Goal: Task Accomplishment & Management: Manage account settings

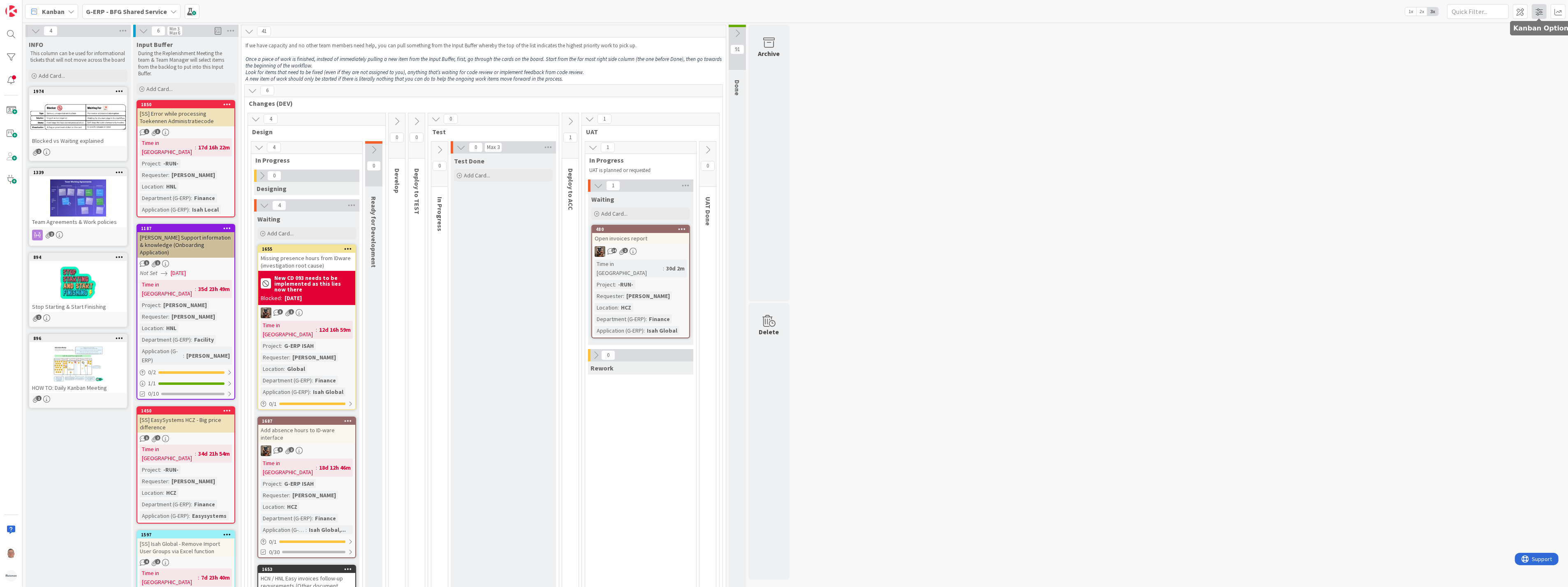
click at [1543, 13] on span at bounding box center [1539, 12] width 15 height 15
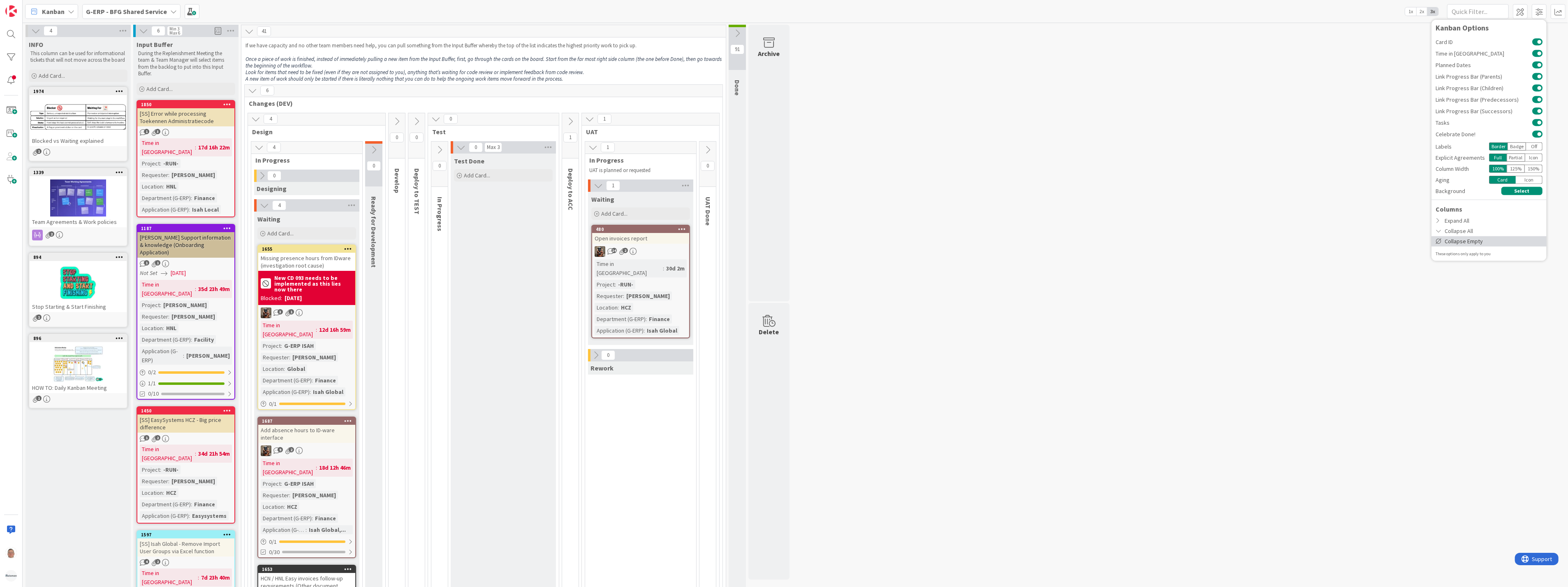
click at [1462, 241] on div "Collapse Empty" at bounding box center [1489, 241] width 115 height 10
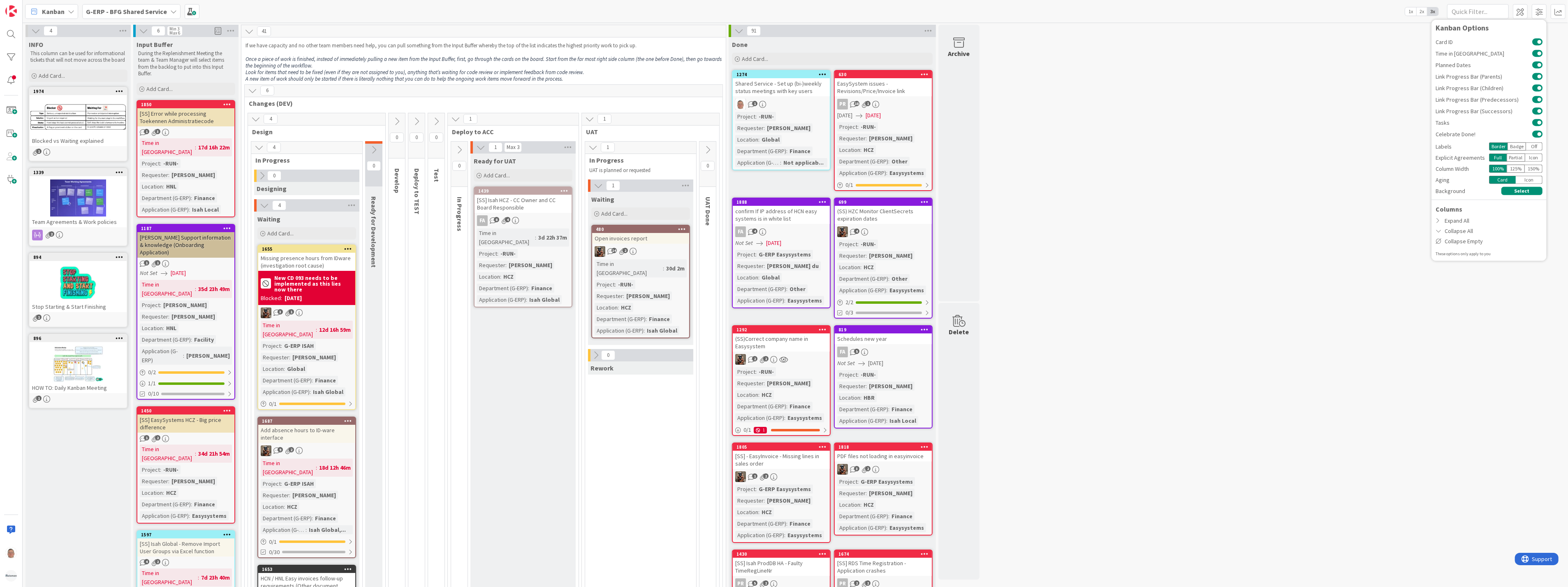
click at [743, 24] on div "91" at bounding box center [832, 31] width 207 height 12
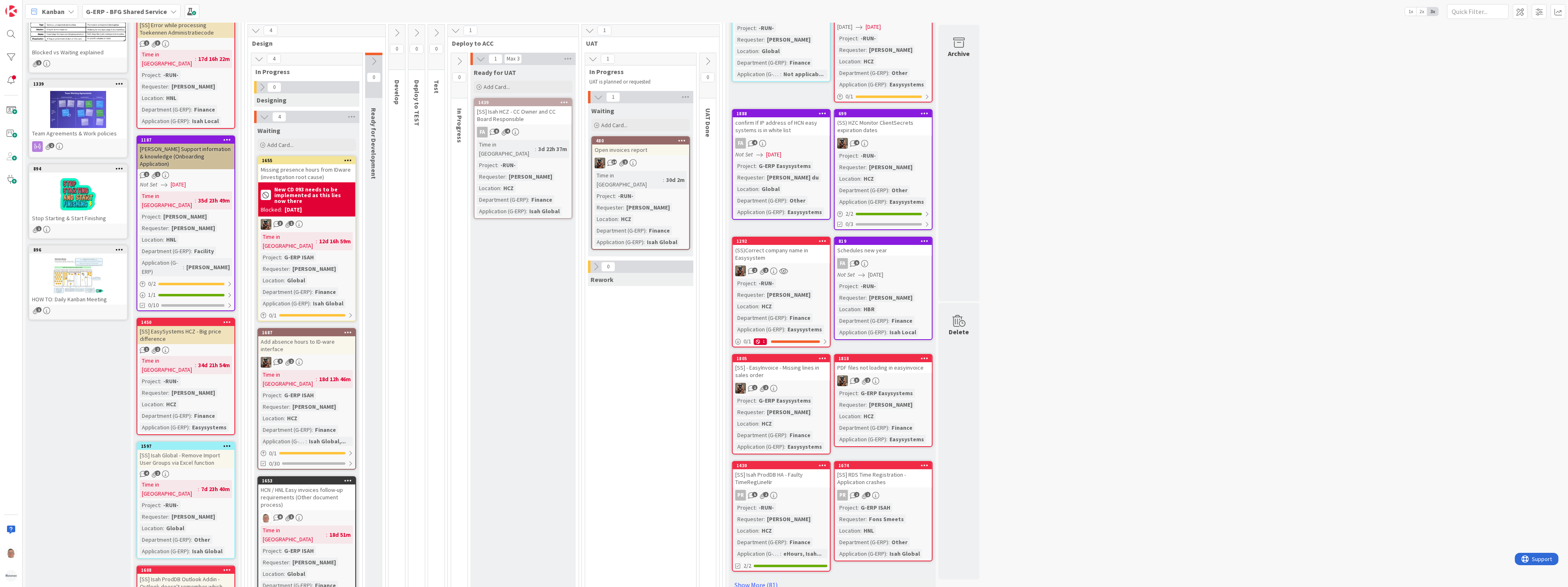
scroll to position [91, 0]
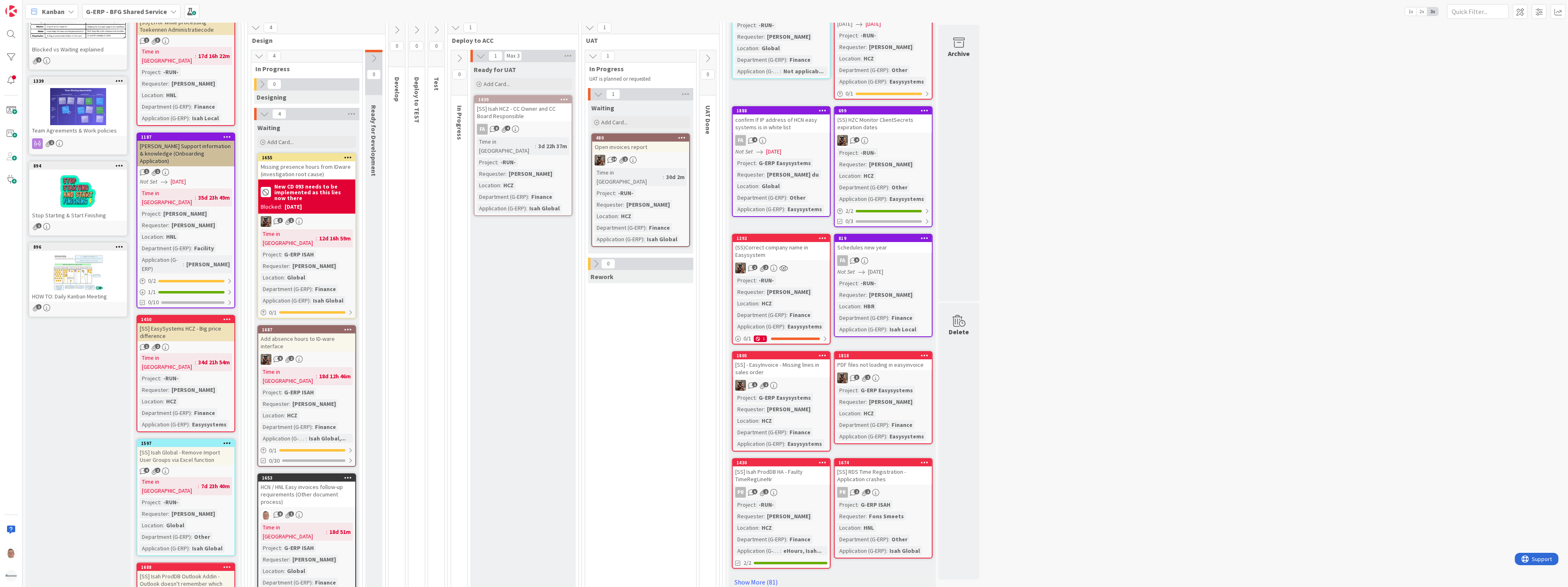
click at [324, 333] on div "Add absence hours to ID-ware interface" at bounding box center [307, 342] width 97 height 18
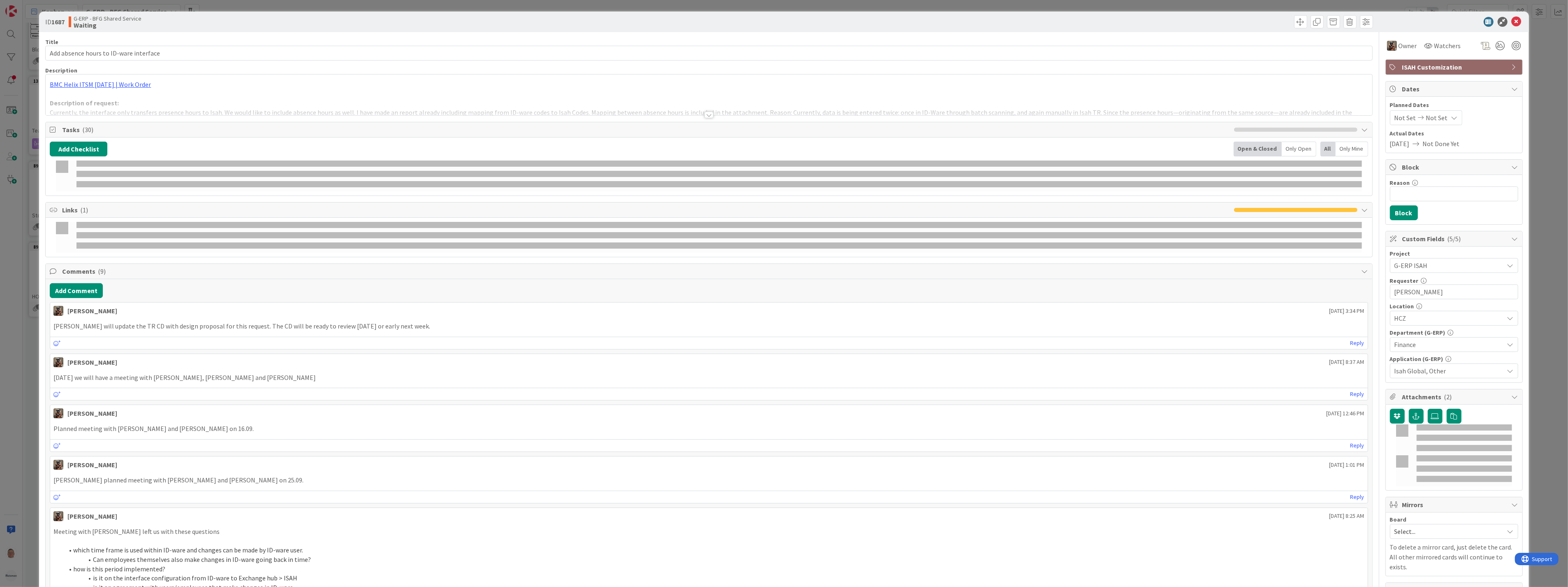
click at [706, 116] on div at bounding box center [709, 114] width 9 height 7
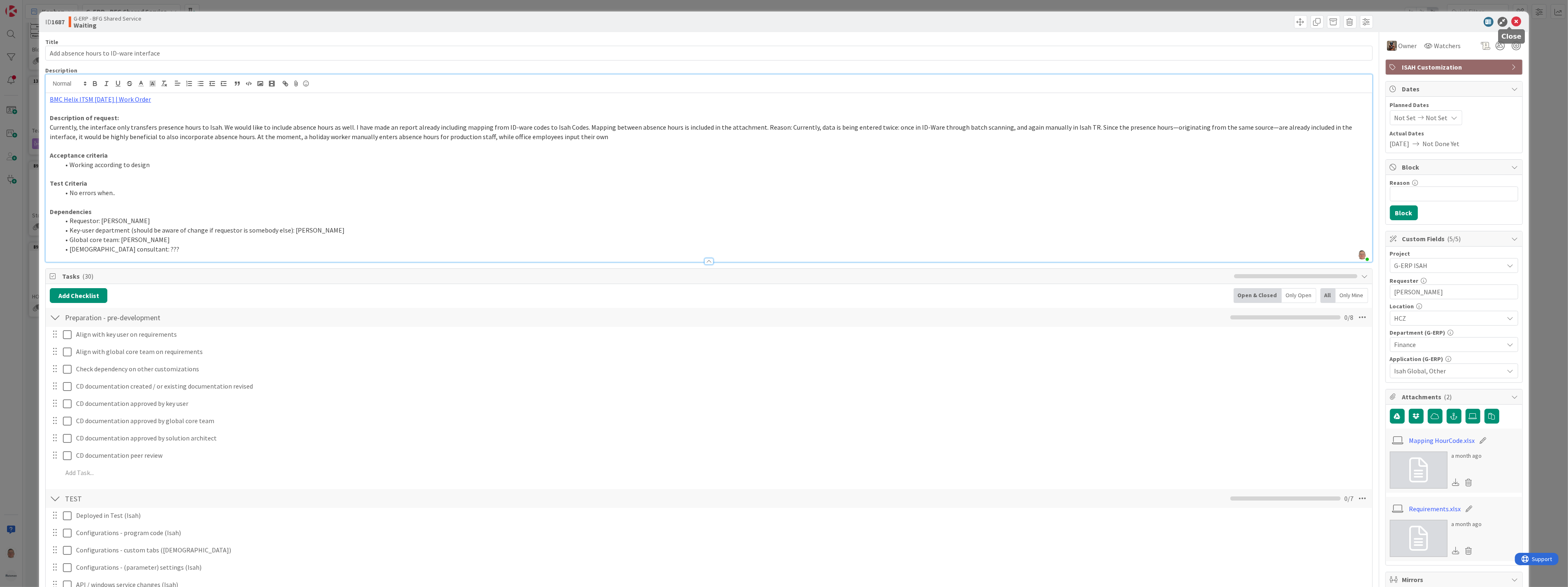
click at [1512, 18] on icon at bounding box center [1517, 22] width 10 height 10
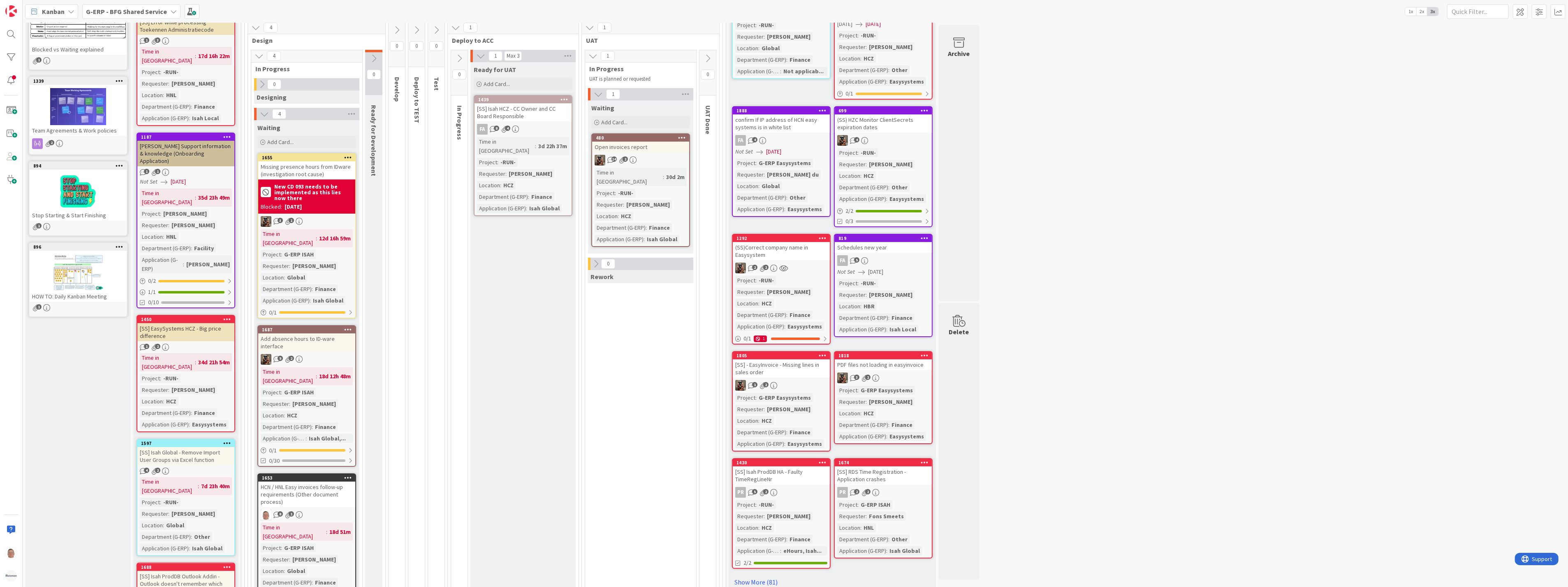
click at [308, 165] on div "Missing presence hours from IDware (investigation root cause)" at bounding box center [307, 171] width 97 height 18
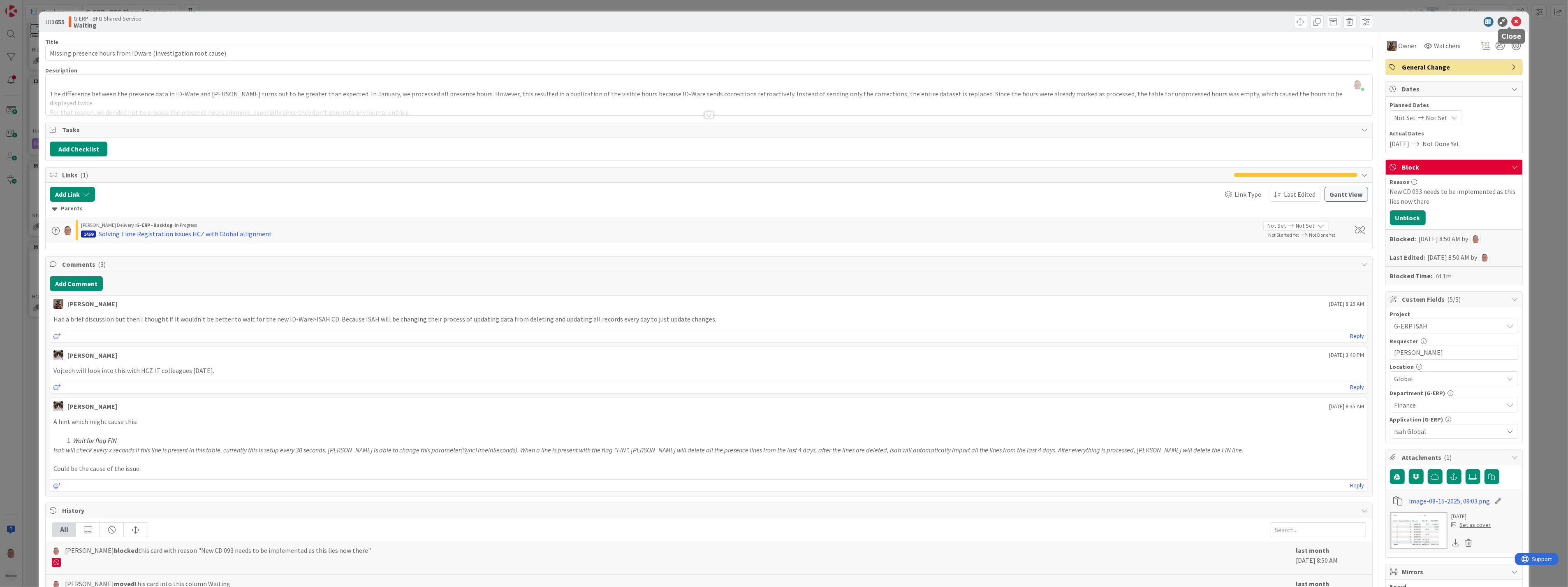
click at [1512, 19] on icon at bounding box center [1517, 22] width 10 height 10
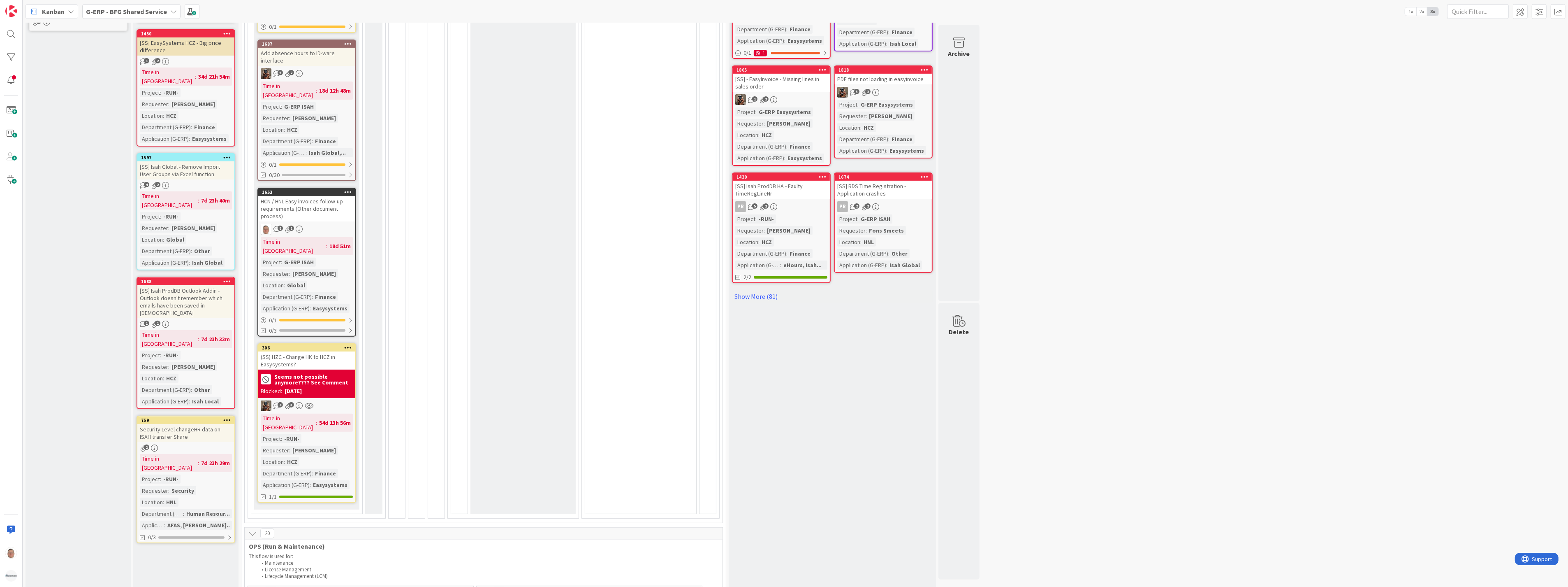
scroll to position [411, 0]
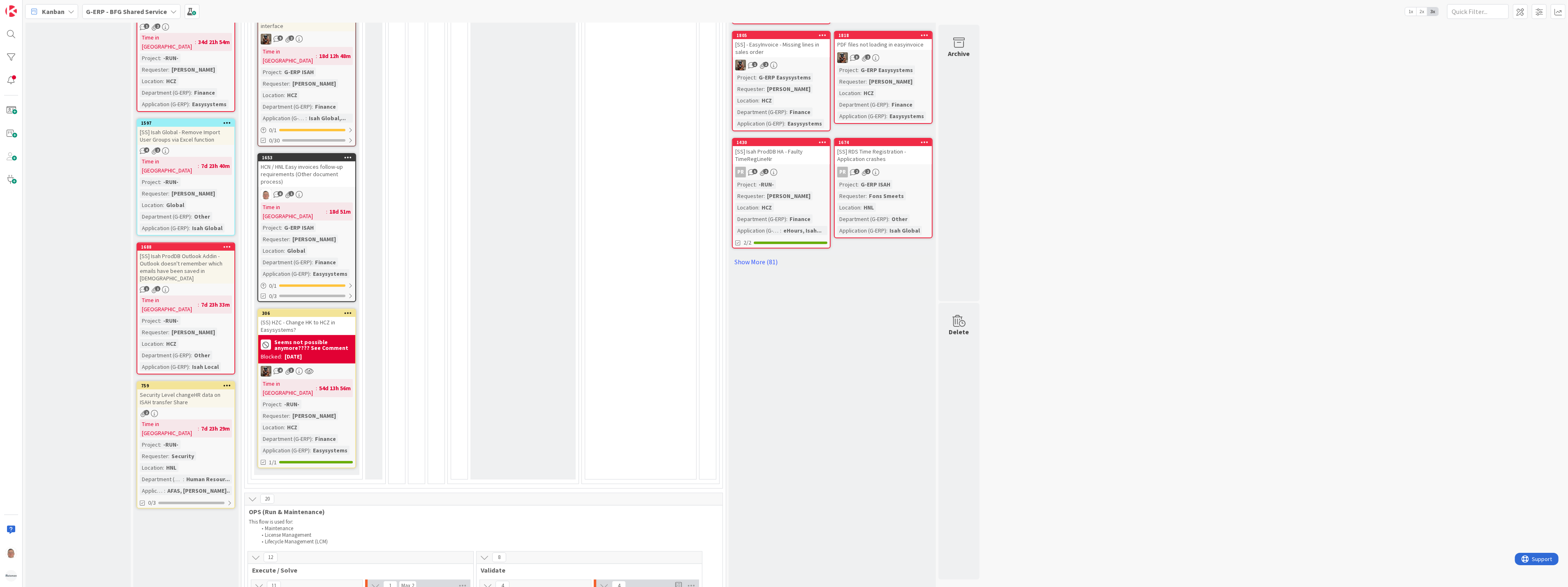
click at [311, 317] on div "(SS) HZC - Change HK to HCZ in Easysystems?" at bounding box center [307, 326] width 97 height 18
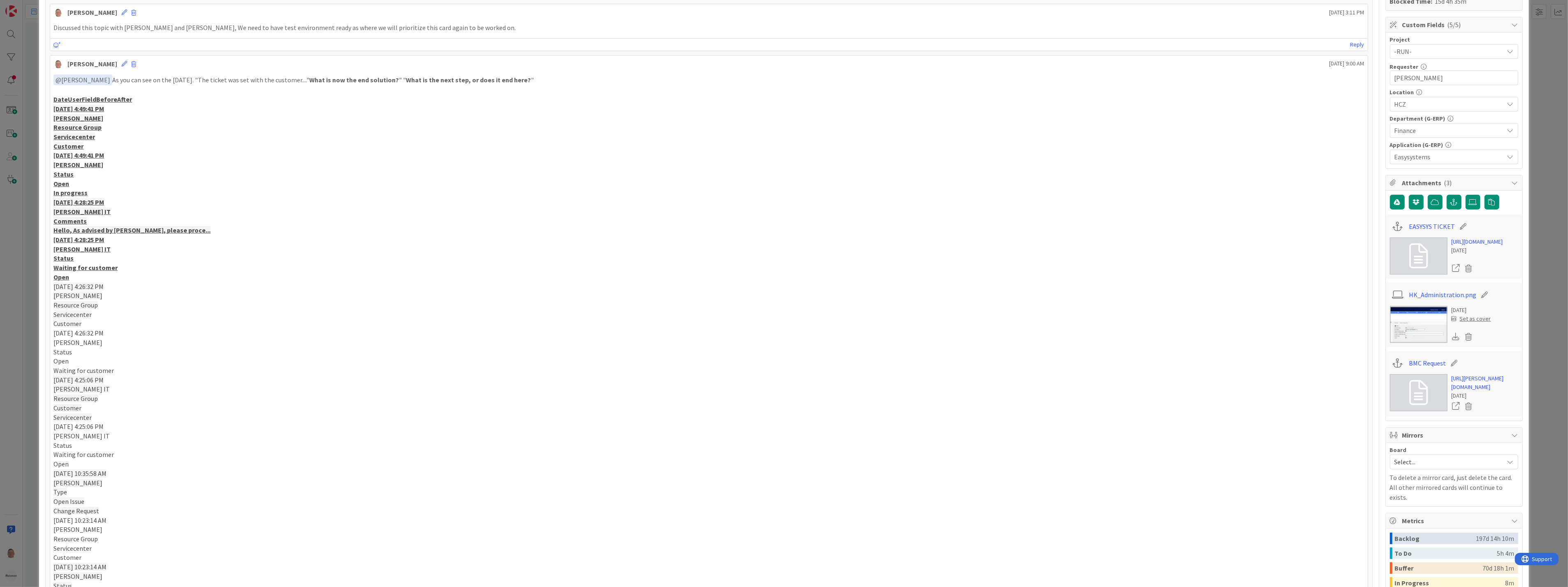
scroll to position [193, 0]
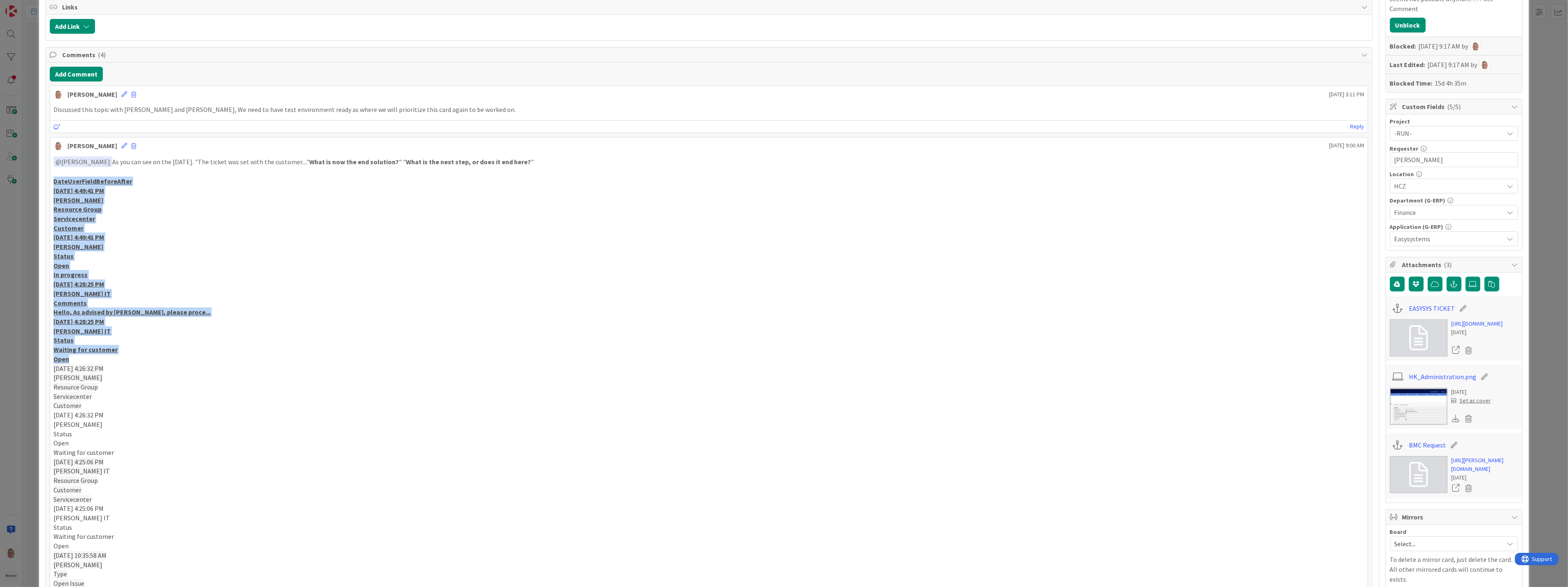
drag, startPoint x: 83, startPoint y: 361, endPoint x: 45, endPoint y: 180, distance: 184.9
click at [45, 180] on div "Comments ( 4 ) Add Comment [PERSON_NAME] [DATE] 3:11 PM Discussed this topic wi…" at bounding box center [708, 474] width 1327 height 854
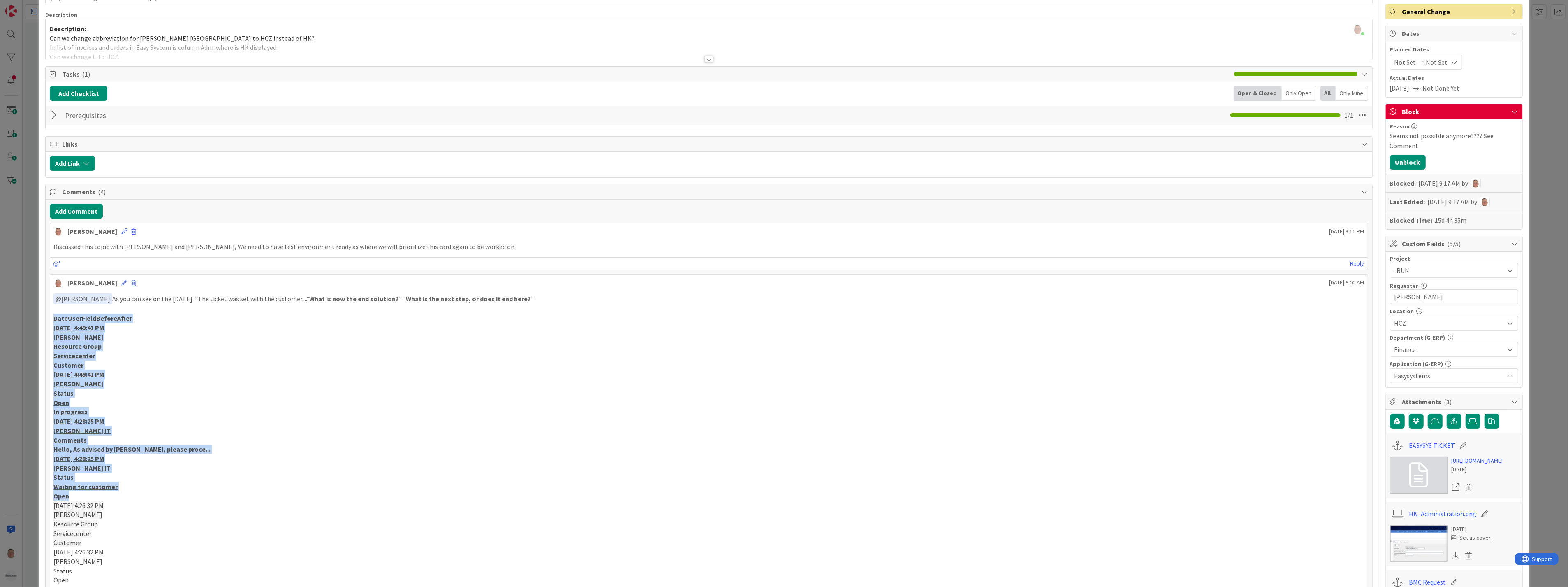
scroll to position [0, 0]
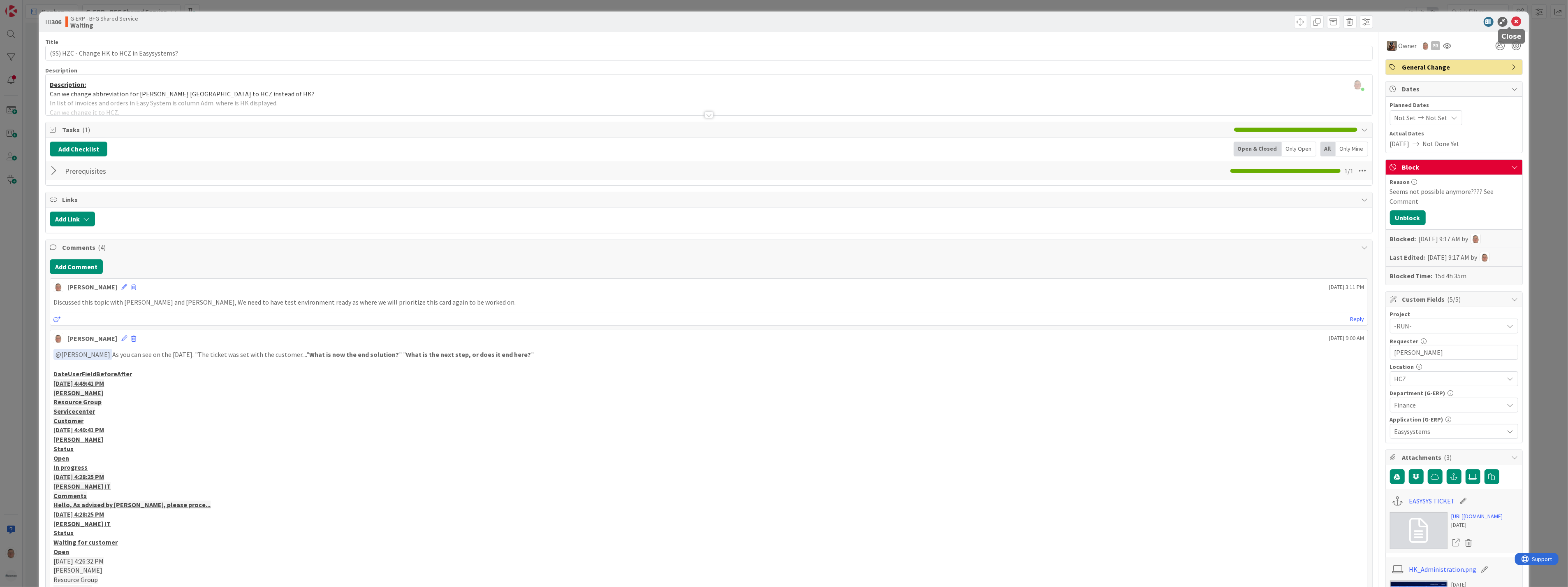
click at [1512, 22] on icon at bounding box center [1517, 22] width 10 height 10
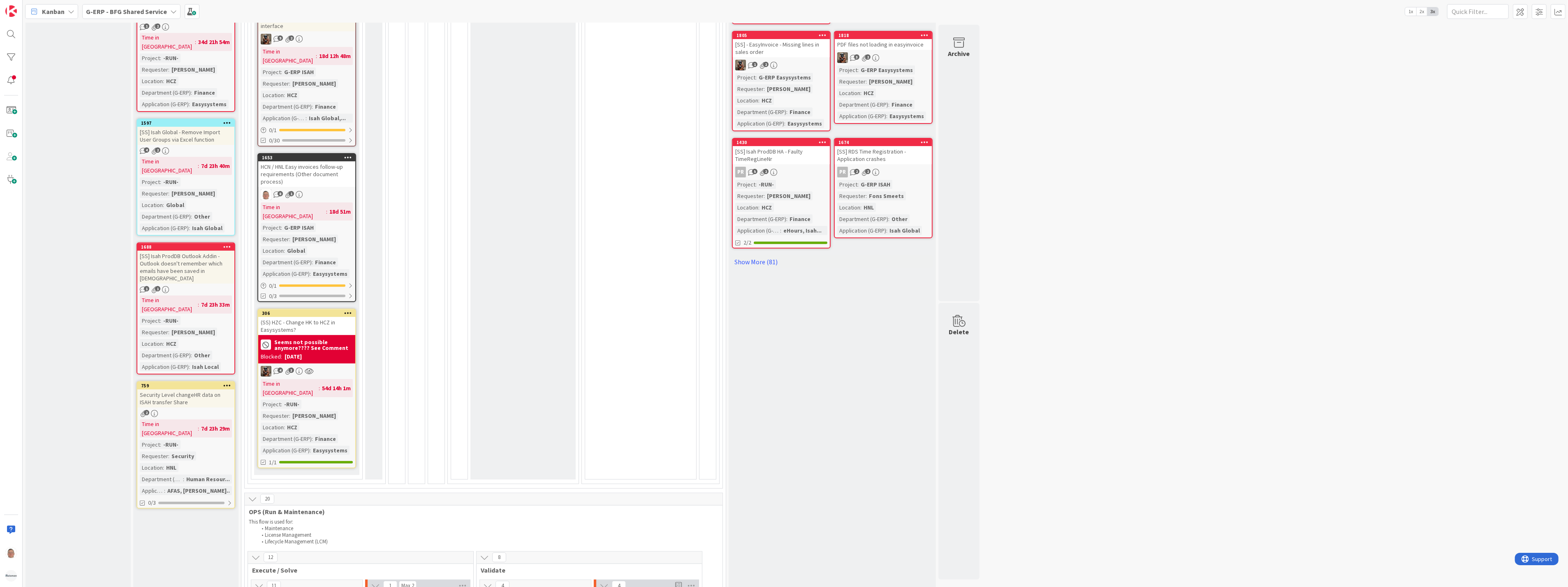
click at [317, 339] on b "Seems not possible anymore???? See Comment" at bounding box center [313, 345] width 78 height 12
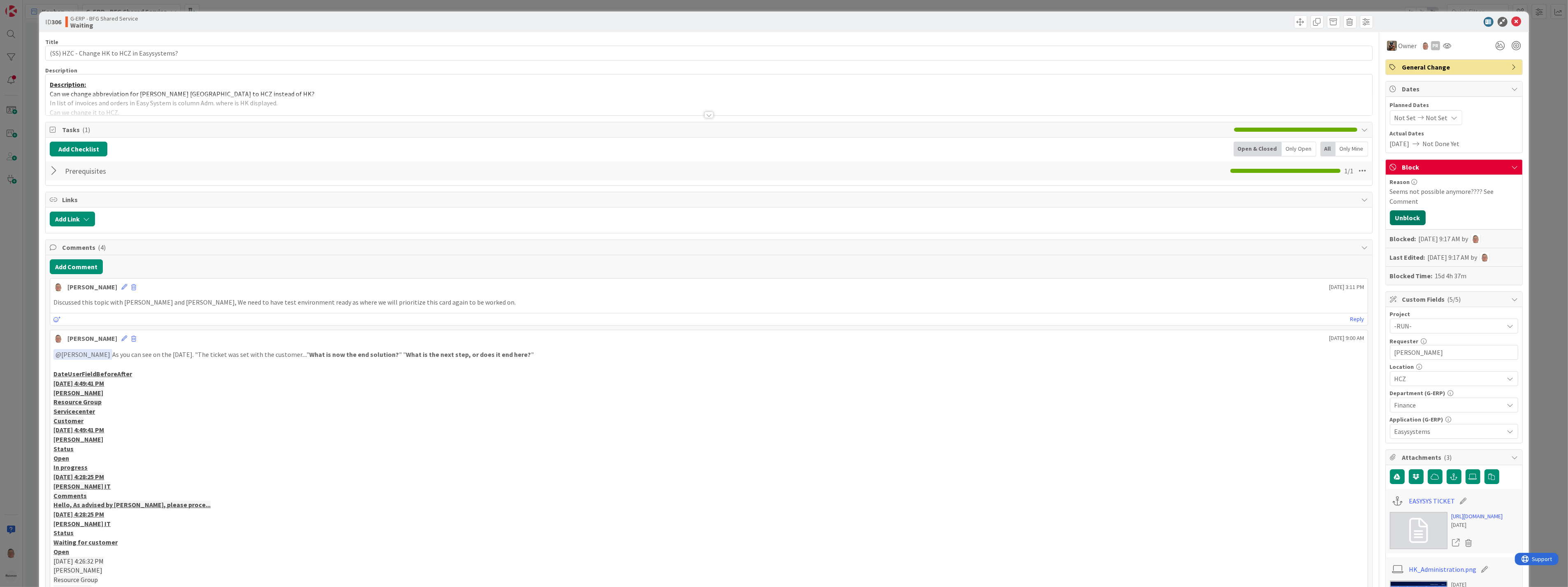
click at [1408, 215] on button "Unblock" at bounding box center [1408, 218] width 35 height 15
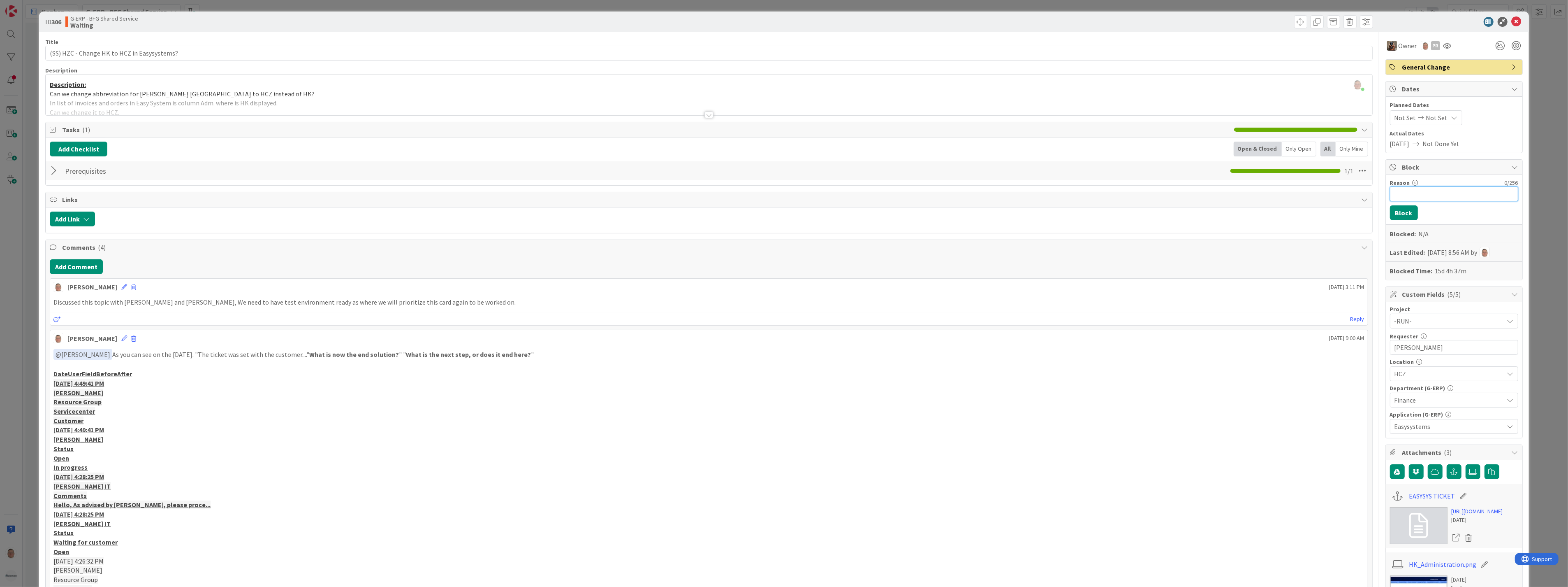
click at [1405, 198] on input "Reason" at bounding box center [1454, 194] width 128 height 15
type input "First Test and the prioritize"
click at [1402, 217] on button "Block" at bounding box center [1404, 212] width 28 height 15
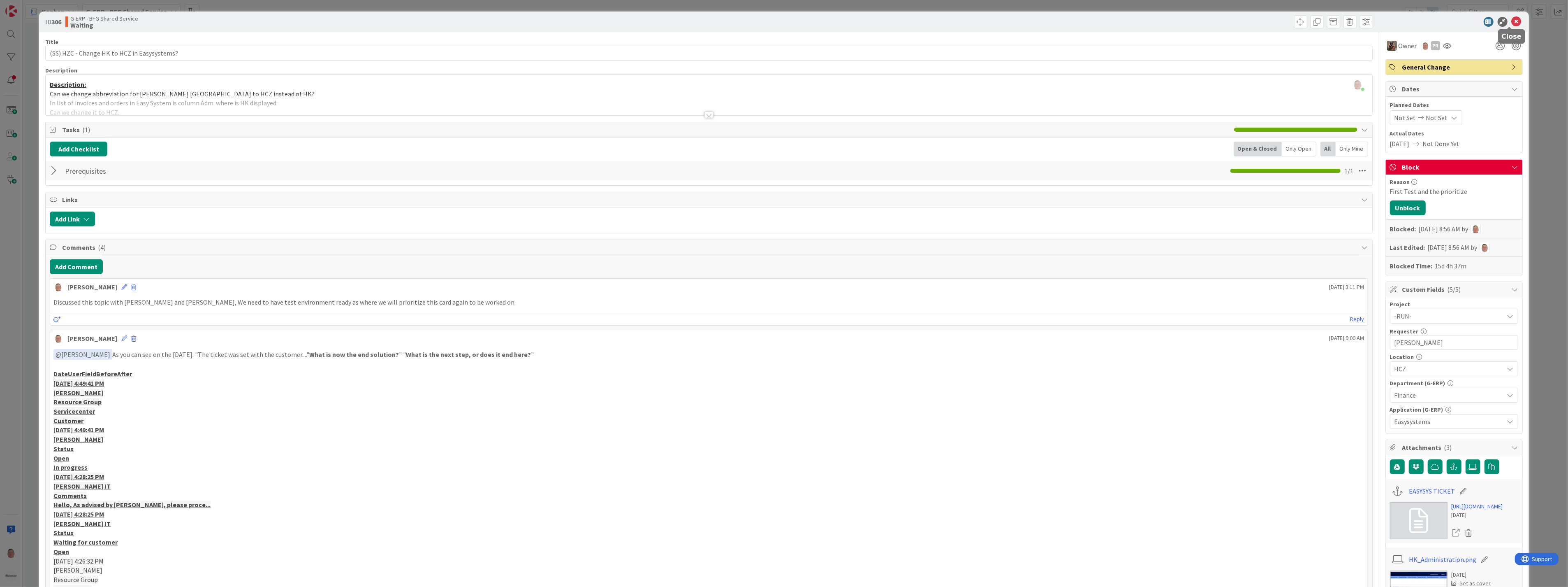
click at [1512, 21] on icon at bounding box center [1517, 22] width 10 height 10
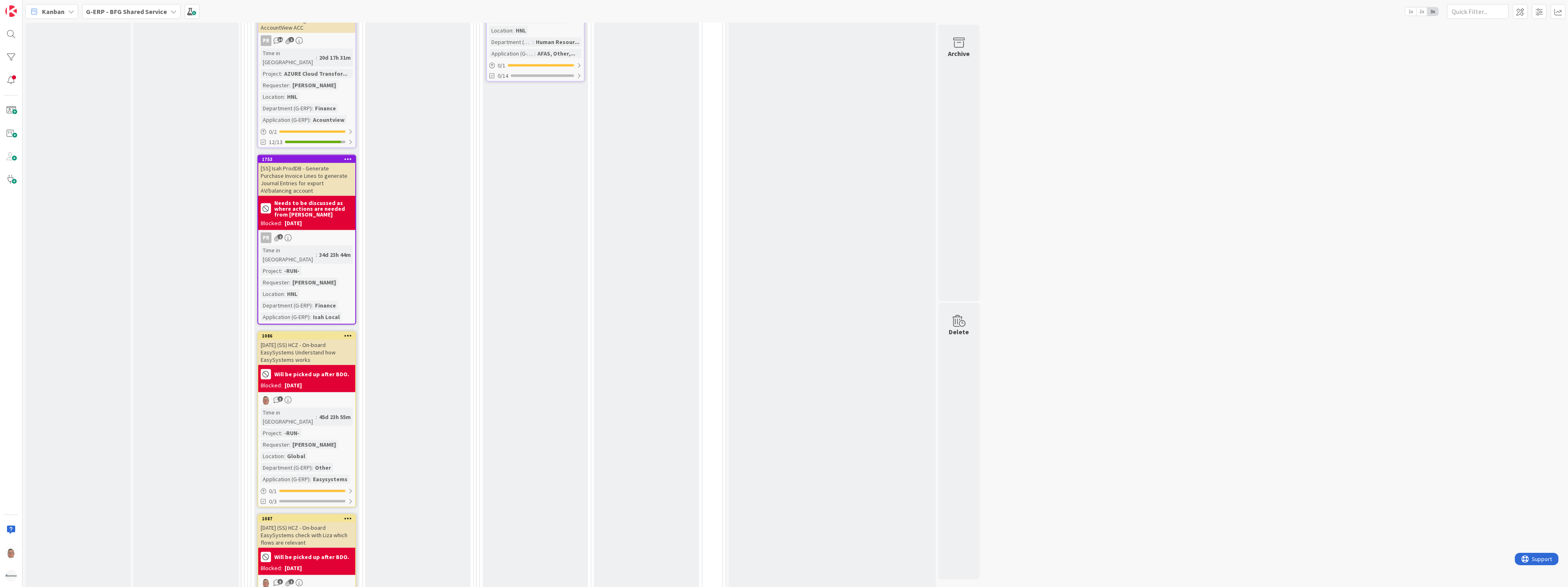
scroll to position [1554, 0]
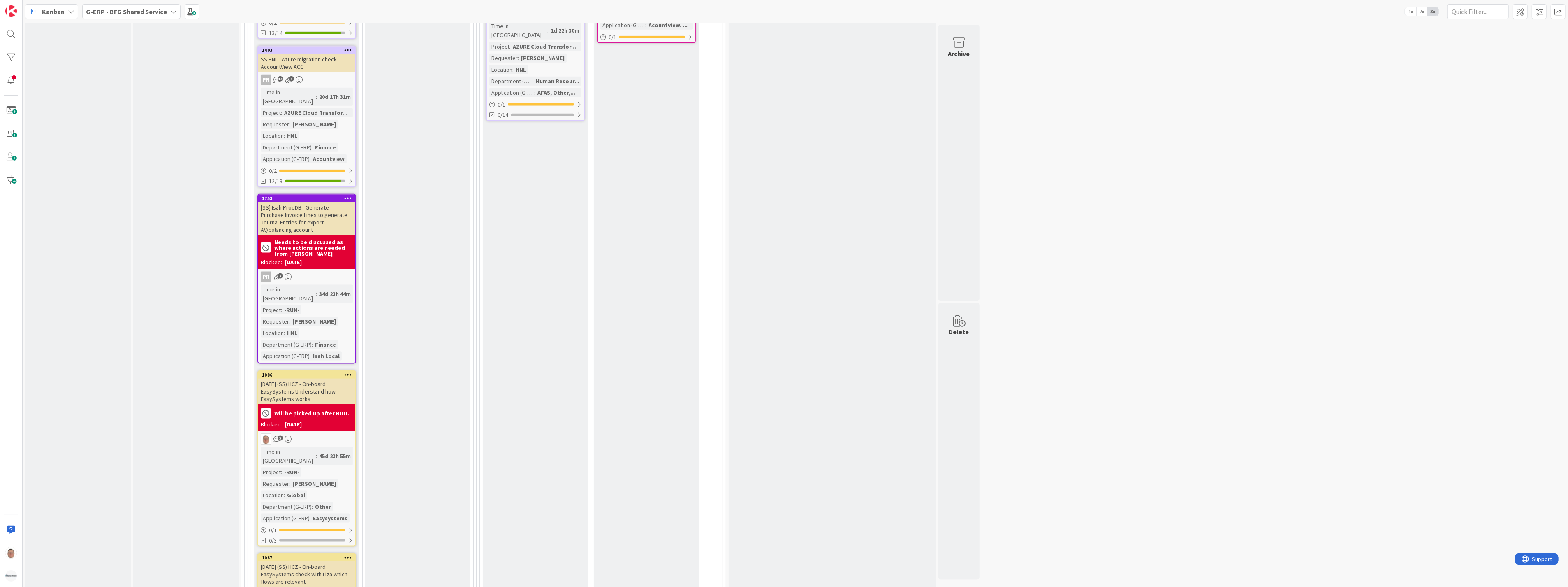
click at [308, 202] on div "[SS] Isah ProdDB - Generate Purchase Invoice Lines to generate Journal Entries …" at bounding box center [307, 219] width 97 height 33
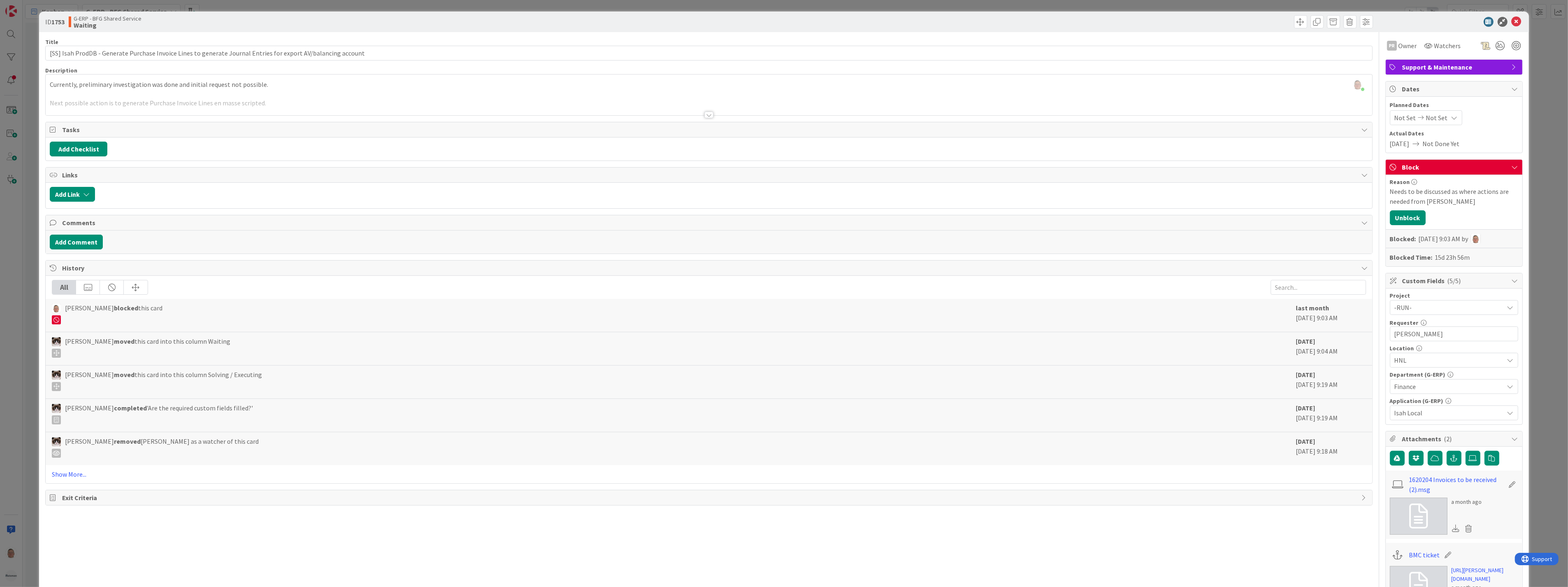
click at [705, 113] on div at bounding box center [709, 114] width 9 height 7
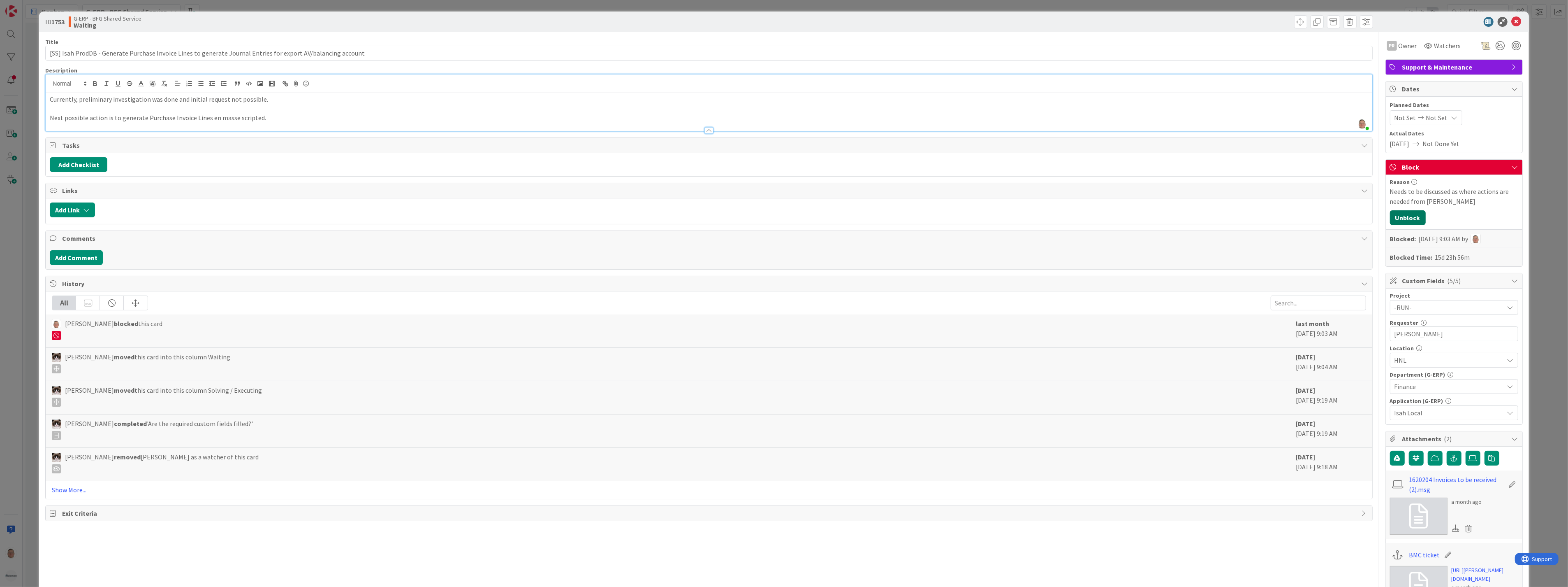
click at [1408, 219] on button "Unblock" at bounding box center [1408, 218] width 35 height 15
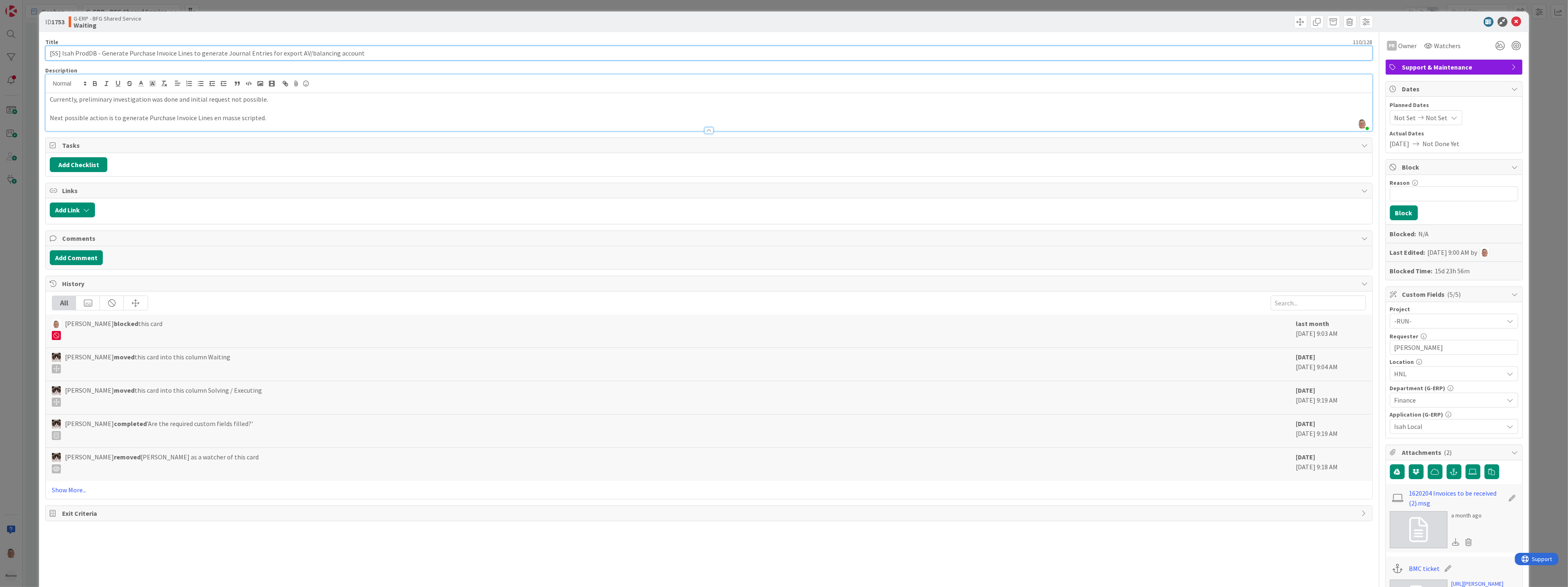
click at [48, 54] on input "[SS] Isah ProdDB - Generate Purchase Invoice Lines to generate Journal Entries …" at bounding box center [708, 53] width 1327 height 15
click at [48, 51] on input "[SS] Isah ProdDB - Generate Purchase Invoice Lines to generate Journal Entries …" at bounding box center [708, 53] width 1327 height 15
type input "[DATE] [SS] Isah ProdDB - Generate Purchase Invoice Lines to generate Journal E…"
click at [1512, 23] on icon at bounding box center [1517, 22] width 10 height 10
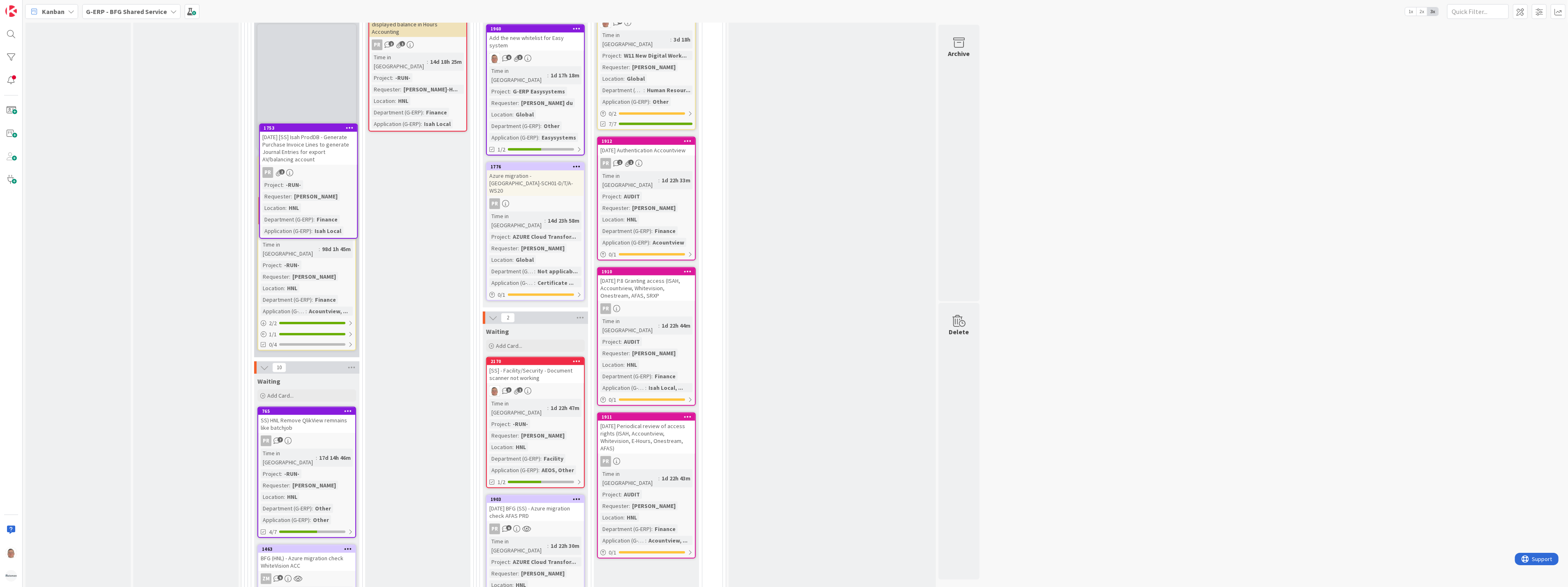
scroll to position [1039, 0]
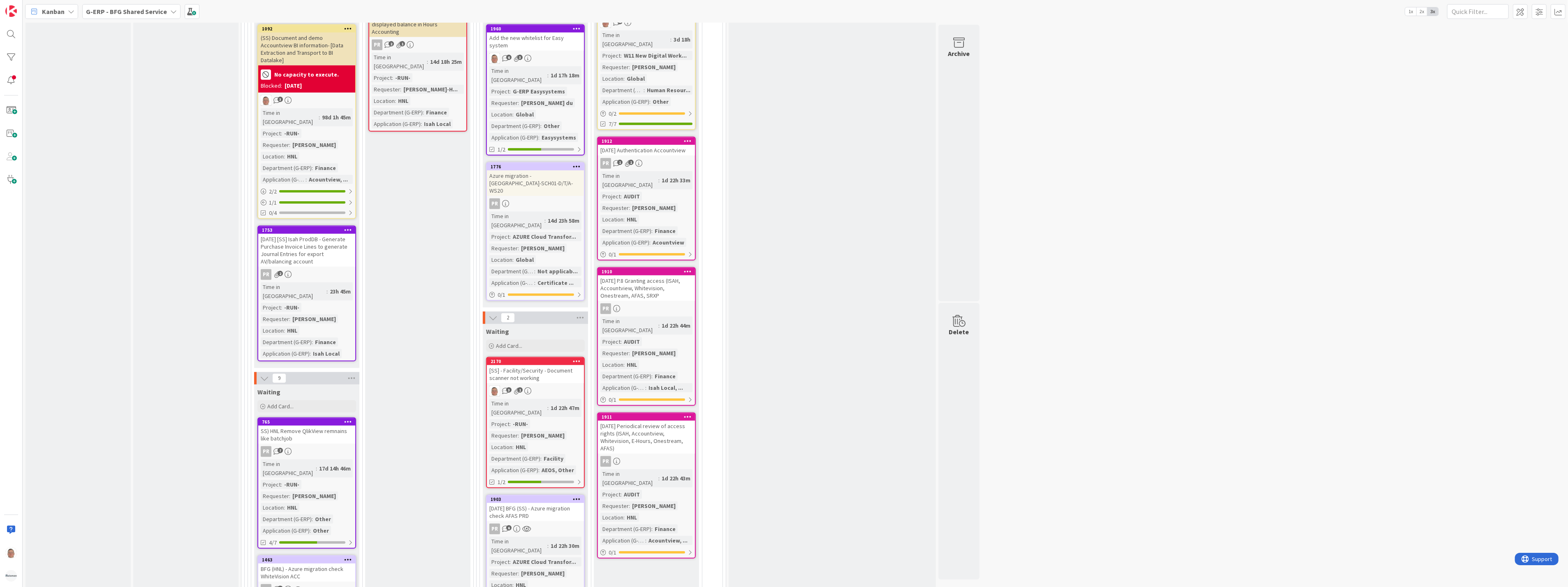
click at [346, 226] on icon at bounding box center [348, 229] width 8 height 6
click at [291, 272] on link "Assign Tokens..." at bounding box center [299, 277] width 111 height 12
click at [339, 252] on icon at bounding box center [338, 255] width 7 height 7
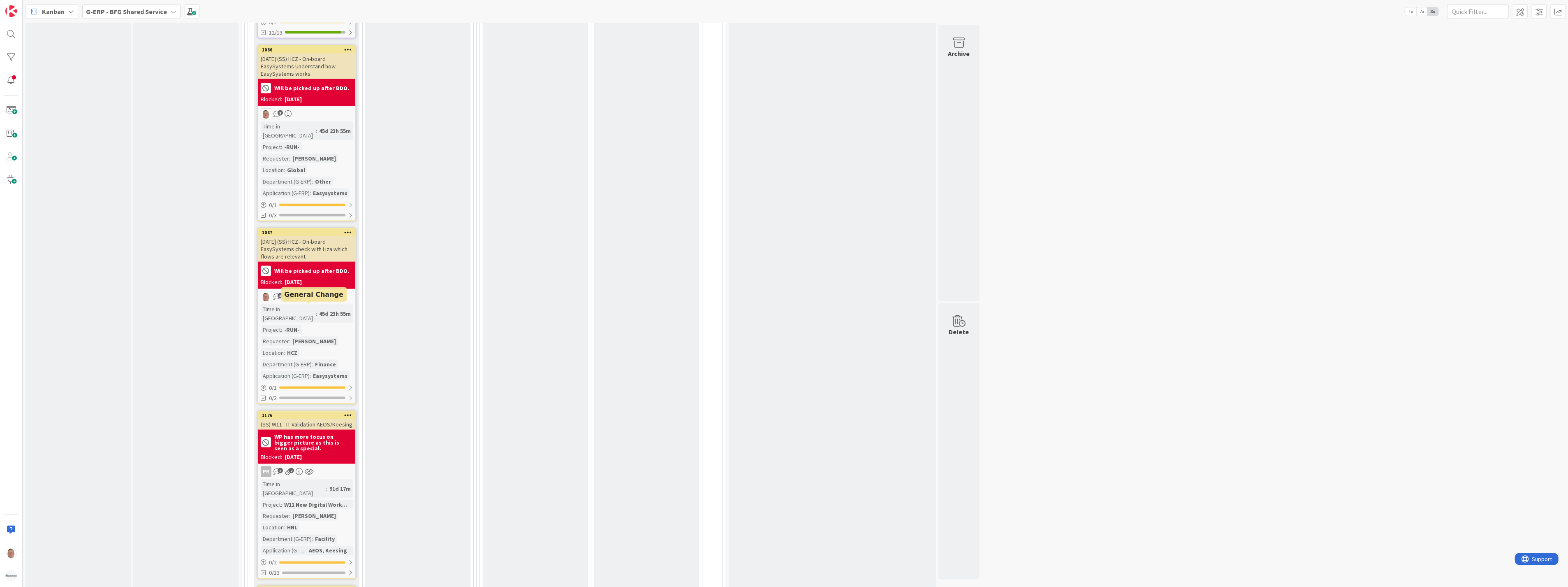
scroll to position [1862, 0]
click at [325, 419] on div "(SS) W11 - IT Validation AEOS/Keesing" at bounding box center [307, 424] width 97 height 10
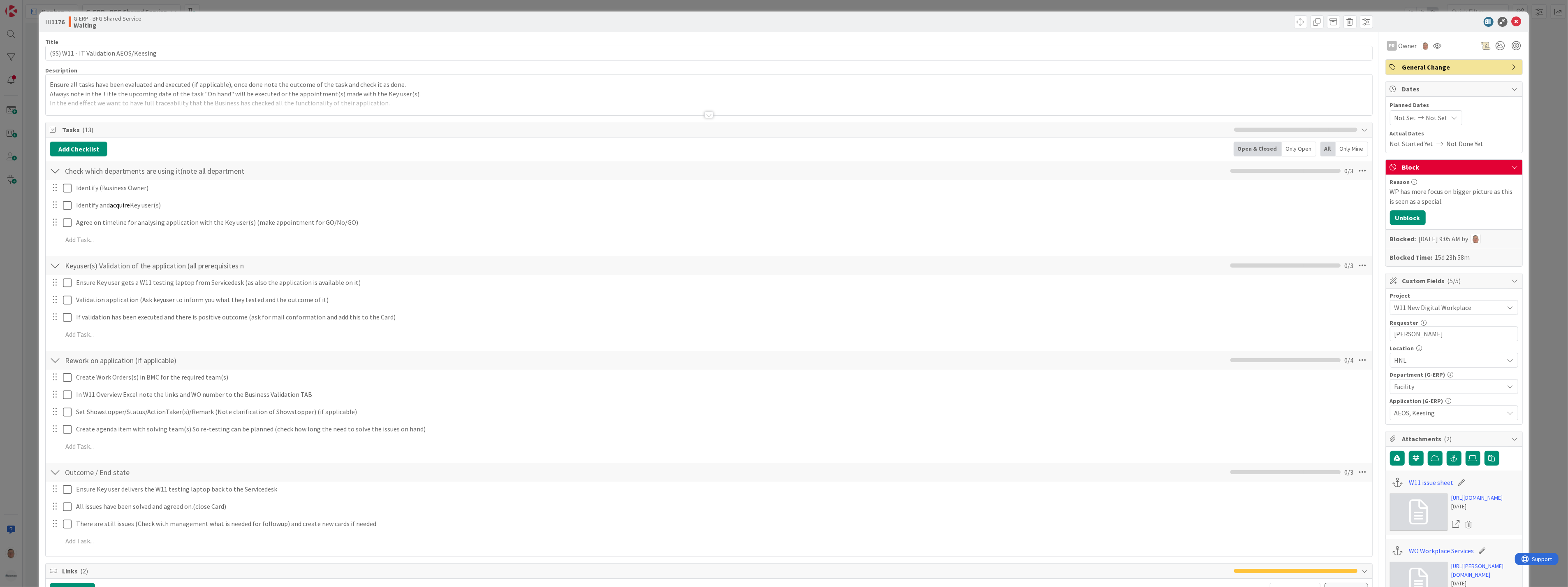
click at [705, 114] on div at bounding box center [709, 114] width 9 height 7
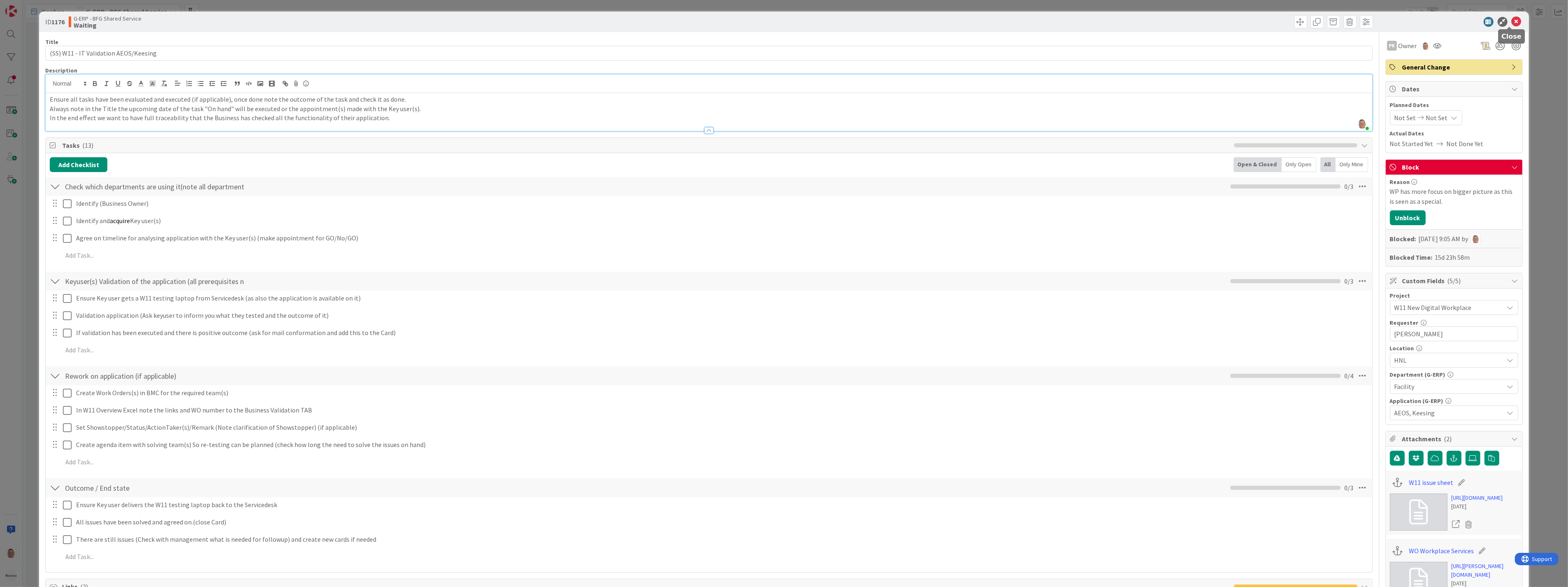
click at [1512, 23] on icon at bounding box center [1517, 22] width 10 height 10
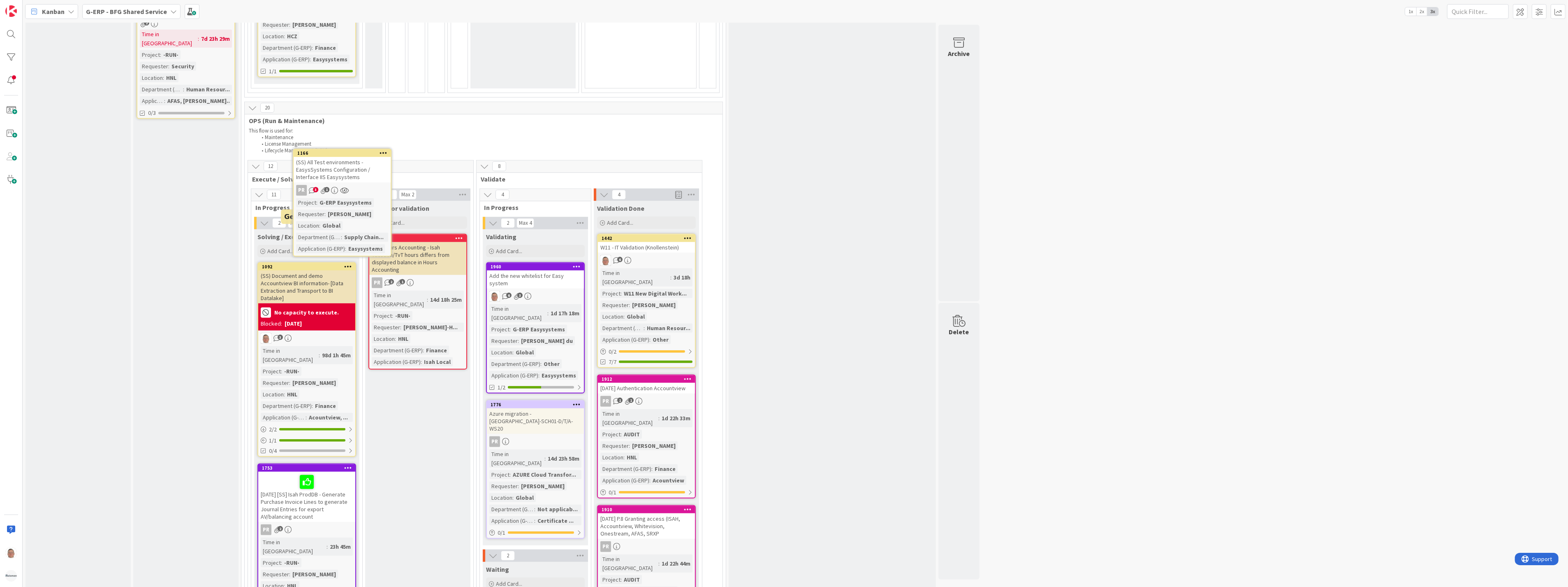
scroll to position [799, 0]
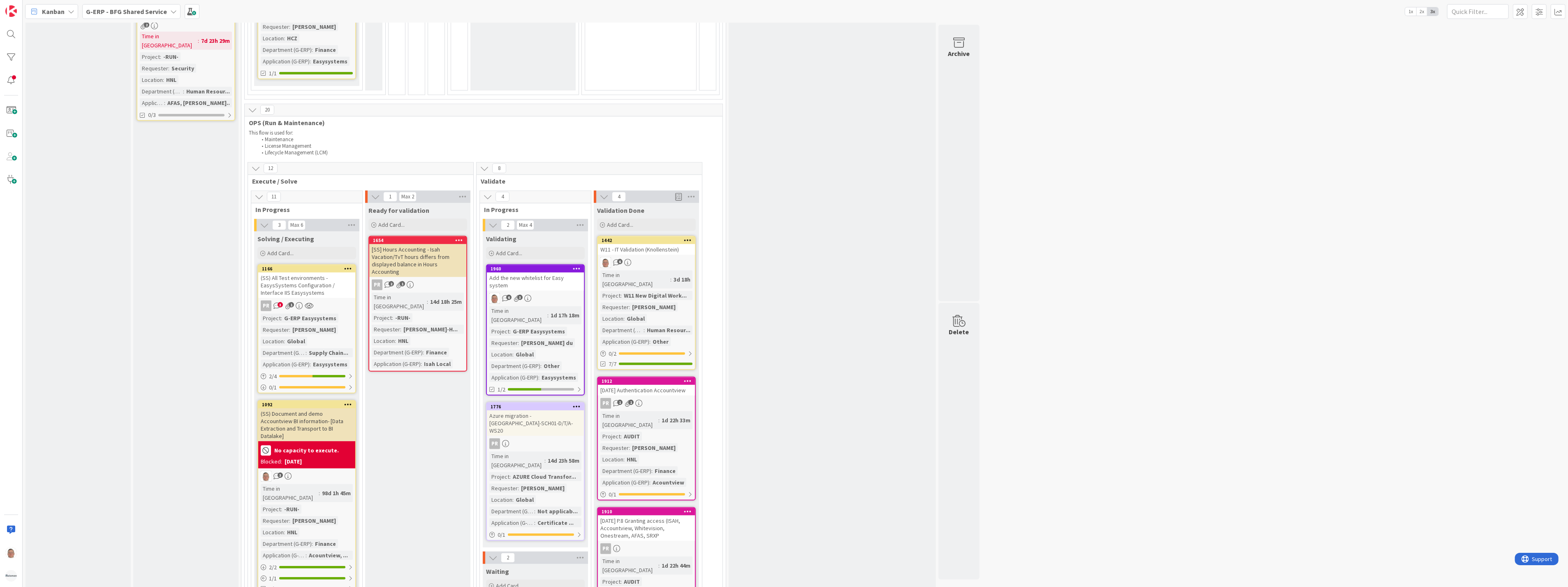
click at [305, 272] on div "(SS) All Test environments - EasysSystems Configuration / Interface IIS Easysys…" at bounding box center [307, 285] width 97 height 26
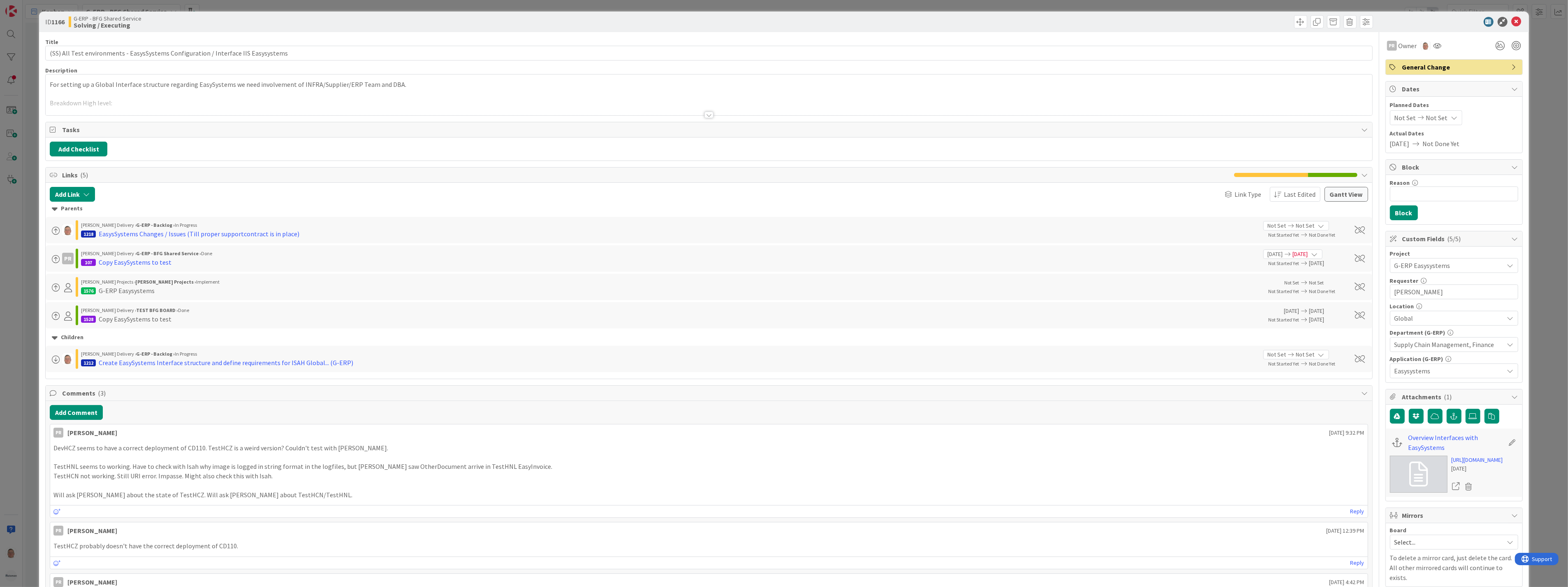
click at [705, 113] on div at bounding box center [709, 114] width 9 height 7
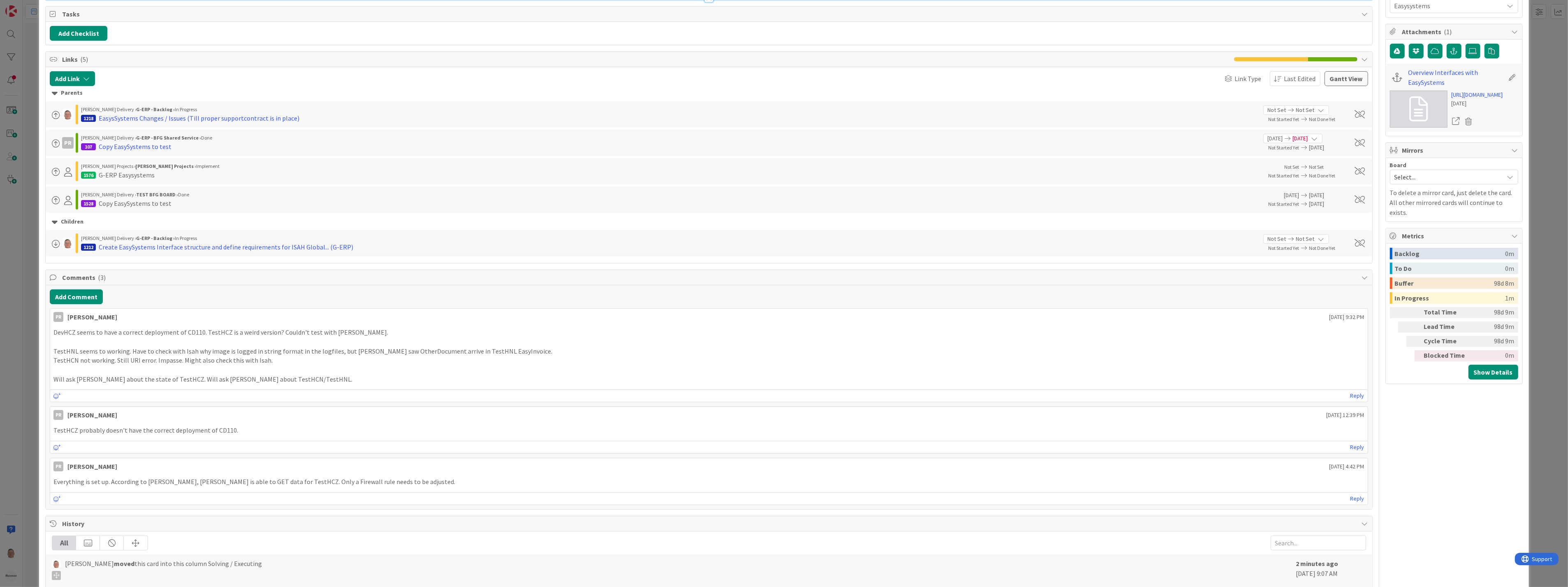
scroll to position [365, 0]
click at [363, 332] on p "DevHCZ seems to have a correct deployment of CD110. TestHCZ is a weird version?…" at bounding box center [708, 331] width 1310 height 9
drag, startPoint x: 284, startPoint y: 379, endPoint x: 45, endPoint y: 381, distance: 239.0
click at [46, 381] on div "Add Comment PR [PERSON_NAME] [DATE] 9:32 PM DevHCZ seems to have a correct depl…" at bounding box center [709, 397] width 1326 height 224
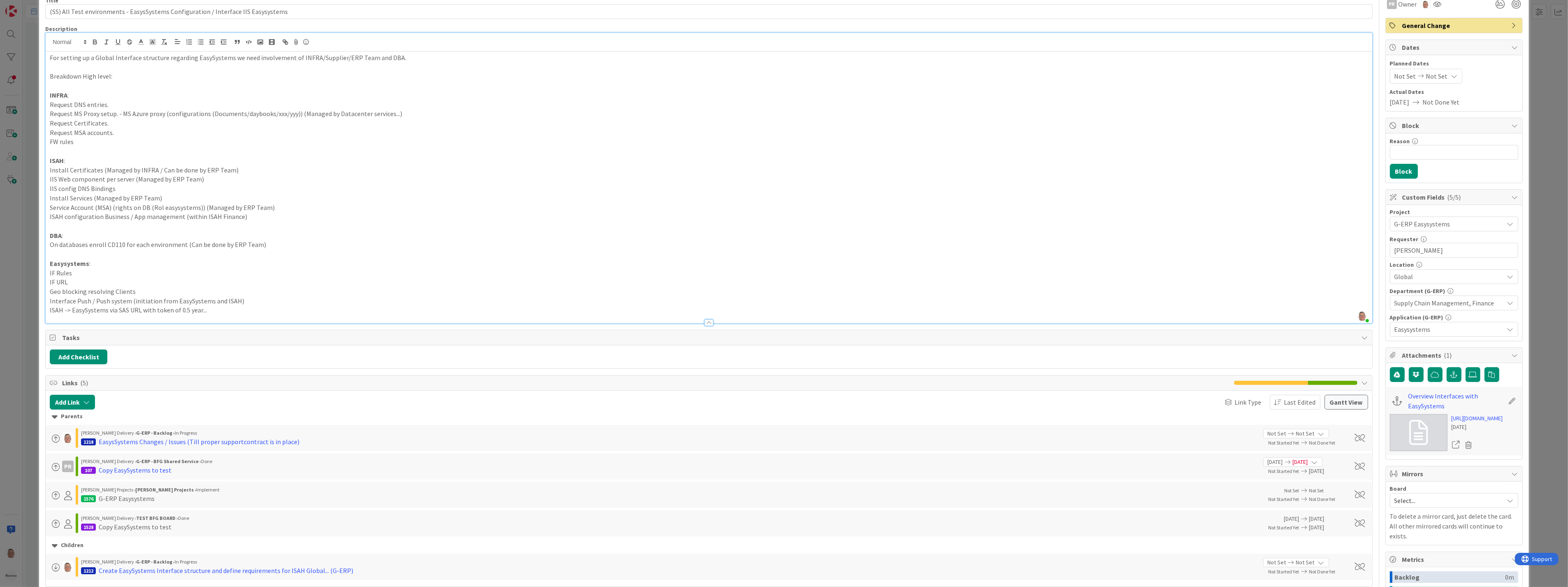
scroll to position [0, 0]
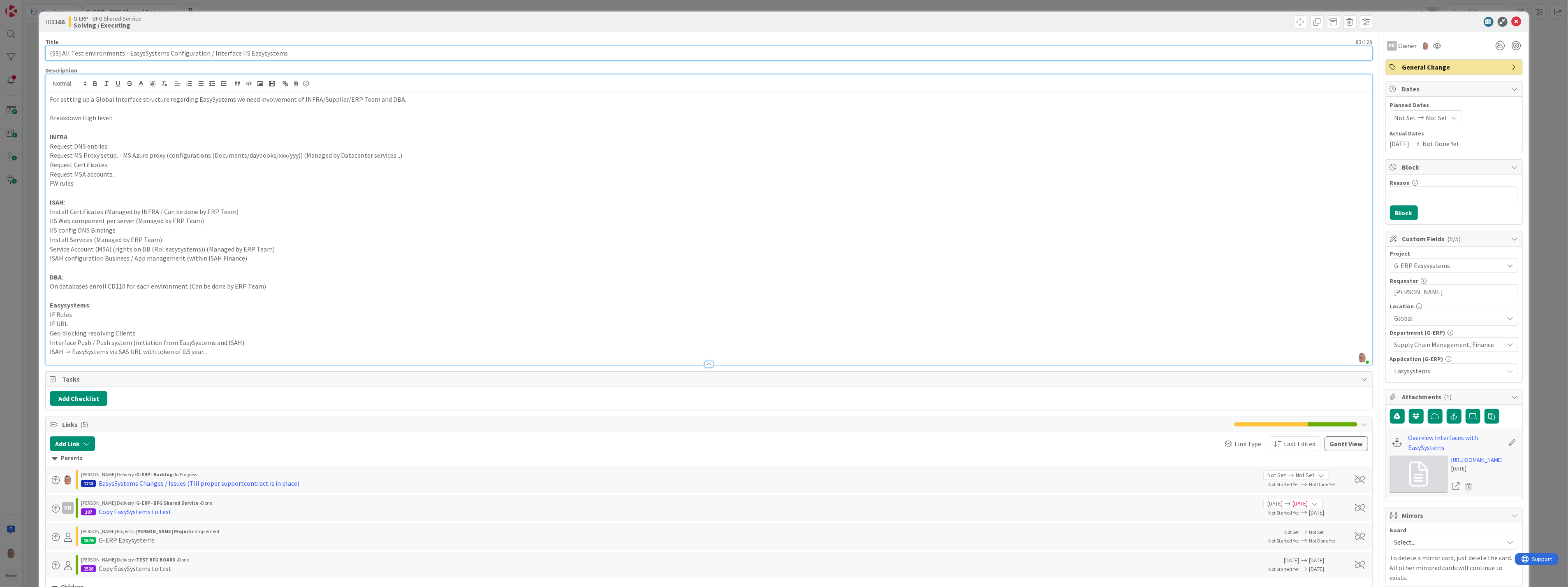
click at [64, 51] on input "(SS) All Test environments - EasysSystems Configuration / Interface IIS Easysys…" at bounding box center [708, 53] width 1327 height 15
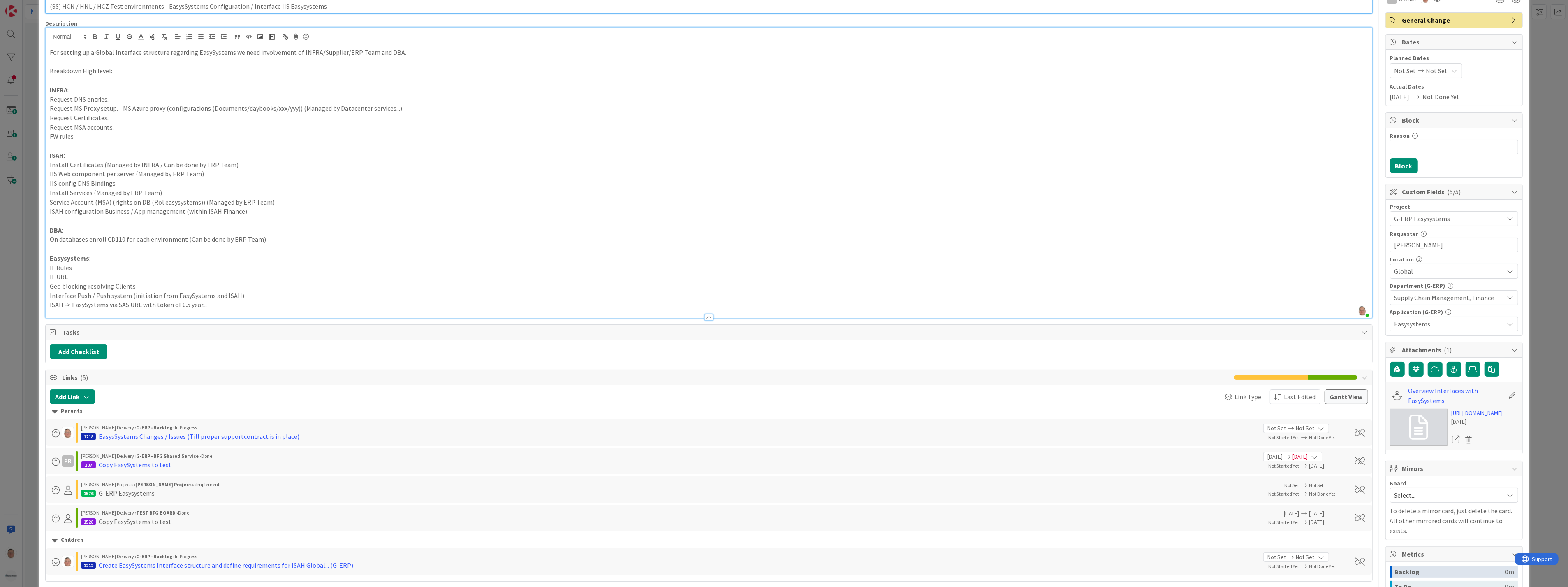
scroll to position [137, 0]
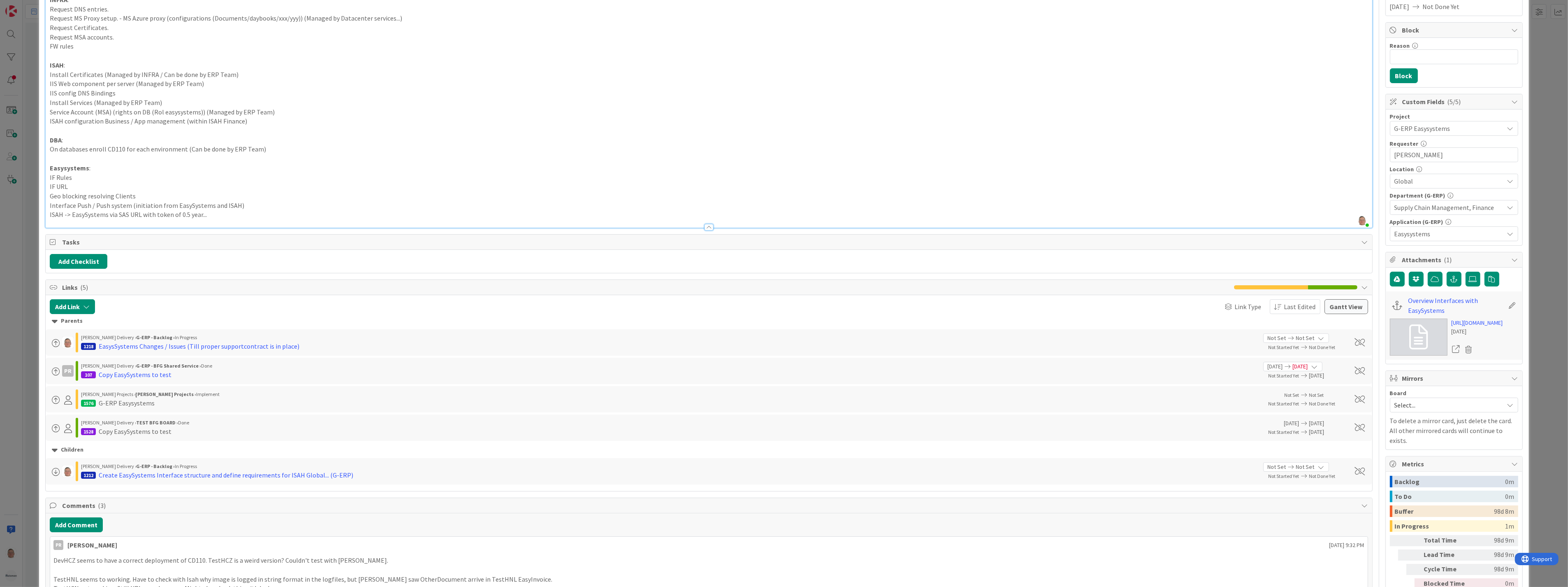
type input "(SS) HCN / HNL / HCZ Test environments - EasysSystems Configuration / Interface…"
click at [236, 219] on div at bounding box center [709, 223] width 1326 height 9
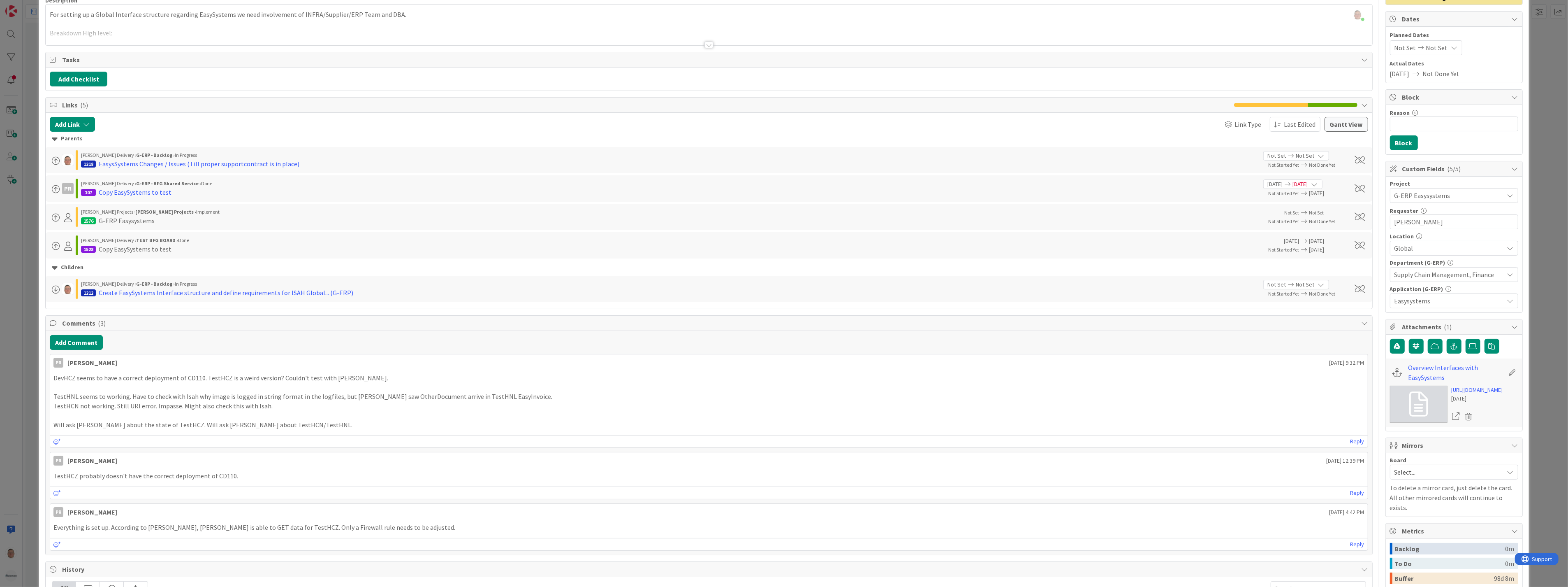
scroll to position [0, 0]
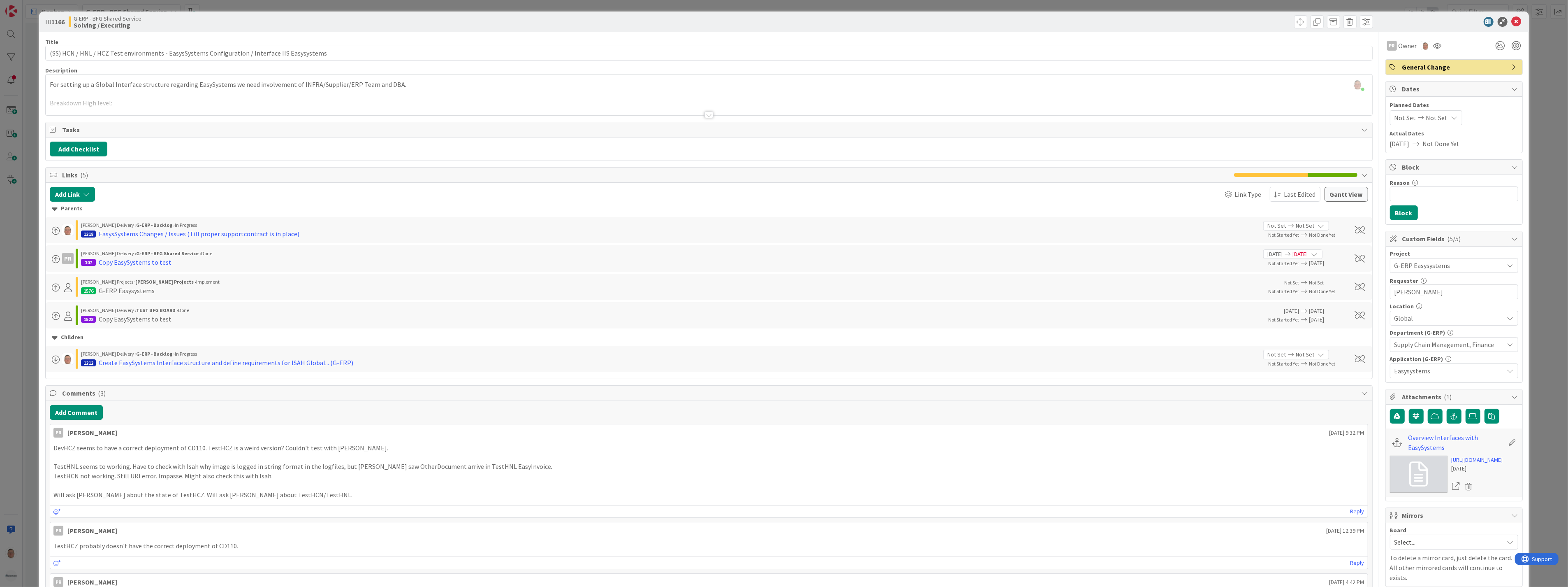
click at [705, 115] on div at bounding box center [709, 114] width 9 height 7
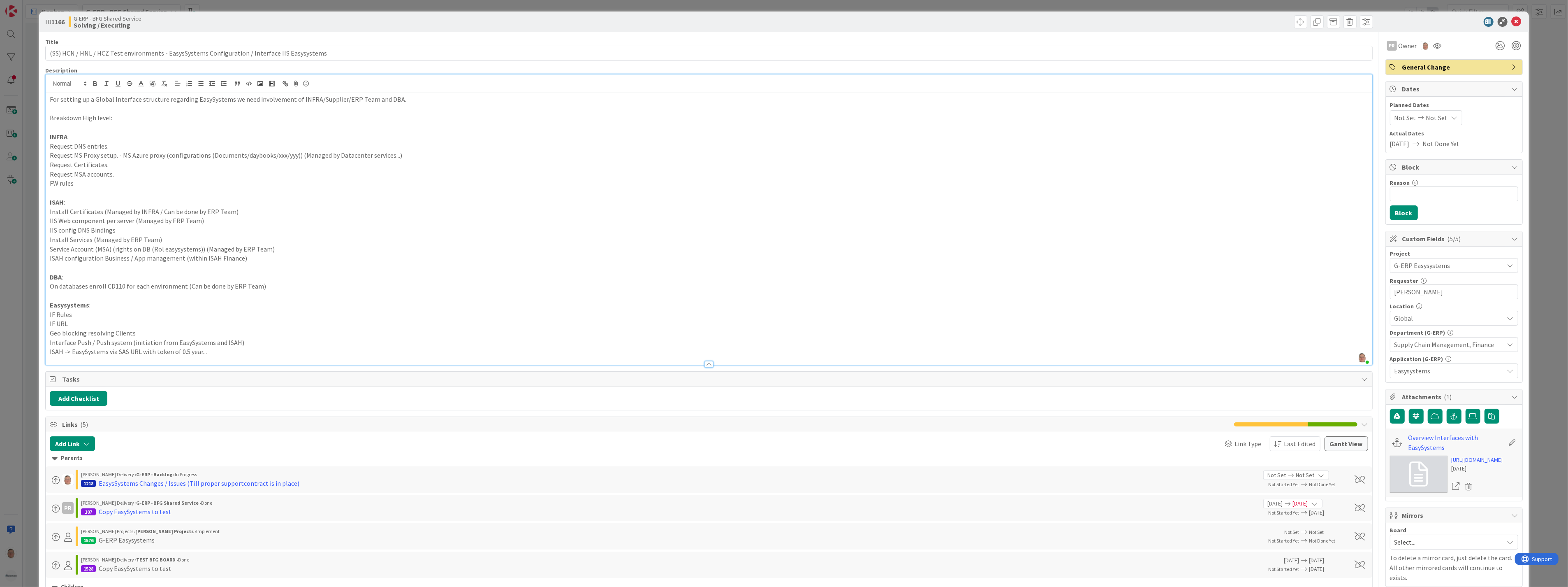
click at [213, 351] on p "ISAH -> EasySystems via SAS URL with token of 0.5 year..." at bounding box center [708, 351] width 1318 height 9
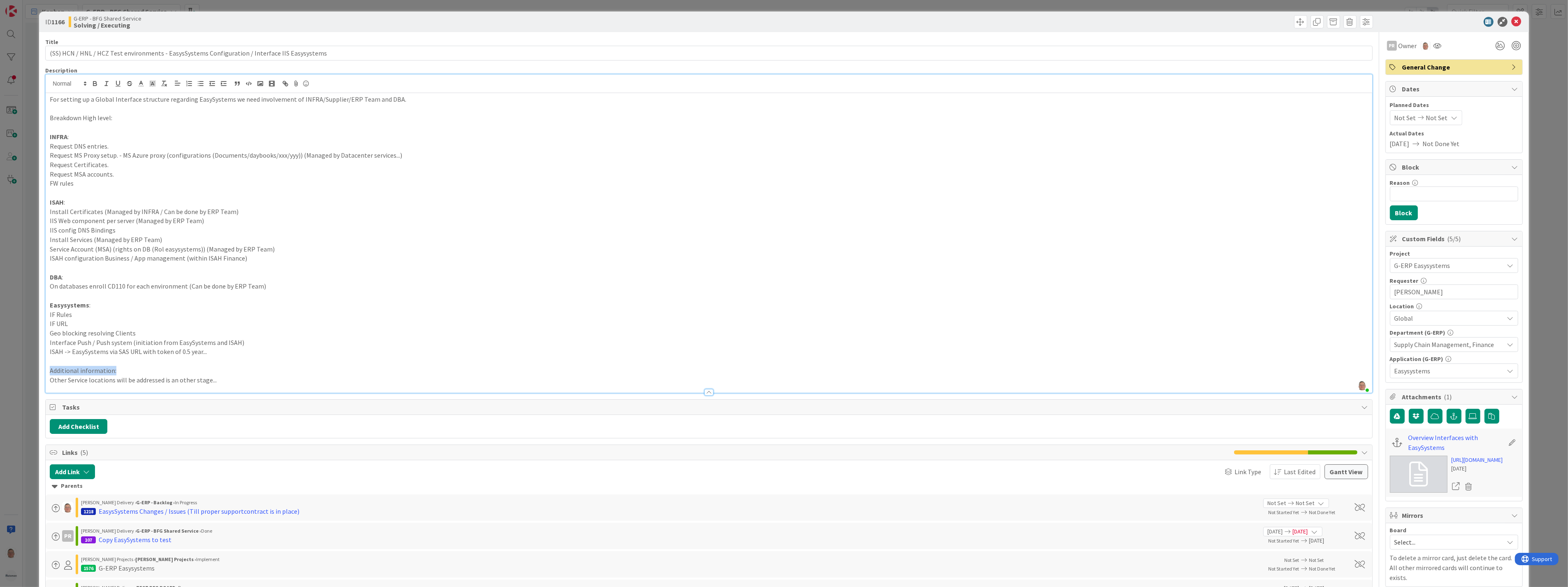
drag, startPoint x: 108, startPoint y: 369, endPoint x: 47, endPoint y: 369, distance: 61.0
click at [47, 369] on div "For setting up a Global Interface structure regarding EasySystems we need invol…" at bounding box center [709, 242] width 1326 height 299
click at [92, 82] on icon "button" at bounding box center [95, 83] width 7 height 7
click at [117, 83] on icon "button" at bounding box center [118, 83] width 7 height 7
click at [414, 354] on p "ISAH -> EasySystems via SAS URL with token of 0.5 year..." at bounding box center [708, 351] width 1318 height 9
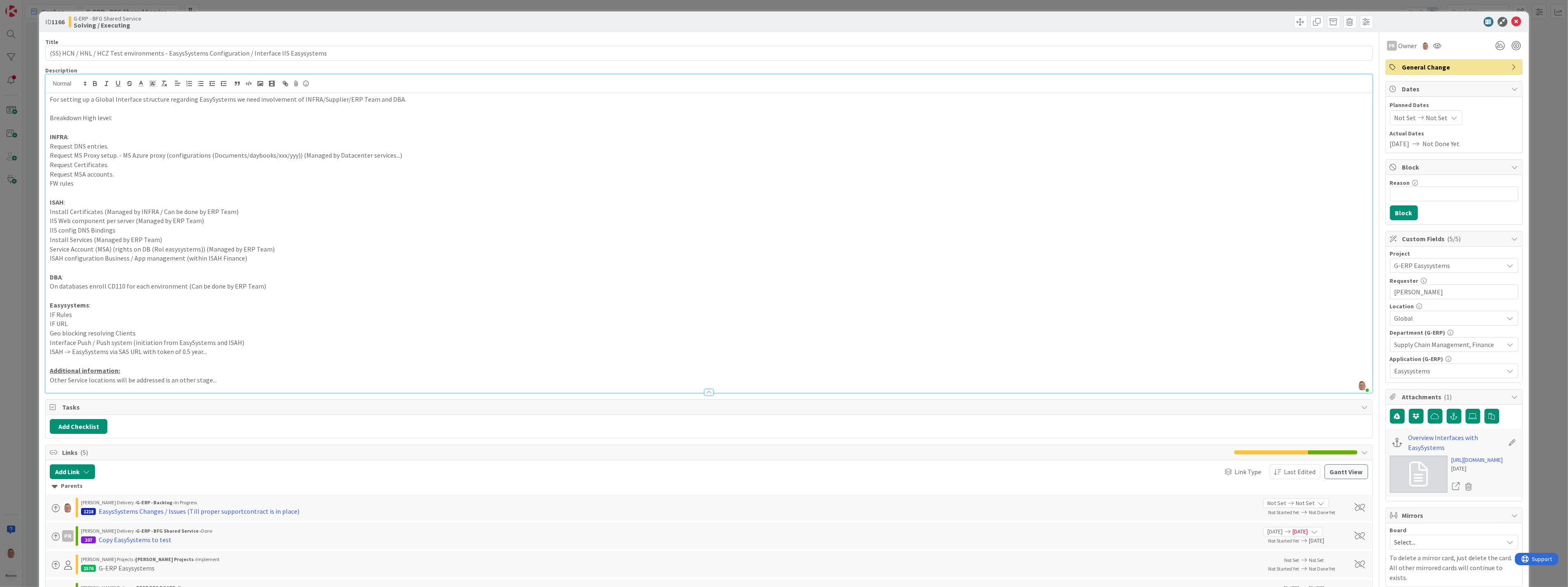
click at [249, 376] on p "Other Service locations will be addressed is an other stage..." at bounding box center [708, 379] width 1318 height 9
drag, startPoint x: 50, startPoint y: 136, endPoint x: 84, endPoint y: 186, distance: 60.5
click at [84, 186] on div "For setting up a Global Interface structure regarding EasySystems we need invol…" at bounding box center [709, 242] width 1326 height 299
click at [150, 116] on p "Breakdown High level:" at bounding box center [708, 118] width 1318 height 9
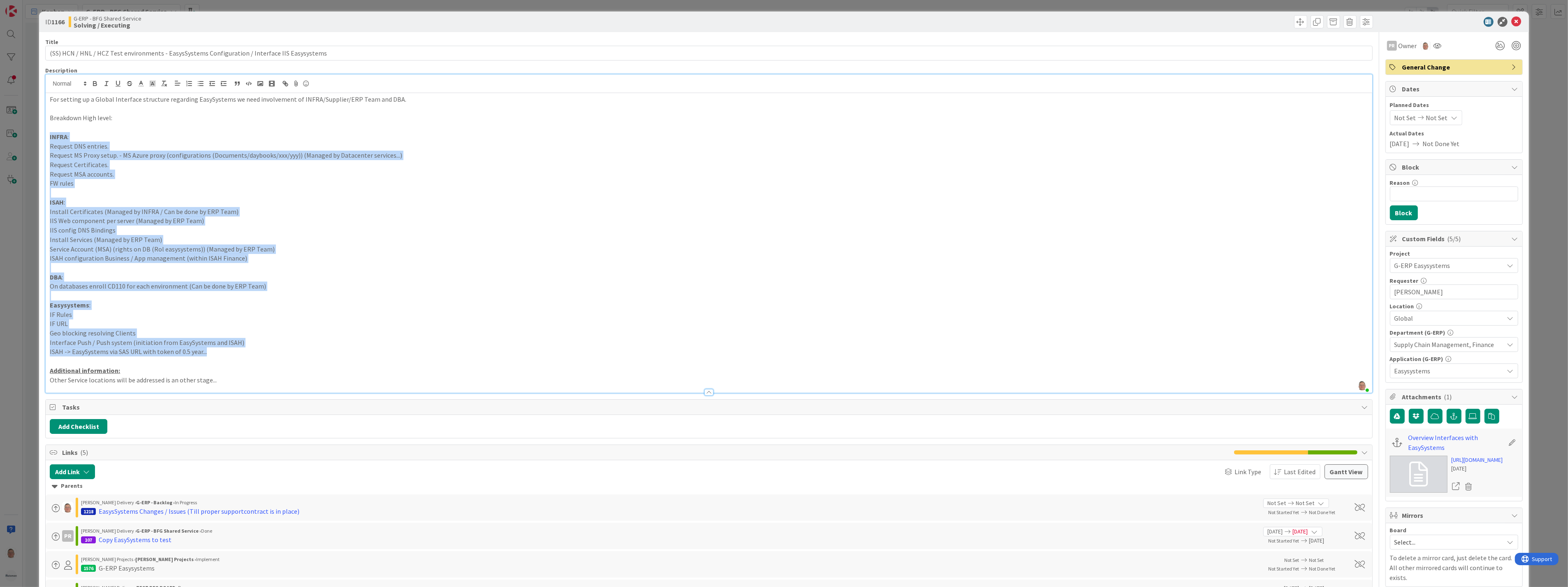
drag, startPoint x: 50, startPoint y: 137, endPoint x: 219, endPoint y: 347, distance: 269.6
click at [219, 347] on div "For setting up a Global Interface structure regarding EasySystems we need invol…" at bounding box center [709, 242] width 1326 height 299
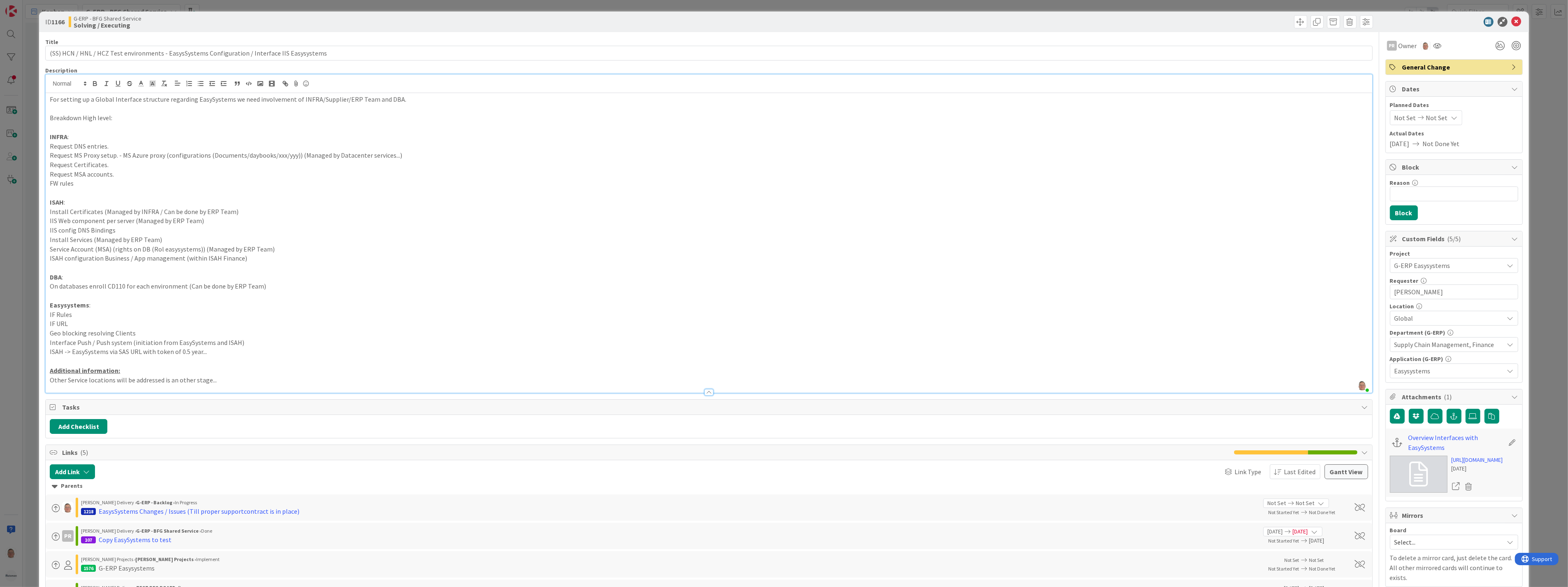
click at [247, 357] on p at bounding box center [708, 361] width 1318 height 9
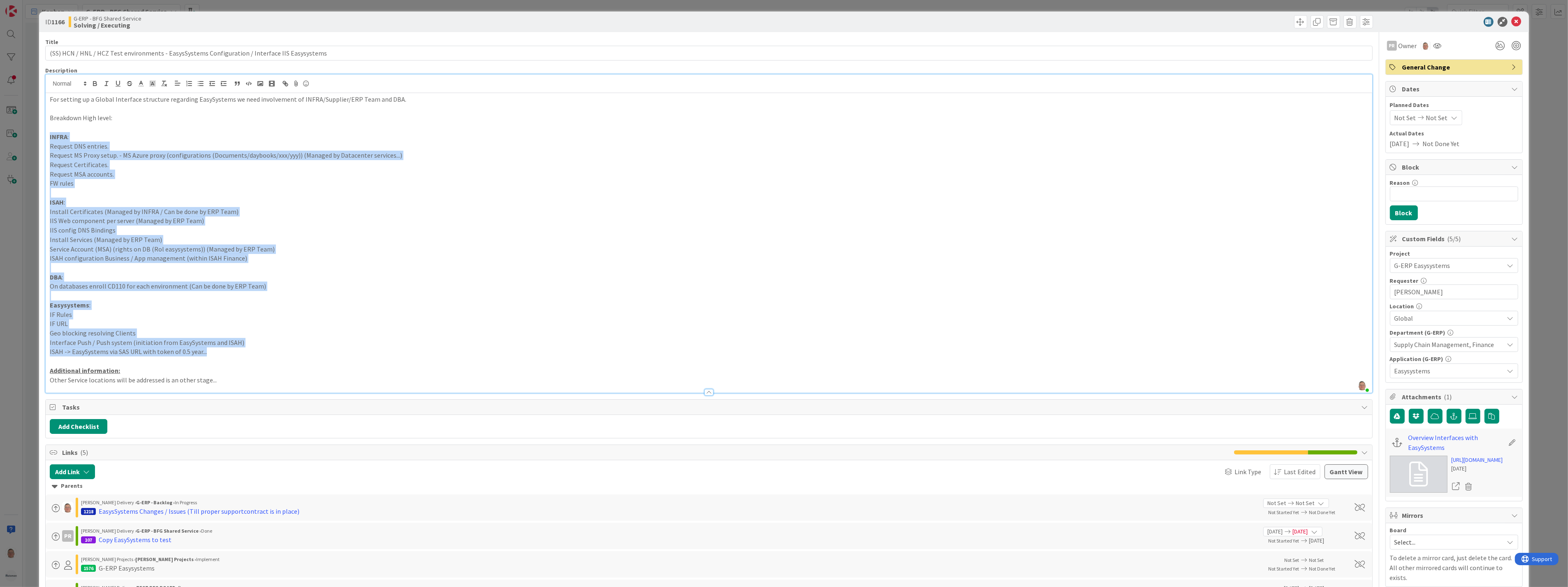
drag, startPoint x: 227, startPoint y: 350, endPoint x: 0, endPoint y: 132, distance: 314.7
click at [0, 132] on div "ID 1166 G-ERP - BFG Shared Service Solving / Executing Title 95 / 128 (SS) HCN …" at bounding box center [784, 293] width 1568 height 587
click at [368, 354] on p "ISAH -> EasySystems via SAS URL with token of 0.5 year..." at bounding box center [708, 351] width 1318 height 9
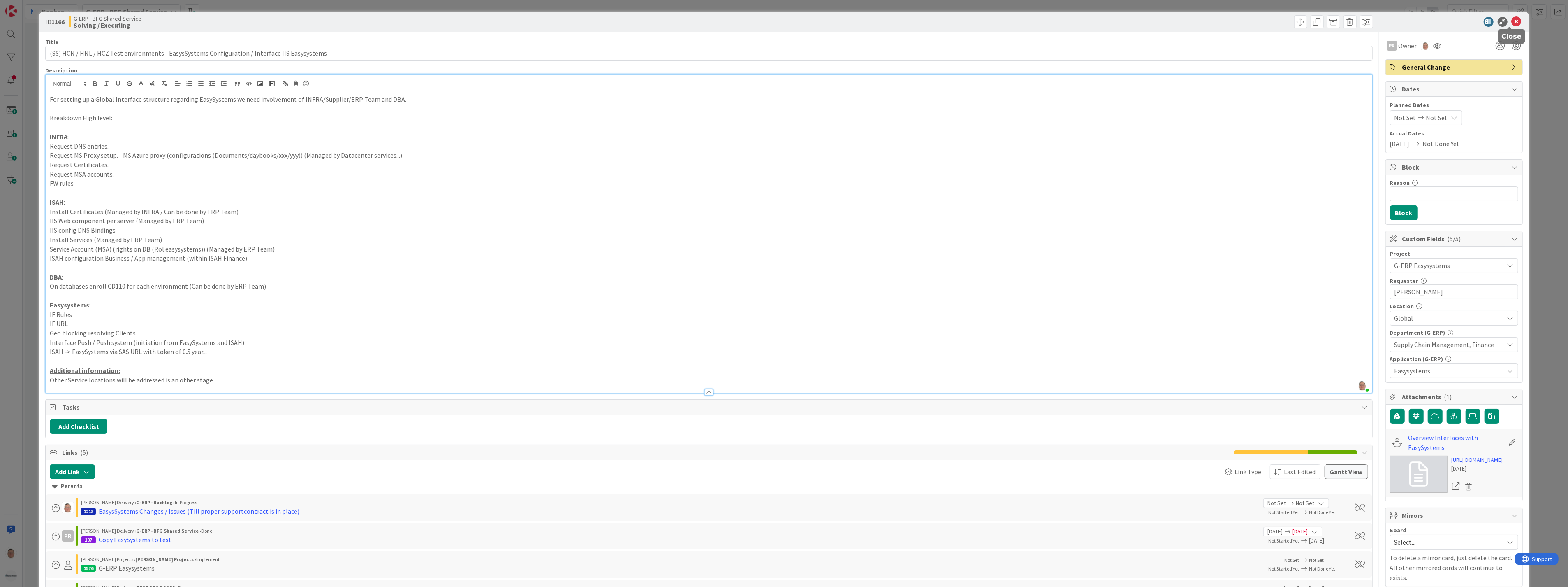
click at [1512, 18] on icon at bounding box center [1517, 22] width 10 height 10
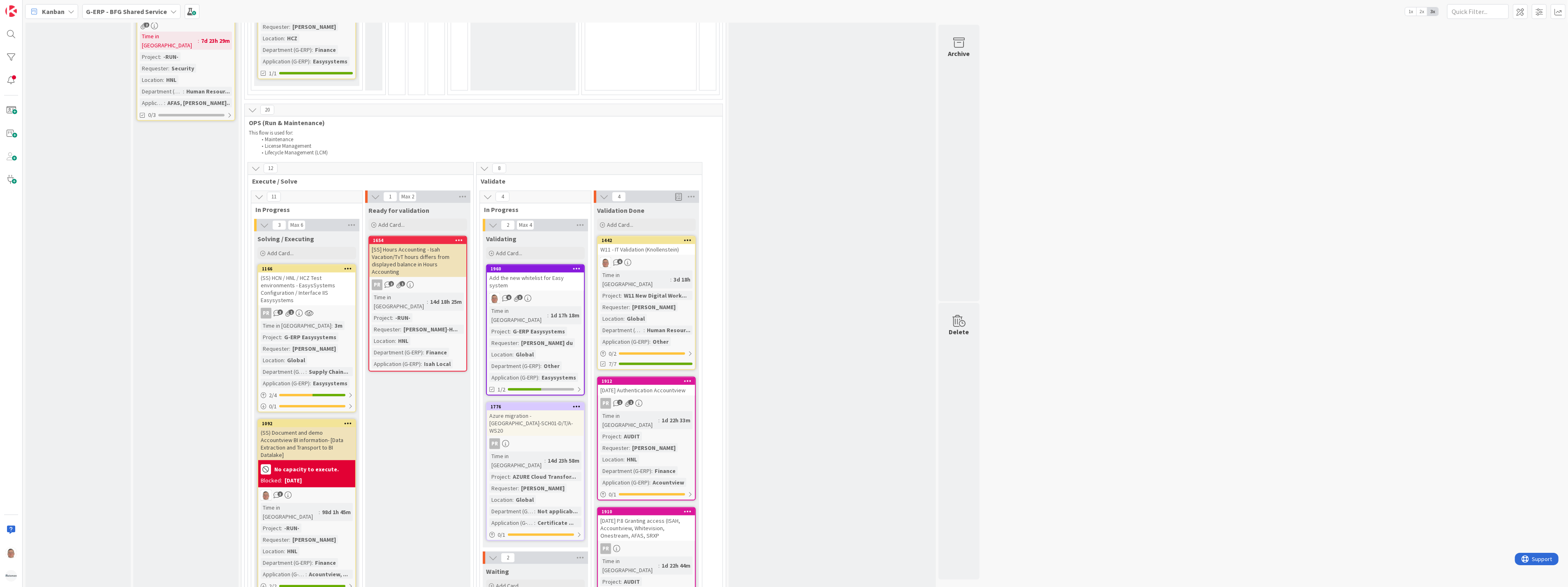
click at [312, 272] on div "(SS) HCN / HNL / HCZ Test environments - EasysSystems Configuration / Interface…" at bounding box center [307, 289] width 97 height 33
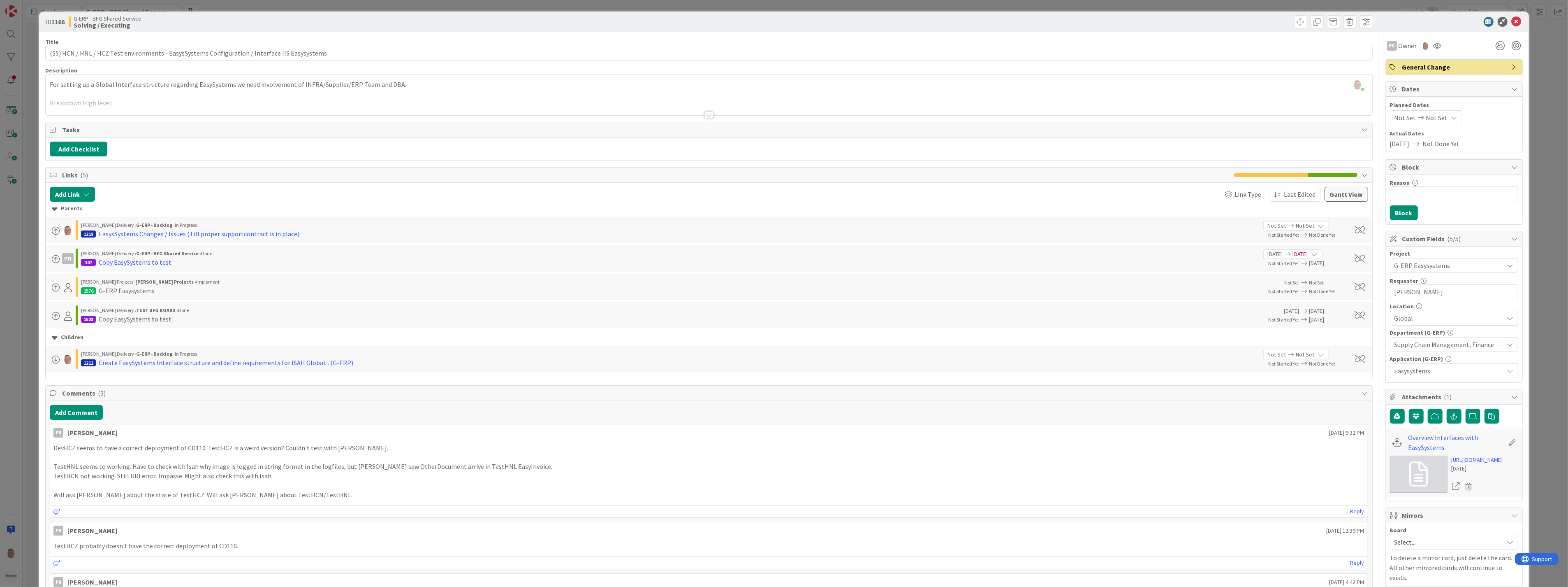
click at [708, 113] on div at bounding box center [709, 114] width 9 height 7
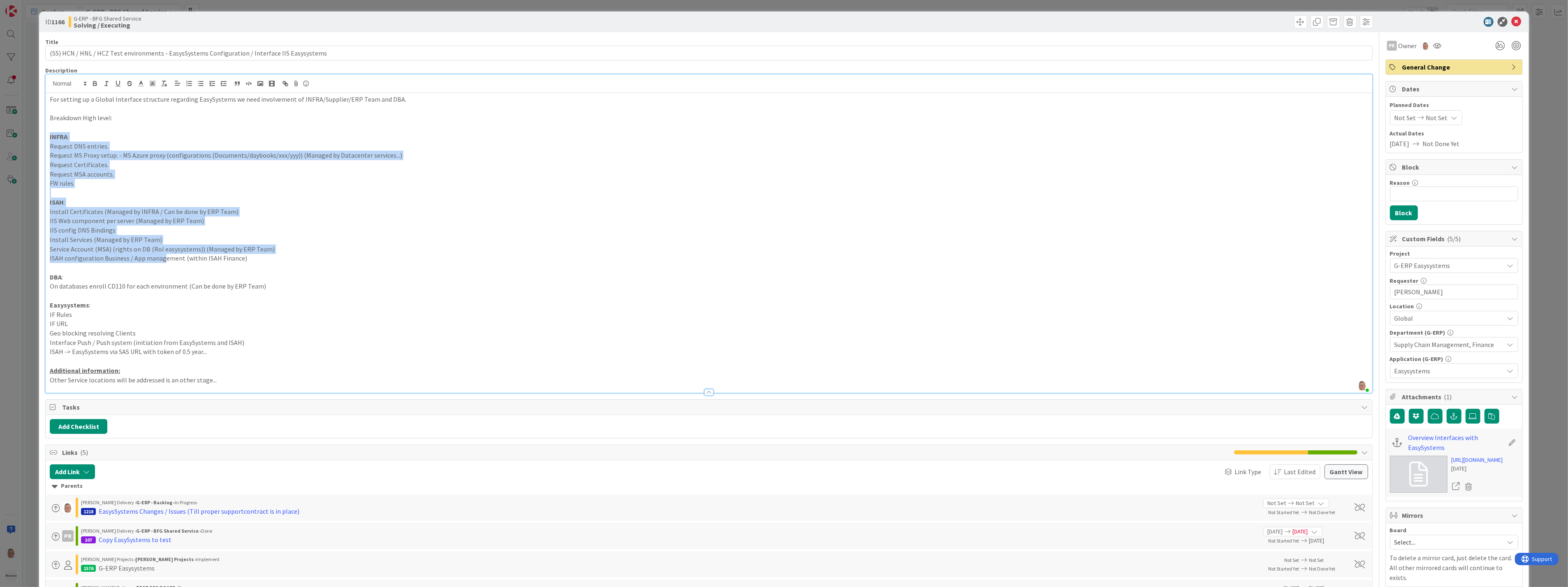
drag, startPoint x: 51, startPoint y: 136, endPoint x: 173, endPoint y: 252, distance: 168.3
click at [164, 256] on div "For setting up a Global Interface structure regarding EasySystems we need invol…" at bounding box center [709, 242] width 1326 height 299
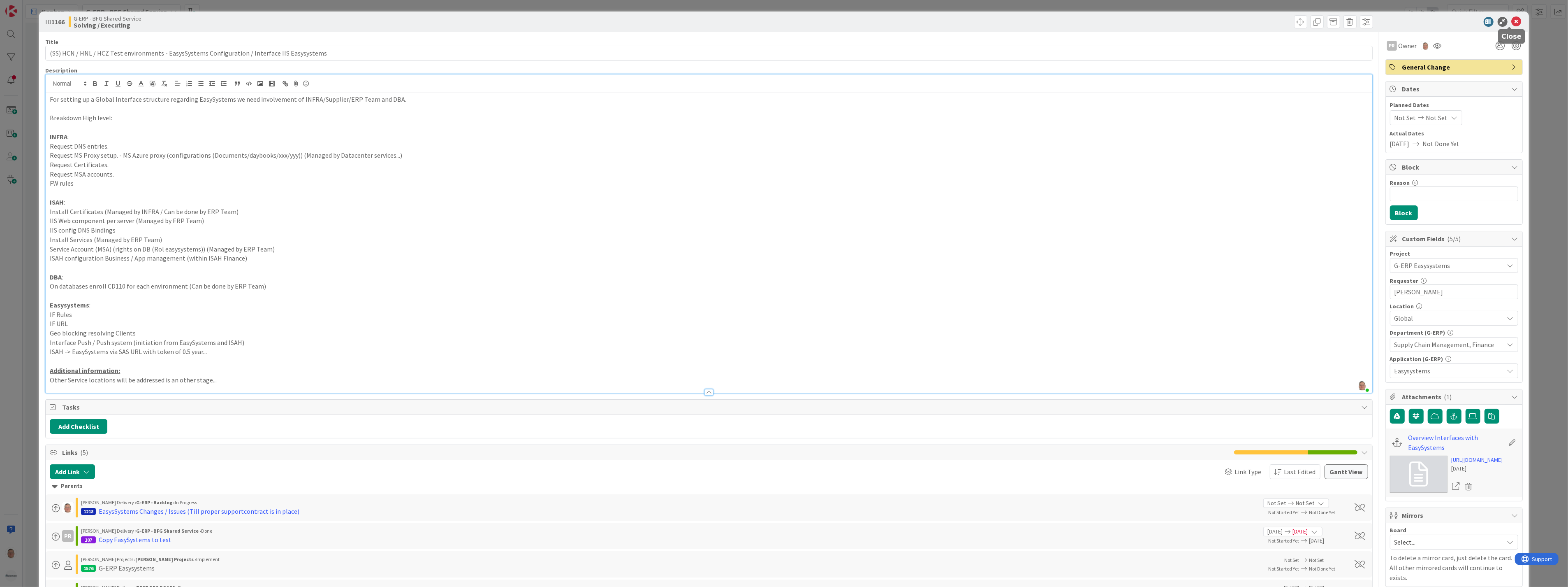
click at [1512, 21] on icon at bounding box center [1517, 22] width 10 height 10
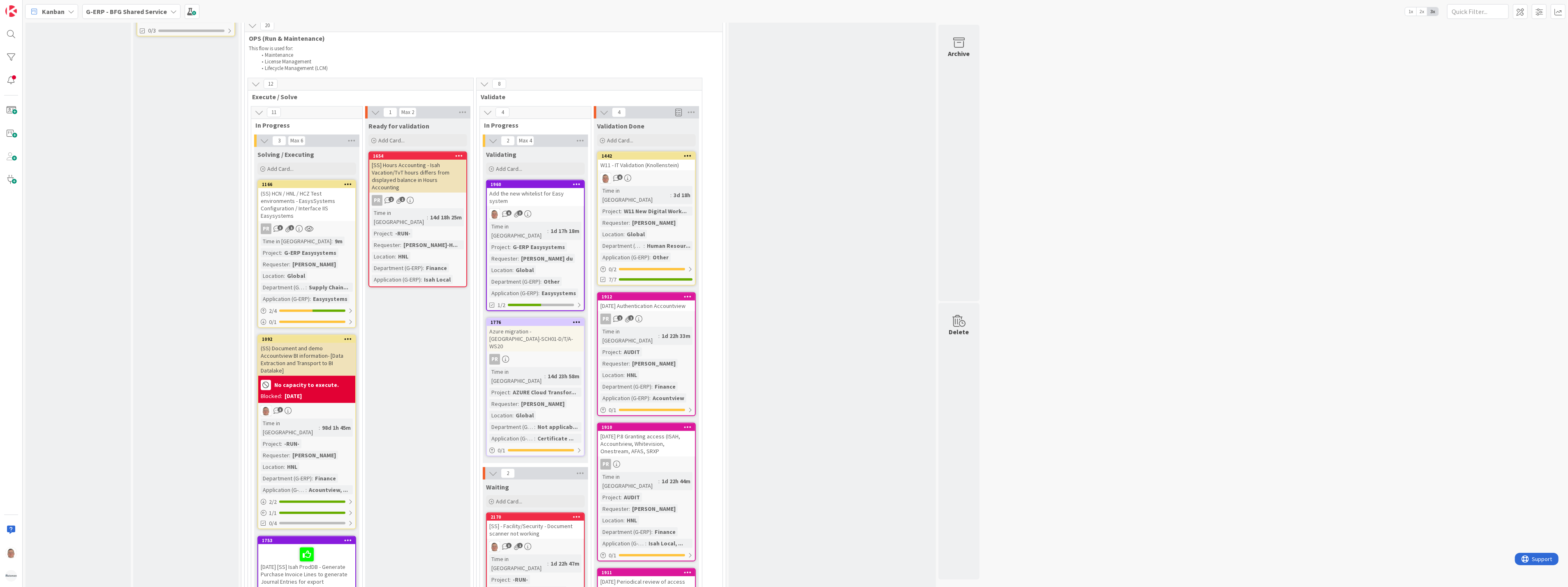
scroll to position [845, 0]
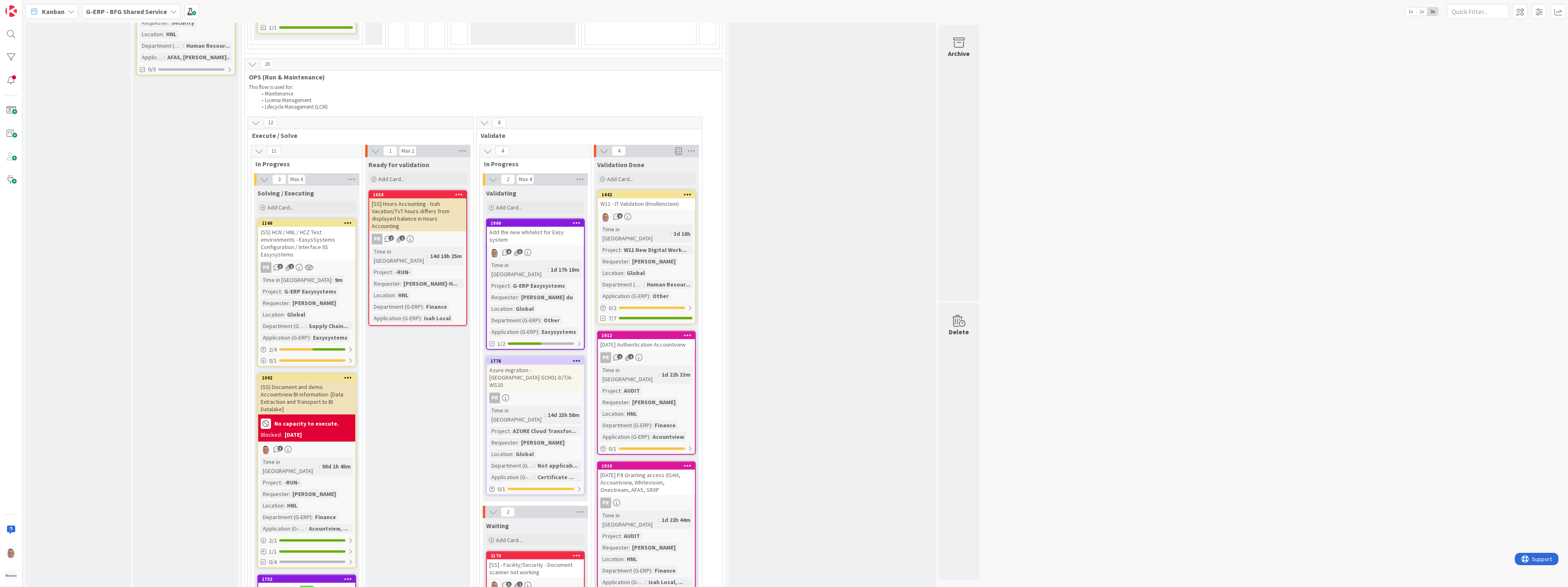
click at [423, 198] on div "[SS] Hours Accounting - Isah Vacation/TvT hours differs from displayed balance …" at bounding box center [418, 215] width 97 height 33
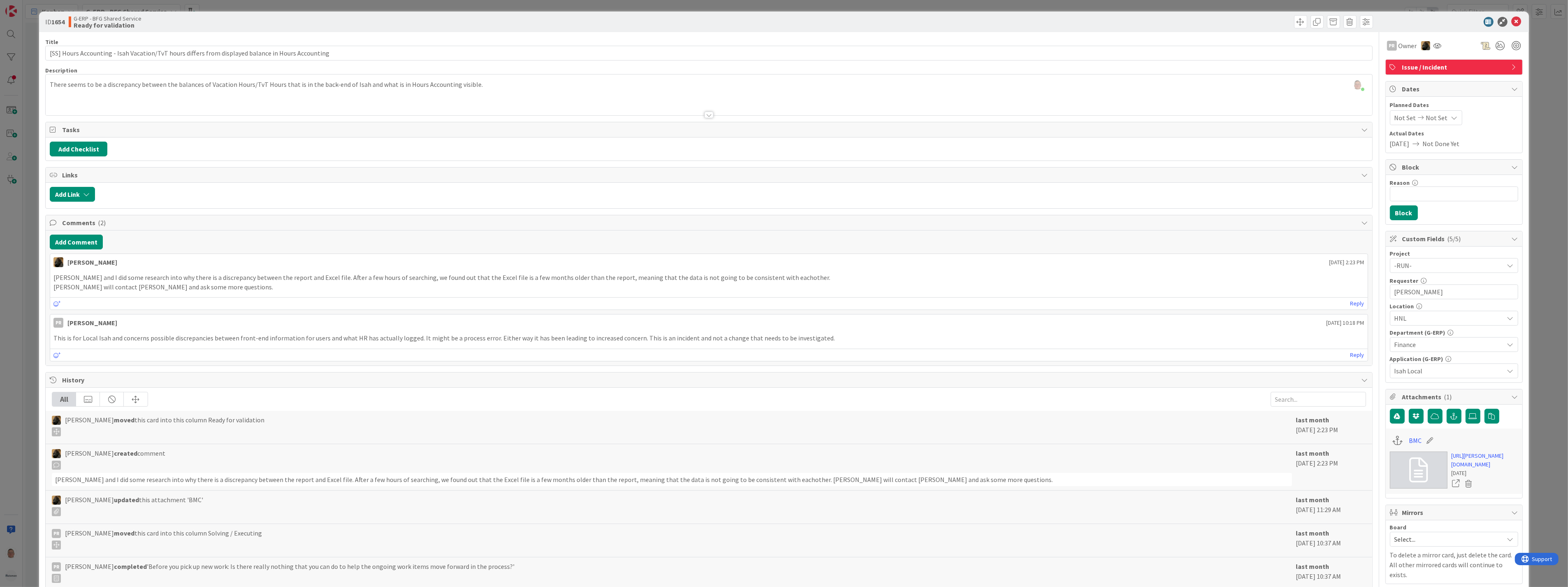
click at [705, 114] on div at bounding box center [709, 114] width 9 height 7
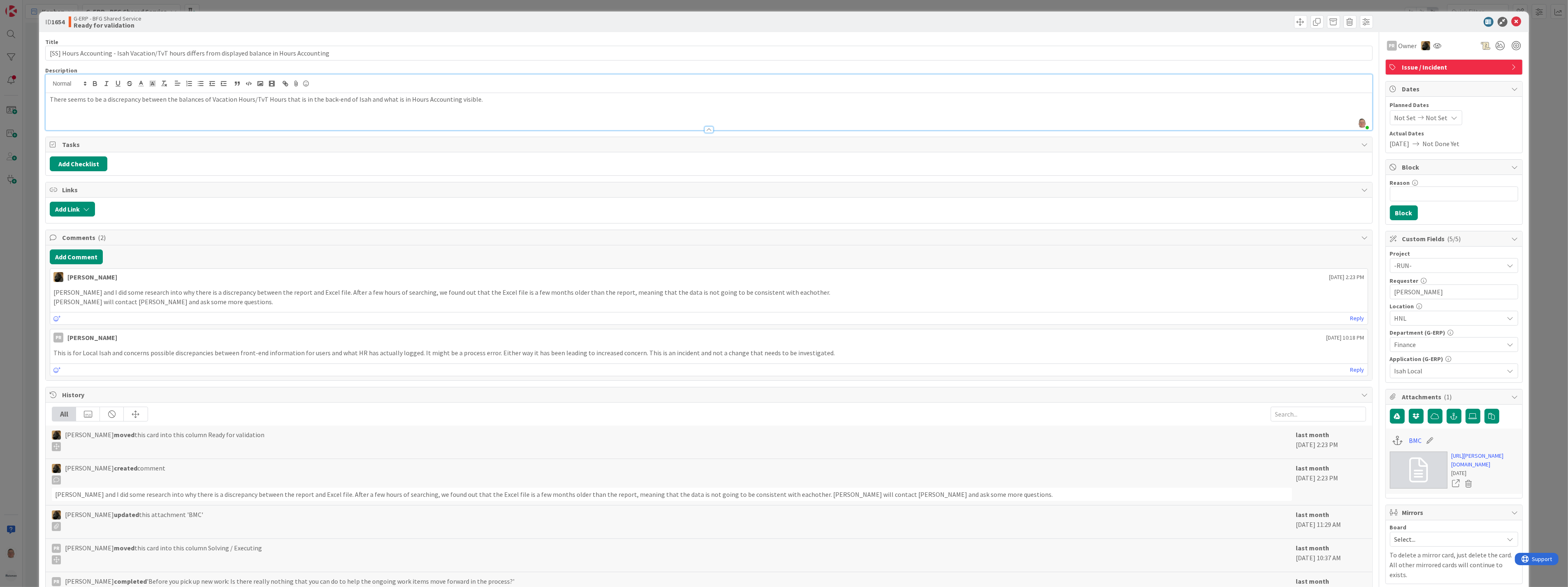
click at [639, 101] on p "There seems to be a discrepancy between the balances of Vacation Hours/TvT Hour…" at bounding box center [708, 99] width 1318 height 9
click at [1512, 22] on icon at bounding box center [1517, 22] width 10 height 10
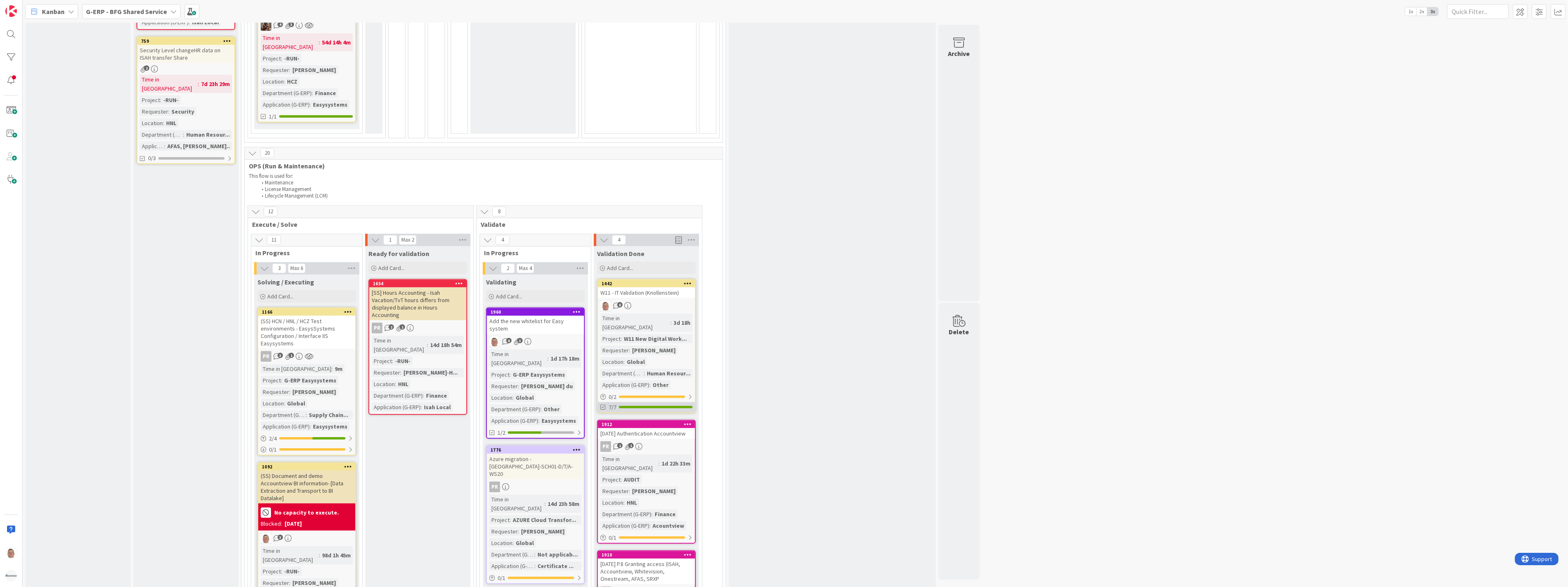
scroll to position [753, 0]
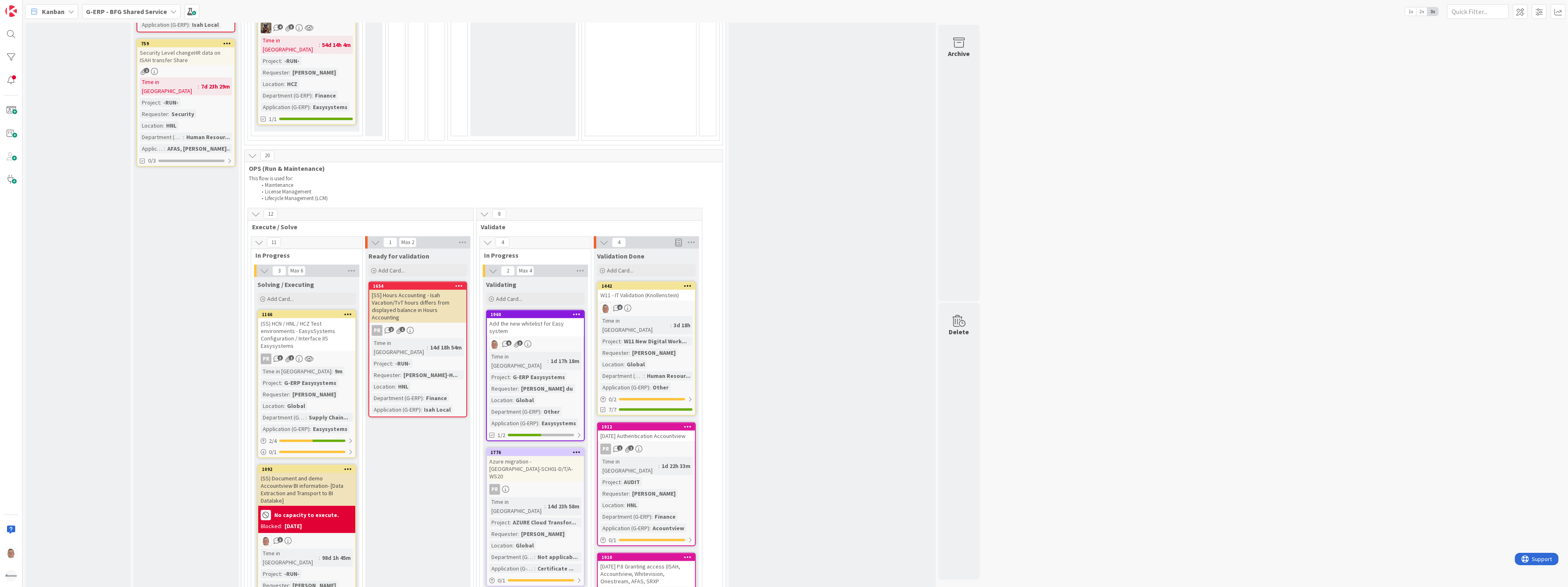
click at [688, 283] on icon at bounding box center [688, 285] width 8 height 6
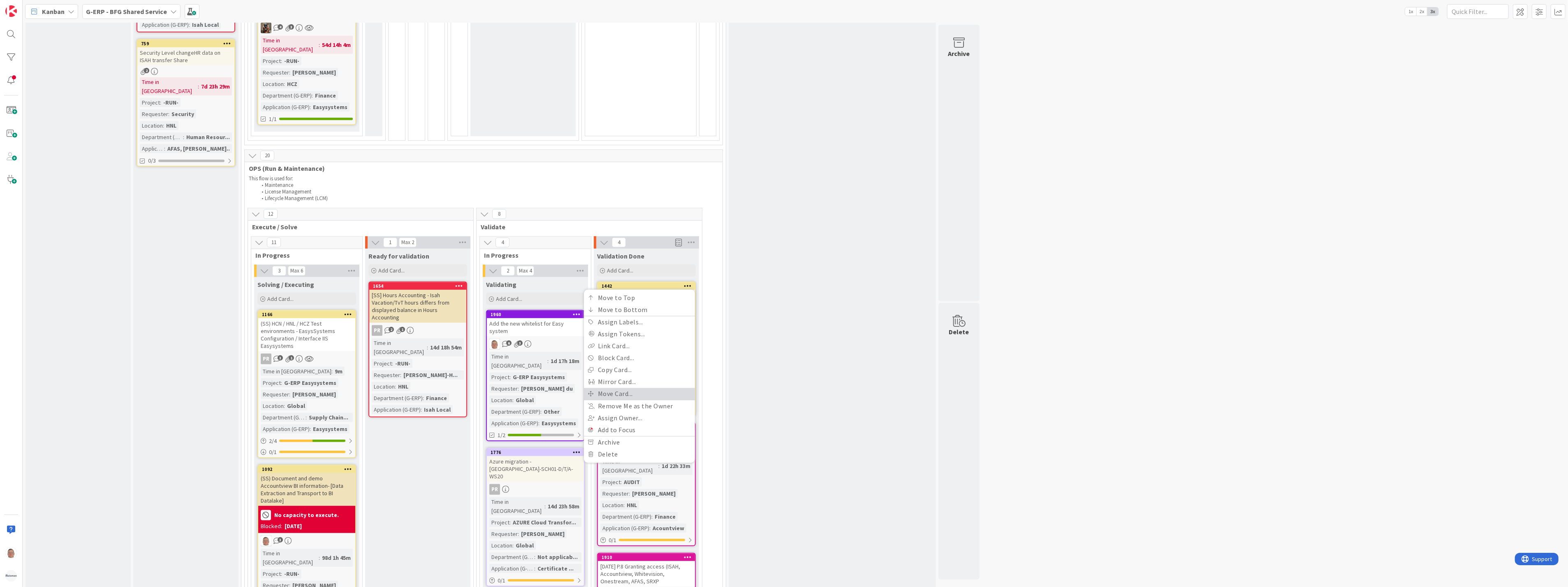
click at [621, 387] on link "Move Card..." at bounding box center [639, 393] width 111 height 12
click at [618, 341] on span "Validation Done" at bounding box center [614, 346] width 62 height 10
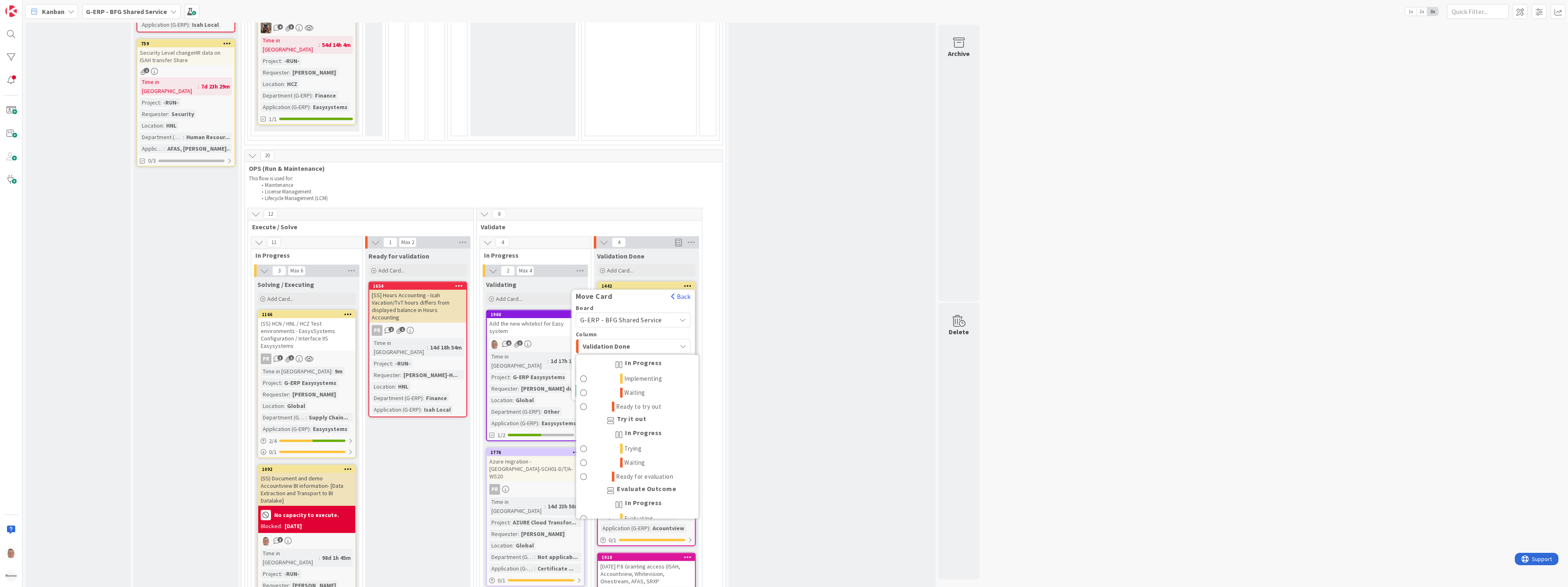
scroll to position [1041, 0]
click at [600, 503] on span "Done" at bounding box center [603, 508] width 15 height 10
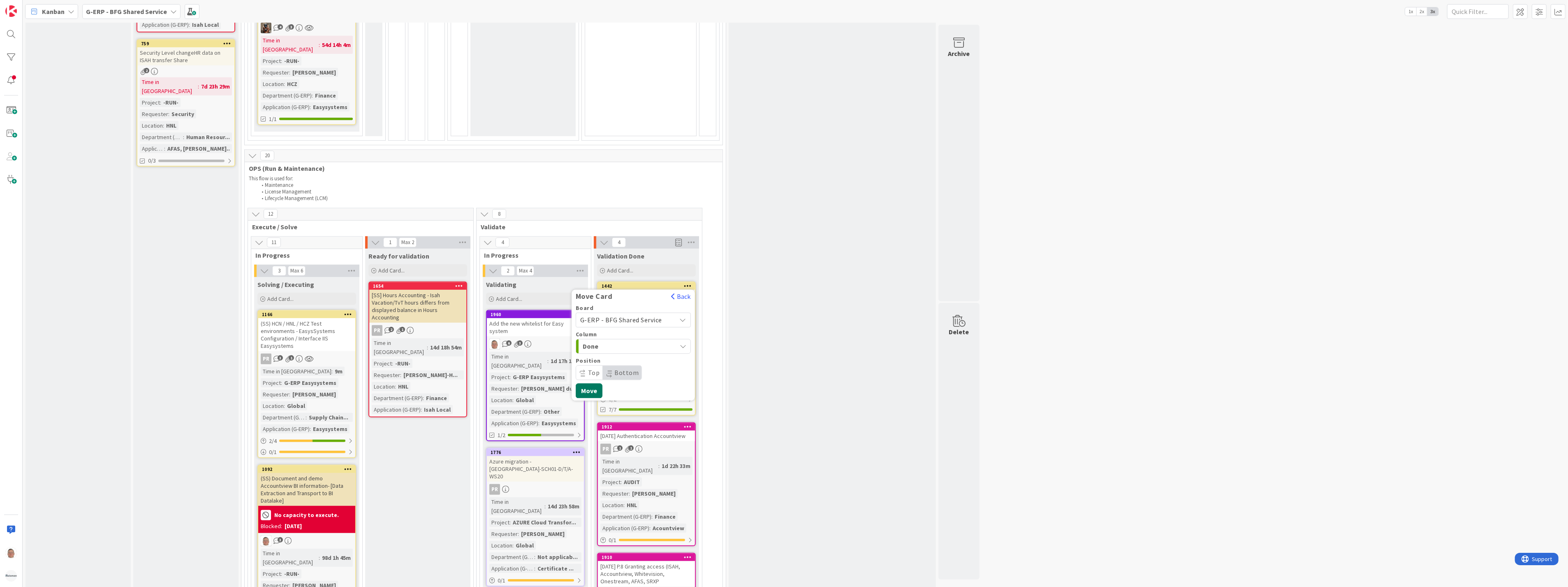
click at [585, 383] on button "Move" at bounding box center [589, 391] width 27 height 15
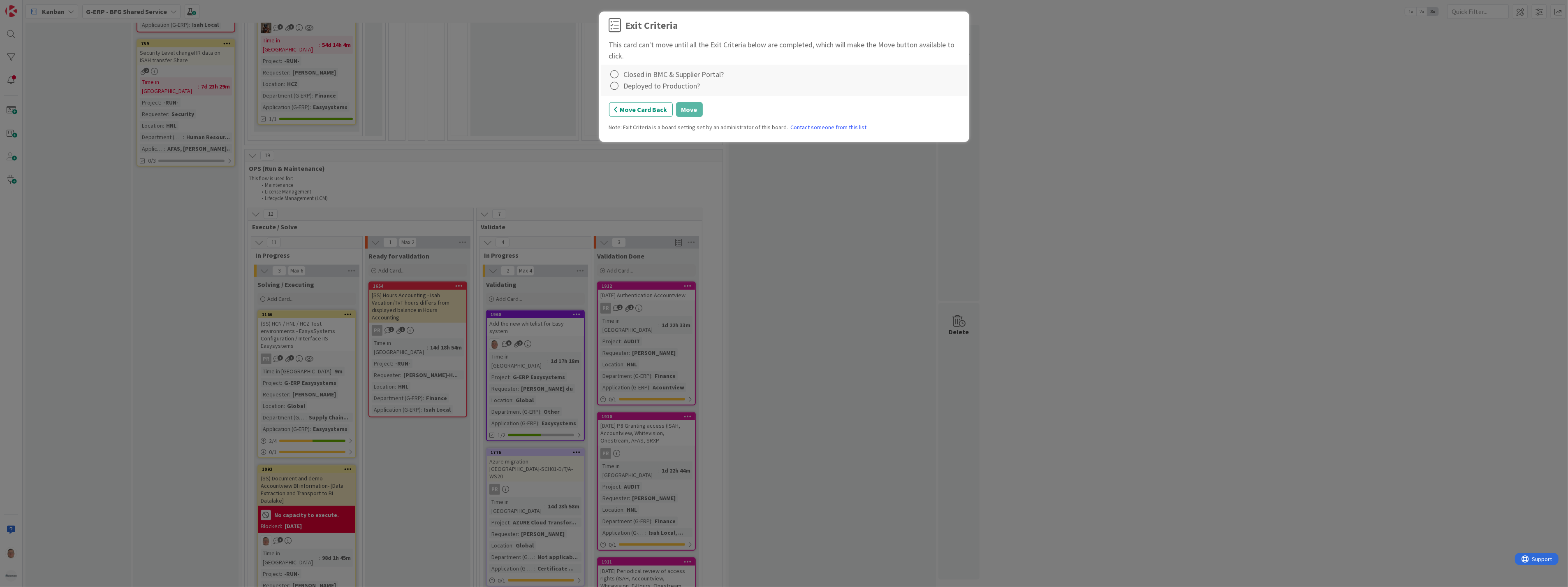
click at [624, 77] on div "Closed in BMC & Supplier Portal?" at bounding box center [674, 74] width 100 height 11
click at [612, 77] on icon at bounding box center [615, 74] width 12 height 12
click at [632, 89] on link "Complete" at bounding box center [661, 91] width 103 height 12
click at [619, 84] on icon at bounding box center [615, 86] width 12 height 12
click at [636, 102] on link "Complete" at bounding box center [661, 103] width 103 height 12
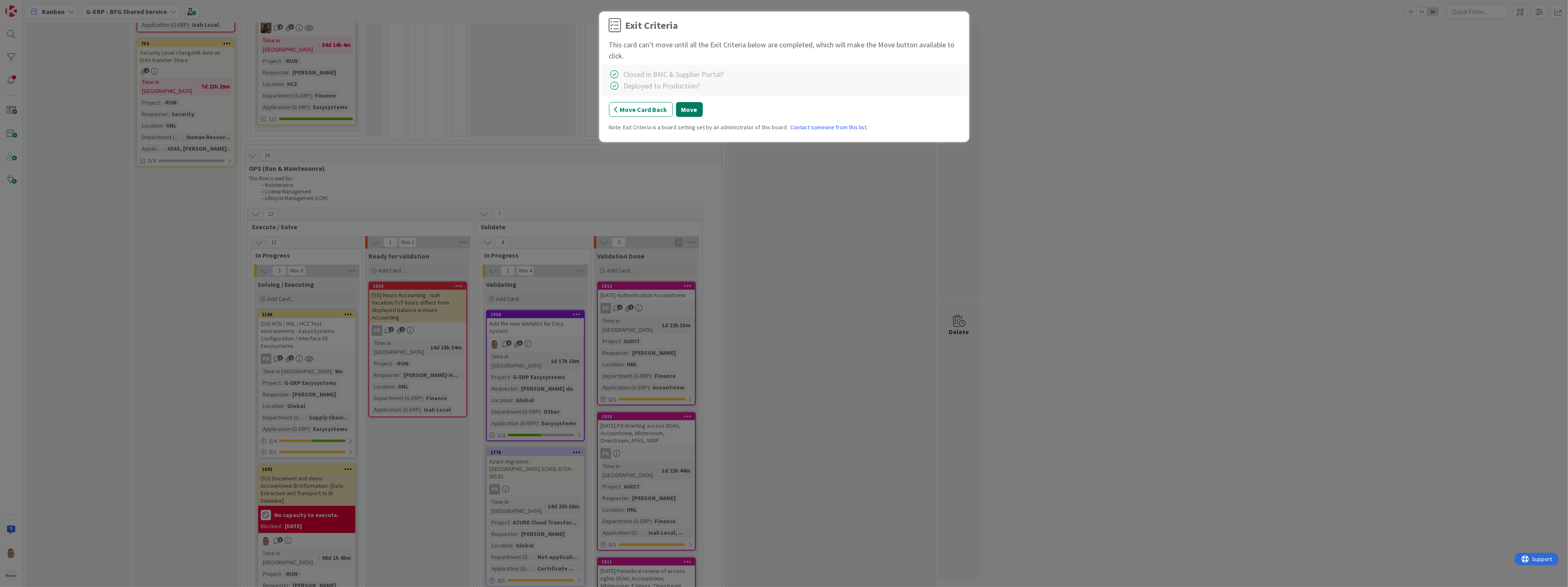
click at [689, 110] on button "Move" at bounding box center [689, 110] width 27 height 15
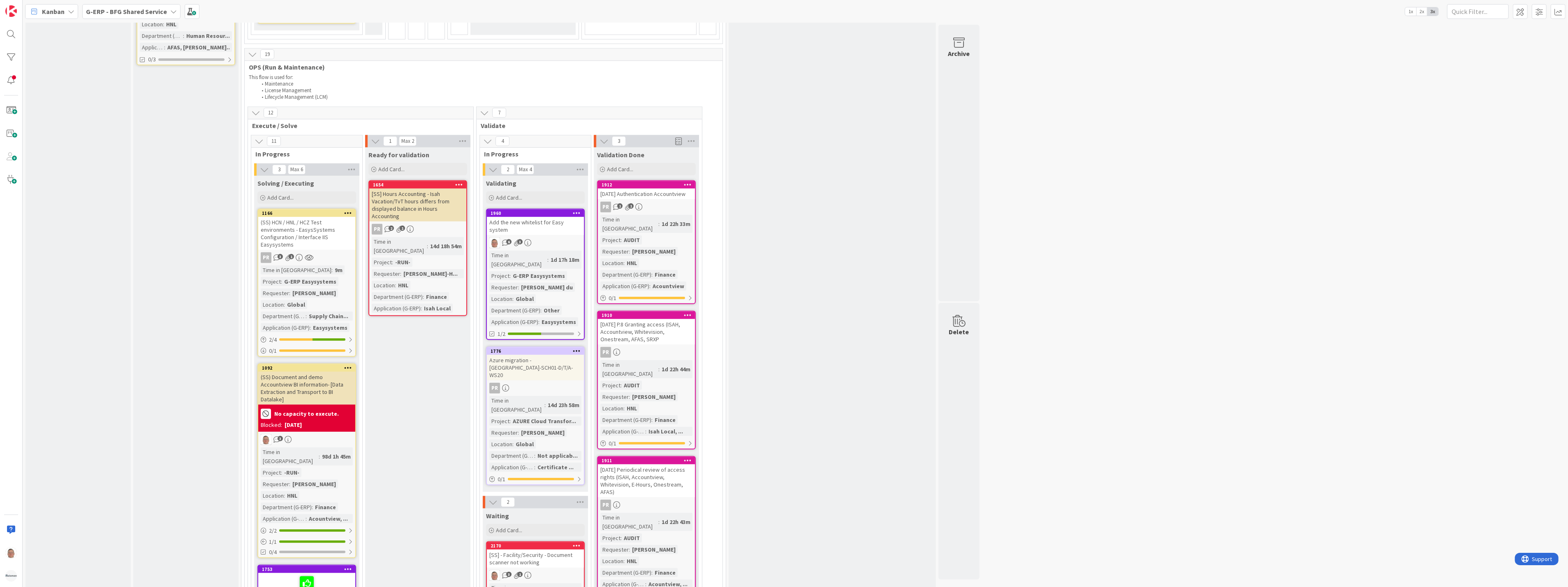
scroll to position [845, 0]
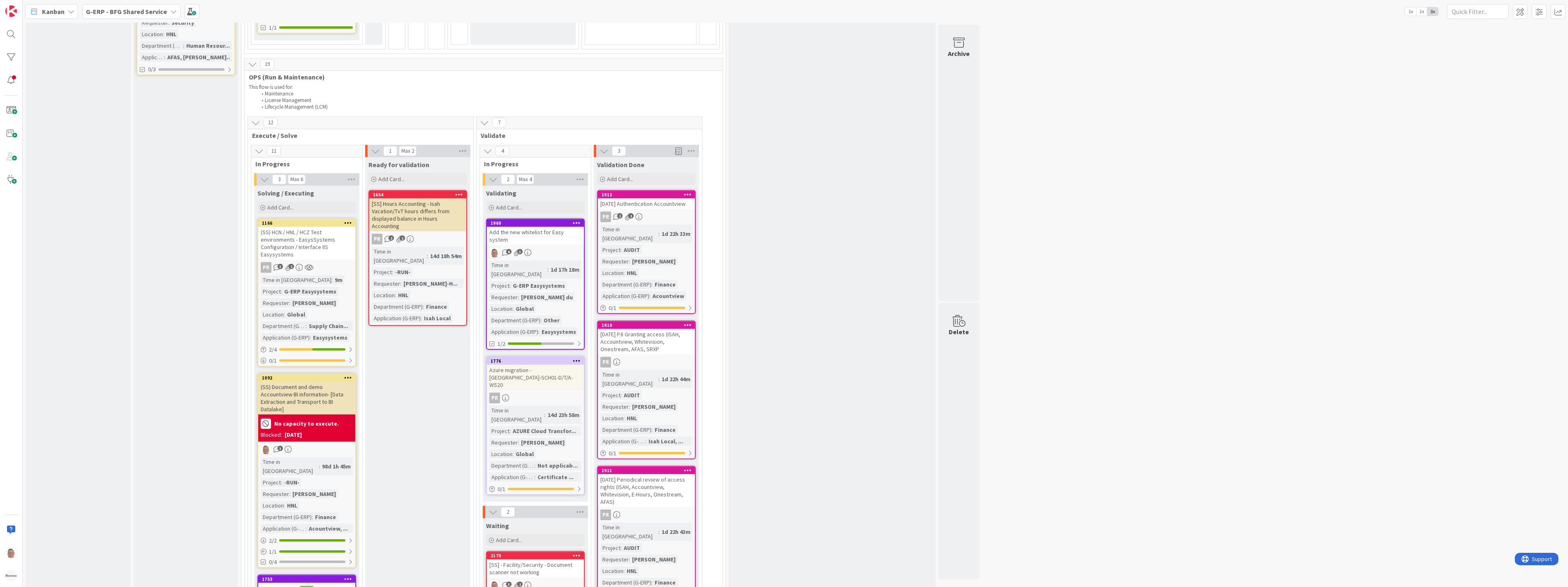
click at [693, 192] on div at bounding box center [688, 194] width 15 height 6
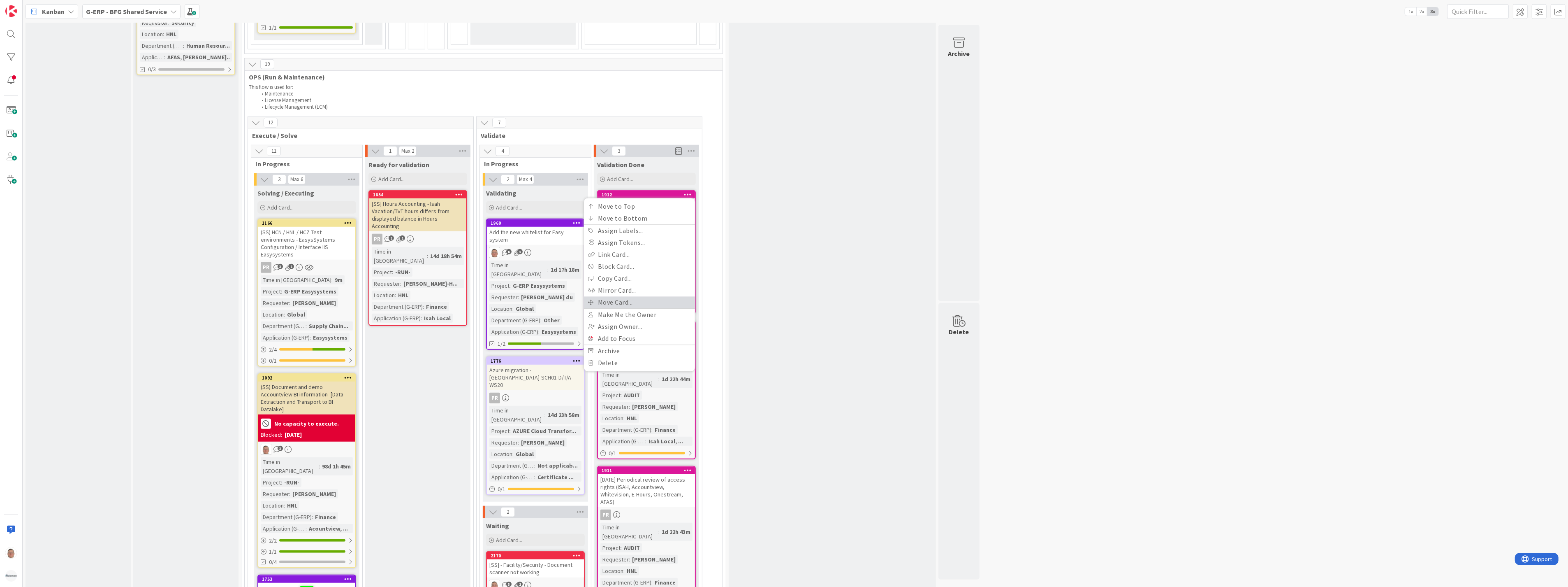
click at [616, 296] on link "Move Card..." at bounding box center [639, 302] width 111 height 12
click at [616, 249] on span "Validation Done" at bounding box center [614, 254] width 62 height 10
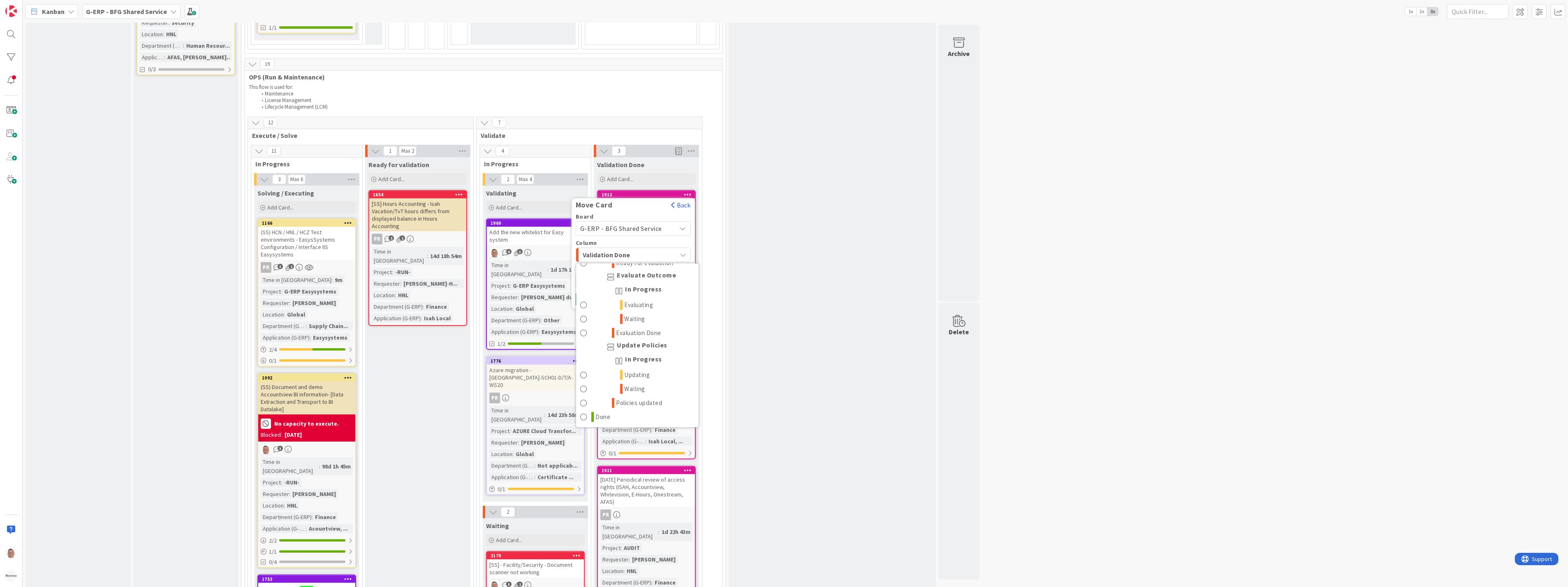
scroll to position [891, 0]
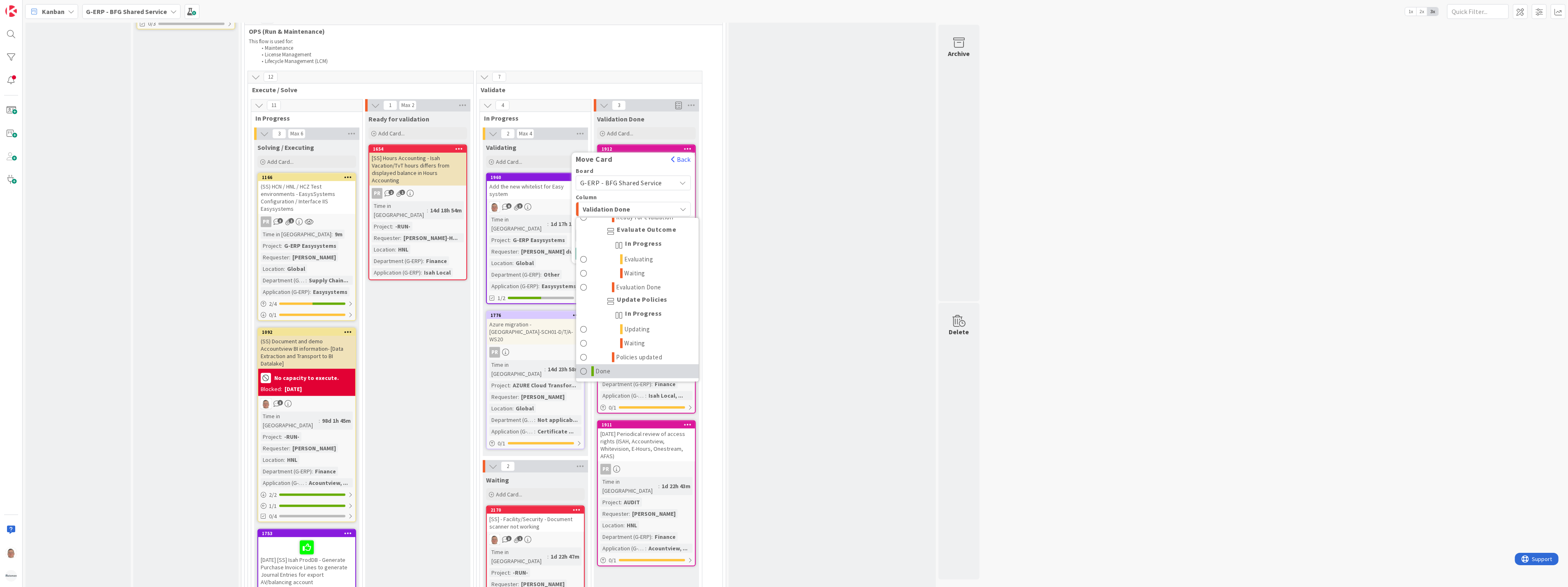
click at [611, 364] on link "Done" at bounding box center [637, 371] width 122 height 14
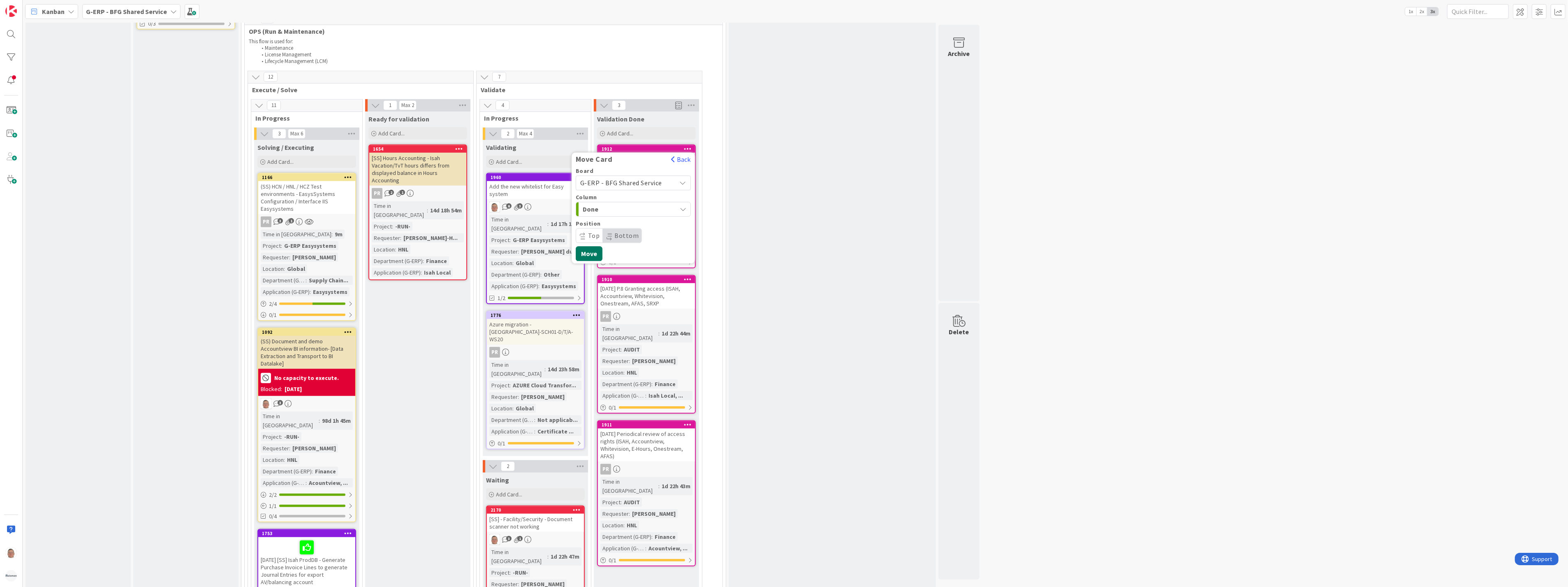
click at [593, 246] on button "Move" at bounding box center [589, 253] width 27 height 15
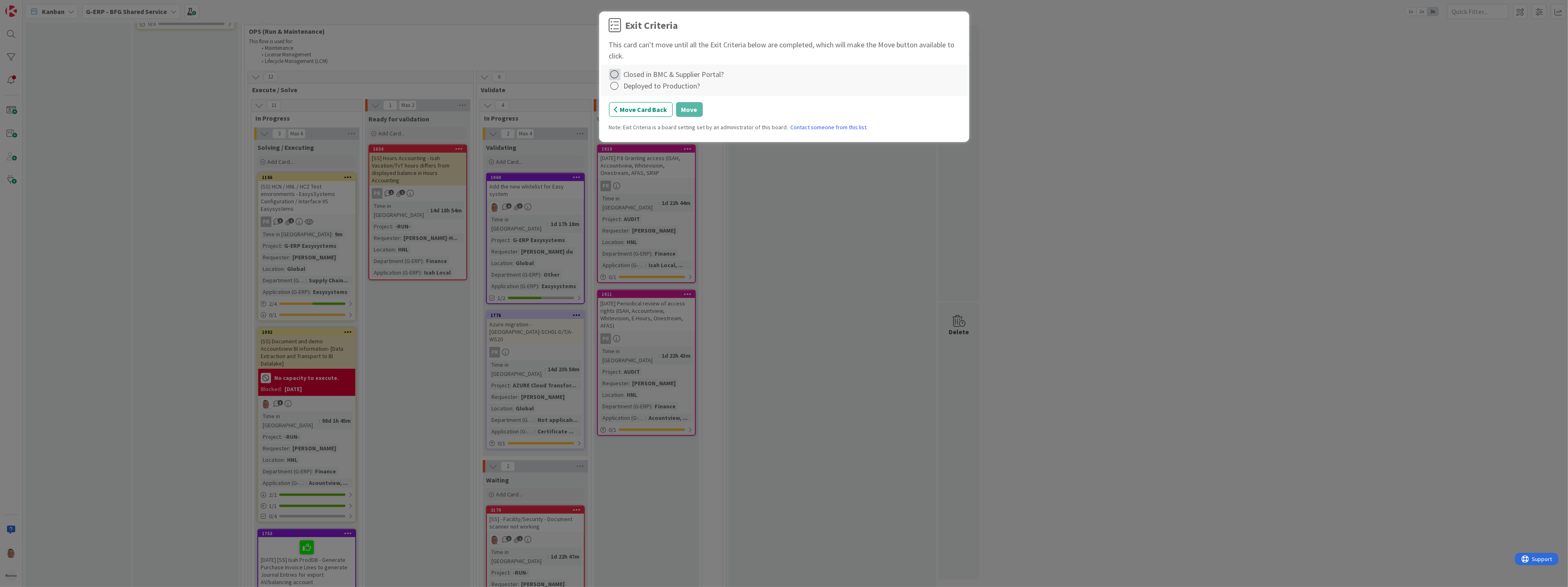
click at [614, 75] on icon at bounding box center [615, 74] width 12 height 12
click at [629, 93] on link "Complete" at bounding box center [661, 91] width 103 height 12
click at [616, 85] on icon at bounding box center [615, 86] width 12 height 12
click at [624, 100] on link "Complete" at bounding box center [661, 103] width 103 height 12
click at [689, 110] on button "Move" at bounding box center [689, 110] width 27 height 15
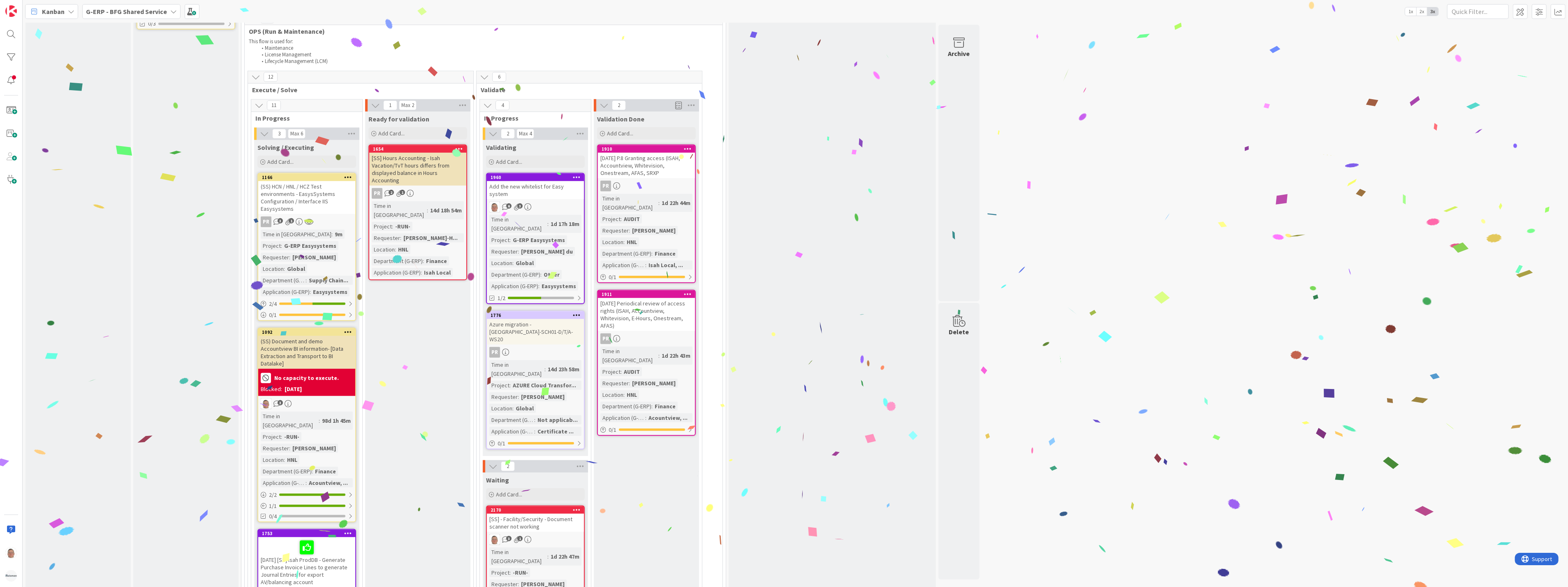
click at [689, 146] on icon at bounding box center [688, 148] width 8 height 6
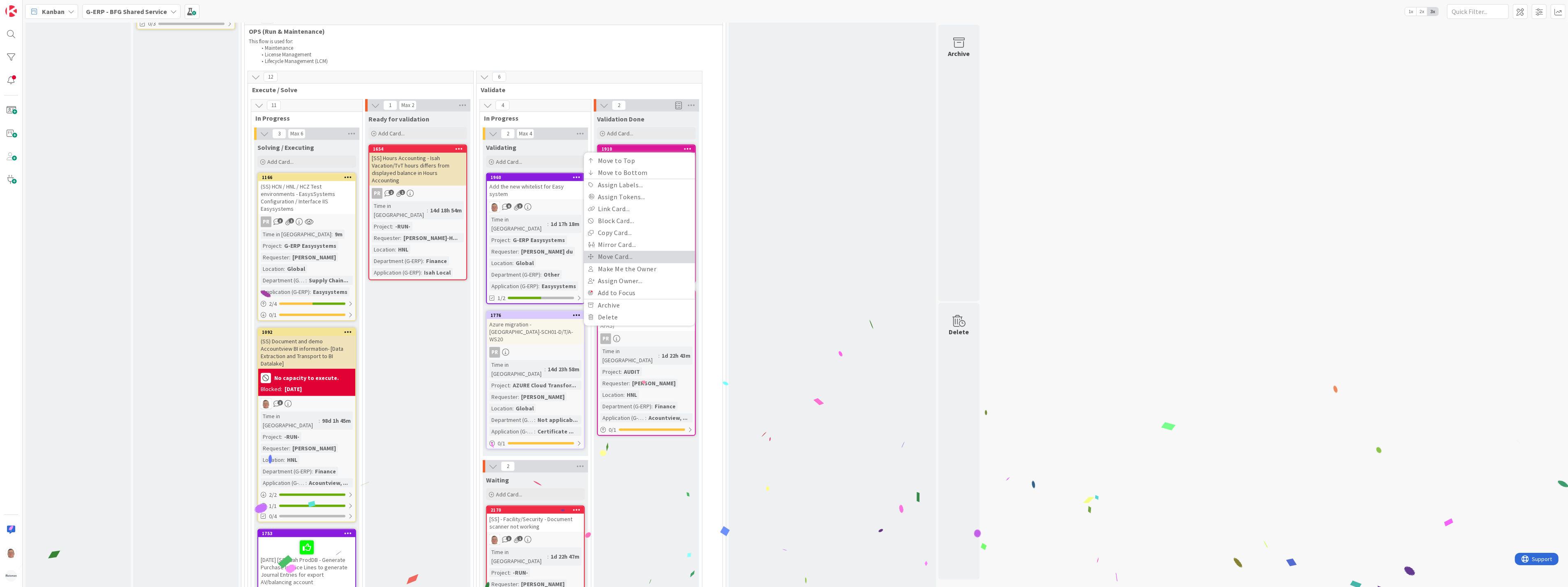
click at [619, 250] on link "Move Card..." at bounding box center [639, 256] width 111 height 12
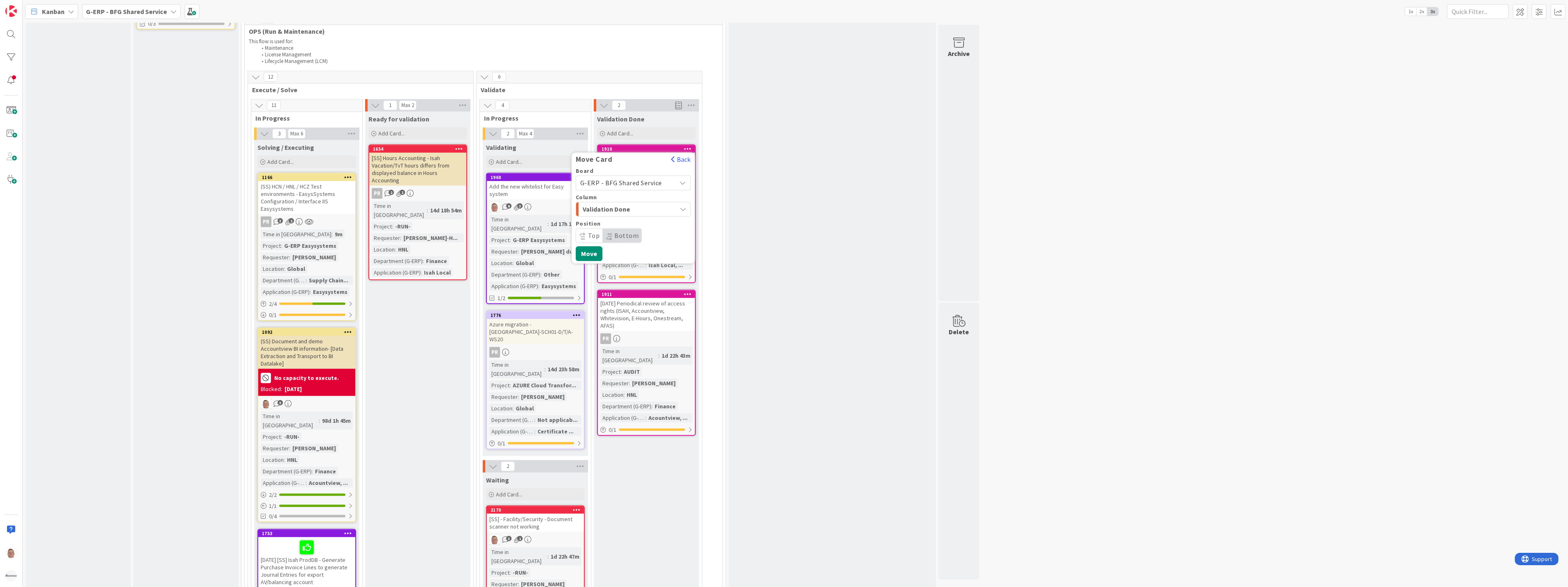
click at [611, 204] on span "Validation Done" at bounding box center [614, 209] width 62 height 10
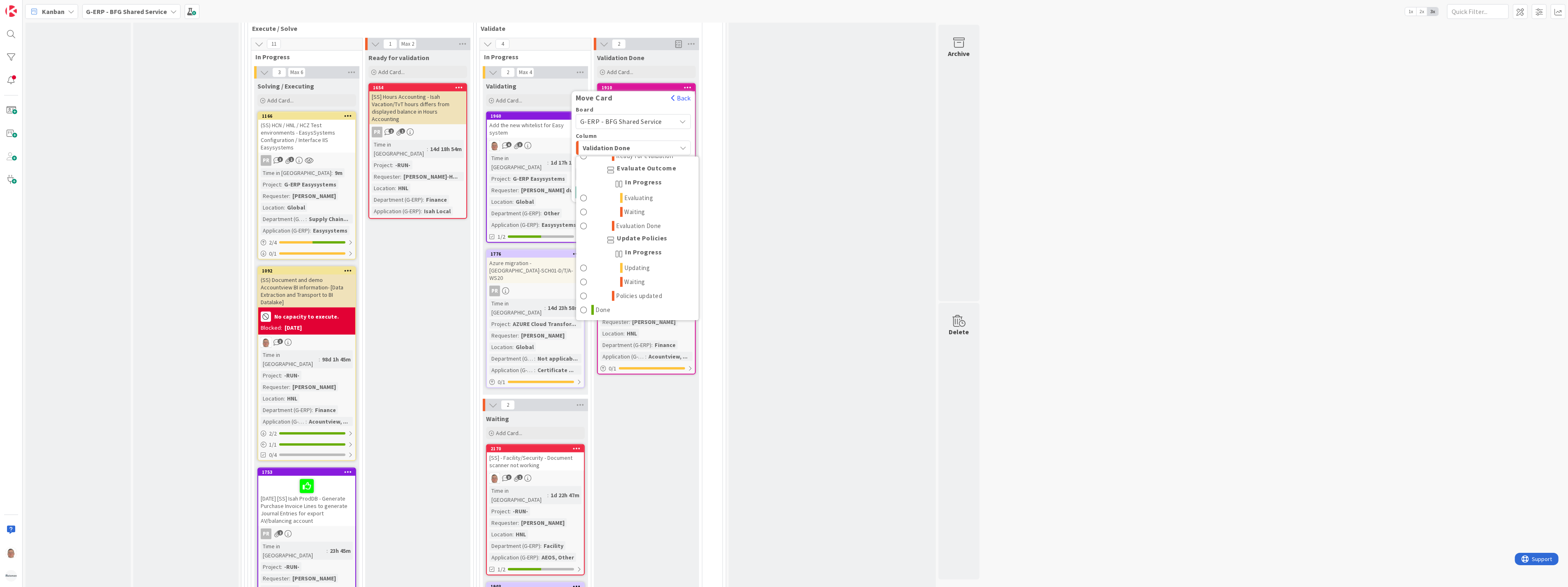
scroll to position [982, 0]
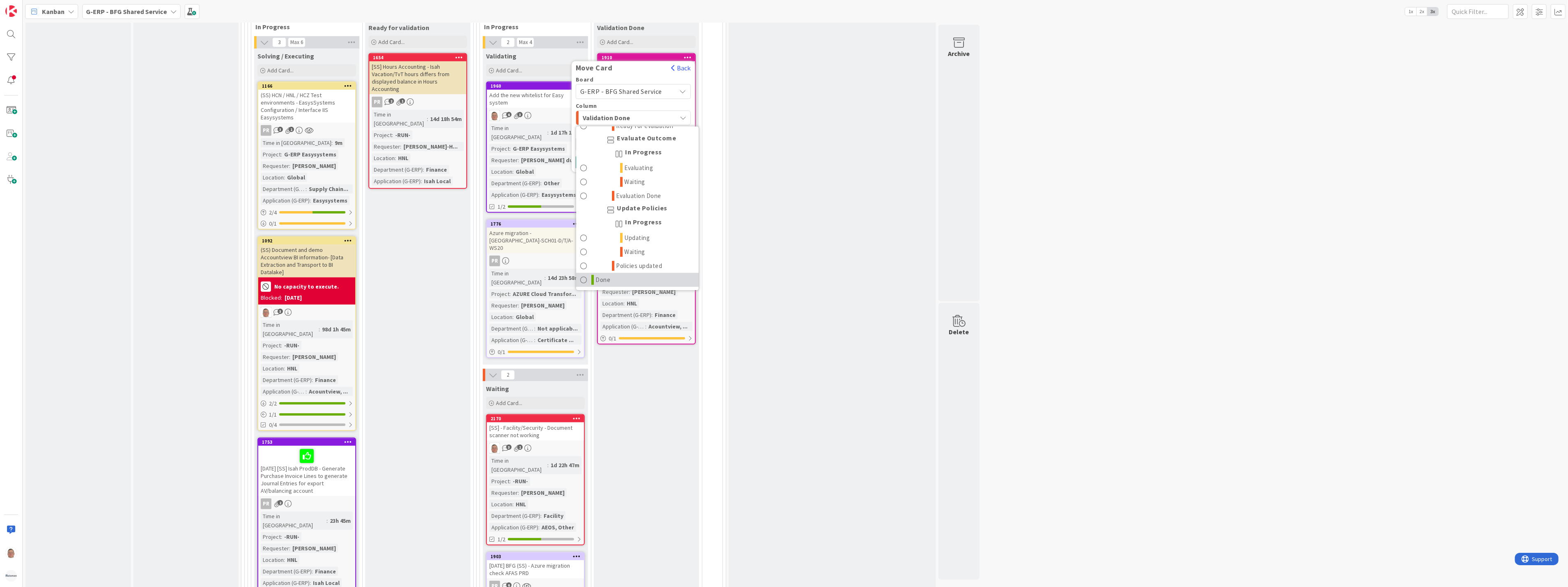
click at [595, 273] on link "Done" at bounding box center [637, 280] width 122 height 14
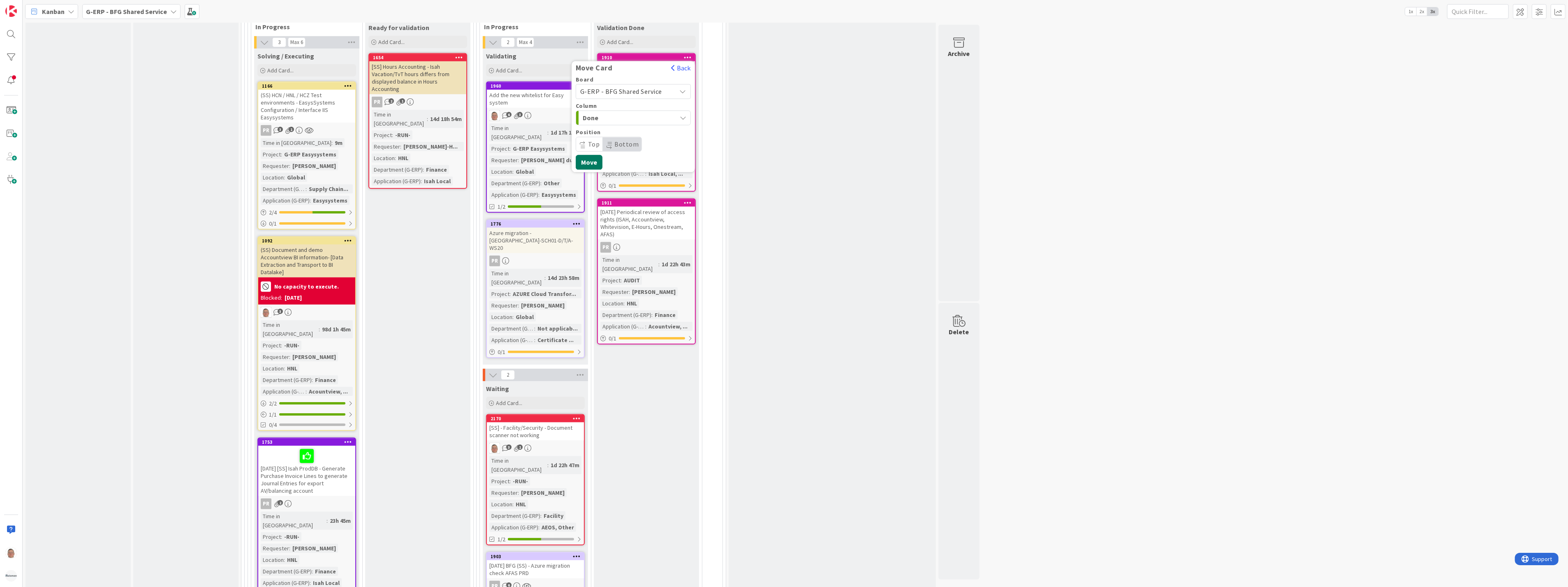
click at [593, 155] on button "Move" at bounding box center [589, 162] width 27 height 15
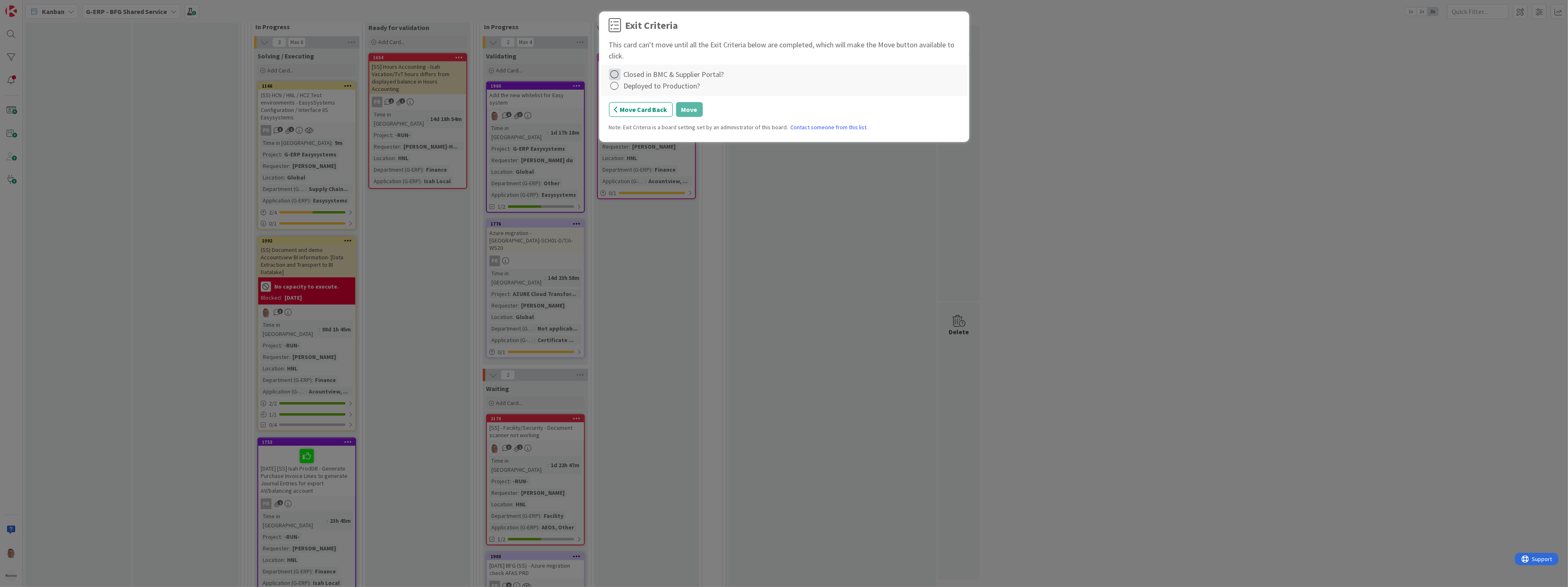
click at [613, 78] on icon at bounding box center [615, 74] width 12 height 12
click at [628, 89] on link "Complete" at bounding box center [661, 91] width 103 height 12
click at [615, 86] on icon at bounding box center [615, 86] width 12 height 12
click at [628, 100] on link "Complete" at bounding box center [661, 103] width 103 height 12
click at [684, 106] on button "Move" at bounding box center [689, 110] width 27 height 15
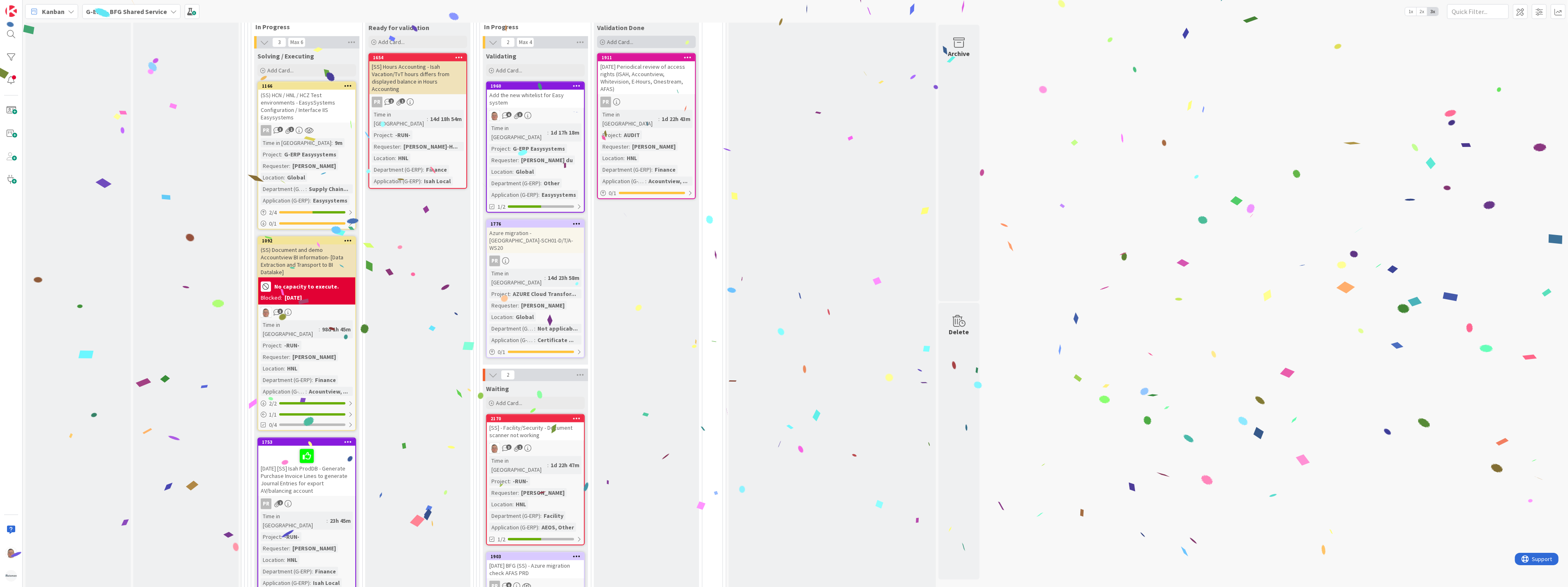
scroll to position [753, 0]
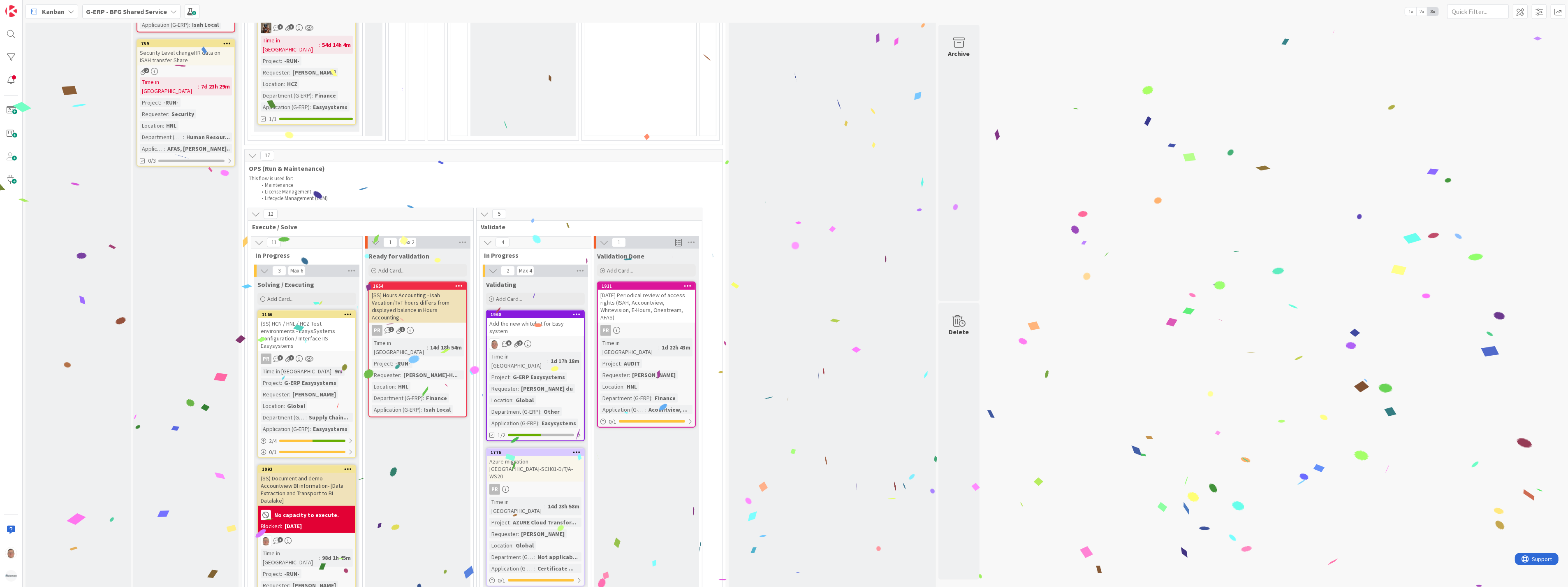
click at [688, 283] on icon at bounding box center [688, 285] width 8 height 6
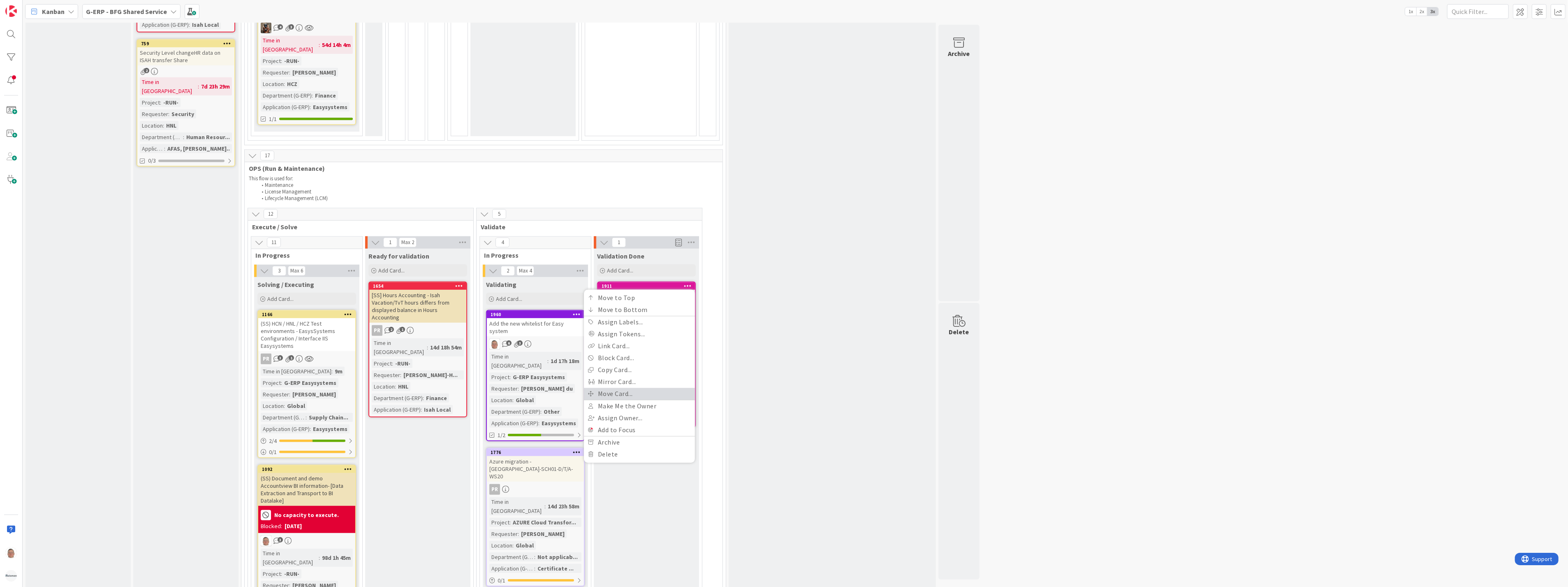
click at [618, 387] on link "Move Card..." at bounding box center [639, 393] width 111 height 12
click at [603, 341] on span "Validation Done" at bounding box center [614, 346] width 62 height 10
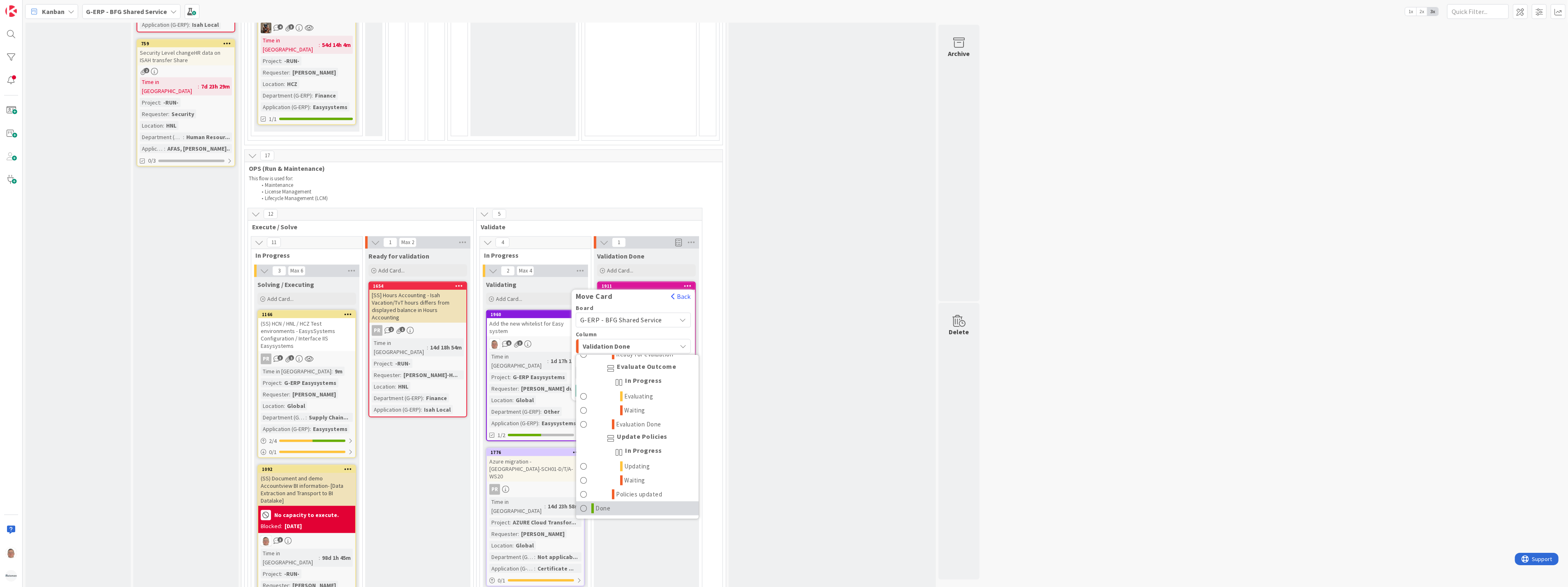
click at [595, 501] on link "Done" at bounding box center [637, 508] width 122 height 14
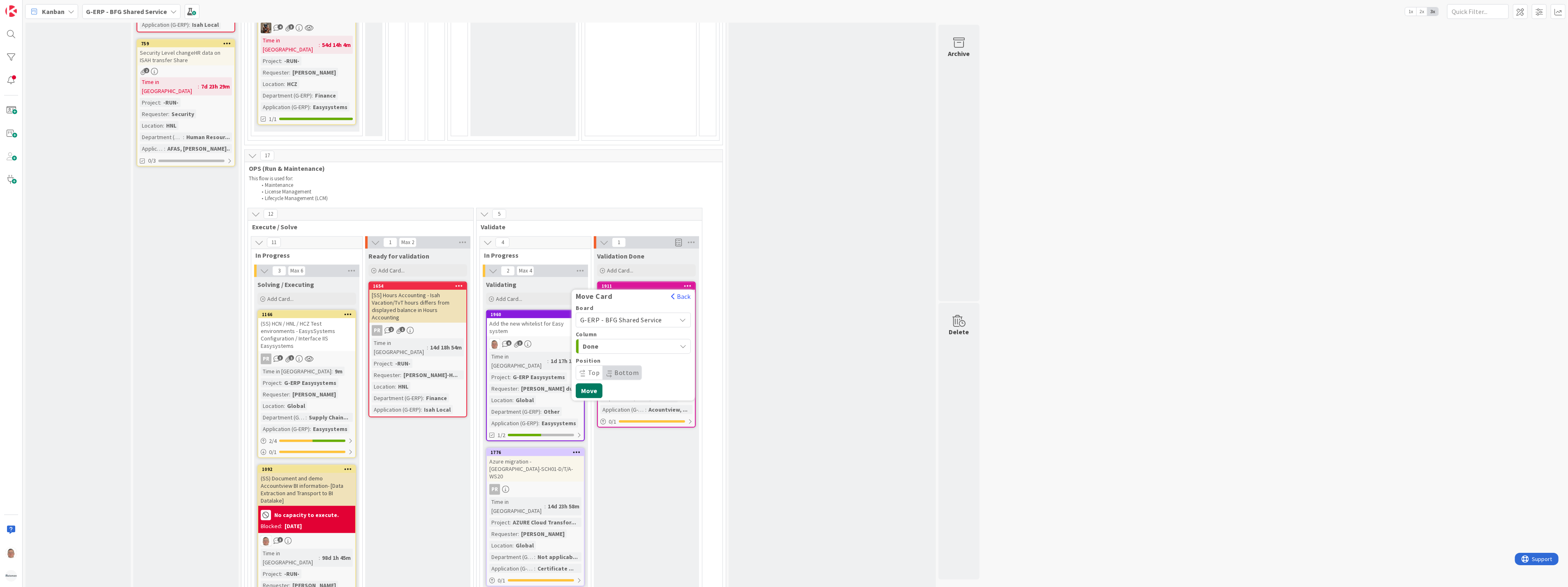
click at [593, 383] on button "Move" at bounding box center [589, 391] width 27 height 15
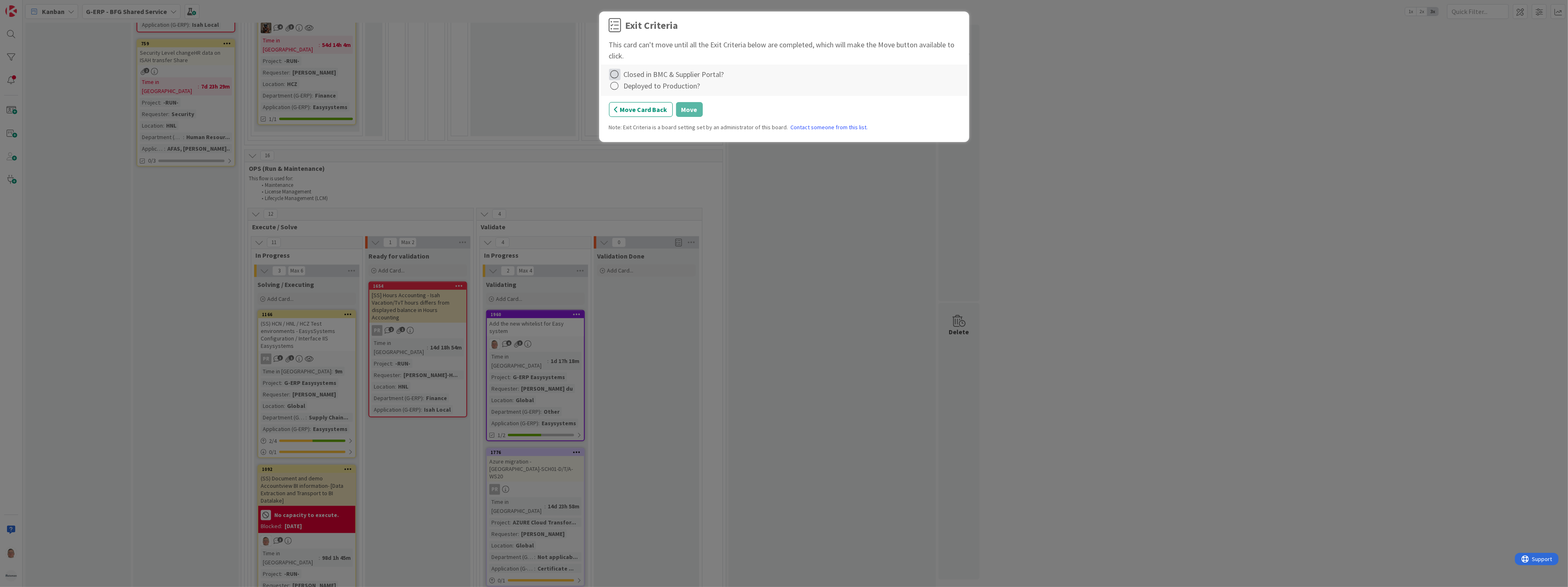
click at [612, 74] on icon at bounding box center [615, 74] width 12 height 12
click at [618, 86] on link "Complete" at bounding box center [661, 91] width 103 height 12
click at [615, 86] on icon at bounding box center [615, 86] width 12 height 12
click at [622, 102] on link "Complete" at bounding box center [661, 103] width 103 height 12
click at [685, 108] on button "Move" at bounding box center [689, 110] width 27 height 15
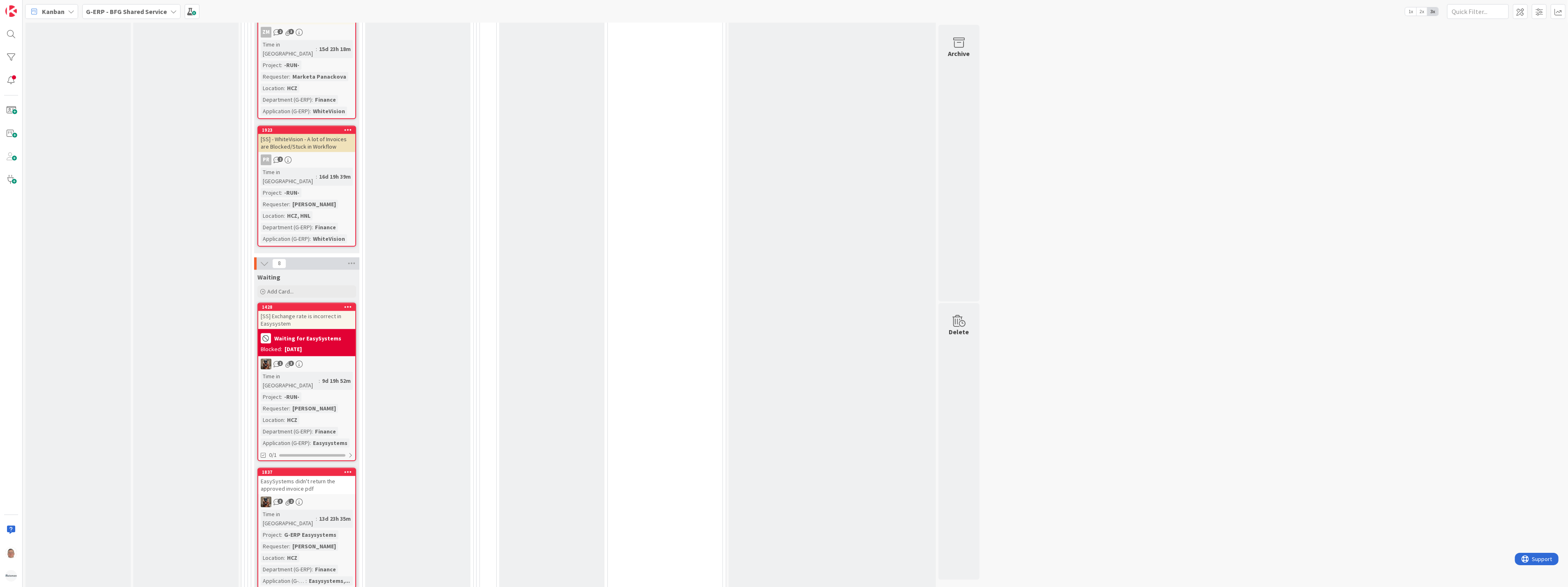
scroll to position [3222, 0]
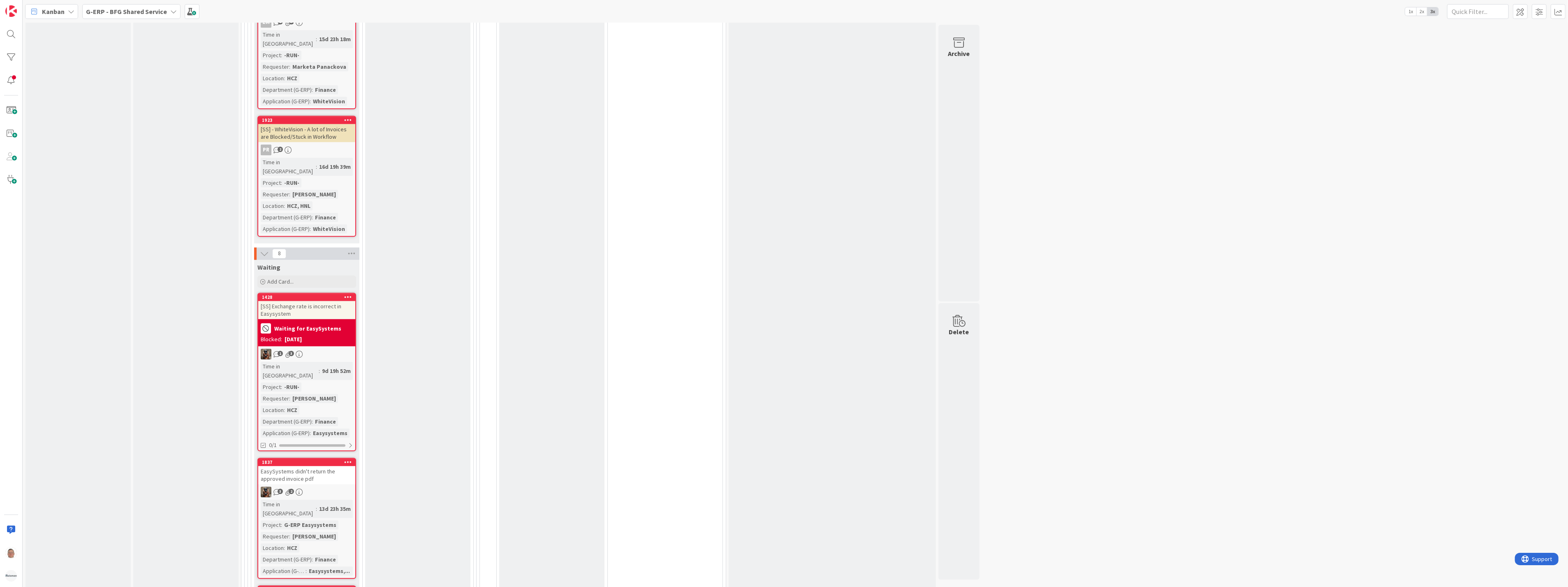
click at [306, 301] on div "[SS] Exchange rate is incorrect in Easysystem" at bounding box center [307, 310] width 97 height 18
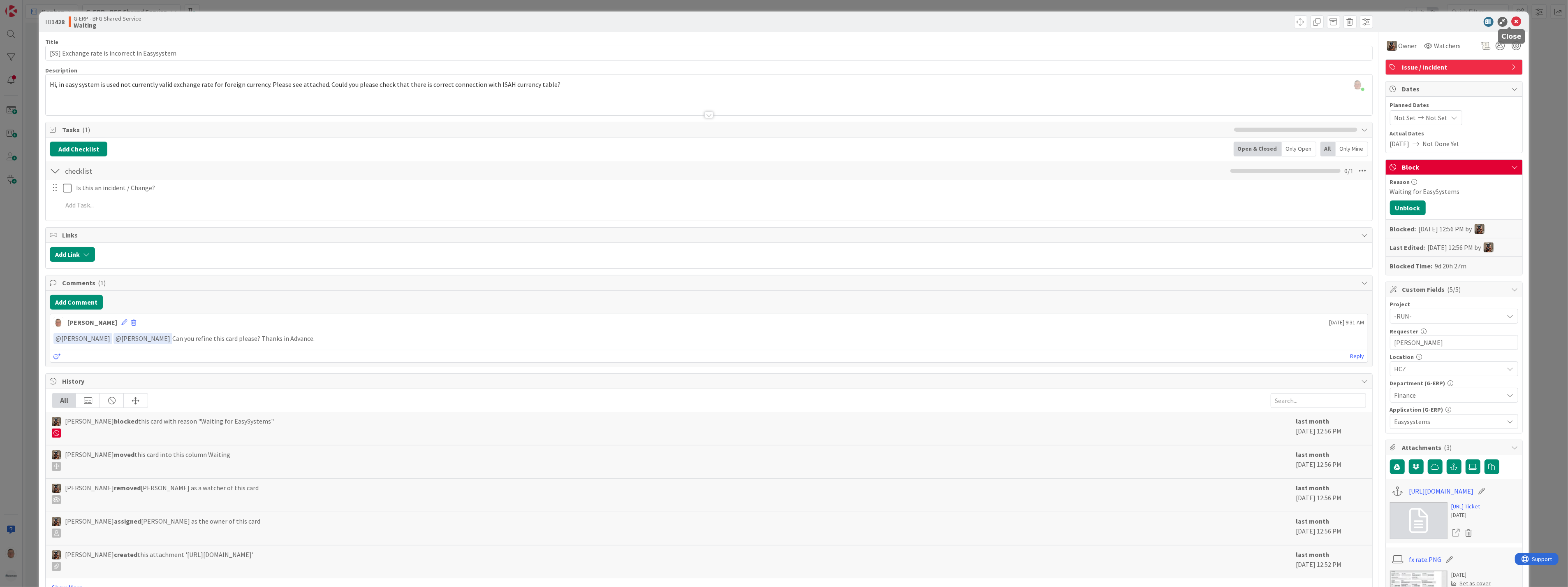
click at [1512, 22] on icon at bounding box center [1517, 22] width 10 height 10
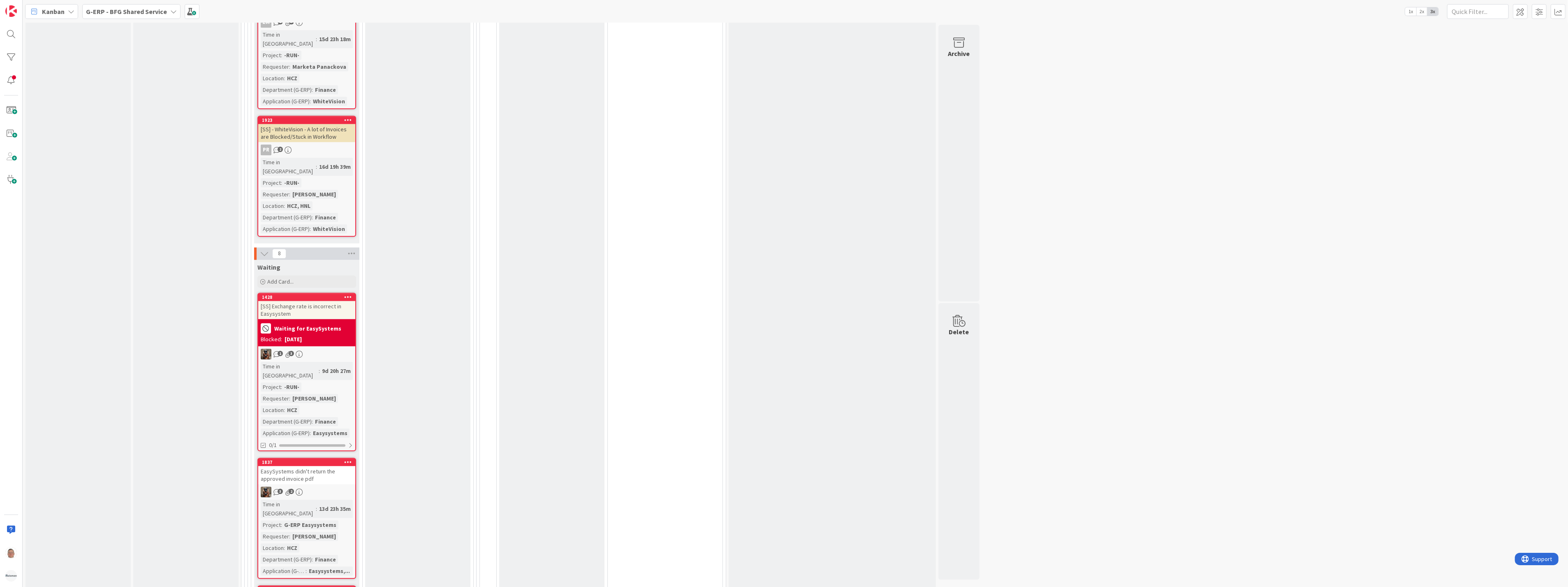
click at [319, 301] on div "[SS] Exchange rate is incorrect in Easysystem" at bounding box center [307, 310] width 97 height 18
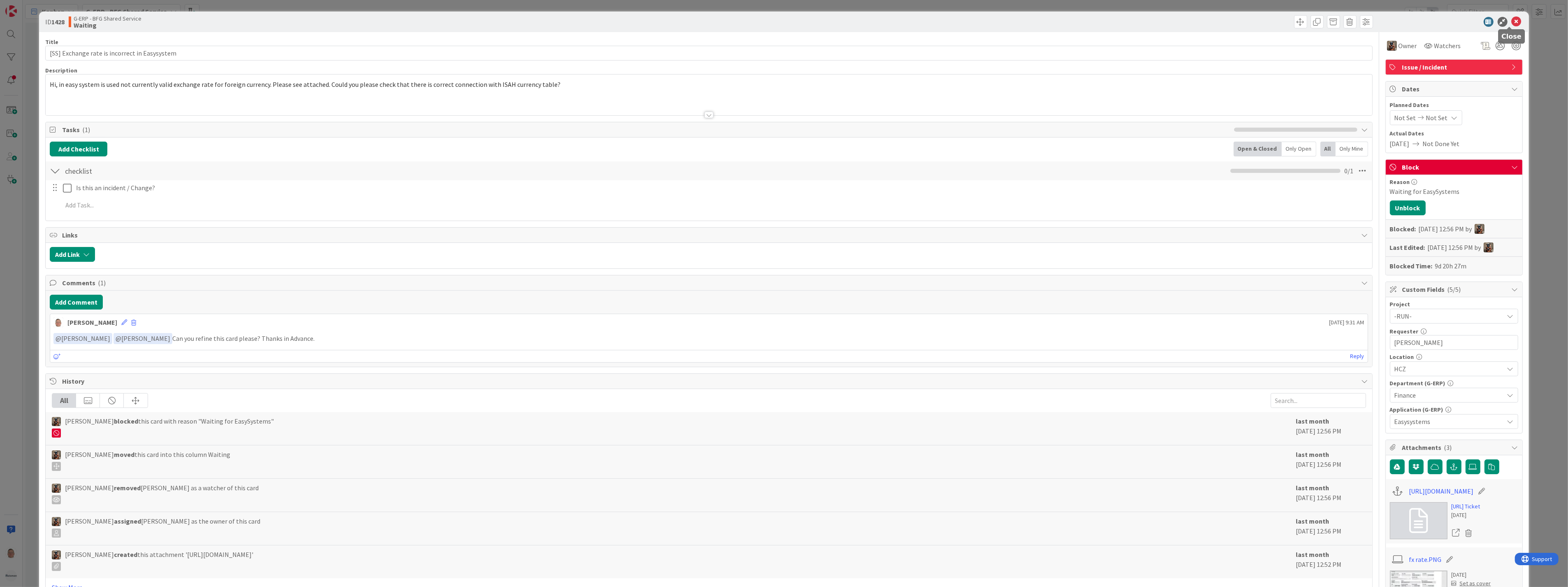
click at [1514, 18] on icon at bounding box center [1517, 22] width 10 height 10
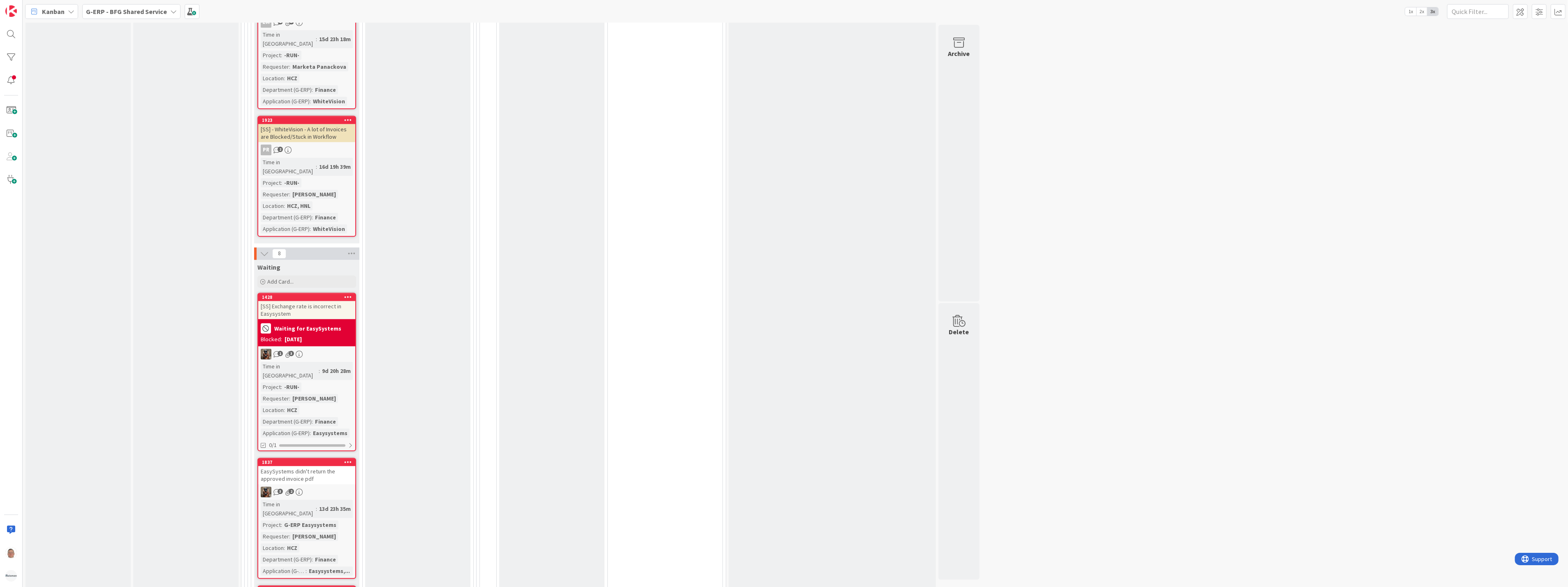
click at [347, 294] on icon at bounding box center [348, 296] width 8 height 6
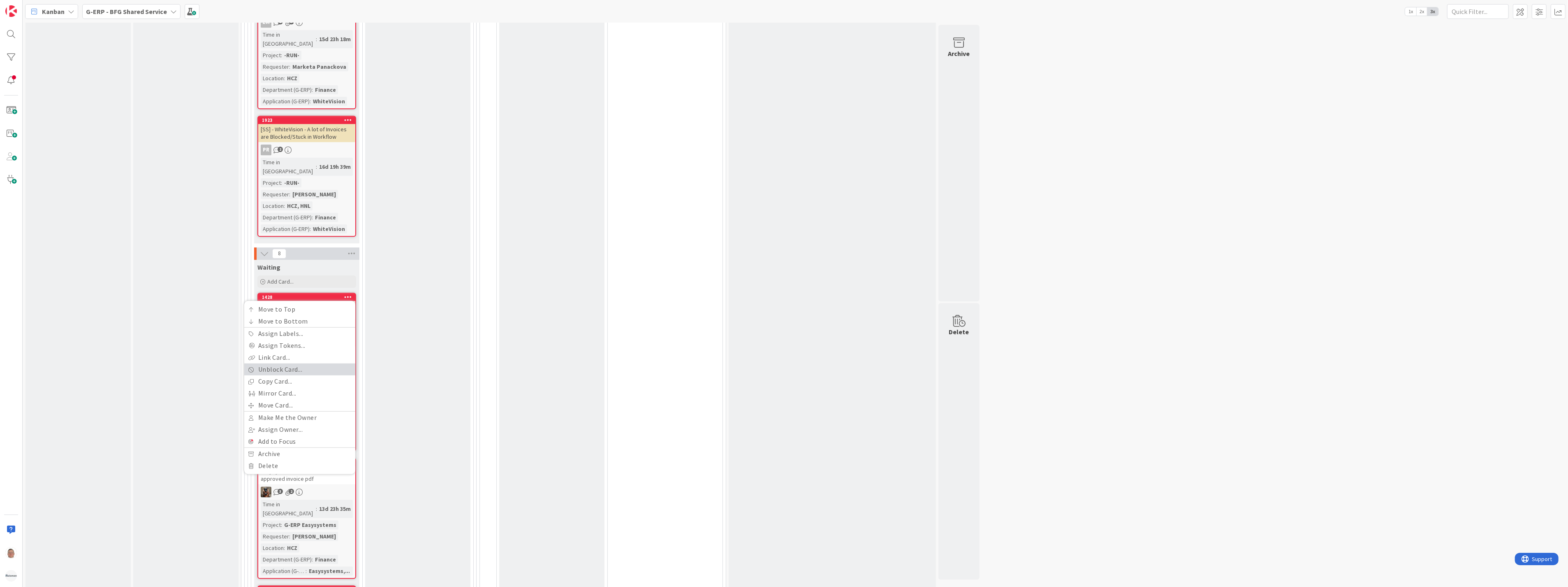
click at [321, 364] on link "Unblock Card..." at bounding box center [299, 369] width 111 height 12
click at [279, 334] on button "Unblock" at bounding box center [266, 341] width 35 height 15
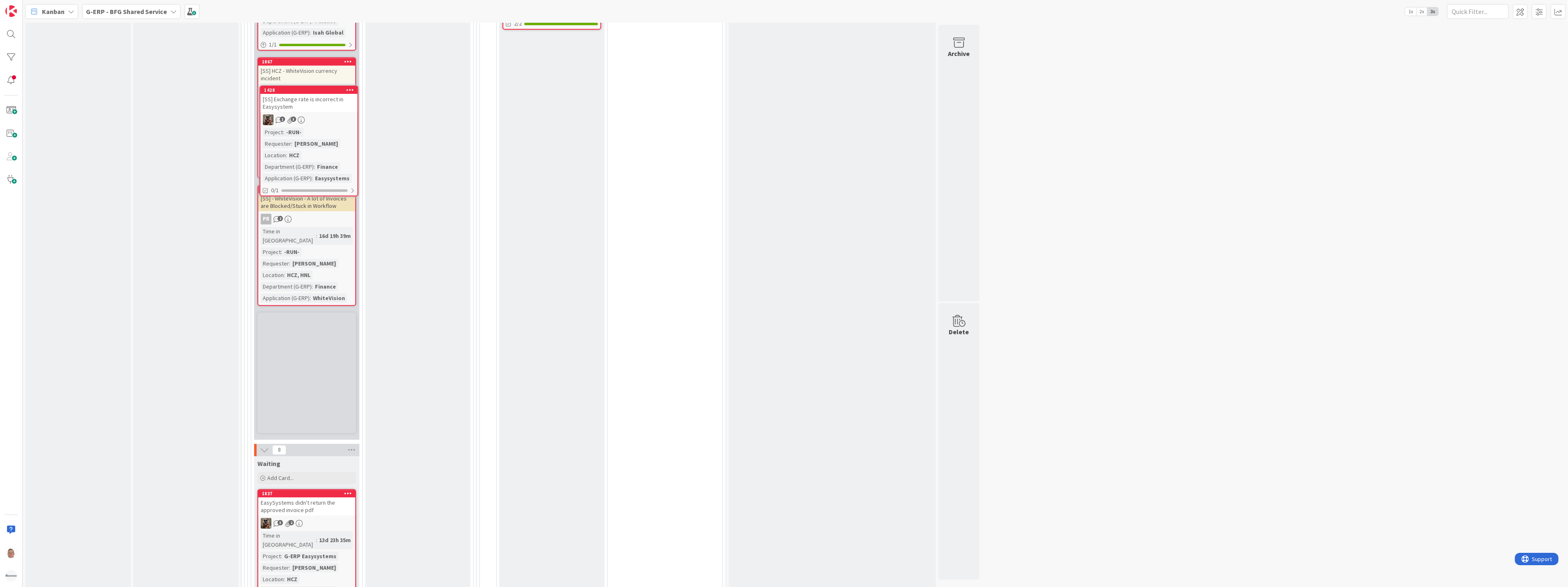
scroll to position [3150, 0]
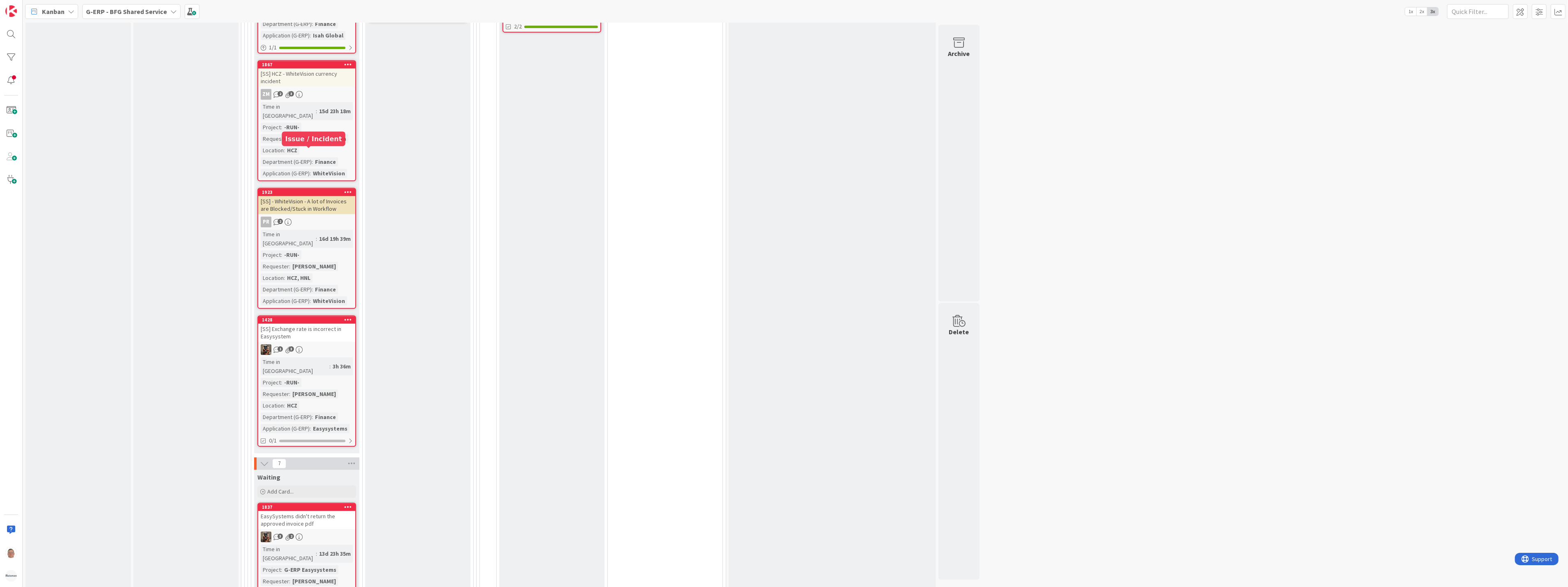
click at [329, 317] on div "1428" at bounding box center [308, 320] width 94 height 6
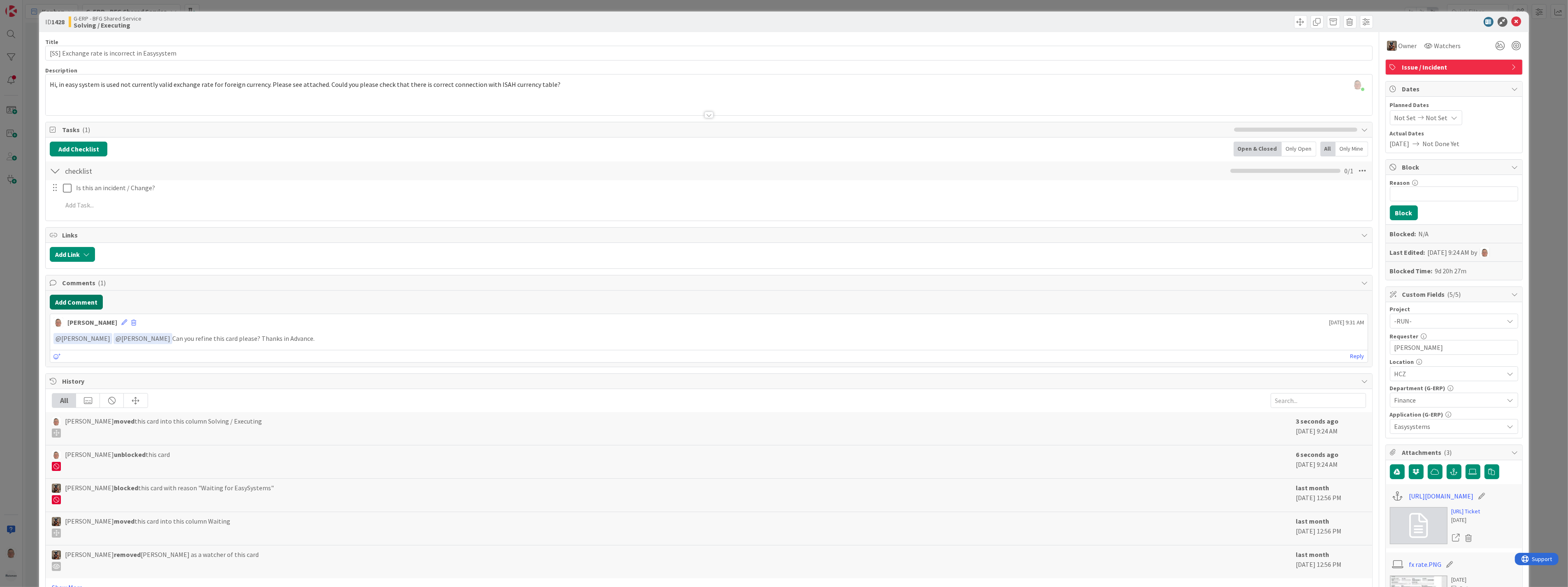
click at [71, 301] on button "Add Comment" at bounding box center [76, 302] width 53 height 15
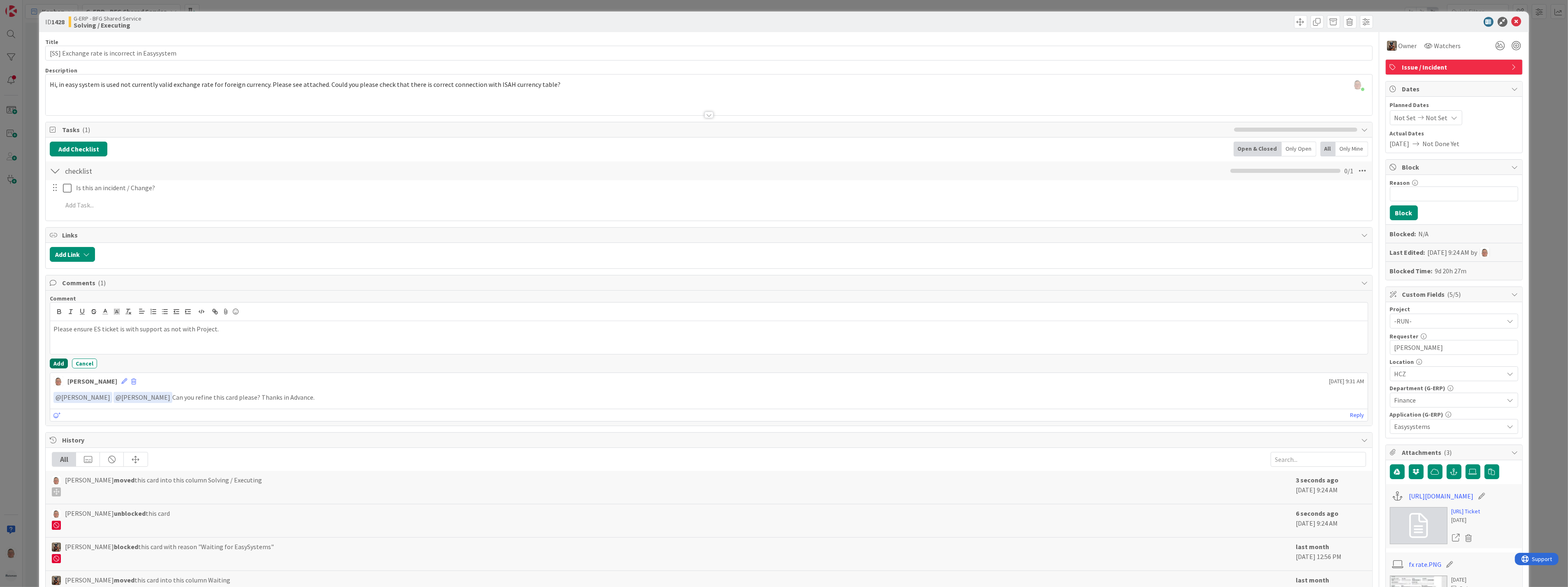
click at [50, 361] on button "Add" at bounding box center [59, 364] width 18 height 10
click at [1512, 21] on icon at bounding box center [1517, 22] width 10 height 10
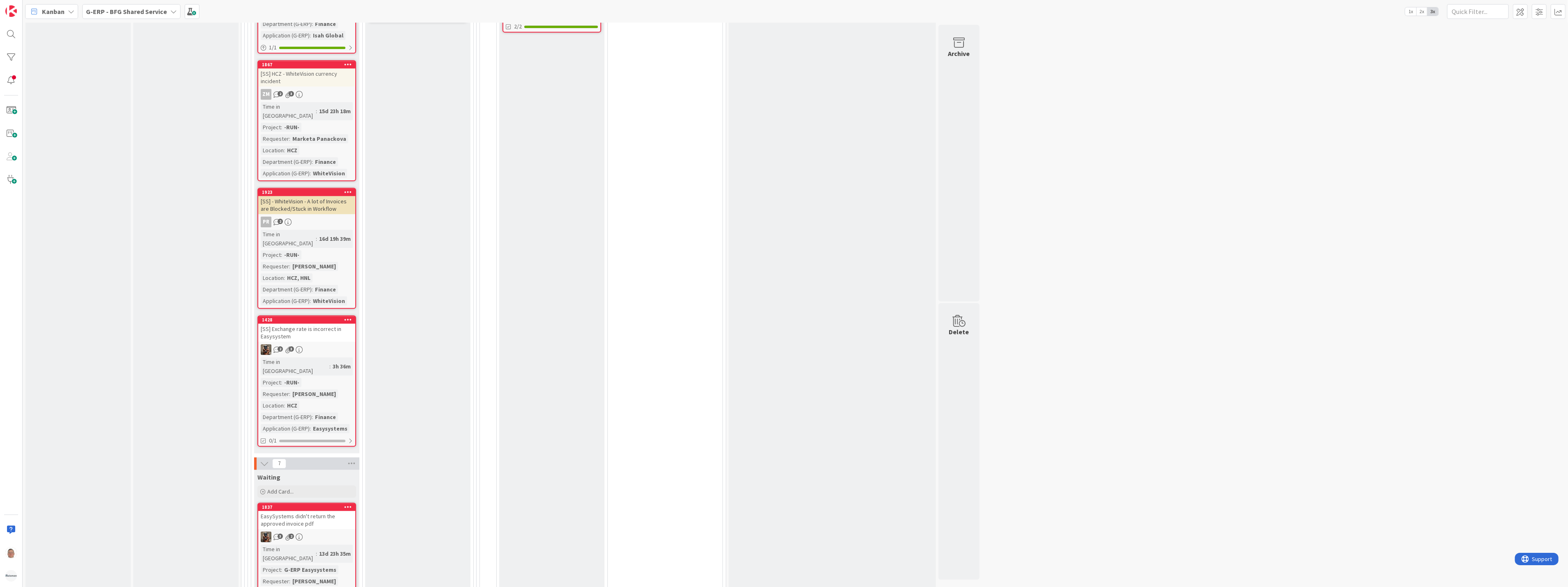
click at [311, 510] on div "EasySystems didn't return the approved invoice pdf" at bounding box center [307, 520] width 97 height 18
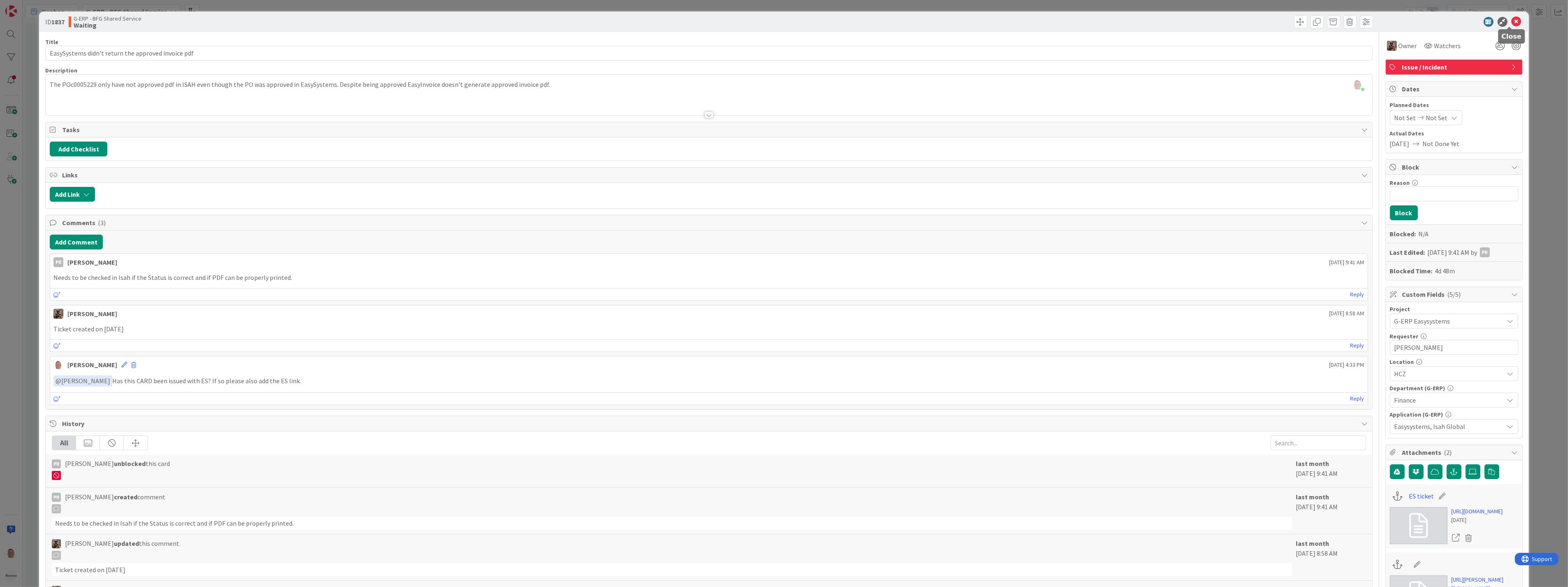
click at [1512, 17] on icon at bounding box center [1517, 22] width 10 height 10
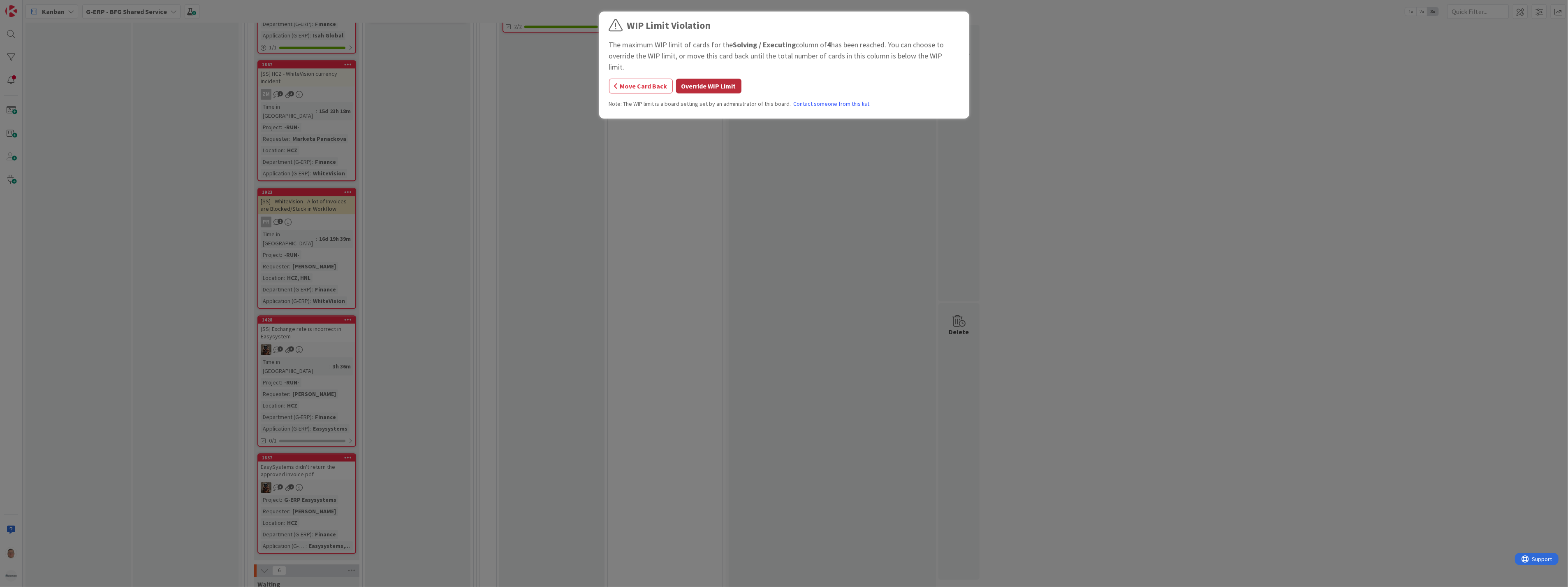
click at [716, 78] on button "Override WIP Limit" at bounding box center [708, 86] width 65 height 15
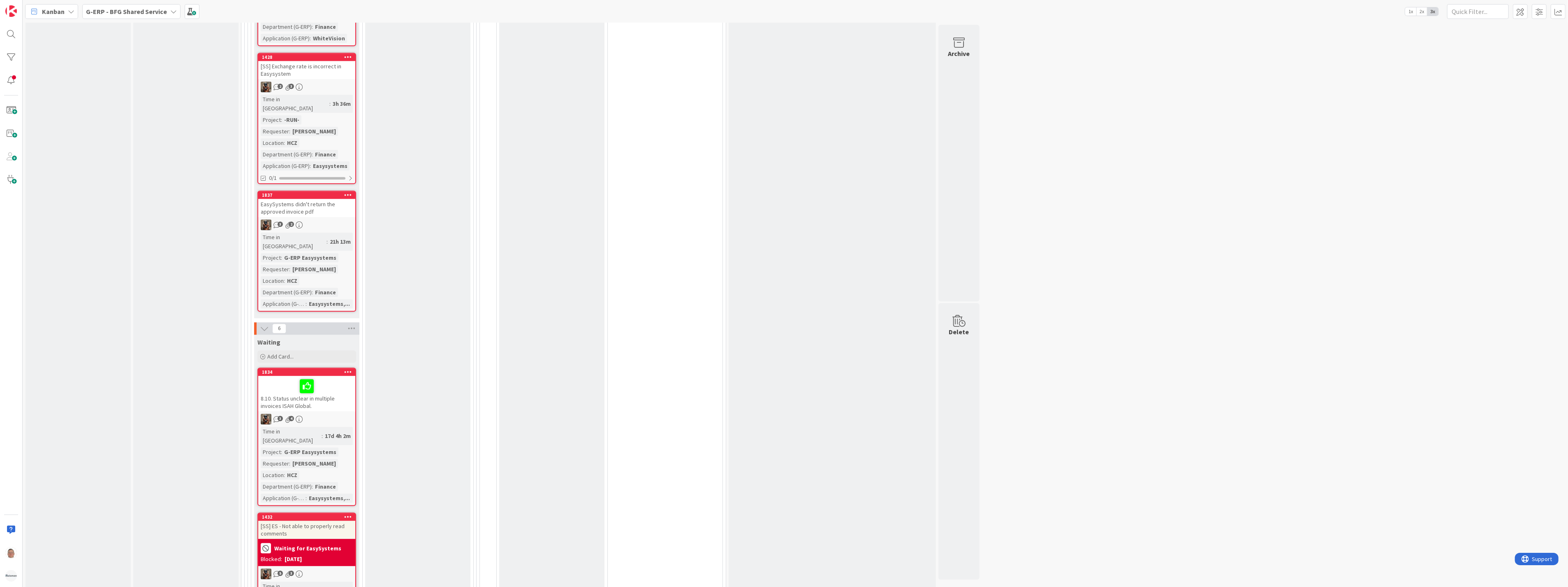
scroll to position [3425, 0]
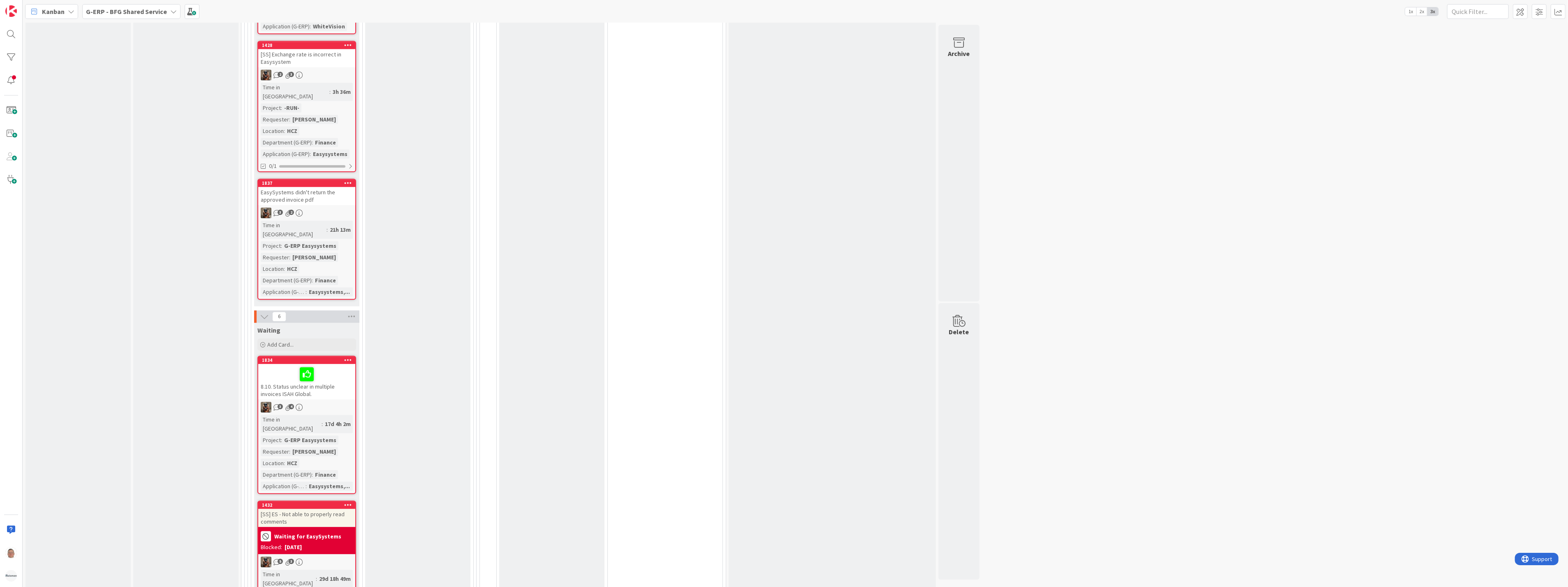
click at [325, 364] on div "8.10. Status unclear in multiple invoices ISAH Global." at bounding box center [307, 381] width 97 height 36
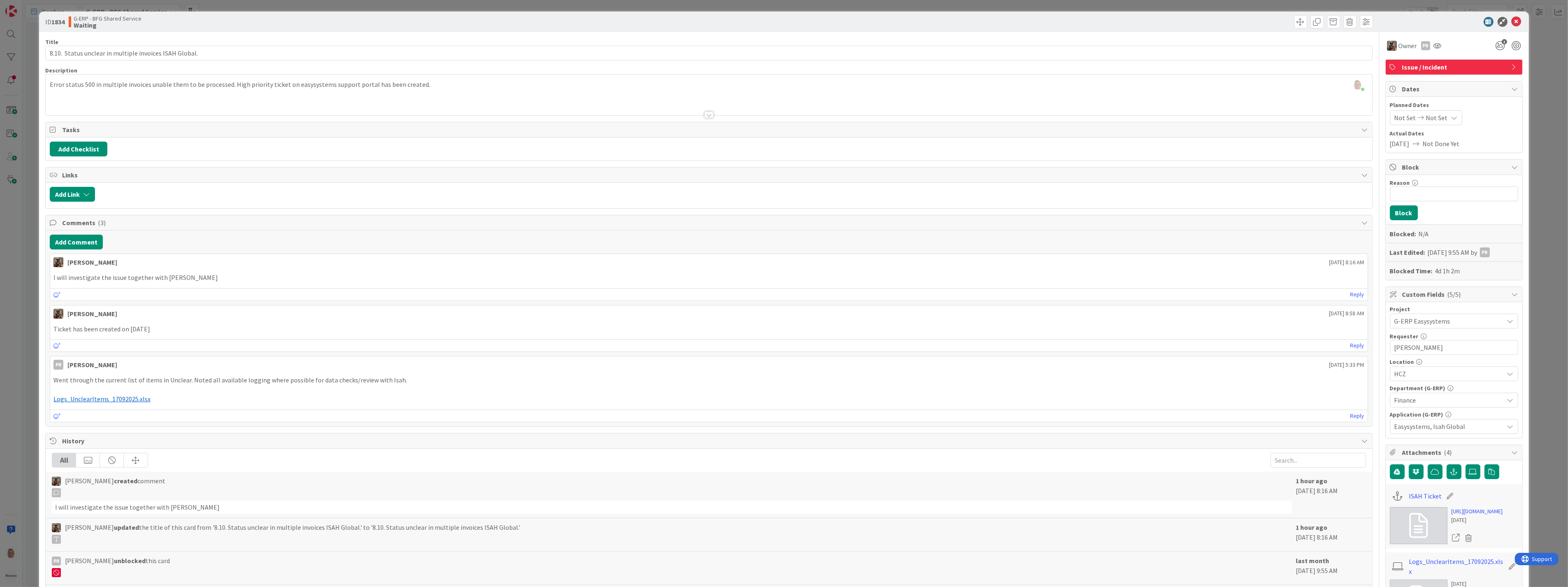
click at [203, 277] on p "I will investigate the issue together with [PERSON_NAME]" at bounding box center [708, 277] width 1310 height 9
drag, startPoint x: 203, startPoint y: 277, endPoint x: 32, endPoint y: 282, distance: 171.1
click at [32, 282] on div "ID 1834 G-ERP - BFG Shared Service Waiting Title 55 / 128 8.10. Status unclear …" at bounding box center [784, 293] width 1568 height 587
click at [286, 280] on p "I will investigate the issue together with [PERSON_NAME]" at bounding box center [708, 277] width 1310 height 9
click at [1512, 21] on icon at bounding box center [1517, 22] width 10 height 10
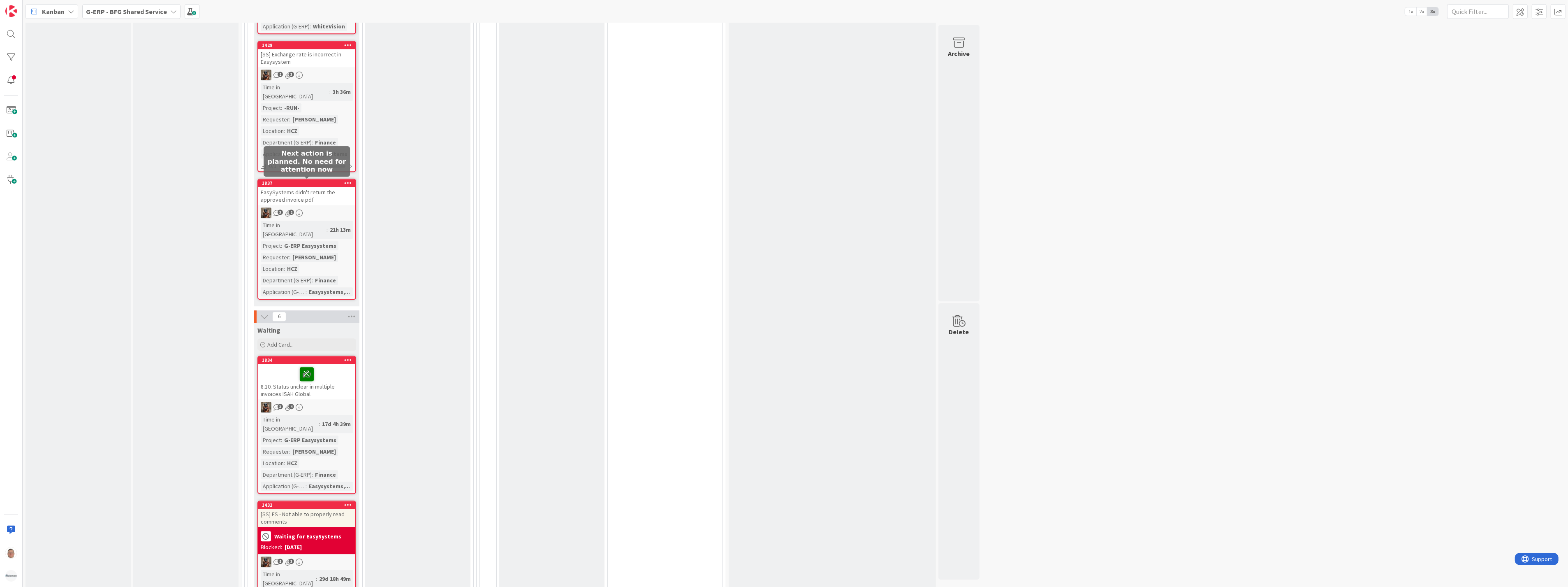
click at [311, 367] on icon at bounding box center [307, 374] width 14 height 13
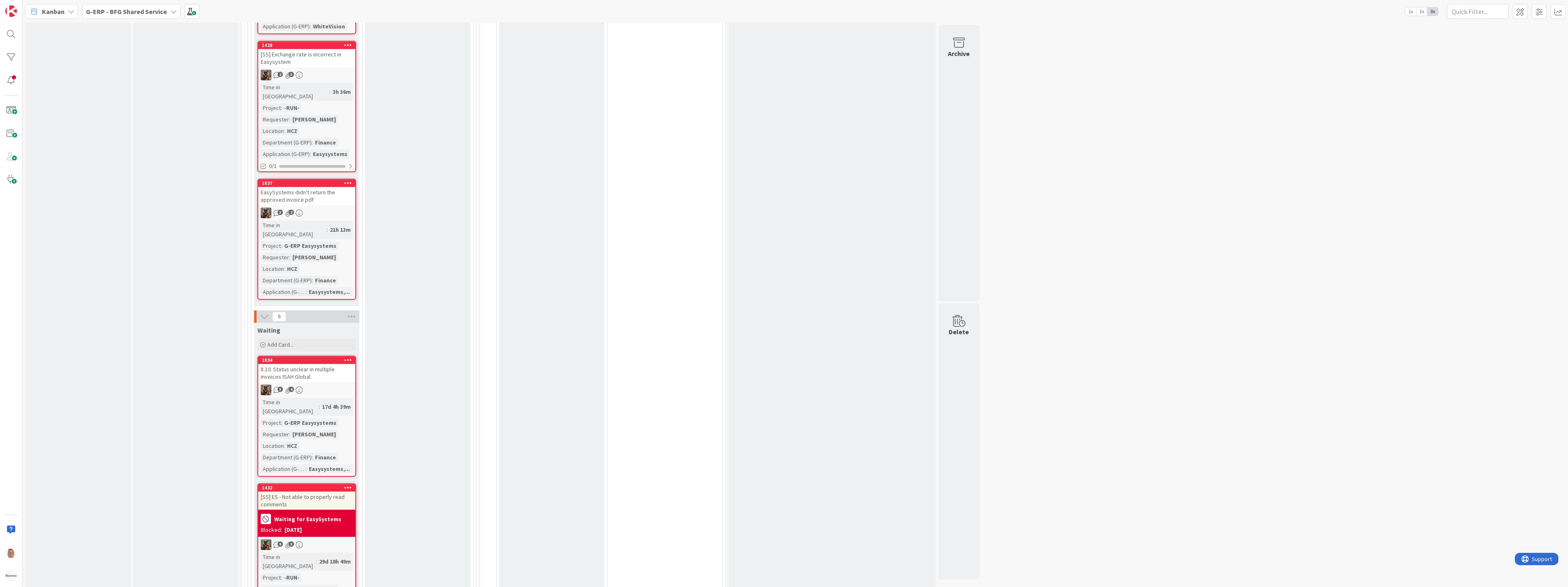
click at [346, 357] on icon at bounding box center [348, 359] width 8 height 6
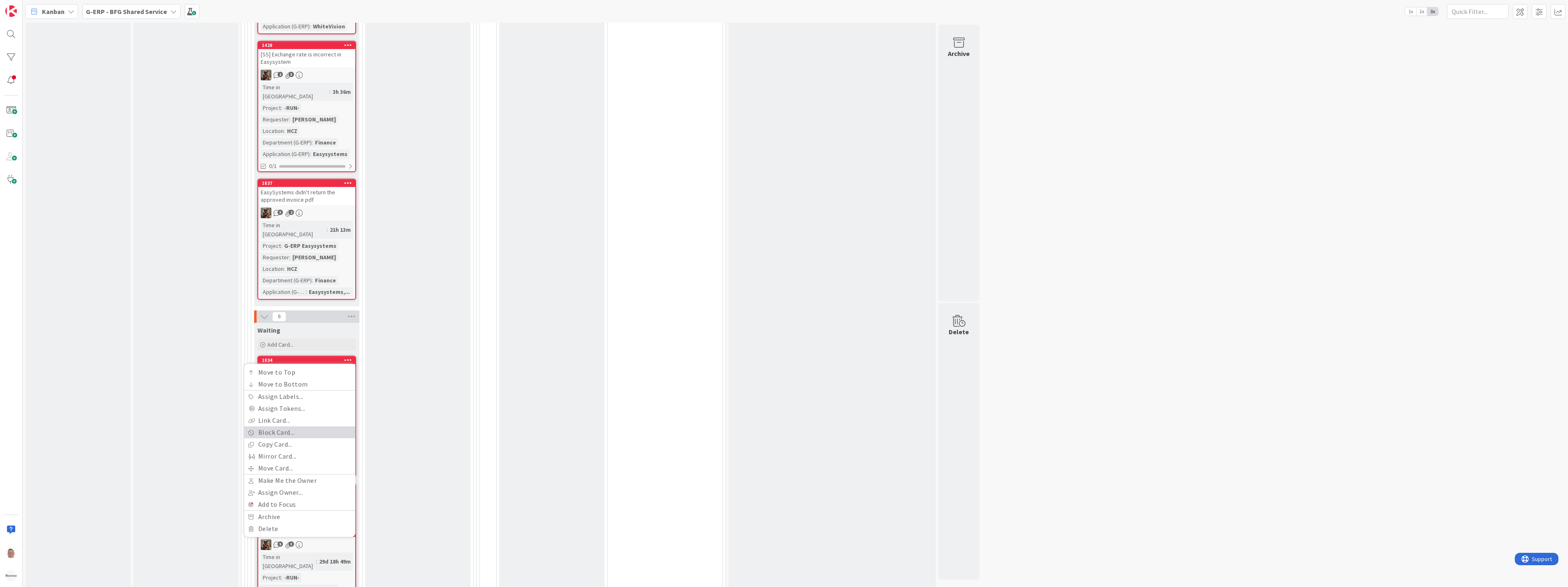
click at [286, 426] on link "Block Card..." at bounding box center [299, 432] width 111 height 12
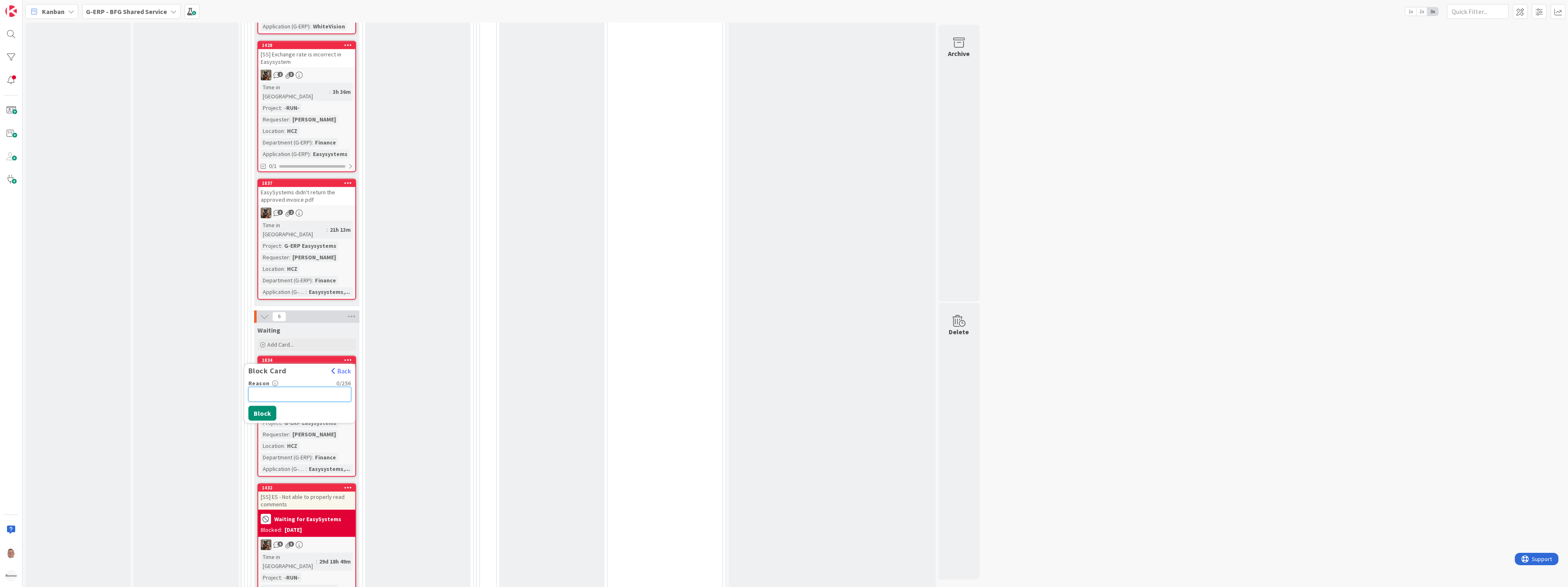
click at [296, 387] on input "Reason" at bounding box center [300, 394] width 103 height 15
type input "Waiting on capacity form ERP-team"
click at [263, 406] on button "Block" at bounding box center [262, 413] width 28 height 15
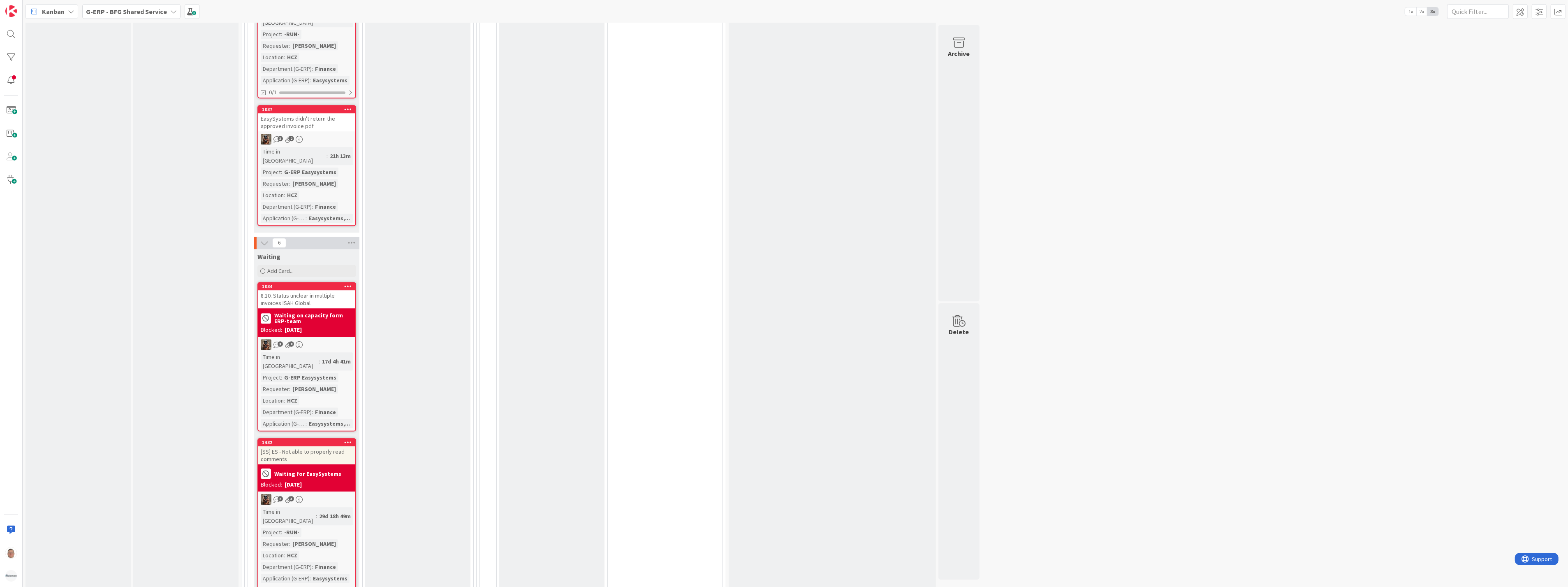
scroll to position [3516, 0]
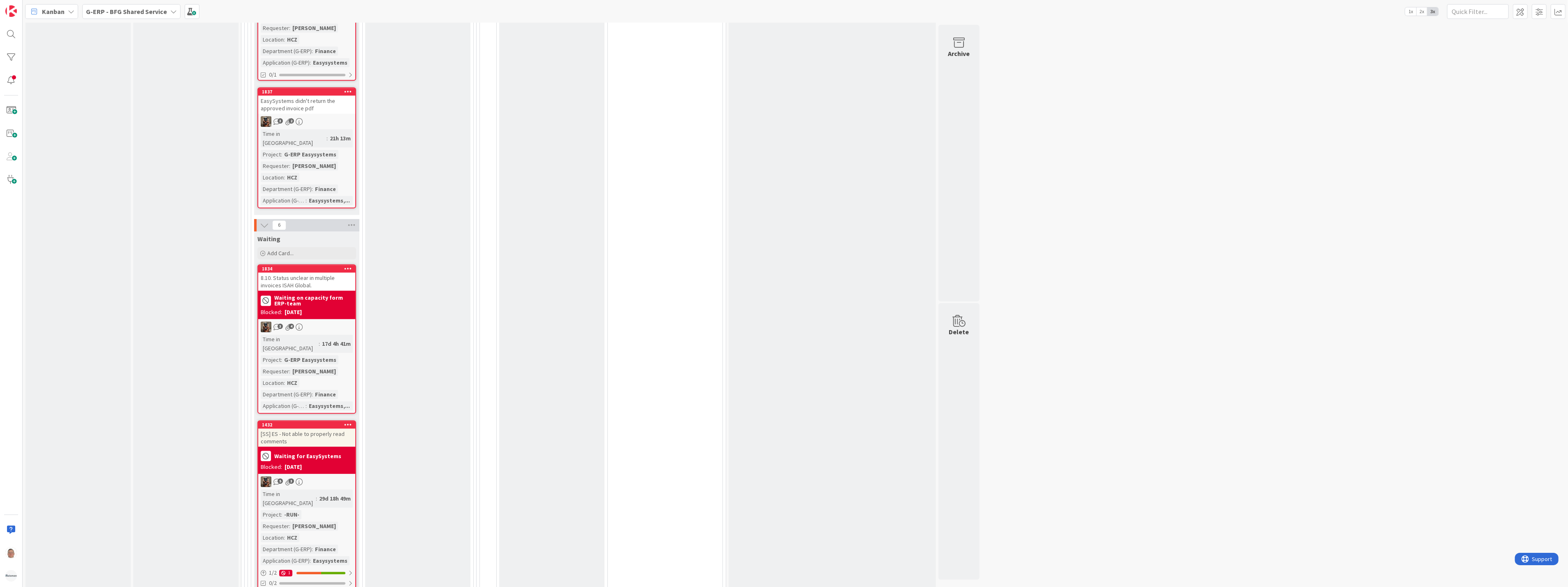
click at [303, 428] on div "[SS] ES - Not able to properly read comments" at bounding box center [307, 438] width 97 height 18
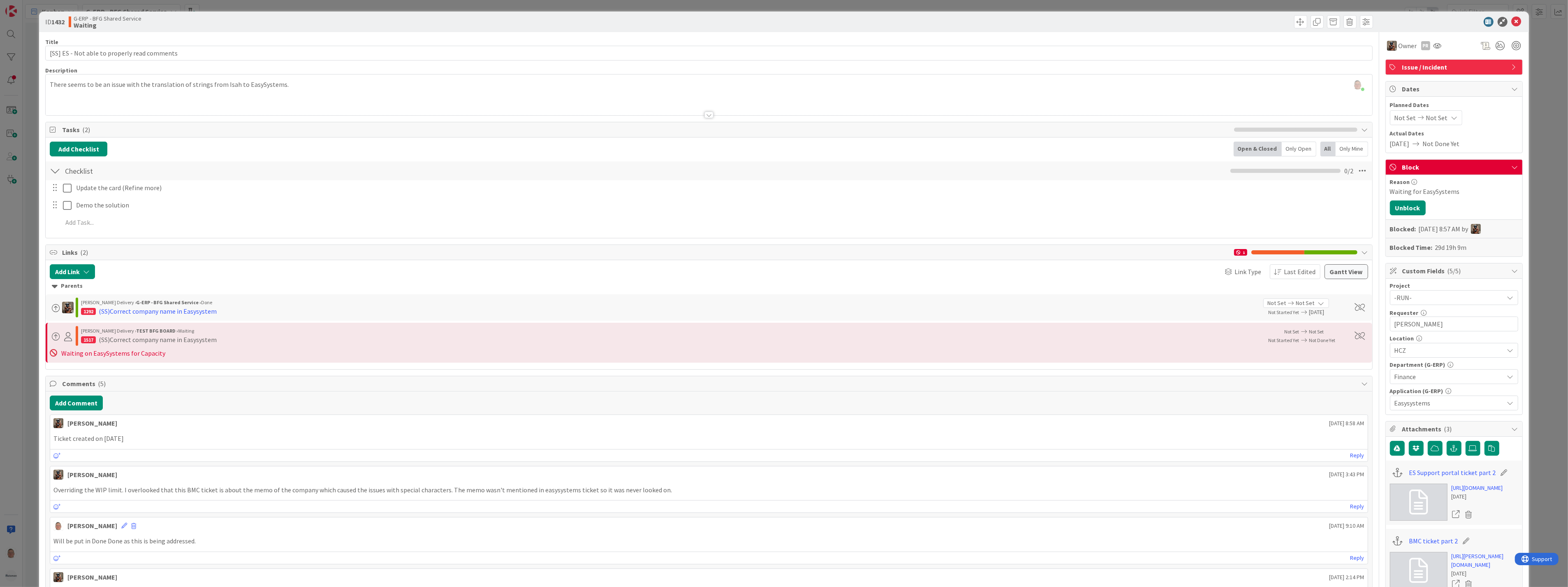
click at [184, 437] on p "Ticket created on [DATE]" at bounding box center [708, 438] width 1310 height 9
click at [73, 403] on button "Add Comment" at bounding box center [76, 403] width 53 height 15
click at [56, 462] on button "Add" at bounding box center [59, 464] width 18 height 10
click at [1512, 21] on icon at bounding box center [1517, 22] width 10 height 10
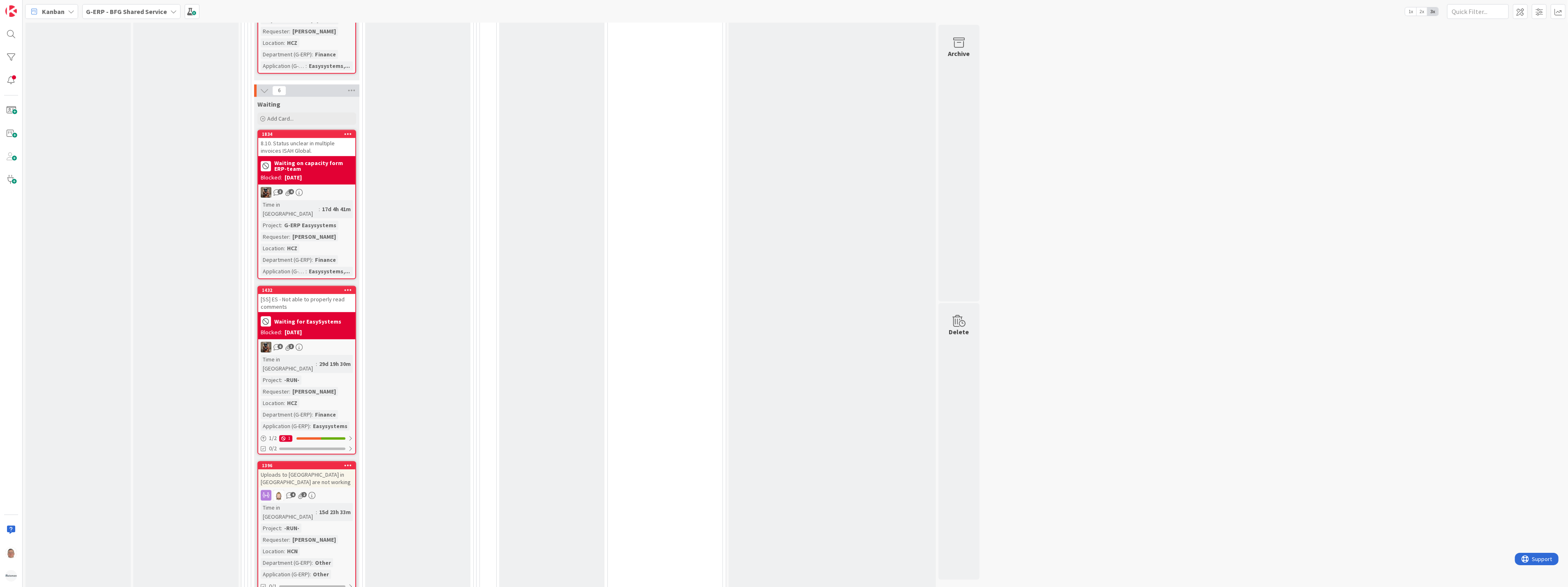
scroll to position [3653, 0]
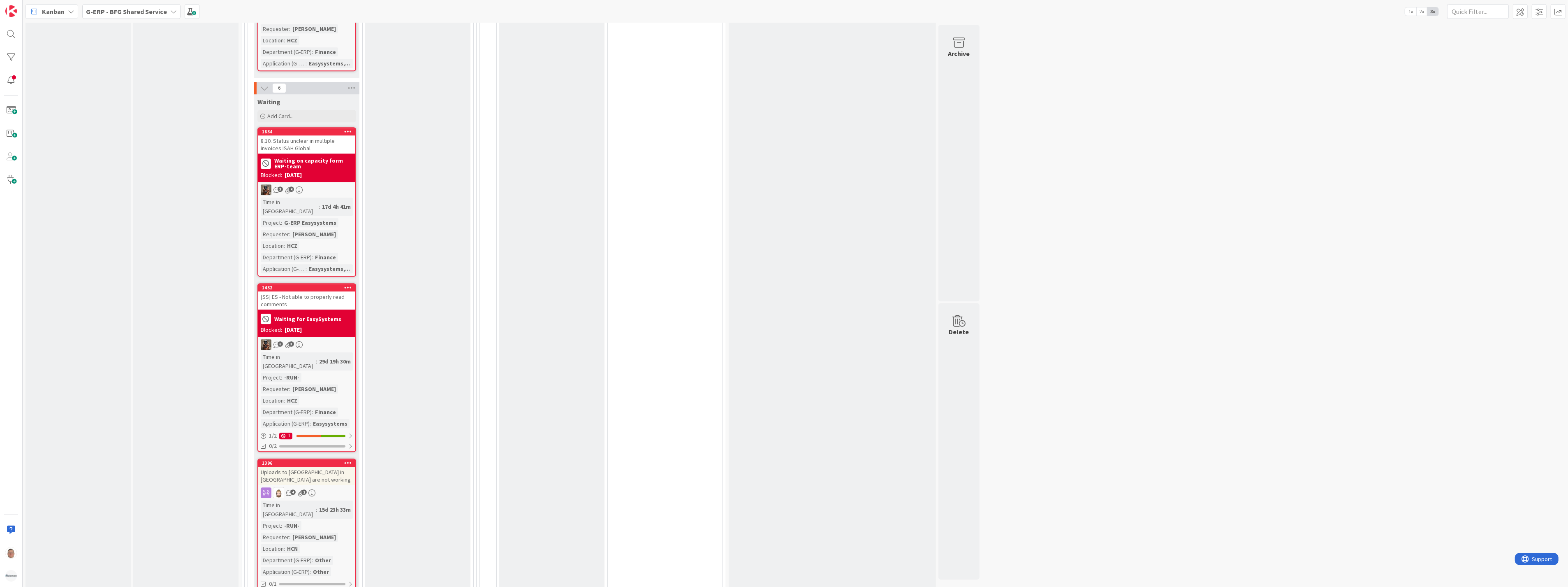
click at [302, 466] on div "Uploads to [GEOGRAPHIC_DATA] in [GEOGRAPHIC_DATA] are not working" at bounding box center [307, 476] width 97 height 18
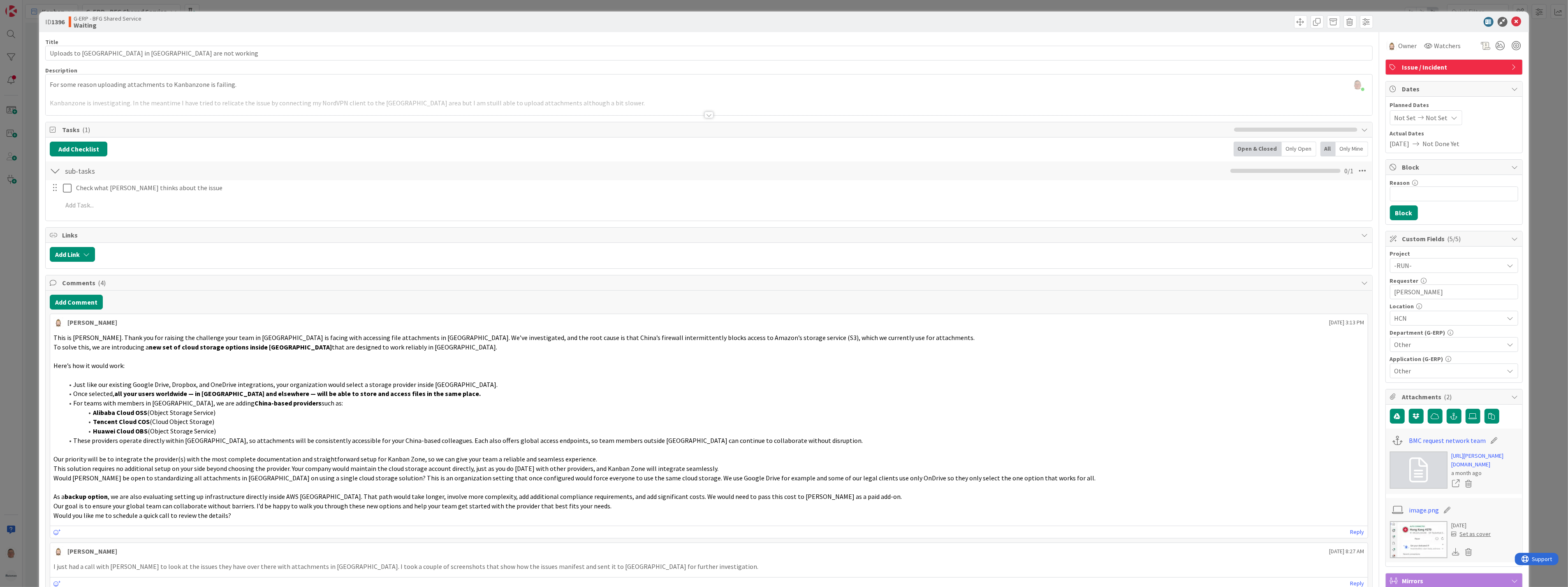
click at [705, 114] on div at bounding box center [709, 114] width 9 height 7
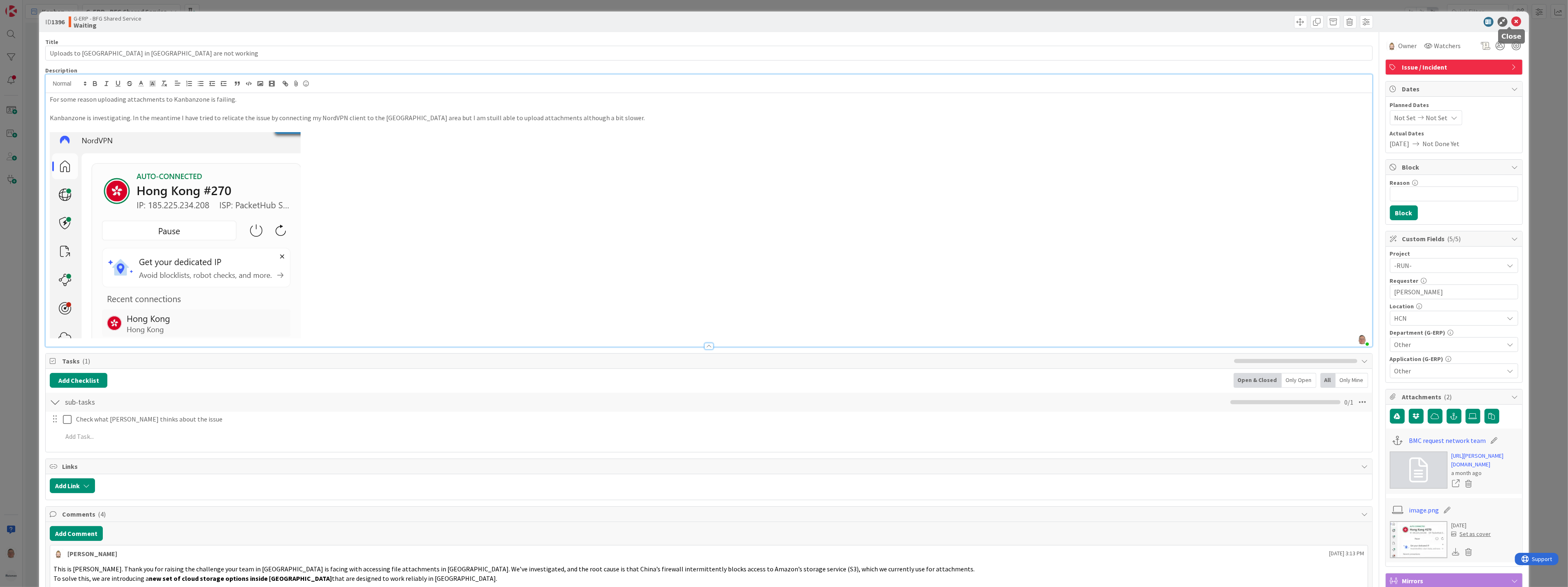
click at [1512, 20] on icon at bounding box center [1517, 22] width 10 height 10
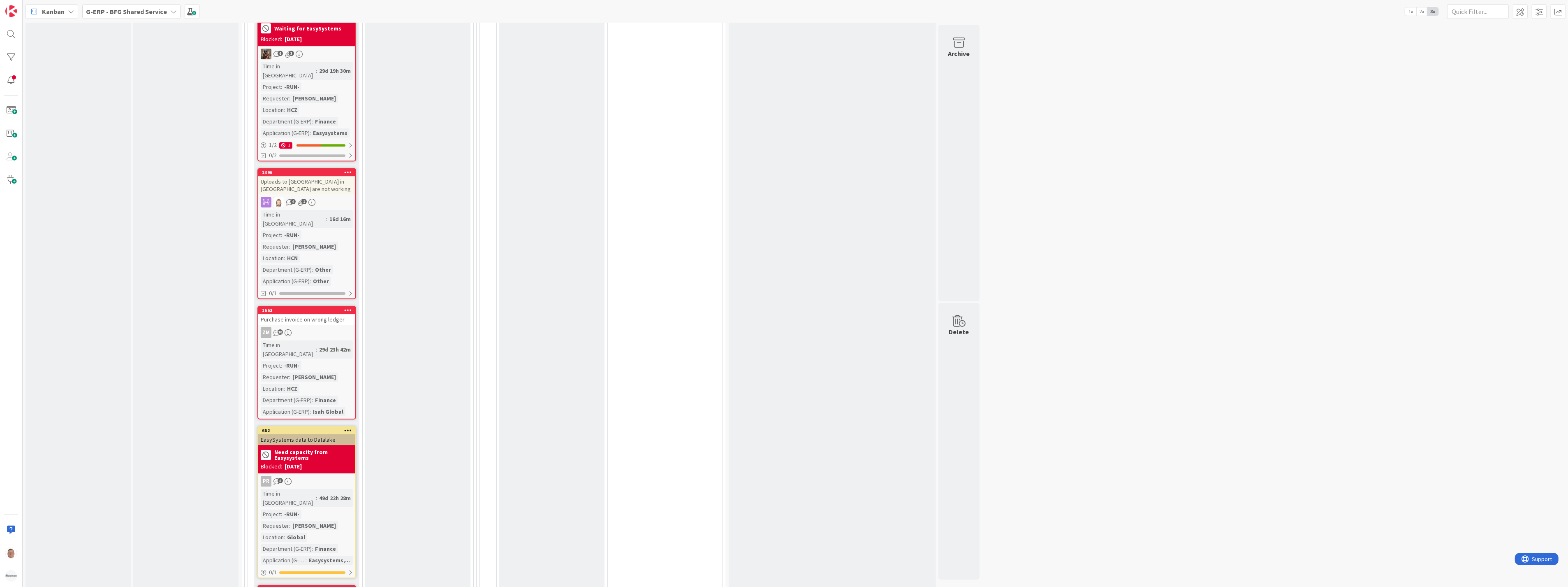
scroll to position [3927, 0]
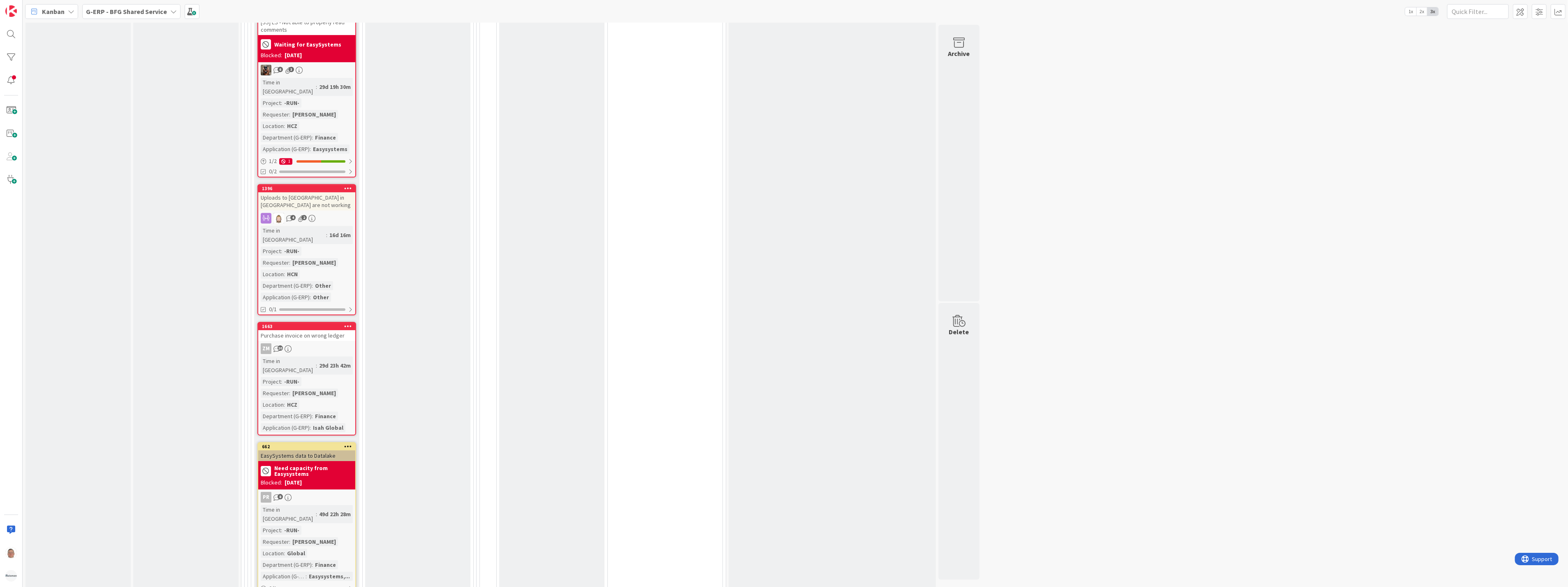
click at [314, 330] on div "Purchase invoice on wrong ledger" at bounding box center [307, 335] width 97 height 10
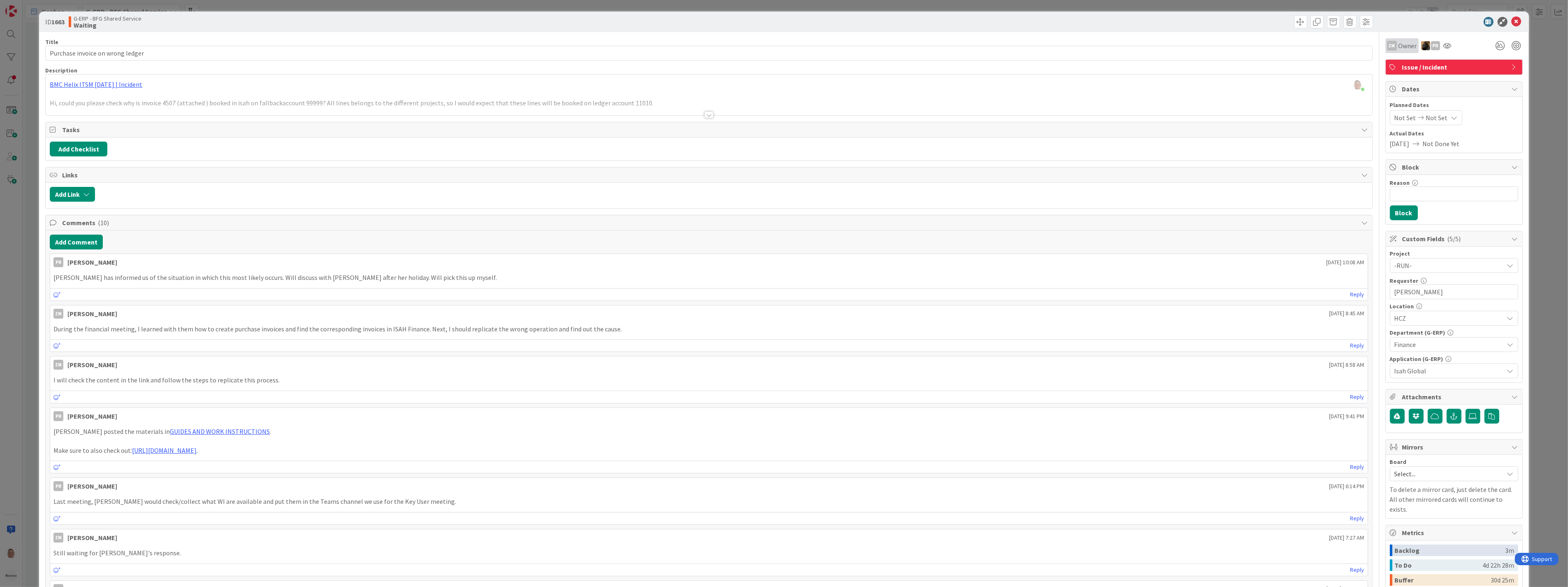
click at [1399, 45] on span "Owner" at bounding box center [1408, 46] width 18 height 10
click at [1446, 23] on div at bounding box center [1450, 22] width 146 height 10
click at [1391, 45] on div "ZM Owner" at bounding box center [1402, 46] width 30 height 10
click at [1412, 76] on input "text" at bounding box center [1451, 77] width 122 height 15
type input "pa"
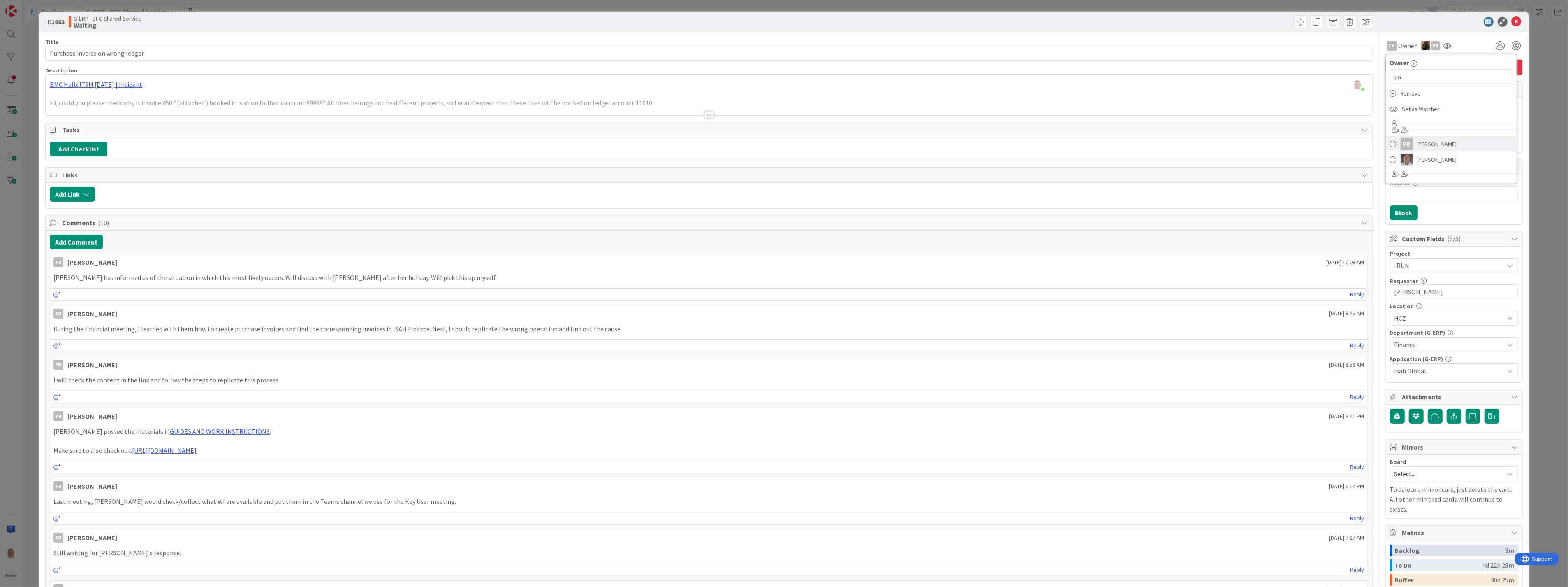
click at [1417, 144] on span "[PERSON_NAME]" at bounding box center [1436, 144] width 40 height 12
click at [1433, 47] on icon at bounding box center [1437, 45] width 8 height 7
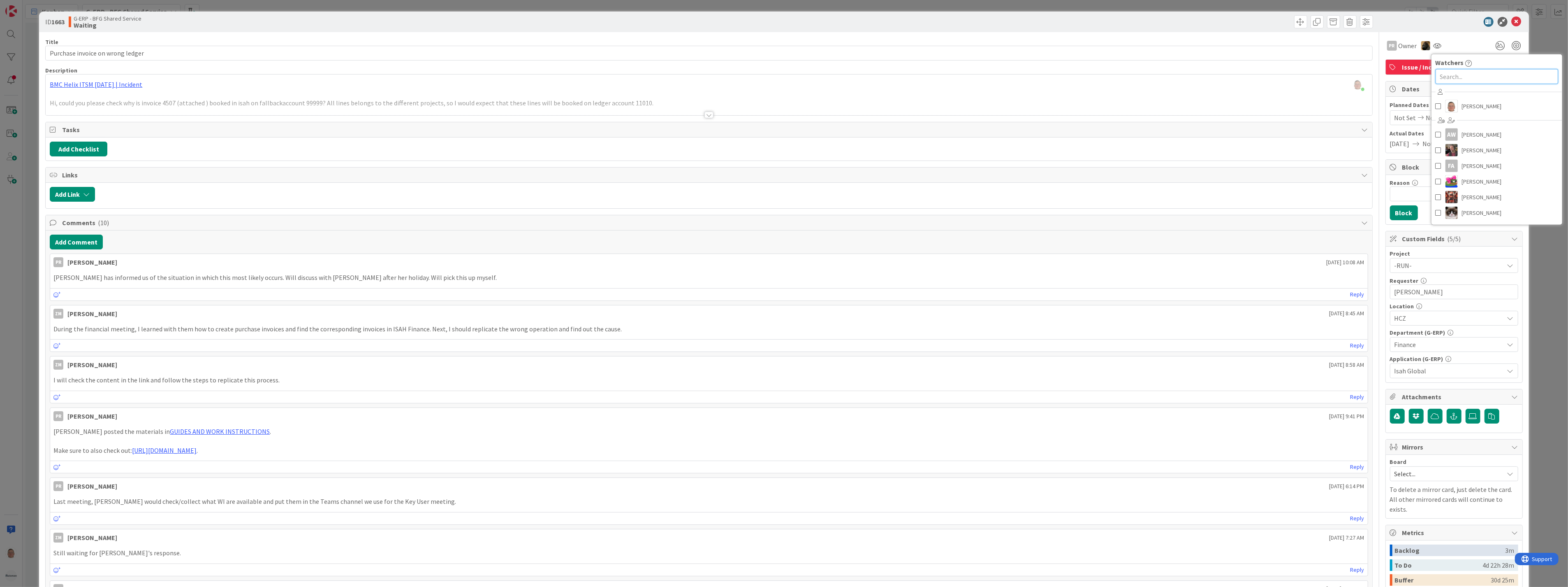
click at [1449, 75] on input "text" at bounding box center [1497, 77] width 122 height 15
type input "mia"
click at [1452, 106] on link "[PERSON_NAME]" at bounding box center [1497, 113] width 131 height 16
click at [1449, 20] on div at bounding box center [1450, 22] width 146 height 10
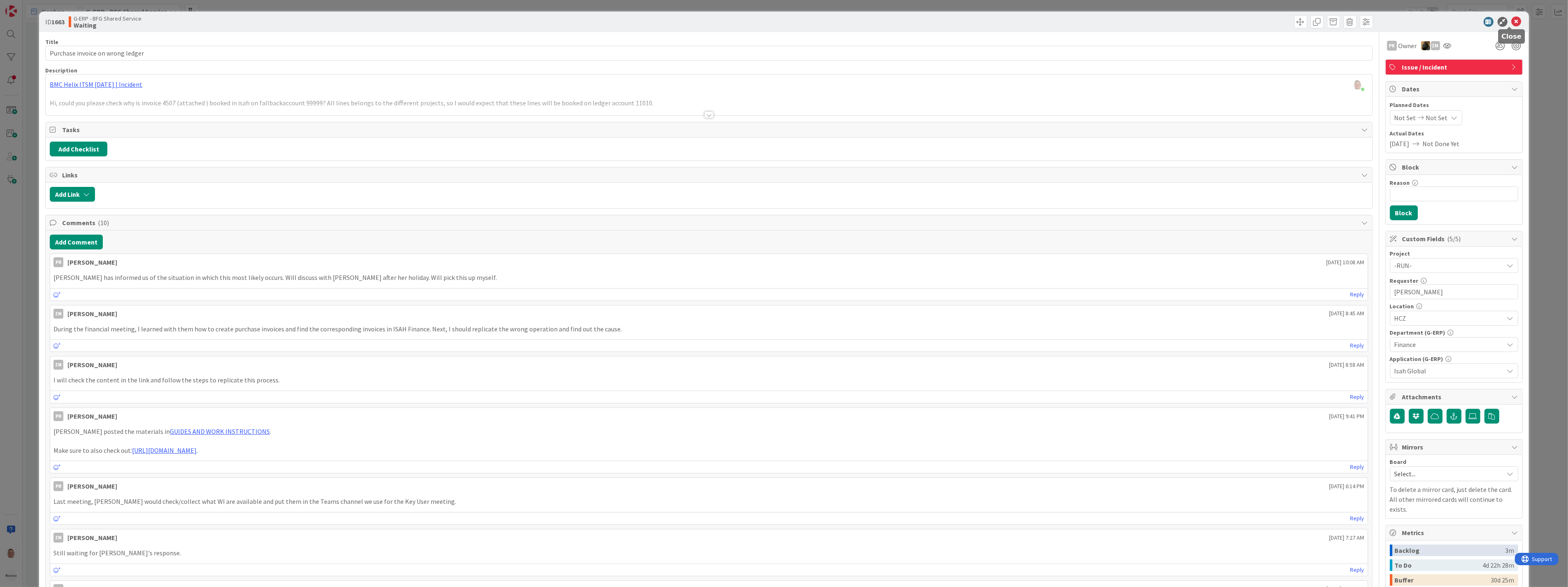
click at [1512, 21] on icon at bounding box center [1517, 22] width 10 height 10
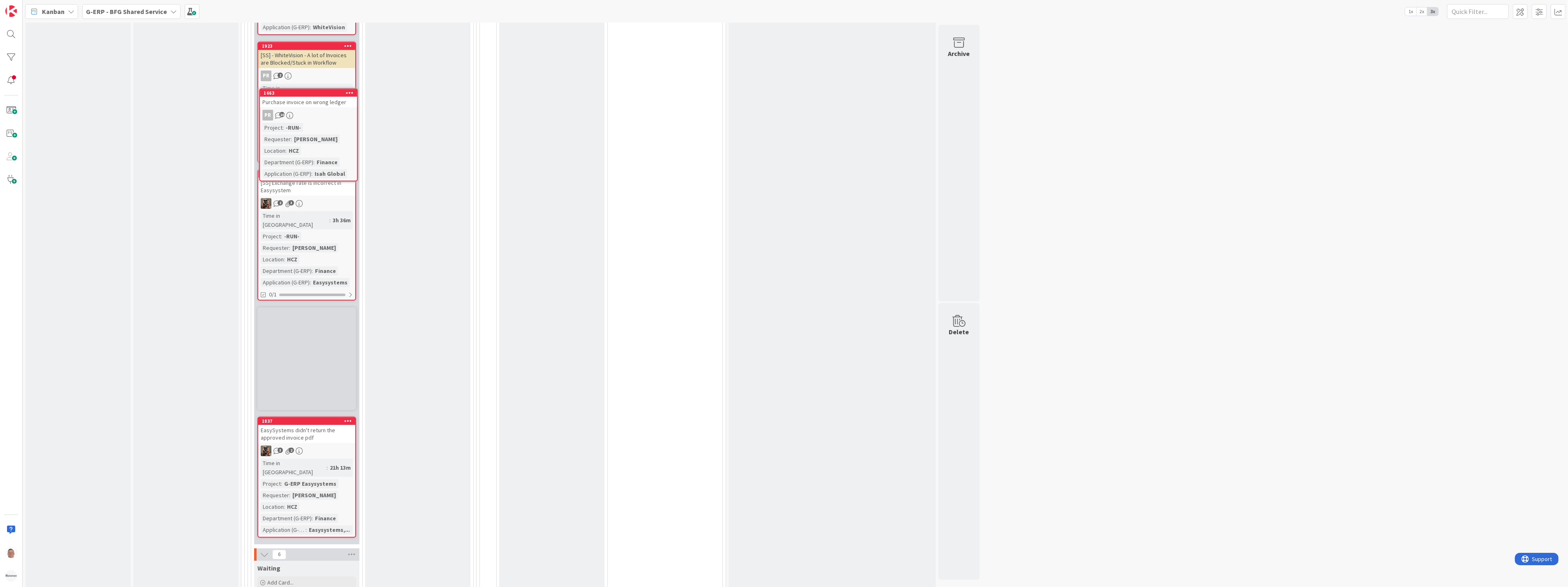
scroll to position [3288, 0]
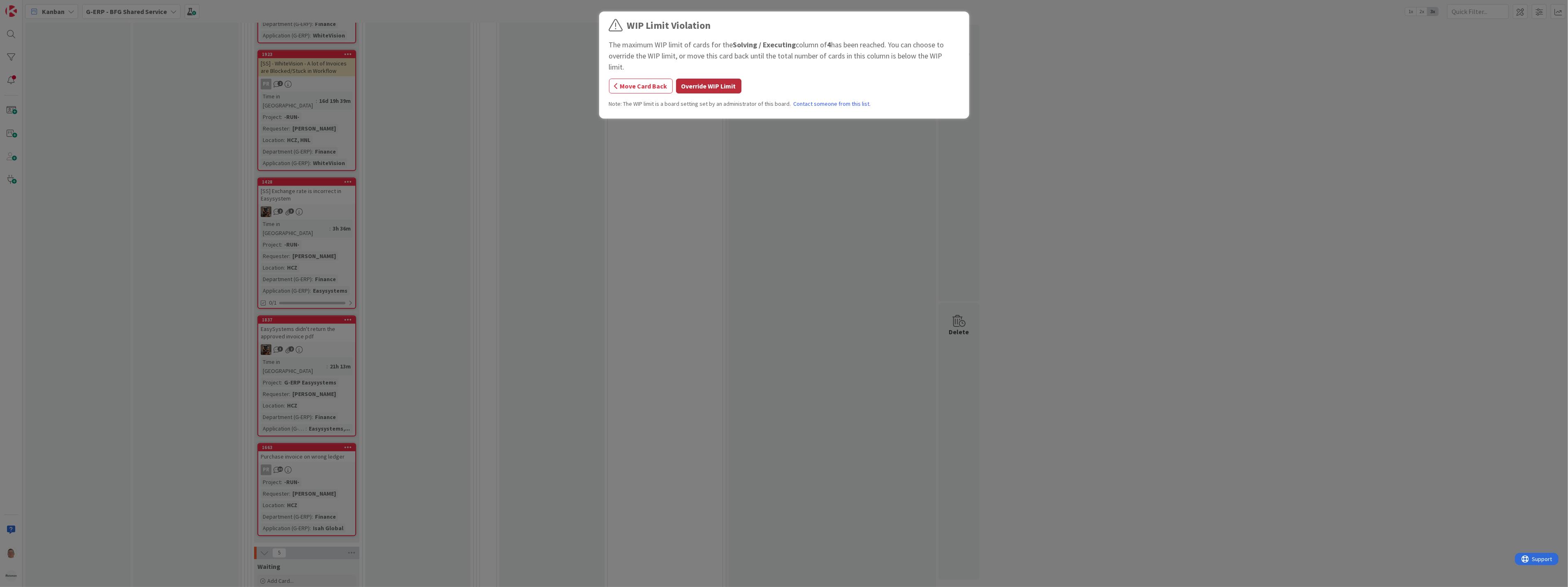
click at [705, 78] on button "Override WIP Limit" at bounding box center [708, 86] width 65 height 15
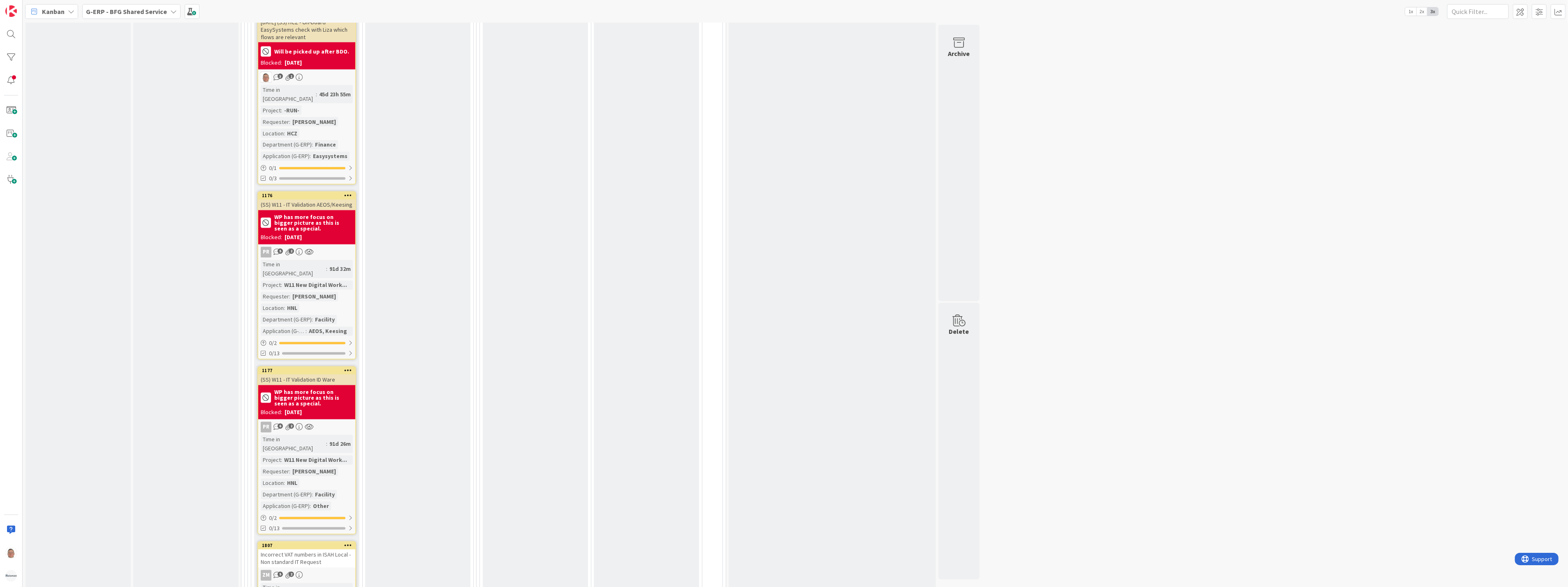
scroll to position [1871, 0]
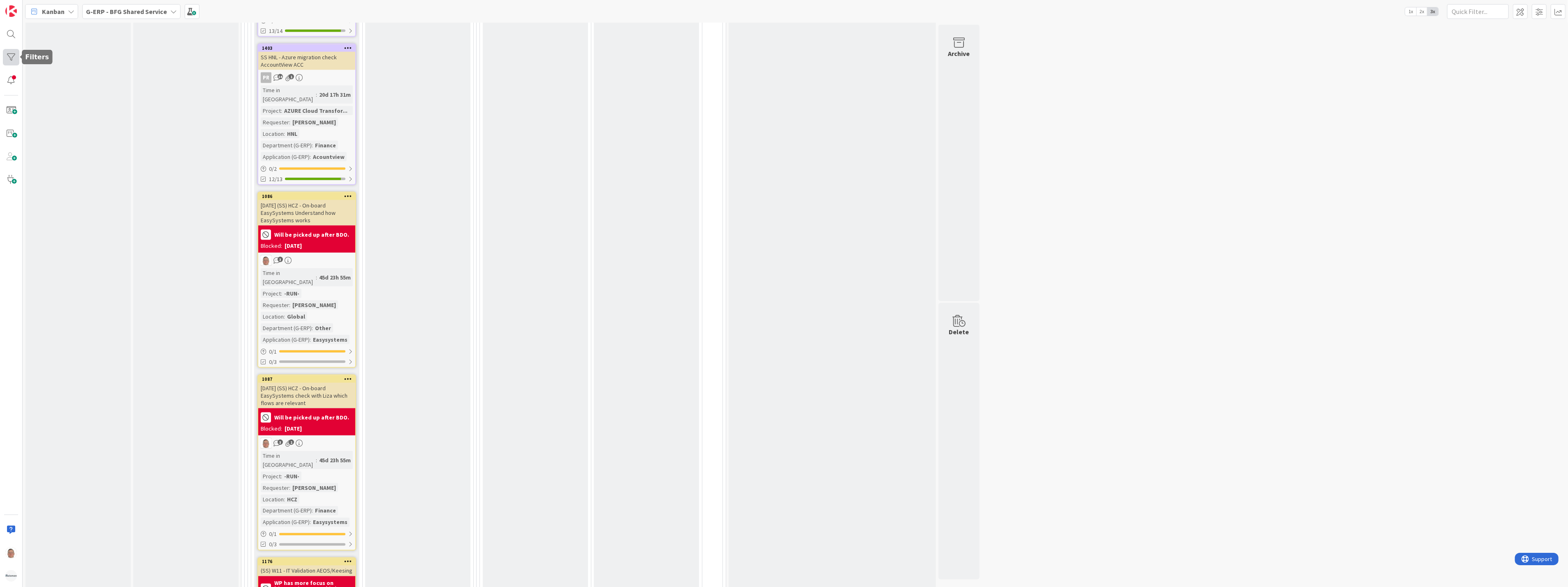
click at [15, 53] on div at bounding box center [11, 57] width 17 height 17
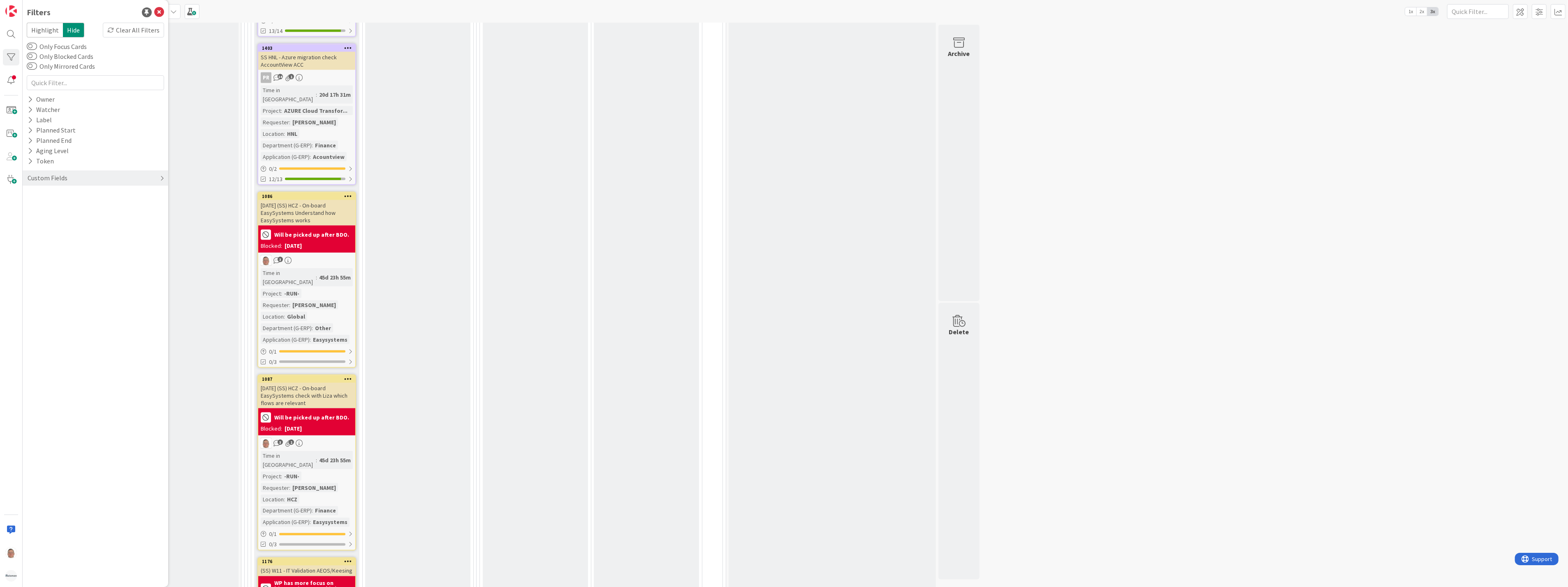
click at [156, 178] on div "Custom Fields" at bounding box center [95, 178] width 146 height 15
click at [61, 225] on button "Department (G-ERP)" at bounding box center [62, 225] width 70 height 10
click at [29, 301] on icon at bounding box center [31, 302] width 6 height 6
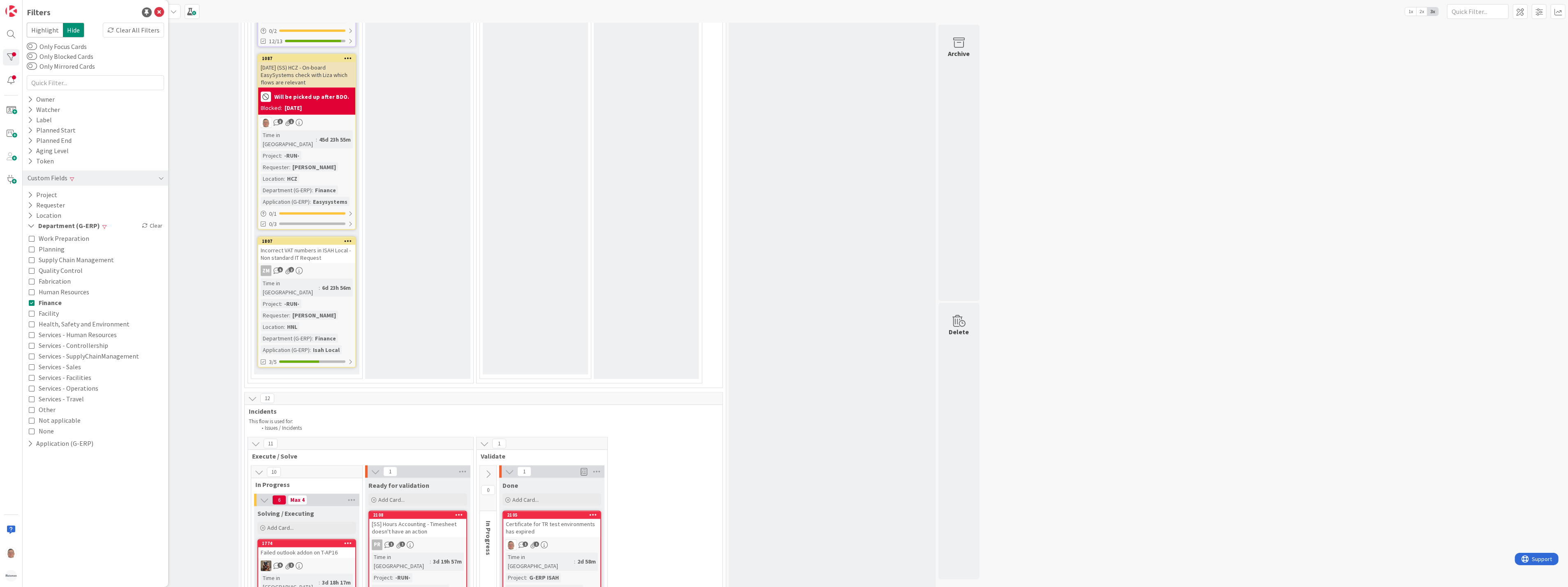
click at [201, 237] on div "Input Buffer During the Replenishment Meeting the team & Team Manager will sele…" at bounding box center [186, 223] width 105 height 4113
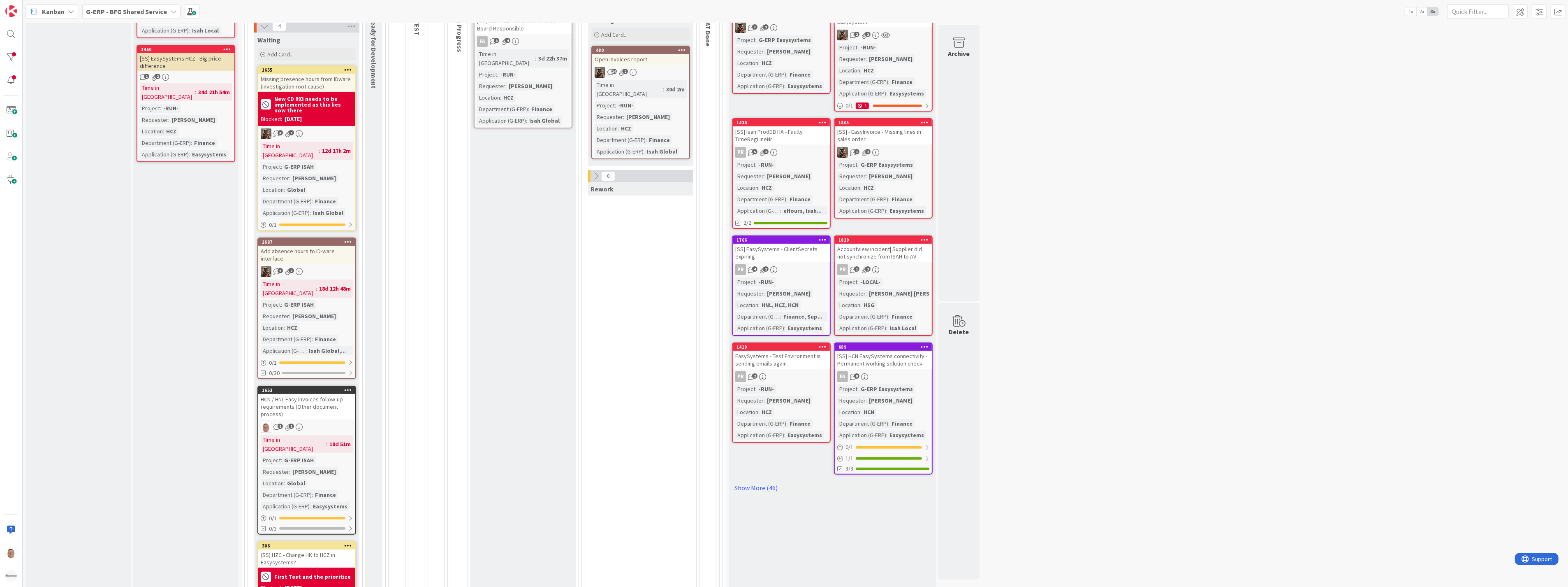
scroll to position [0, 0]
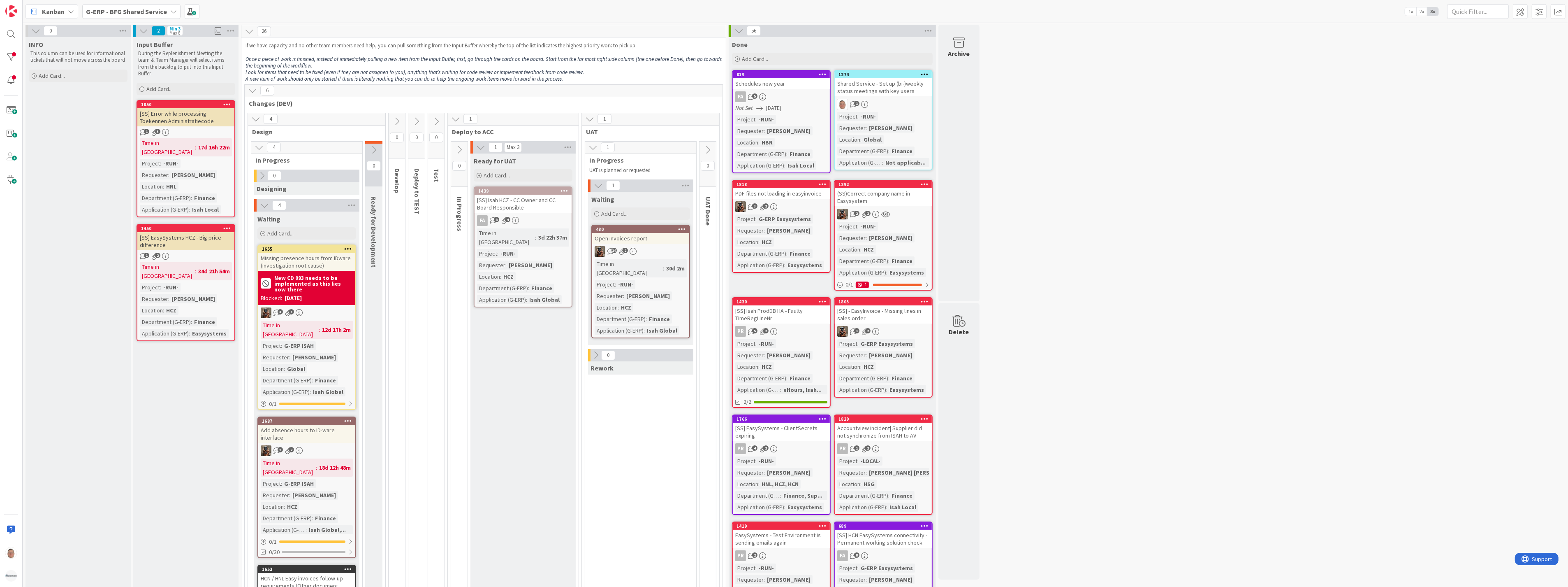
click at [737, 29] on icon at bounding box center [739, 31] width 9 height 9
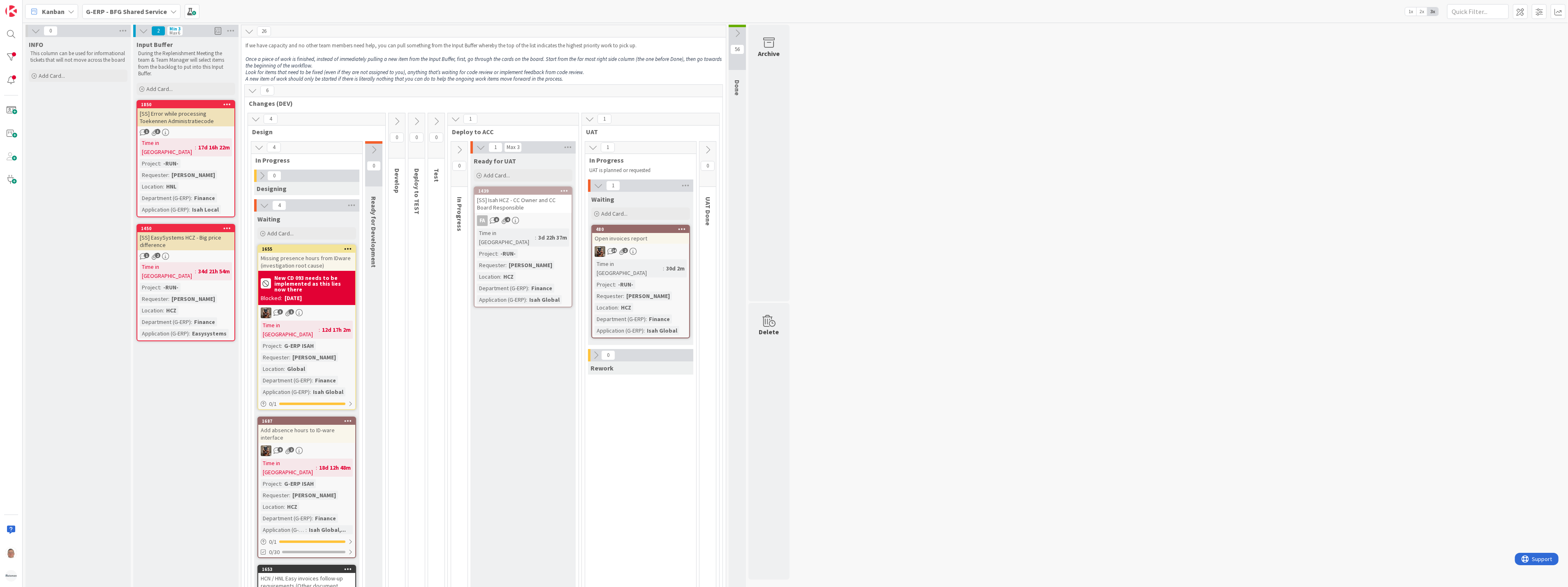
click at [637, 236] on div "Open invoices report" at bounding box center [641, 237] width 97 height 10
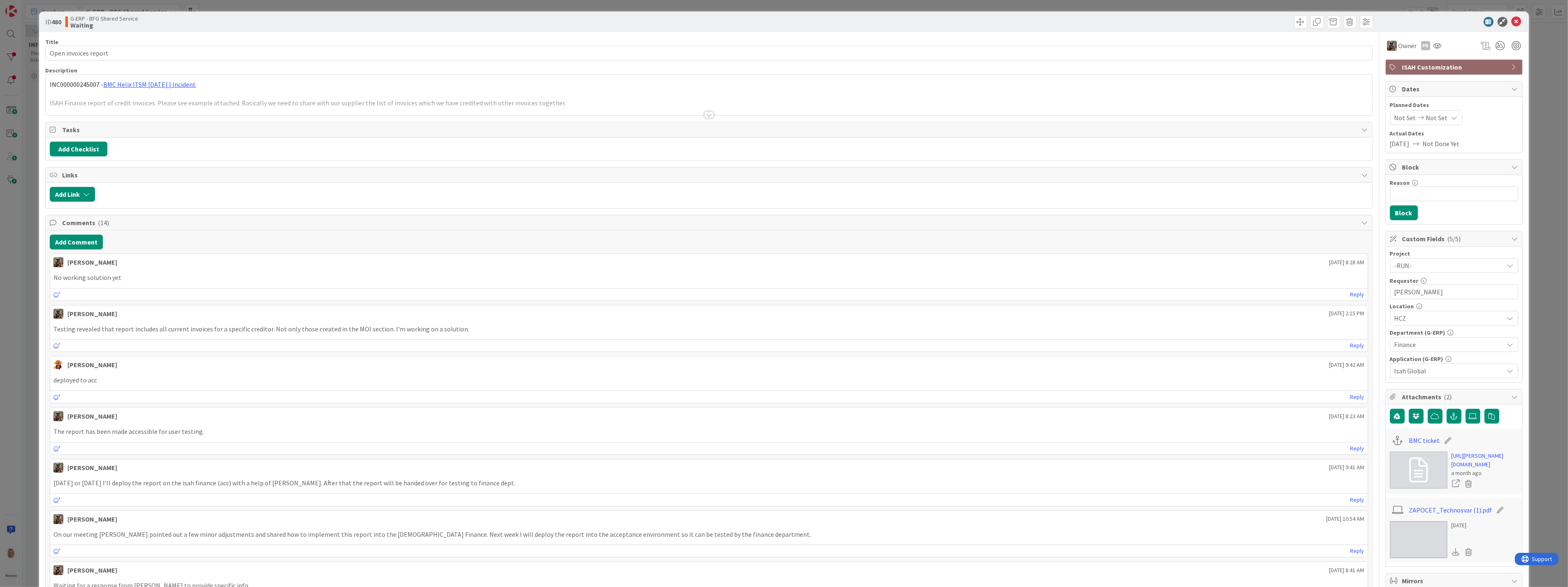
click at [706, 114] on div at bounding box center [709, 114] width 9 height 7
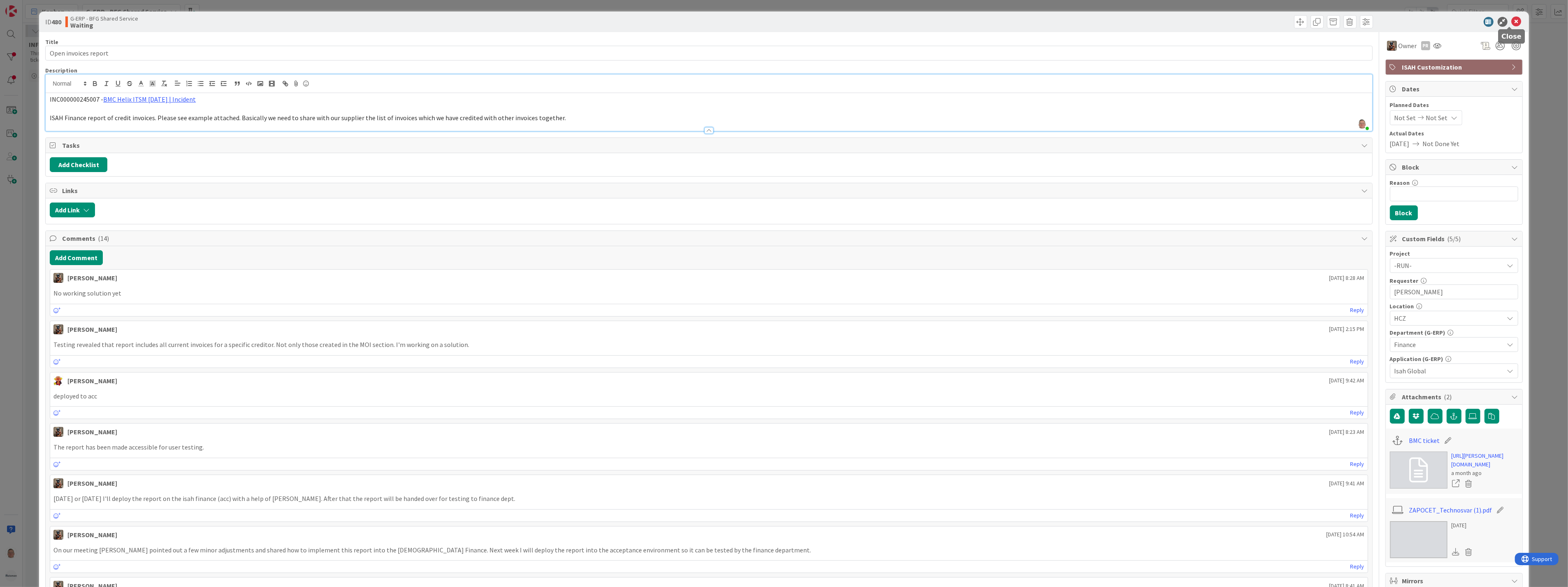
click at [1512, 23] on icon at bounding box center [1517, 22] width 10 height 10
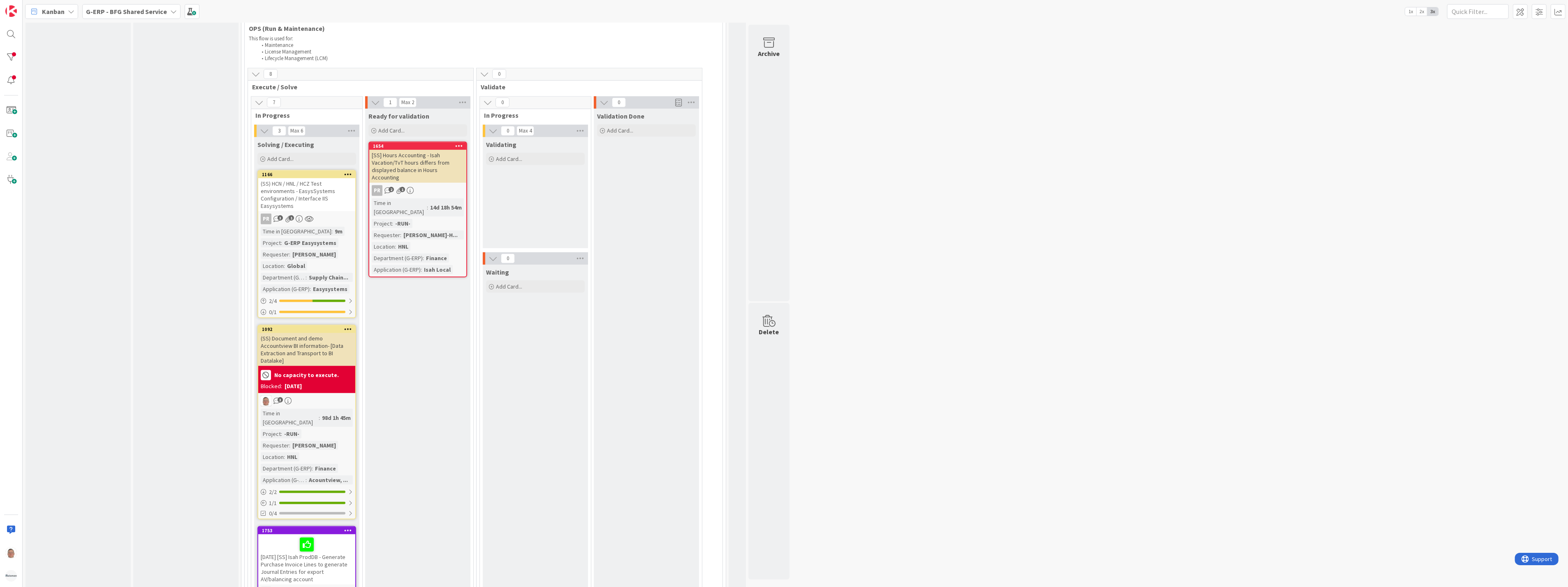
scroll to position [960, 0]
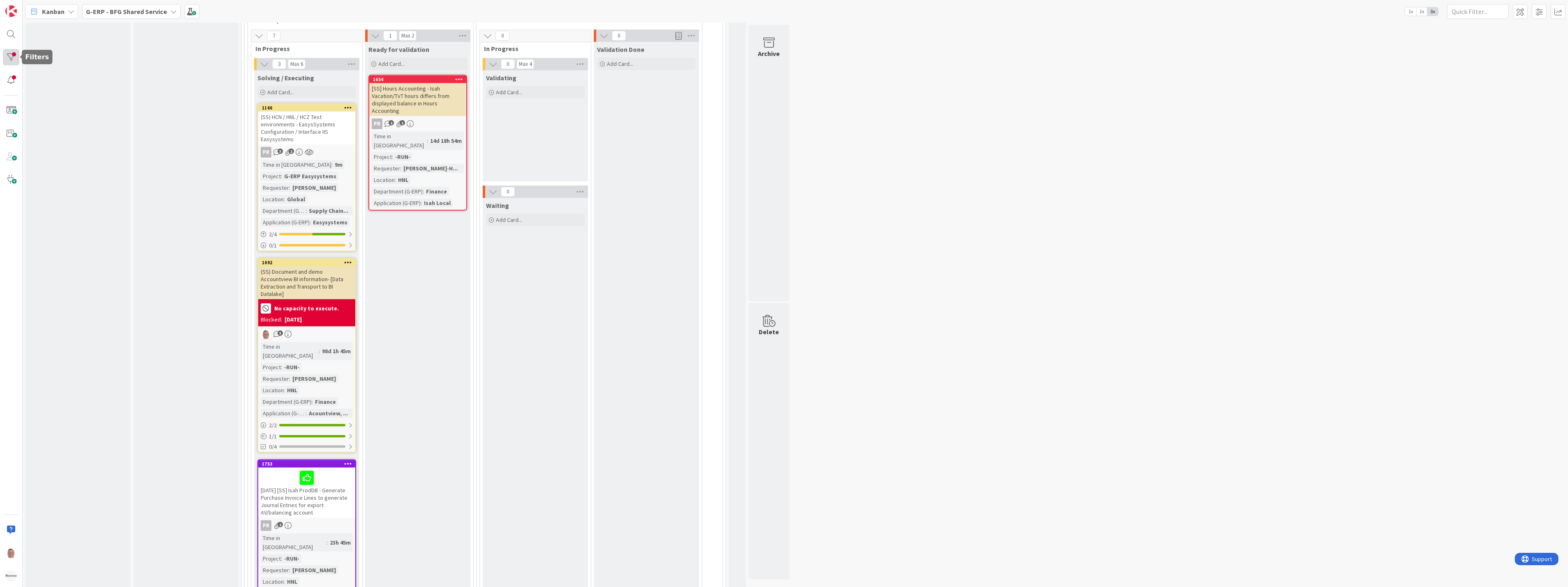
click at [12, 56] on div at bounding box center [11, 57] width 17 height 17
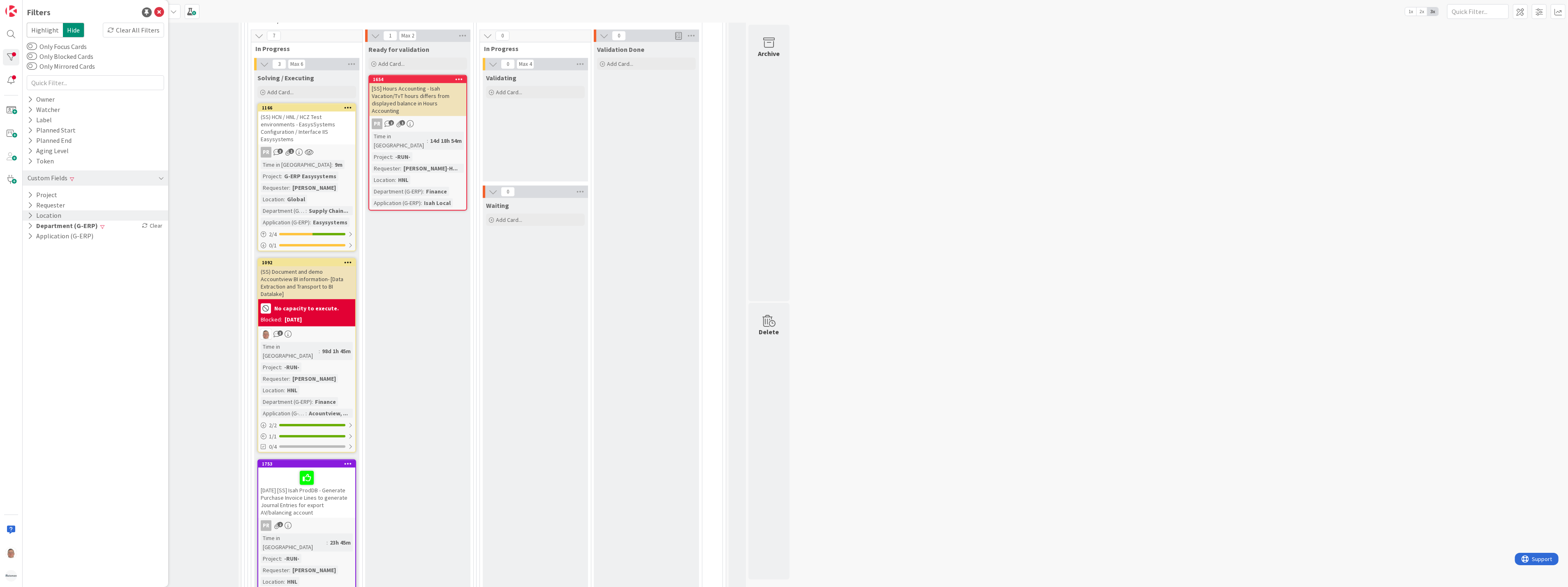
click at [67, 214] on div "Location" at bounding box center [95, 215] width 146 height 10
click at [34, 261] on icon at bounding box center [31, 260] width 6 height 6
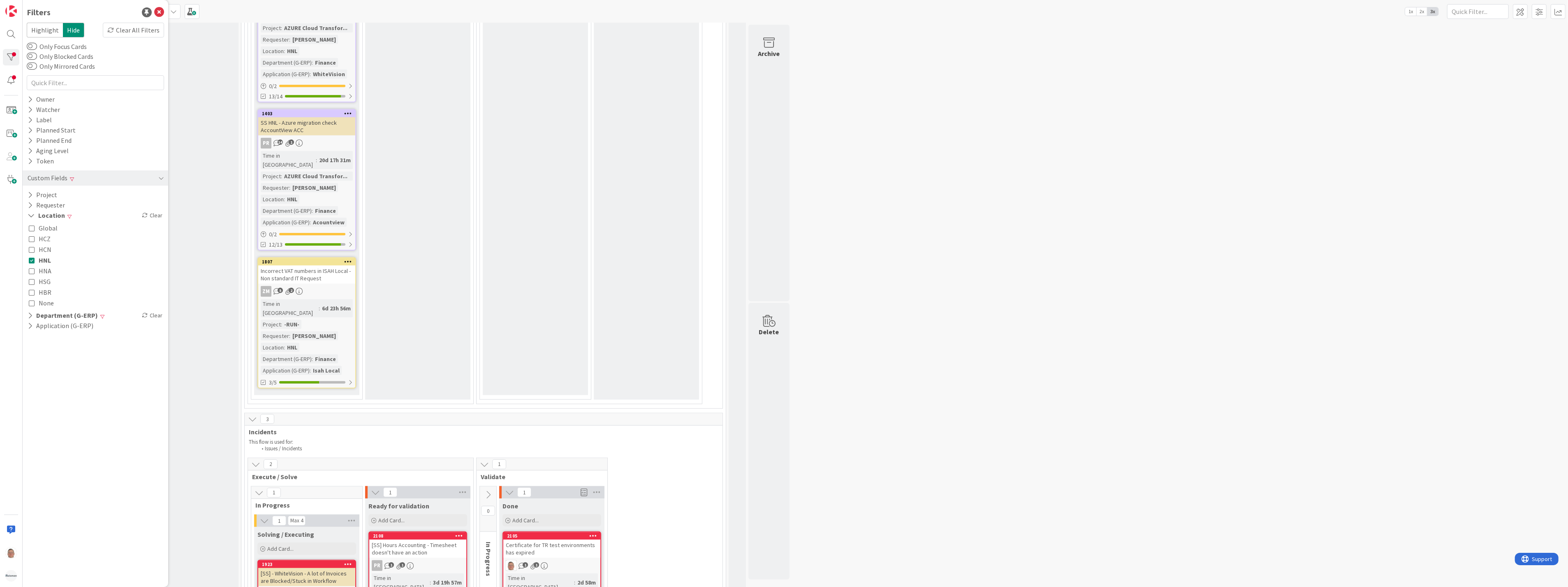
click at [212, 207] on div "Input Buffer During the Replenishment Meeting the team & Team Manager will sele…" at bounding box center [186, 83] width 105 height 2011
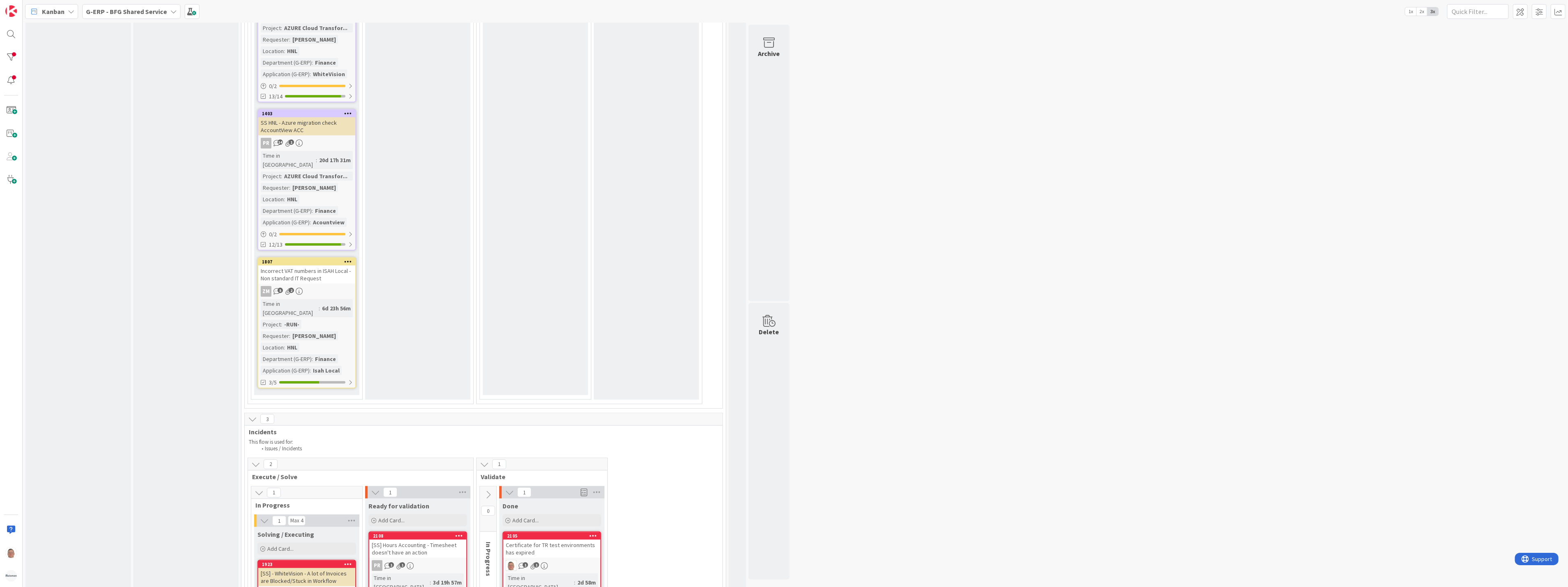
click at [135, 12] on b "G-ERP - BFG Shared Service" at bounding box center [126, 11] width 81 height 8
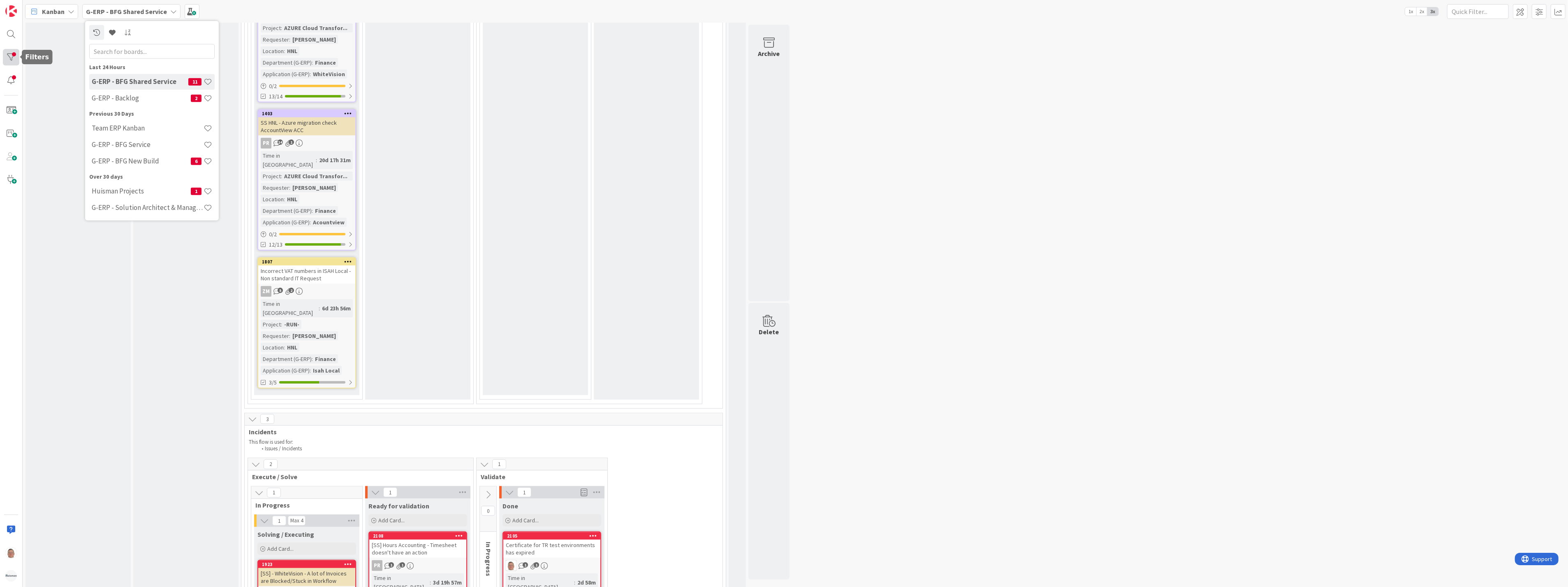
click at [7, 52] on div at bounding box center [11, 57] width 17 height 17
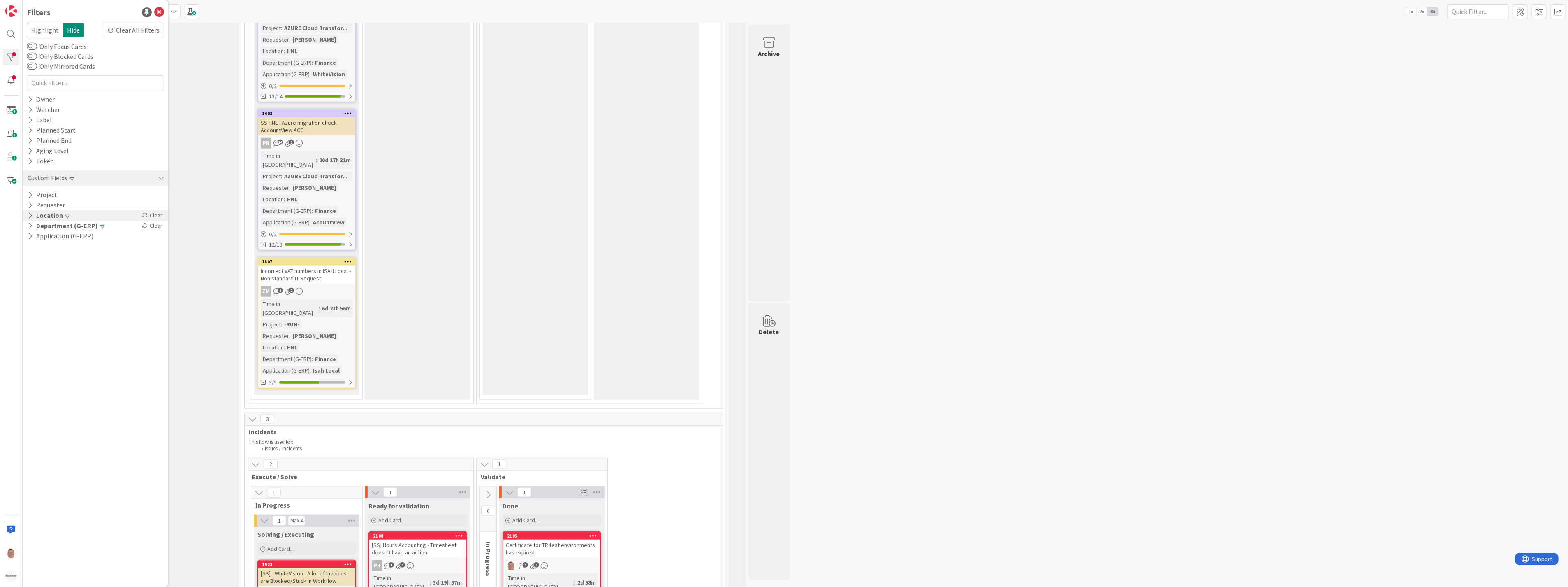
click at [90, 214] on div "Location Clear" at bounding box center [95, 215] width 146 height 10
click at [31, 236] on icon at bounding box center [31, 238] width 6 height 6
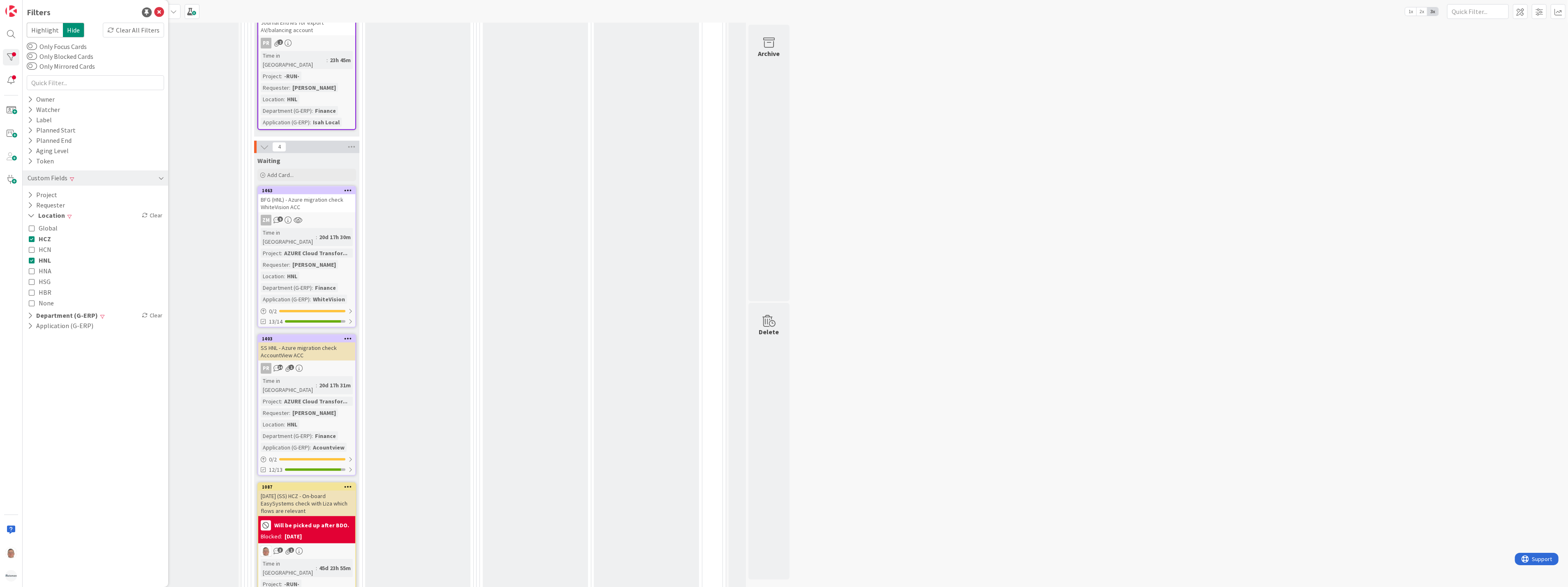
click at [87, 178] on div "Custom Fields" at bounding box center [95, 178] width 146 height 15
click at [161, 176] on icon at bounding box center [162, 178] width 4 height 7
click at [79, 225] on button "Department (G-ERP)" at bounding box center [63, 225] width 72 height 10
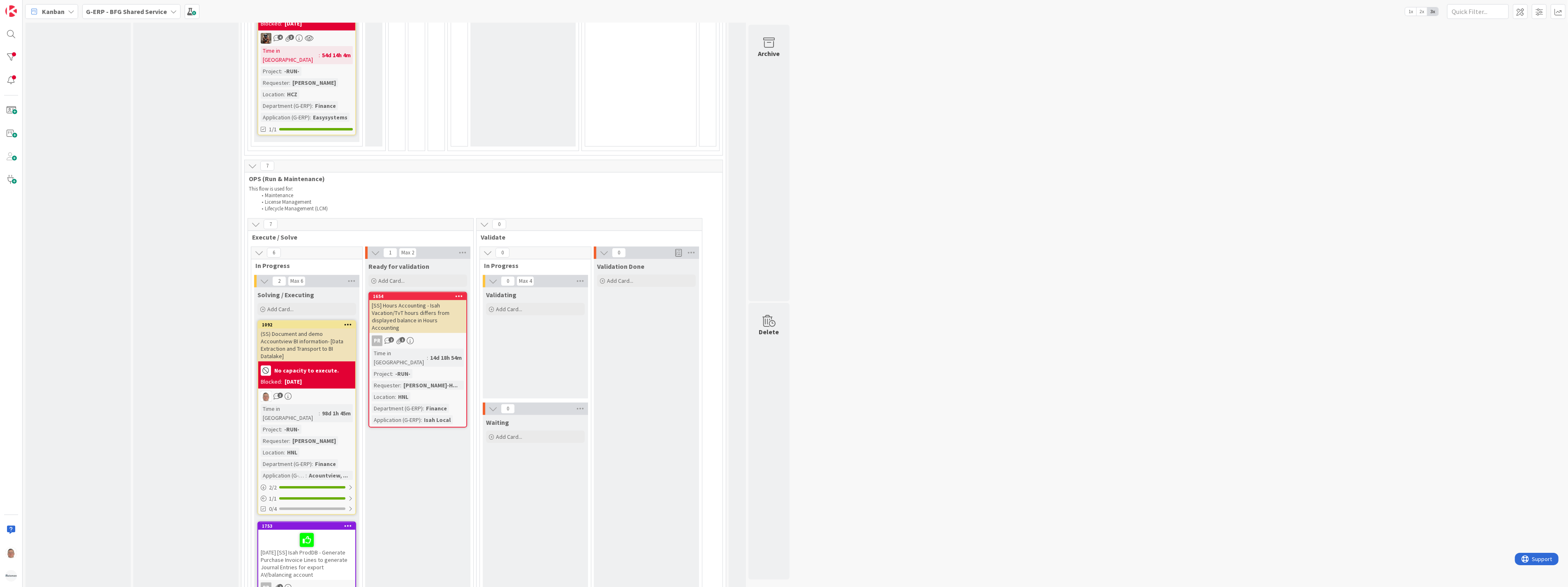
scroll to position [503, 0]
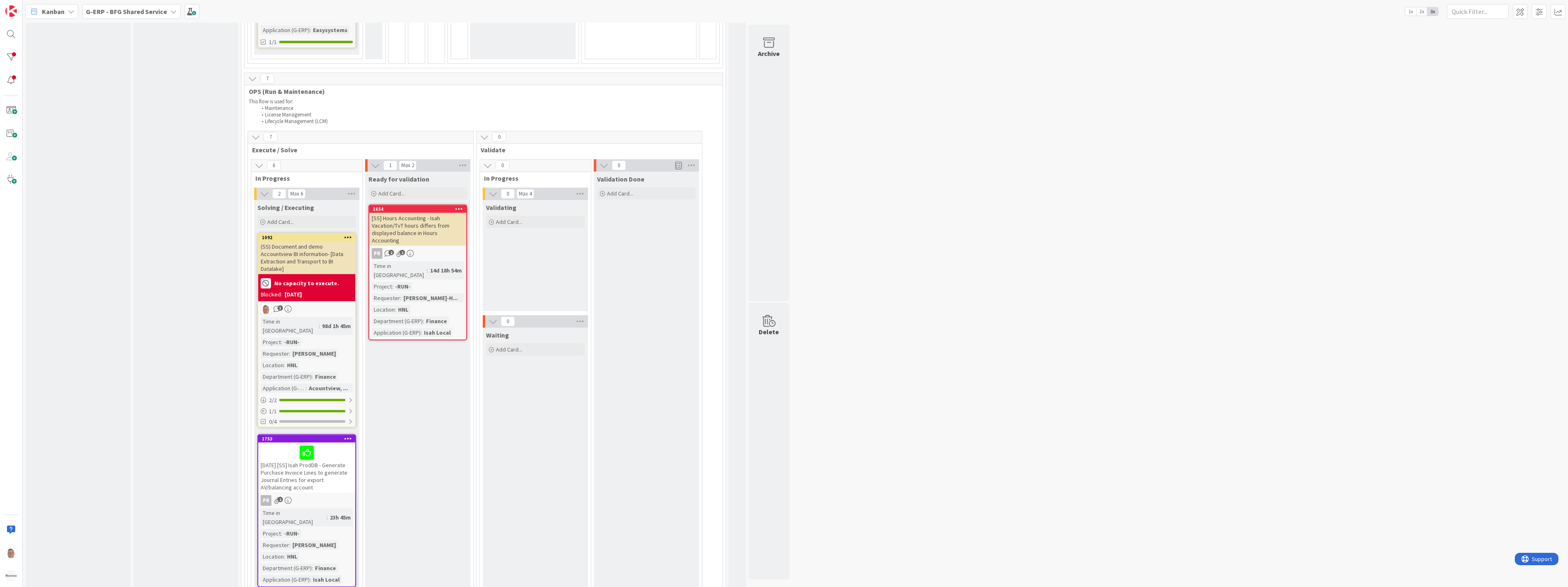
click at [422, 213] on div "[SS] Hours Accounting - Isah Vacation/TvT hours differs from displayed balance …" at bounding box center [418, 230] width 97 height 33
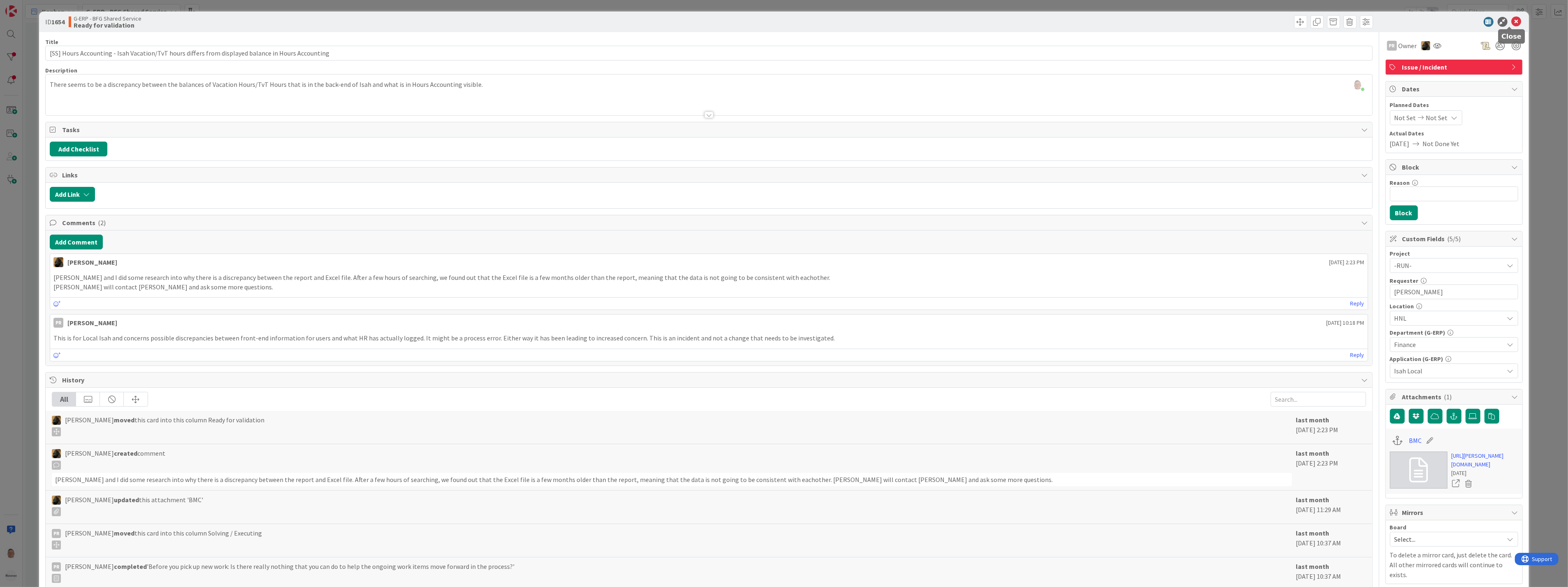
click at [1512, 24] on icon at bounding box center [1517, 22] width 10 height 10
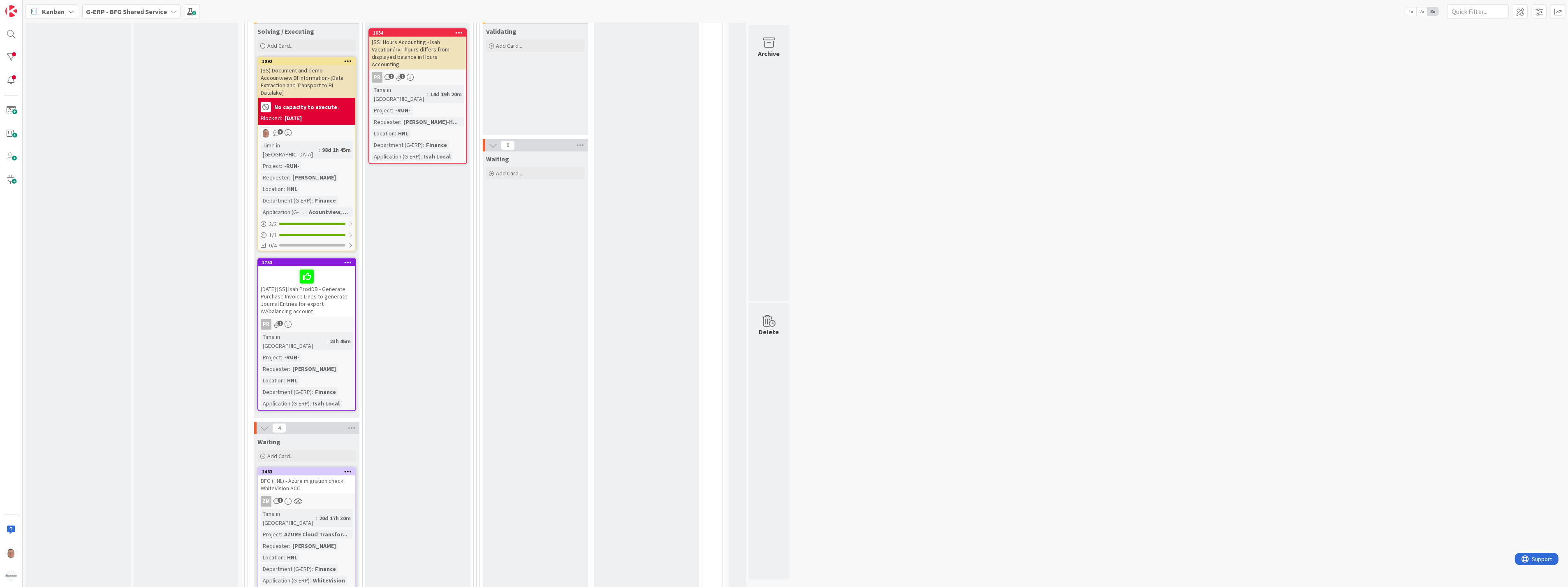
scroll to position [686, 0]
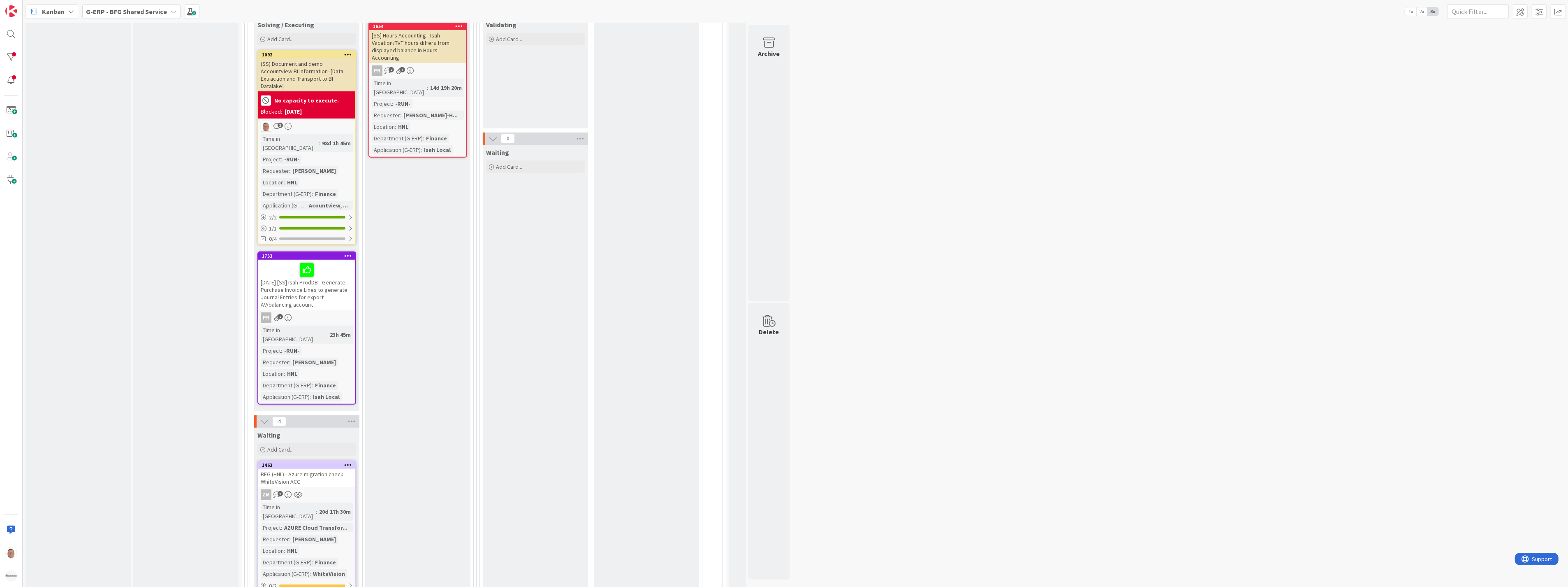
click at [322, 260] on div "[DATE] [SS] Isah ProdDB - Generate Purchase Invoice Lines to generate Journal E…" at bounding box center [307, 285] width 97 height 50
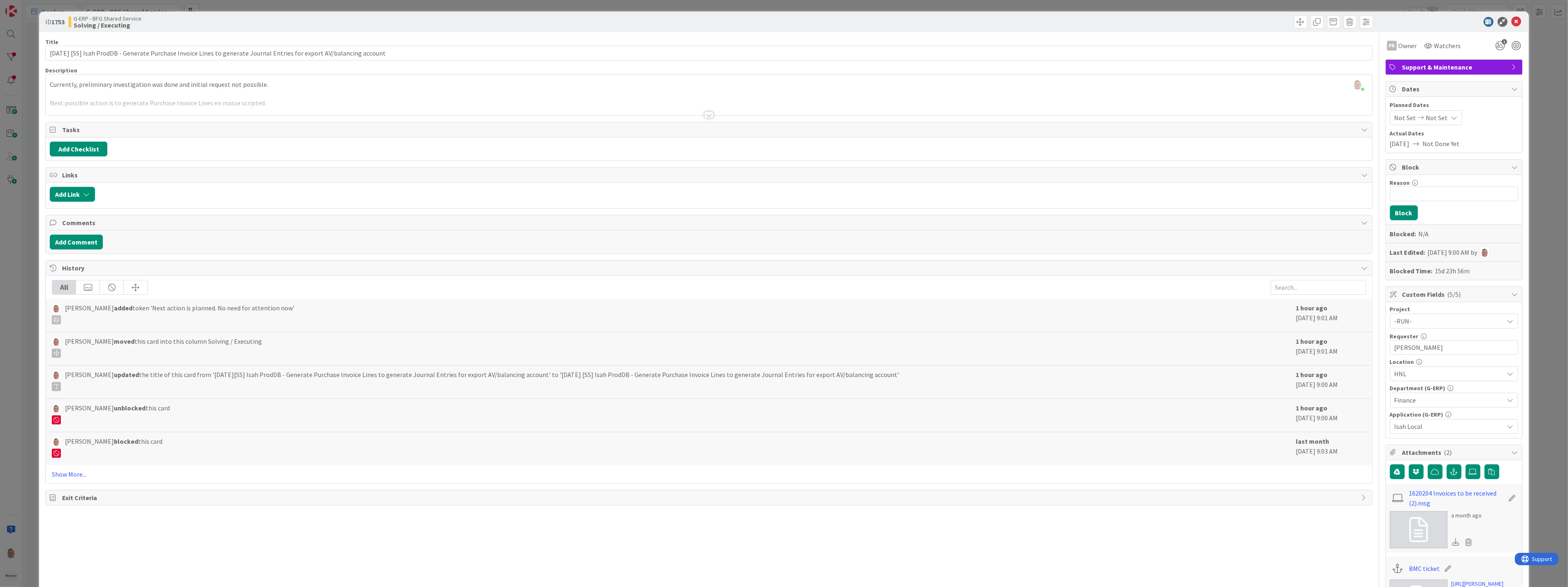
click at [705, 114] on div at bounding box center [709, 114] width 9 height 7
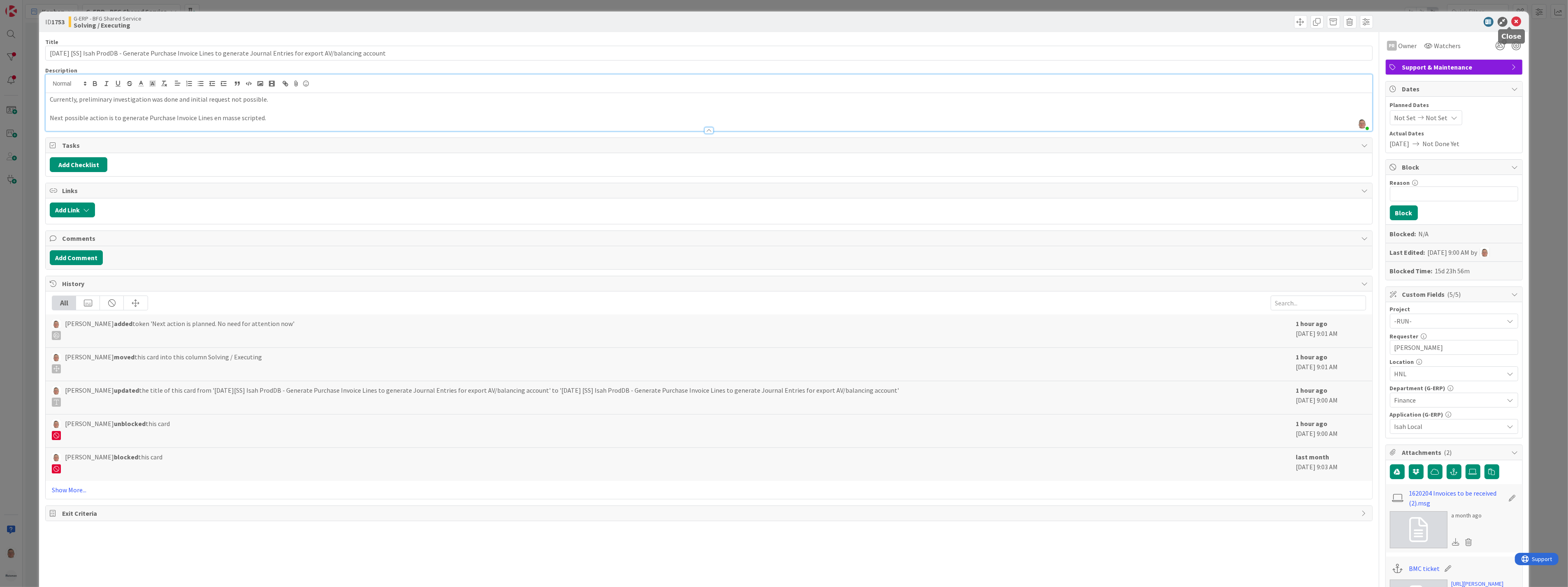
click at [1512, 18] on icon at bounding box center [1517, 22] width 10 height 10
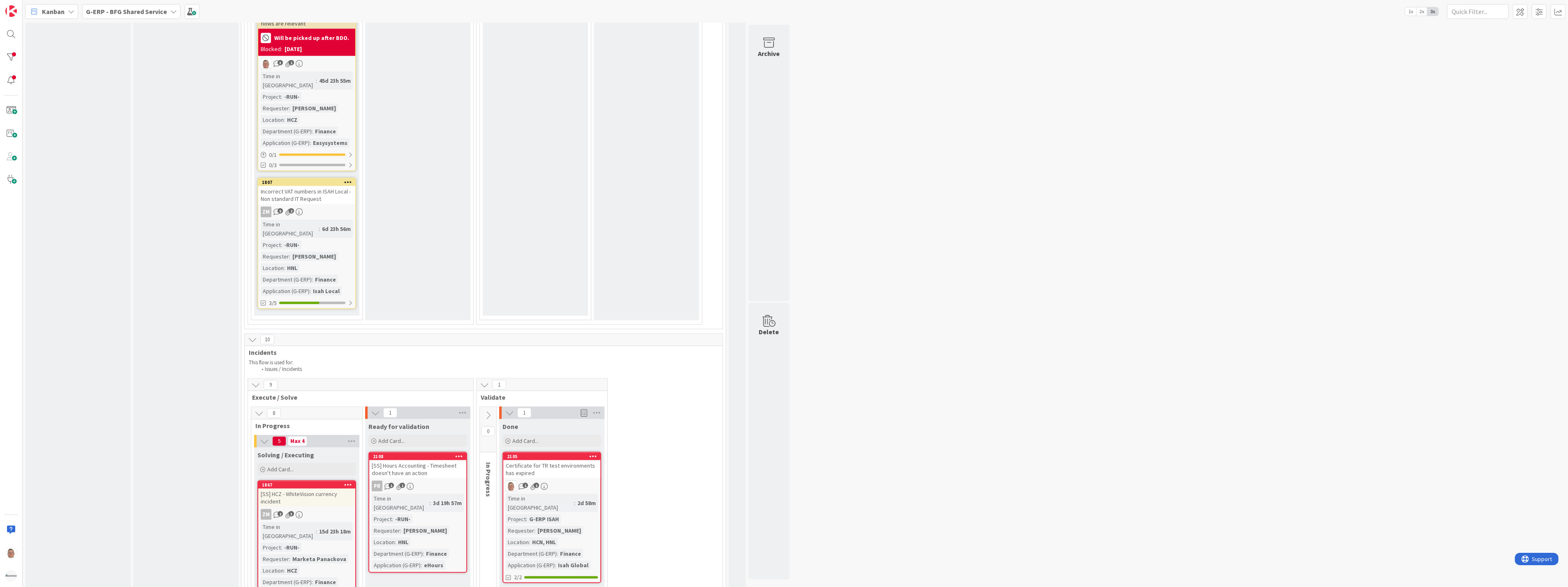
scroll to position [1463, 0]
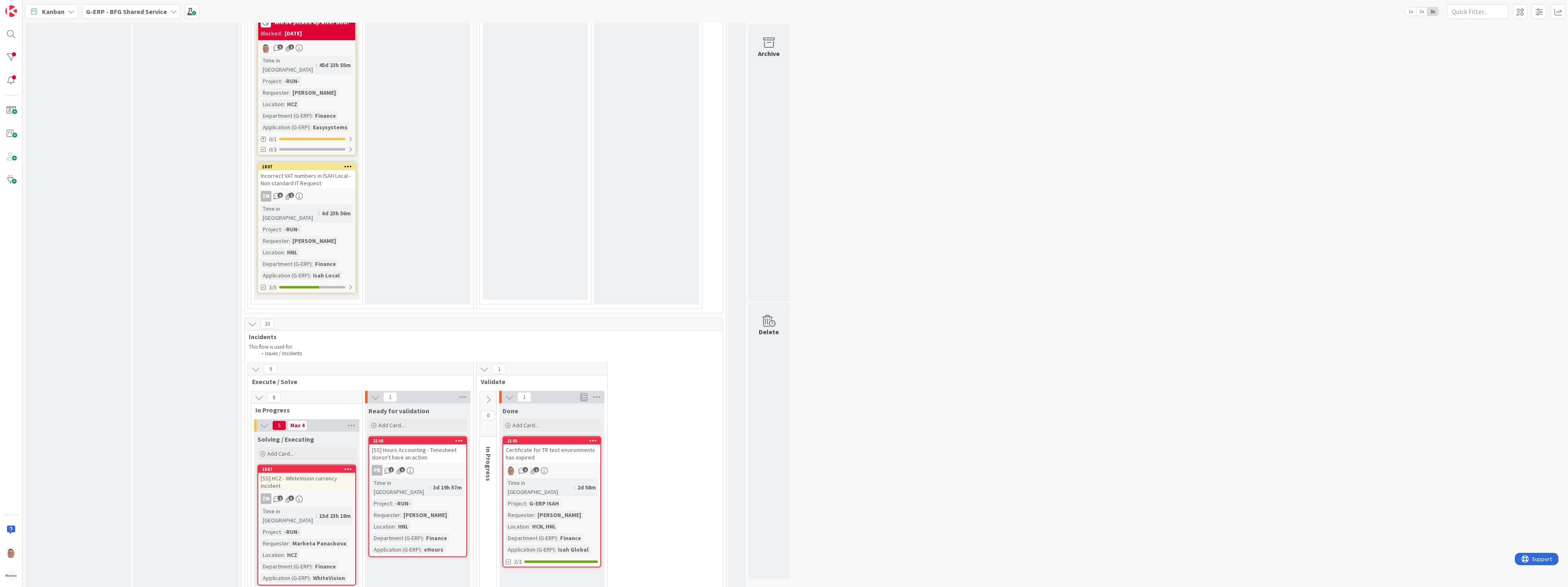
click at [324, 170] on div "Incorrect VAT numbers in ISAH Local - Non standard IT Request" at bounding box center [307, 179] width 97 height 18
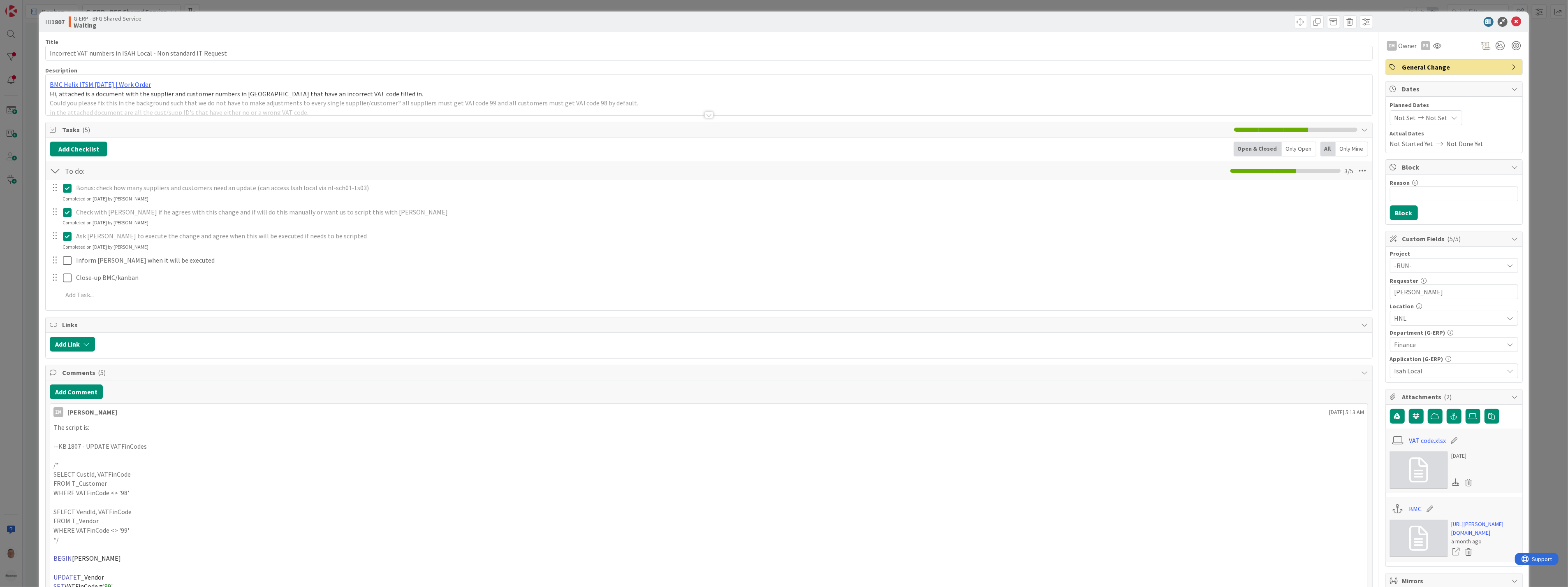
click at [706, 116] on div at bounding box center [709, 114] width 9 height 7
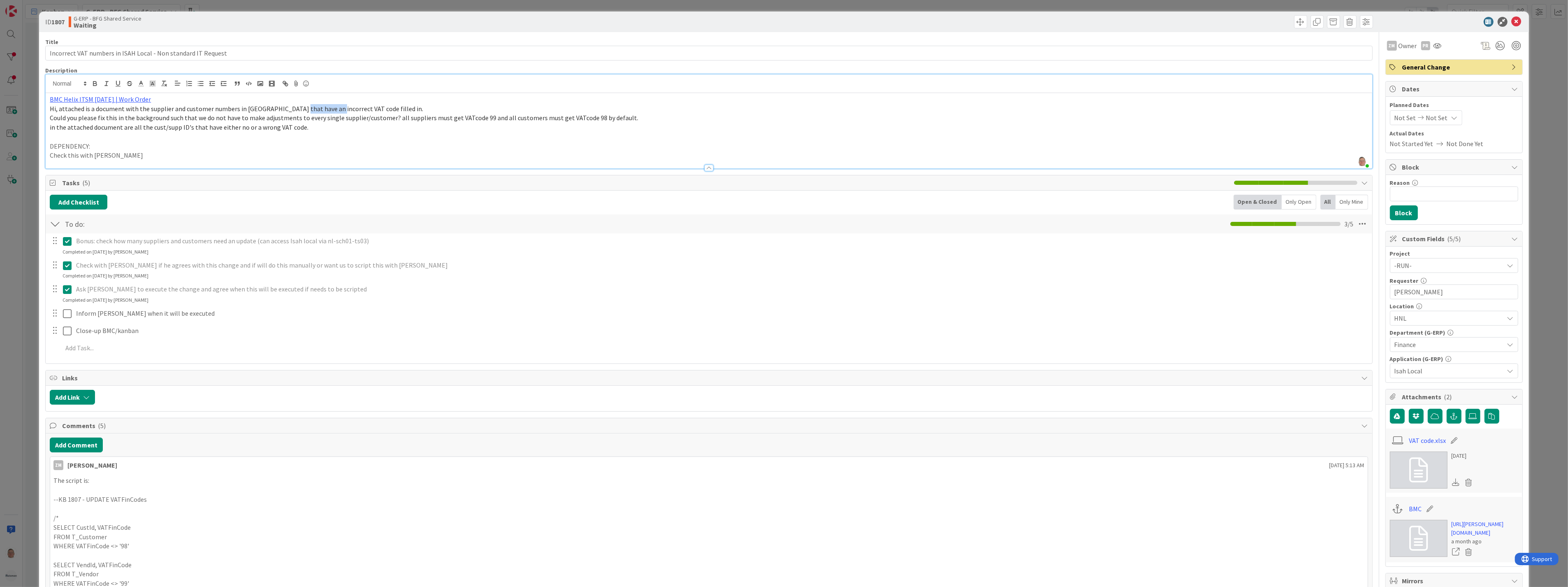
drag, startPoint x: 292, startPoint y: 110, endPoint x: 327, endPoint y: 110, distance: 35.0
click at [327, 110] on span "Hi, attached is a document with the supplier and customer numbers in [GEOGRAPHI…" at bounding box center [236, 108] width 373 height 8
click at [187, 152] on p "Check this with [PERSON_NAME]" at bounding box center [708, 155] width 1318 height 9
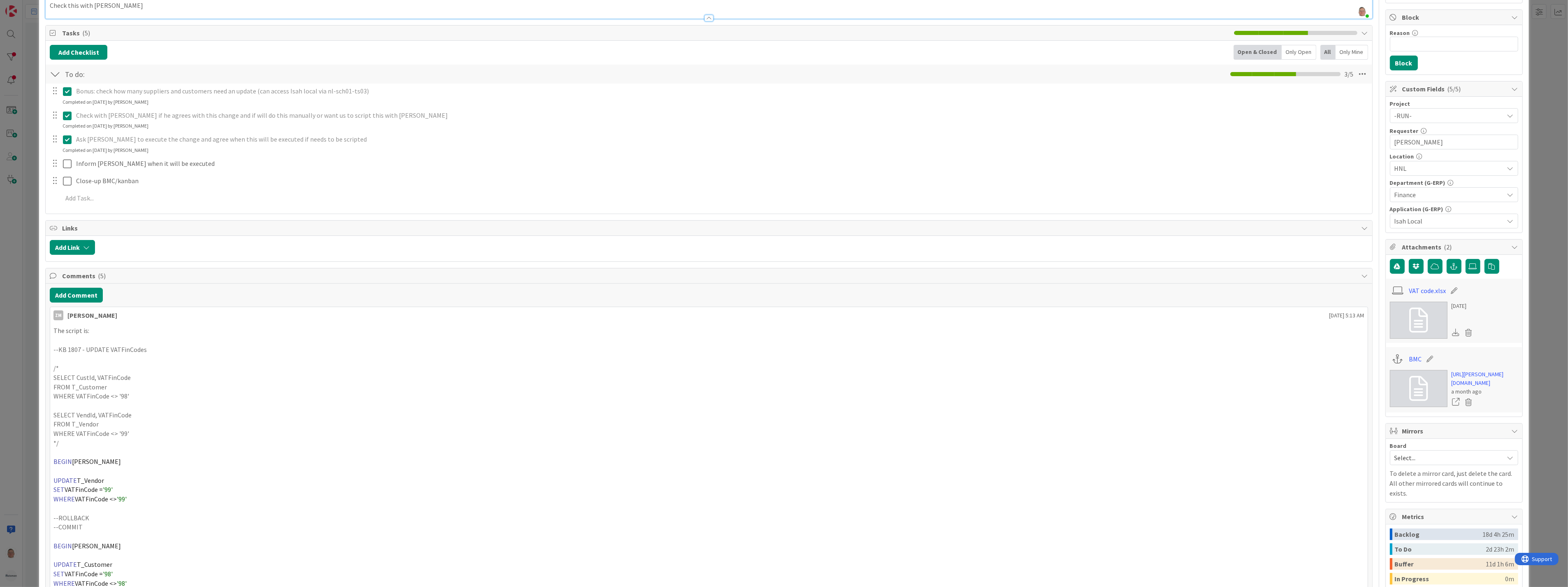
scroll to position [137, 0]
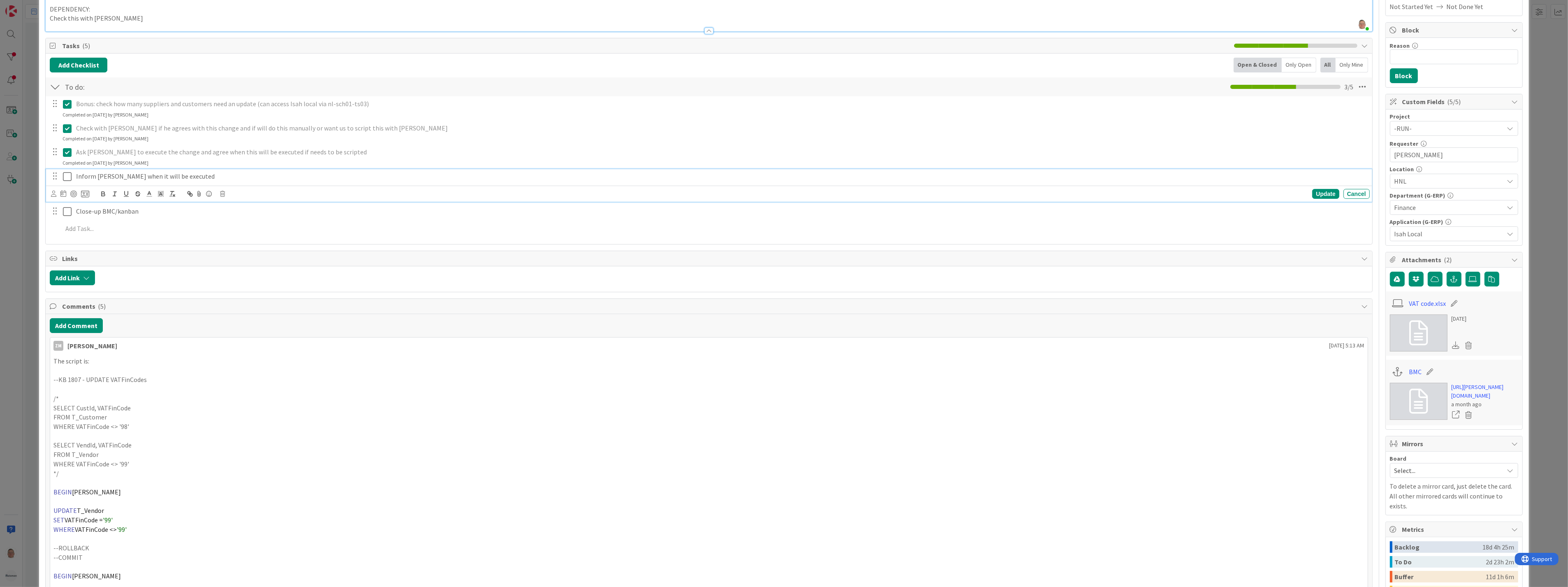
click at [67, 178] on icon at bounding box center [67, 176] width 9 height 10
click at [69, 200] on icon at bounding box center [67, 201] width 9 height 10
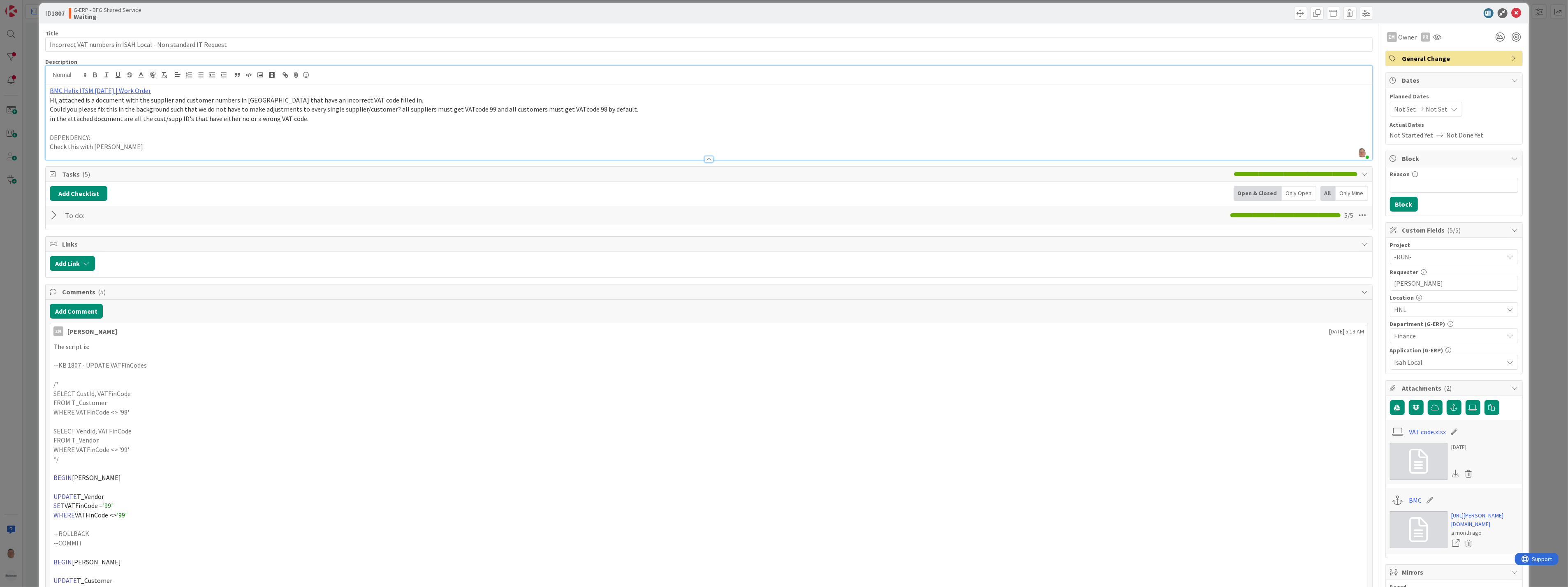
scroll to position [0, 0]
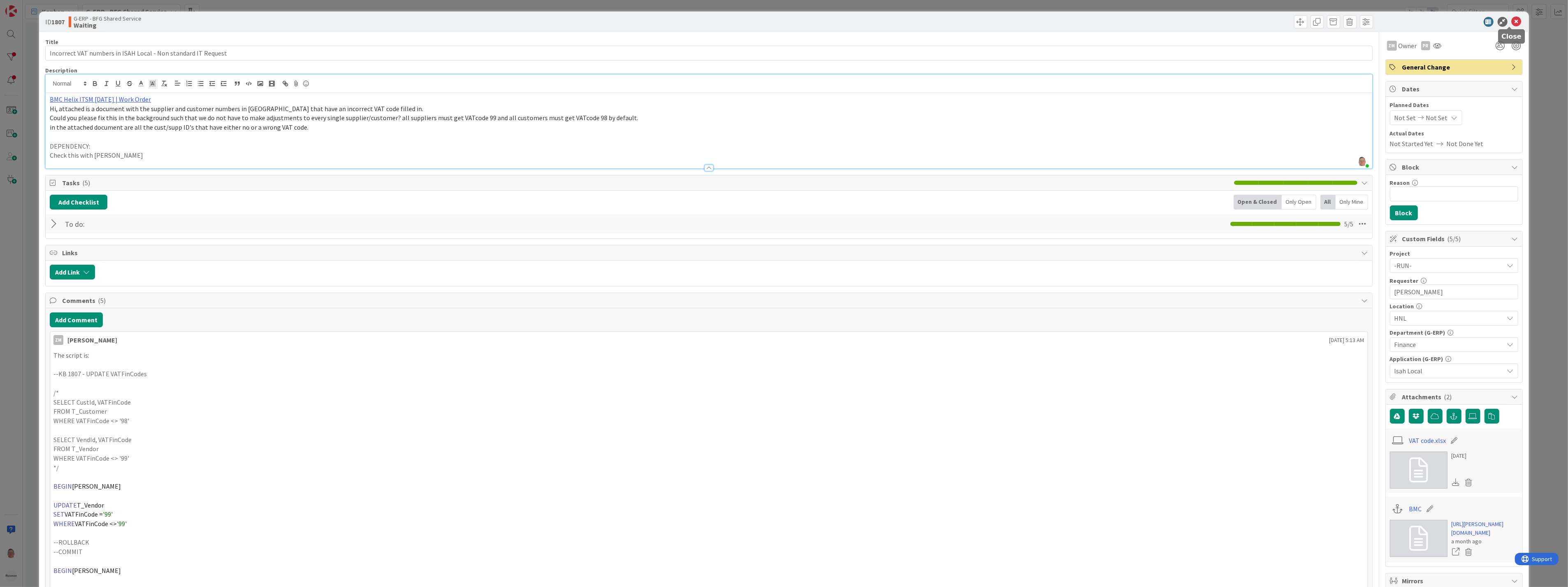
click at [1512, 20] on icon at bounding box center [1517, 22] width 10 height 10
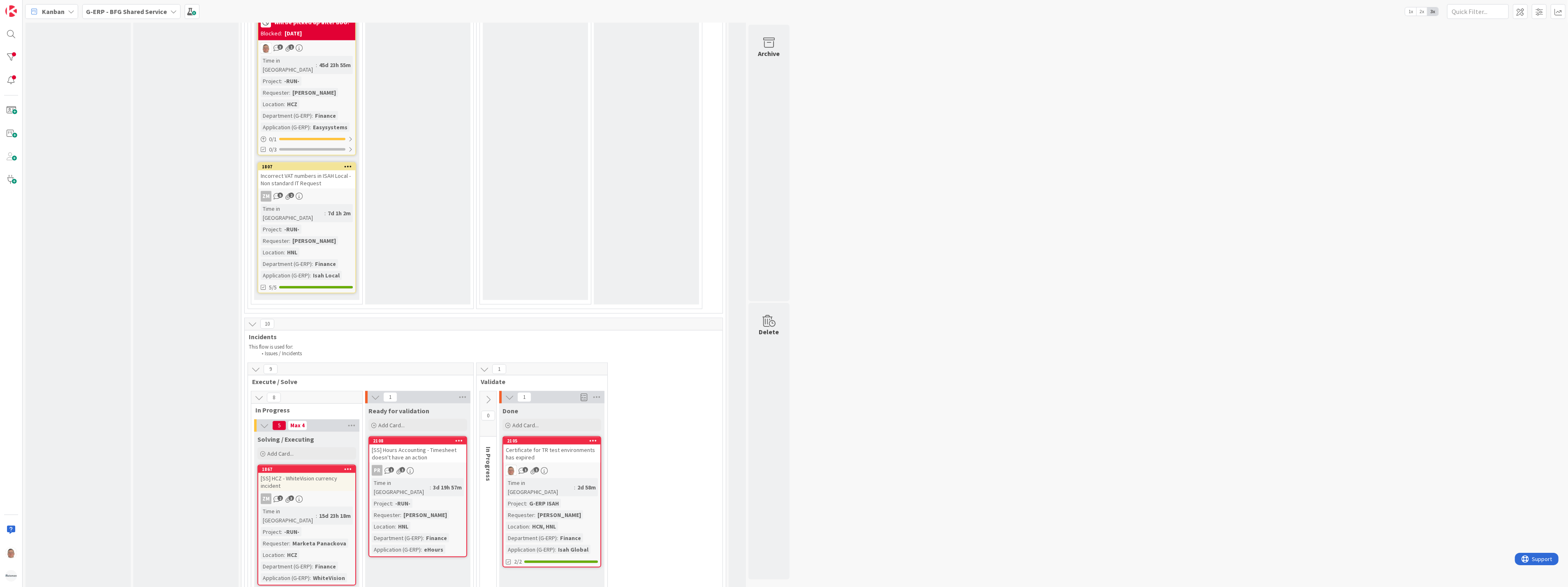
click at [347, 163] on icon at bounding box center [348, 166] width 8 height 6
click at [286, 244] on link "Move Card..." at bounding box center [299, 250] width 111 height 12
click at [308, 164] on div "1807" at bounding box center [308, 166] width 94 height 6
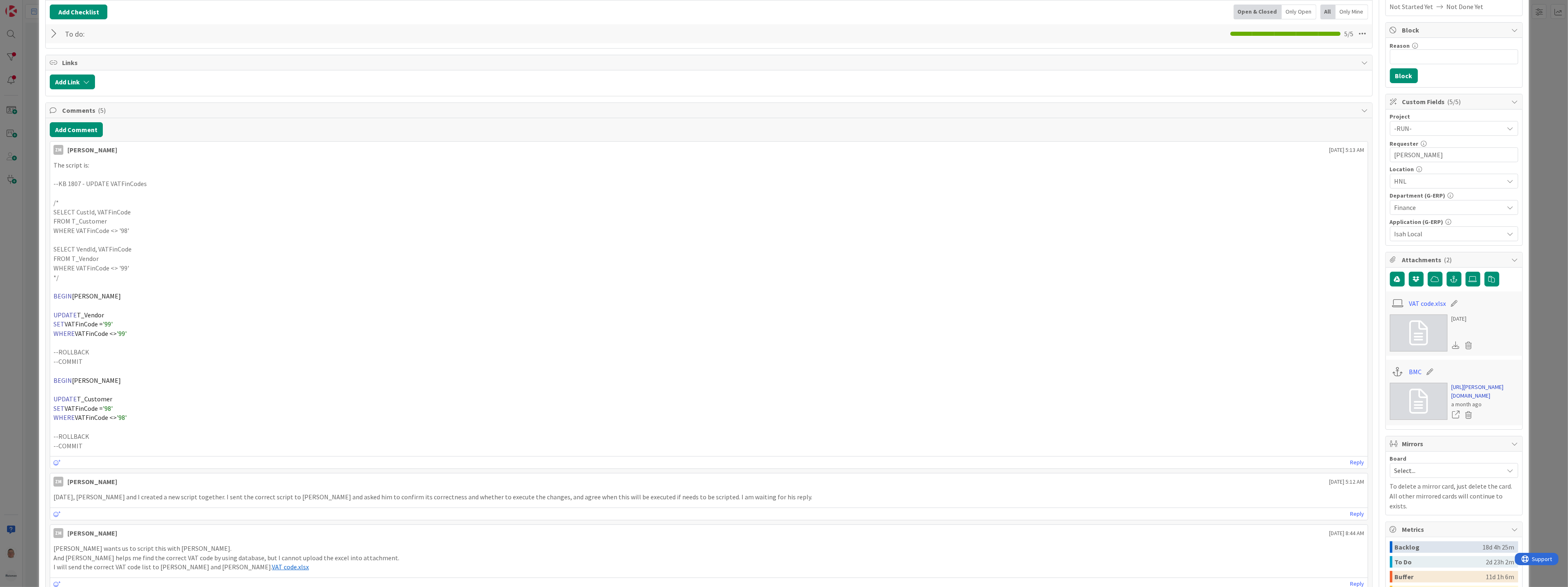
click at [1482, 400] on link "[URL][PERSON_NAME][DOMAIN_NAME]" at bounding box center [1485, 391] width 67 height 17
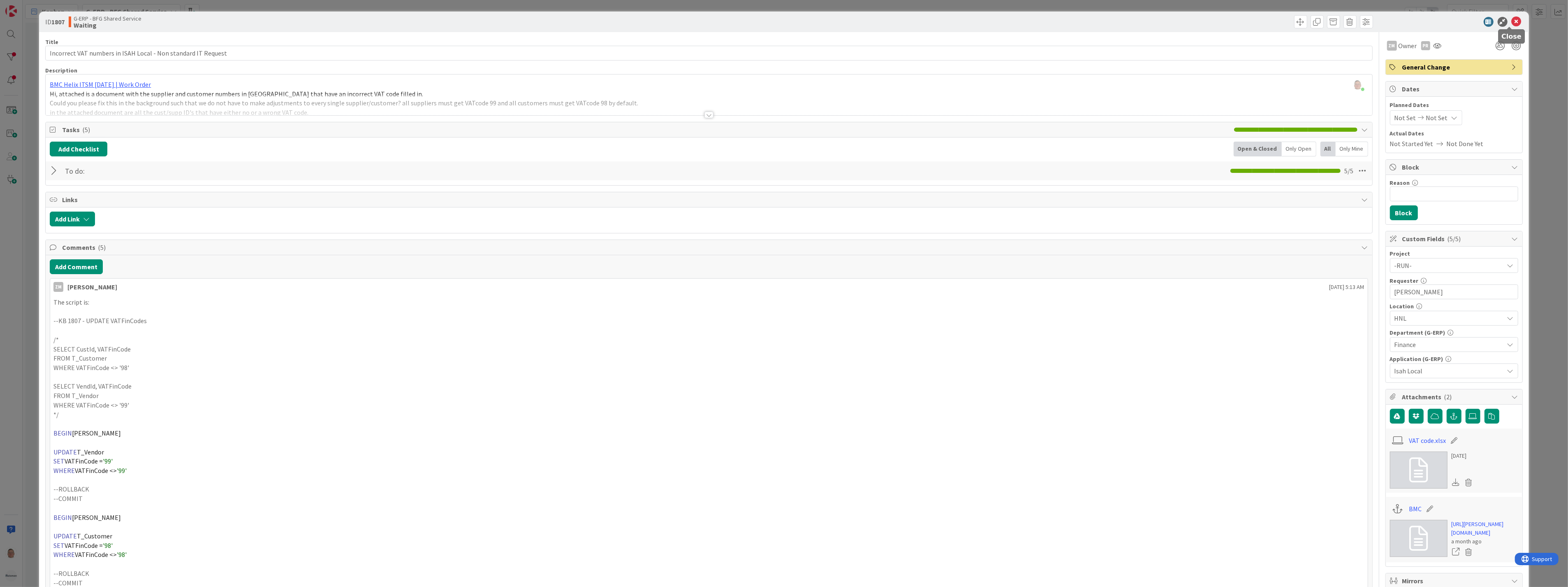
click at [1512, 20] on icon at bounding box center [1517, 22] width 10 height 10
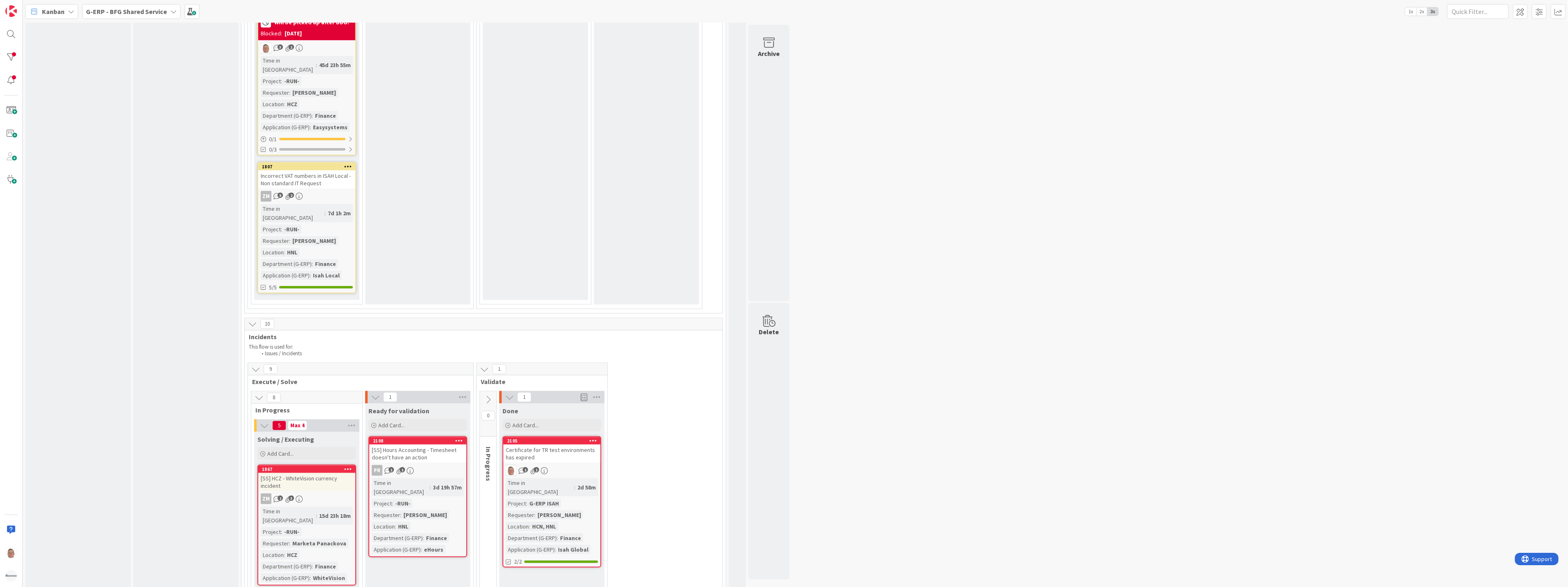
click at [348, 163] on icon at bounding box center [348, 166] width 8 height 6
click at [270, 244] on link "Move Card..." at bounding box center [299, 250] width 111 height 12
click at [264, 222] on span "Waiting" at bounding box center [273, 226] width 62 height 10
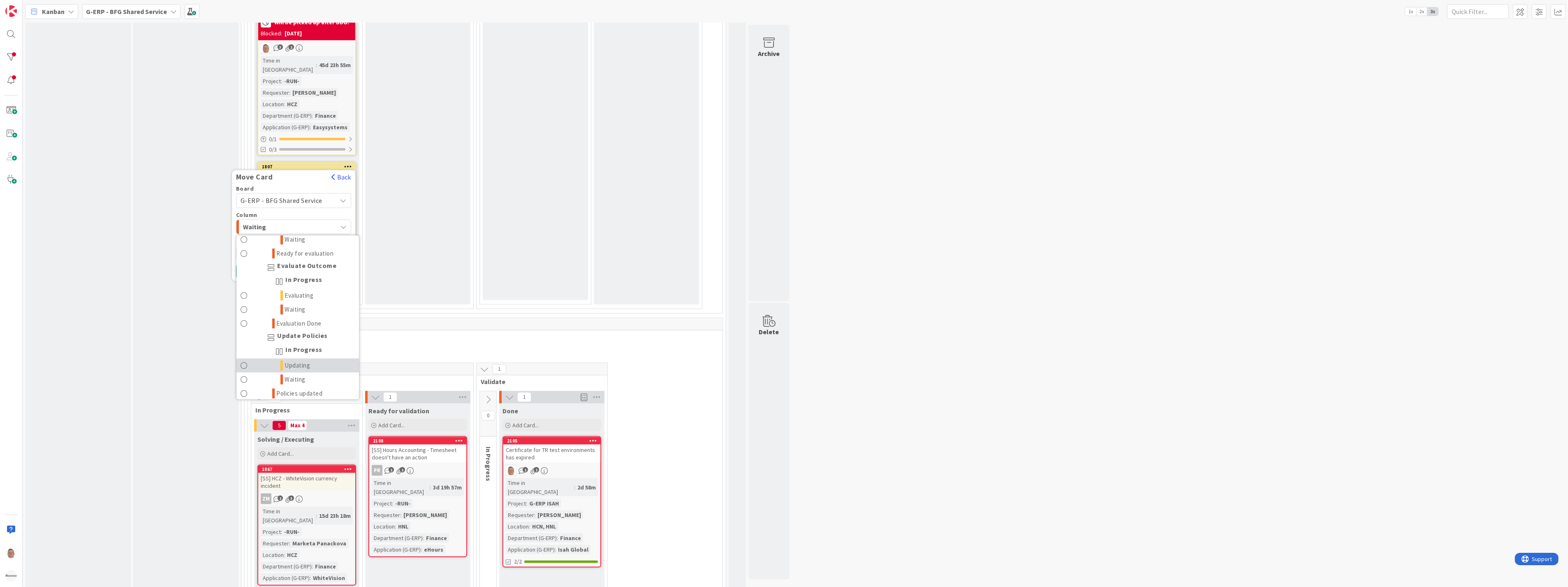
scroll to position [1041, 0]
click at [255, 382] on link "Done" at bounding box center [298, 389] width 122 height 14
click at [251, 264] on button "Move" at bounding box center [250, 271] width 27 height 15
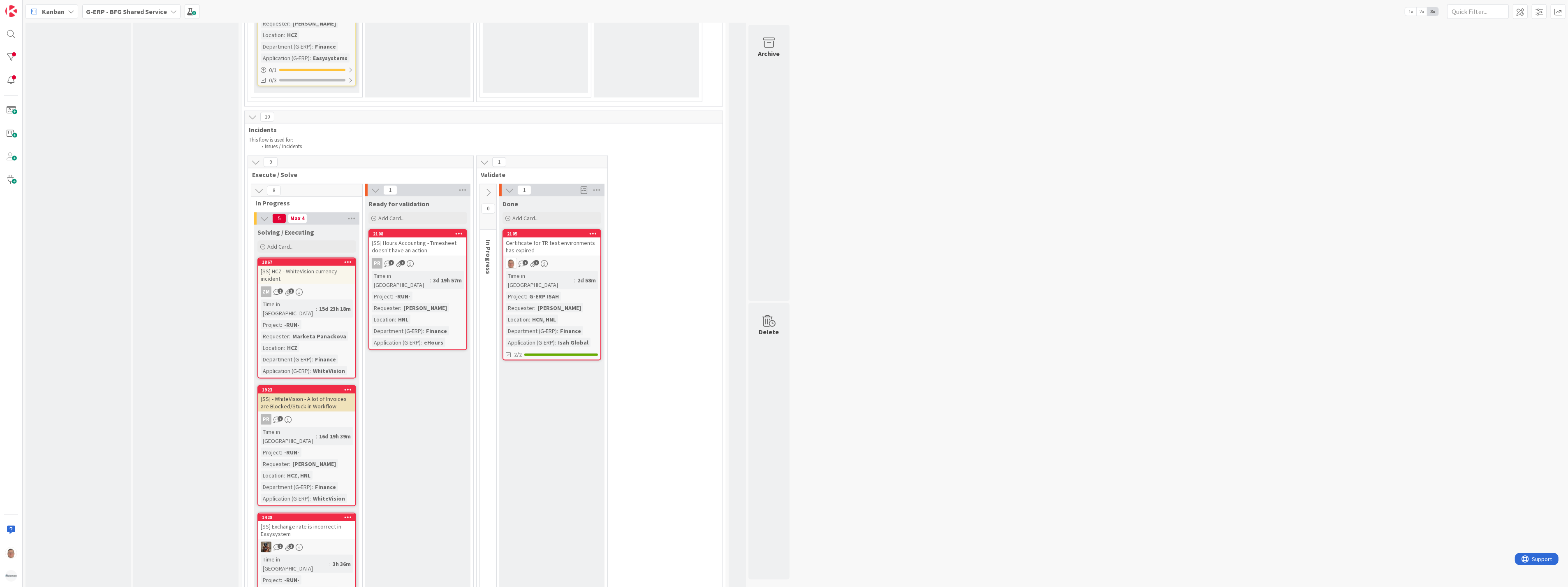
scroll to position [1554, 0]
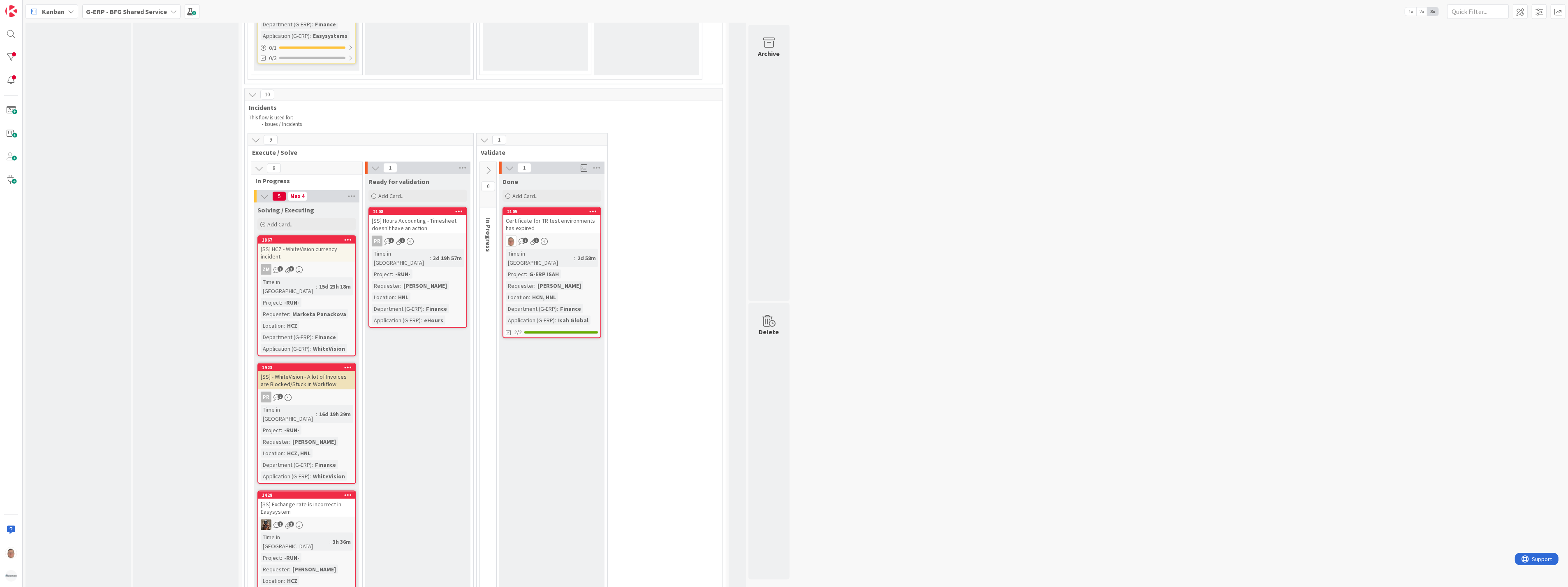
click at [323, 244] on div "[SS] HCZ - WhiteVision currency incident" at bounding box center [307, 253] width 97 height 18
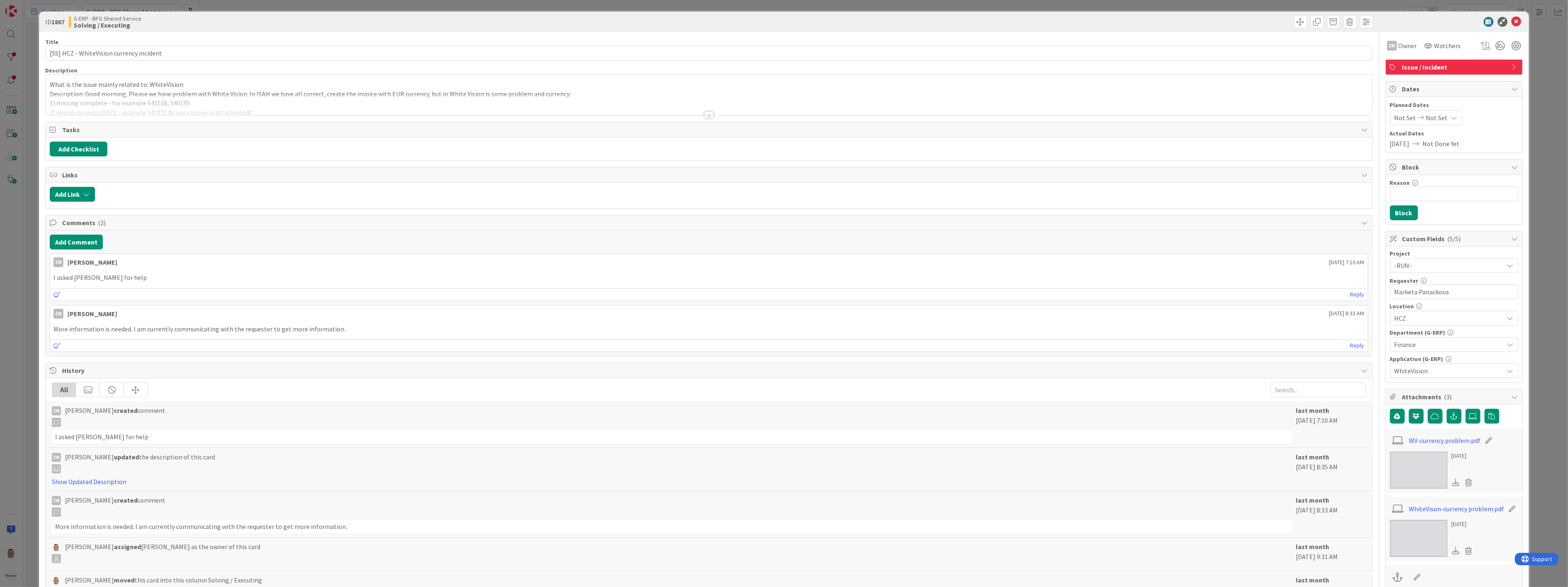
click at [708, 116] on div at bounding box center [709, 114] width 9 height 7
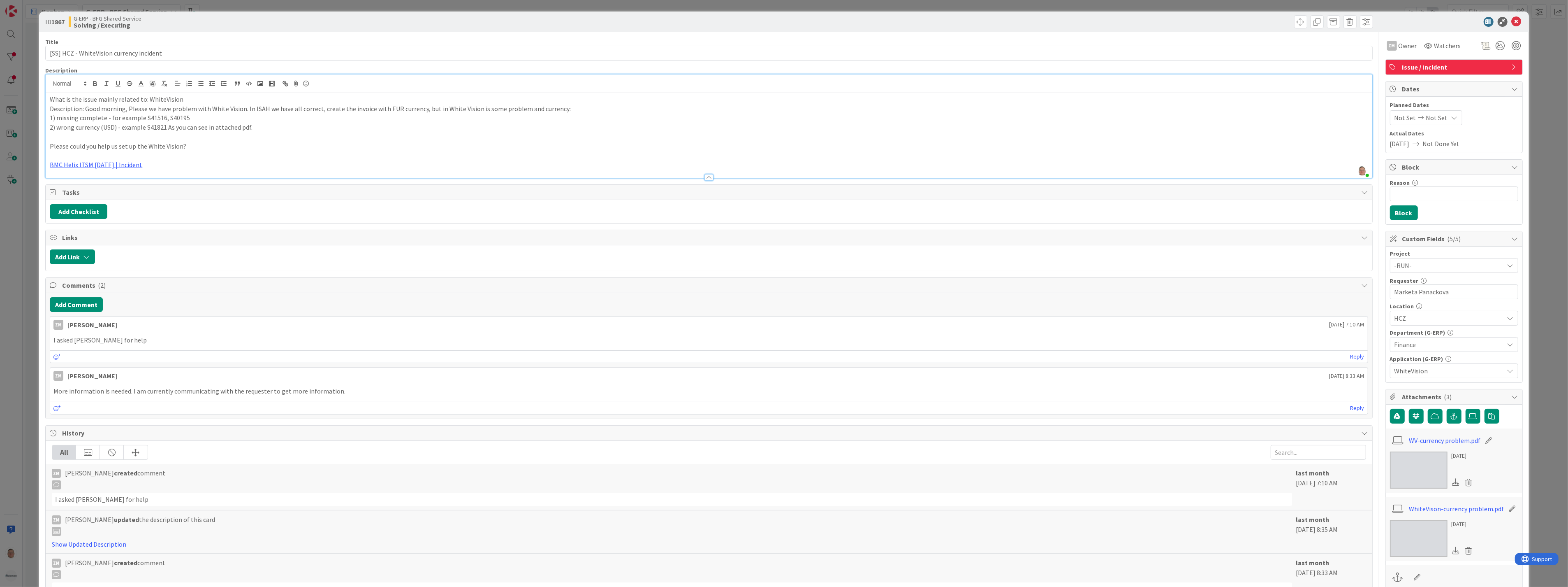
click at [1408, 316] on span "HCZ" at bounding box center [1449, 318] width 110 height 10
click at [1392, 381] on link "HNL" at bounding box center [1452, 382] width 131 height 15
click at [1450, 293] on input "Marketa Panackova" at bounding box center [1454, 292] width 128 height 15
click at [1512, 19] on icon at bounding box center [1517, 22] width 10 height 10
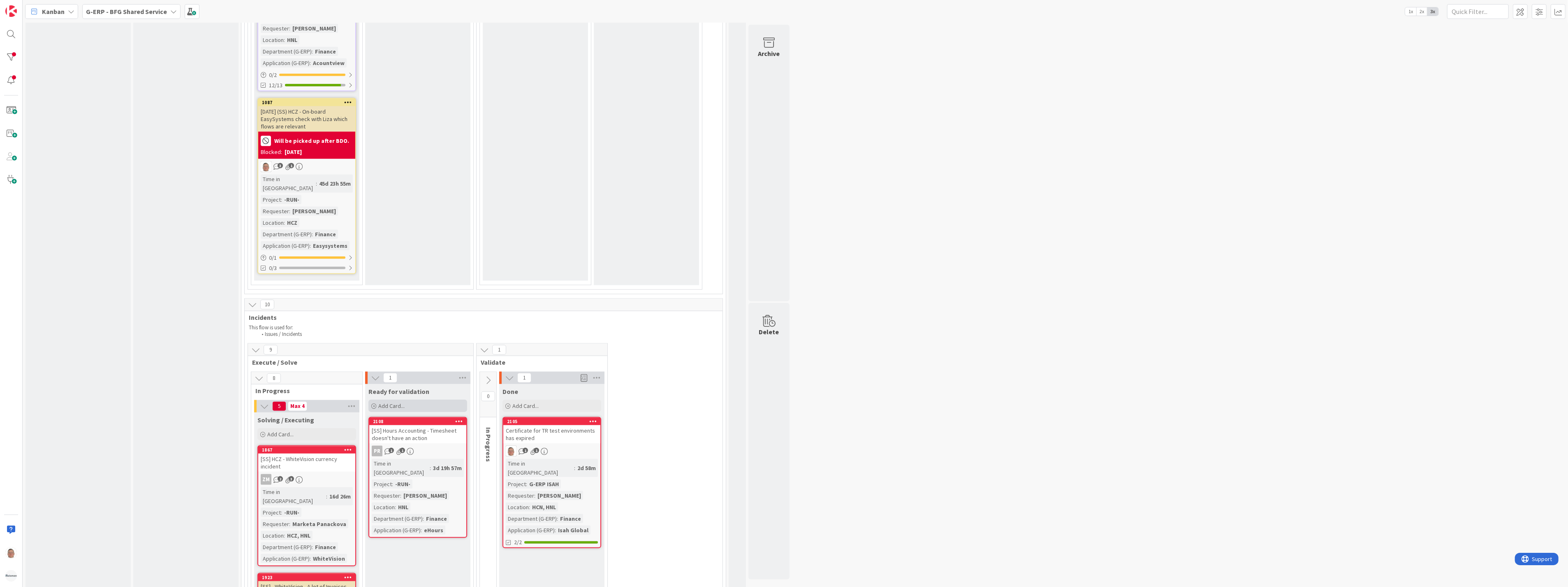
scroll to position [1463, 0]
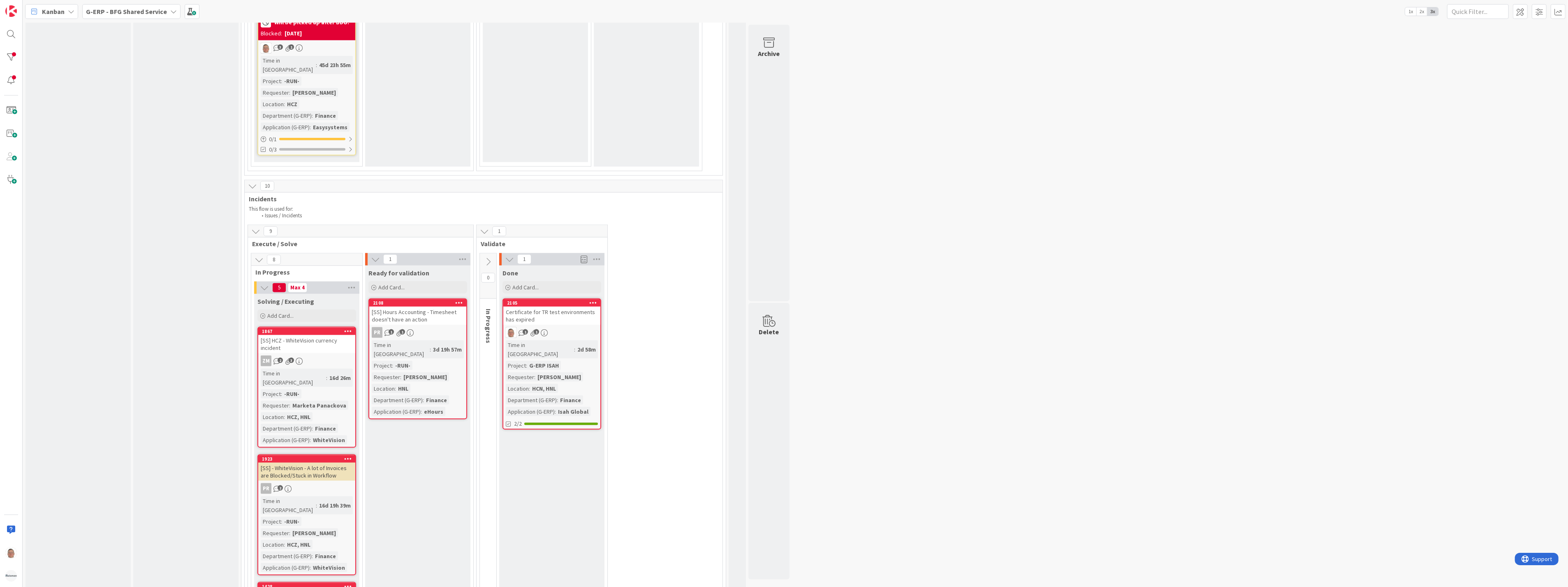
click at [313, 335] on div "[SS] HCZ - WhiteVision currency incident" at bounding box center [307, 344] width 97 height 18
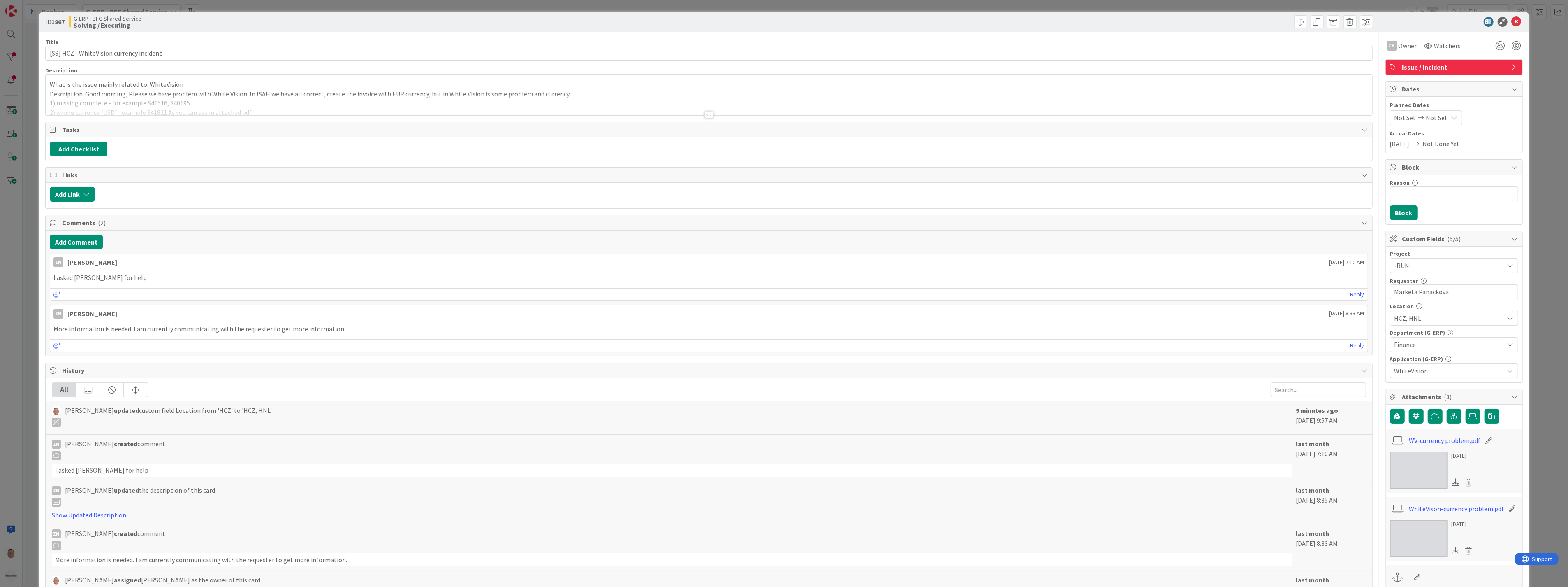
click at [705, 114] on div at bounding box center [709, 114] width 9 height 7
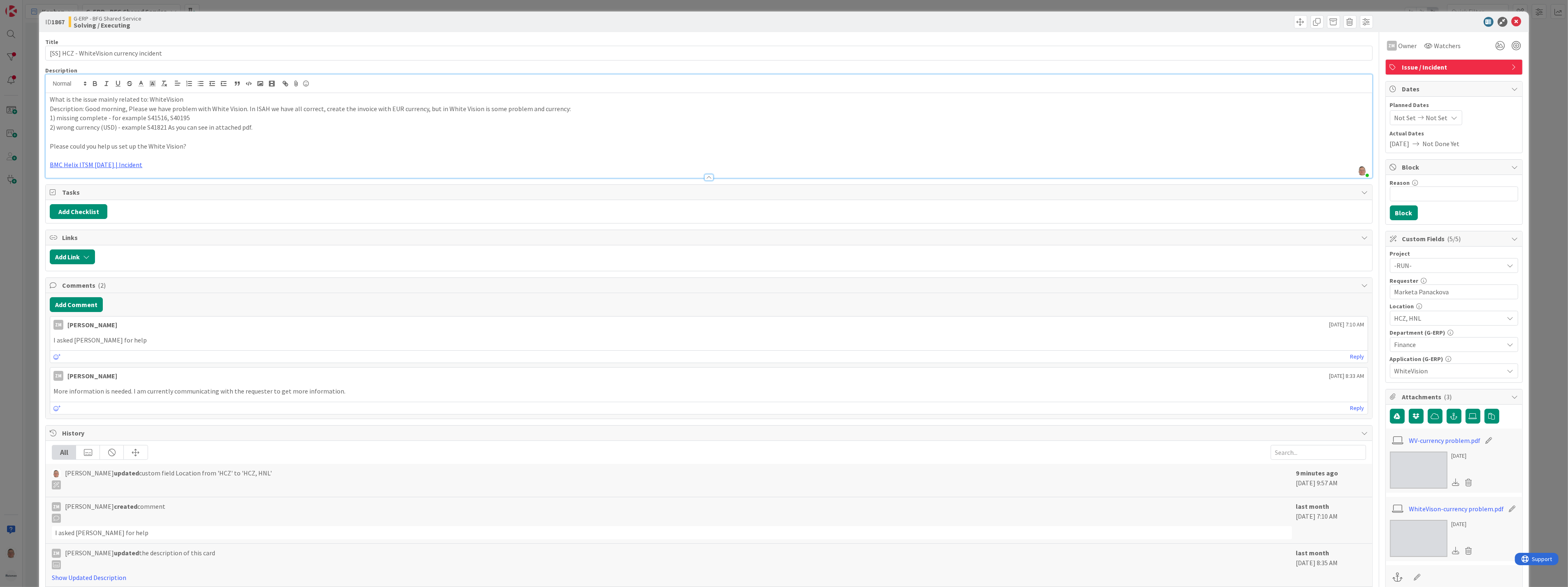
click at [258, 126] on p "2) wrong currency (USD) - example S41821 As you can see in attached pdf." at bounding box center [708, 127] width 1318 height 9
drag, startPoint x: 1457, startPoint y: 290, endPoint x: 1381, endPoint y: 291, distance: 76.0
click at [1386, 291] on div "Project -RUN- Requester 17 / 32 Marketa Panackova Location HCZ, HNL Department …" at bounding box center [1454, 315] width 136 height 136
click at [1512, 18] on icon at bounding box center [1517, 22] width 10 height 10
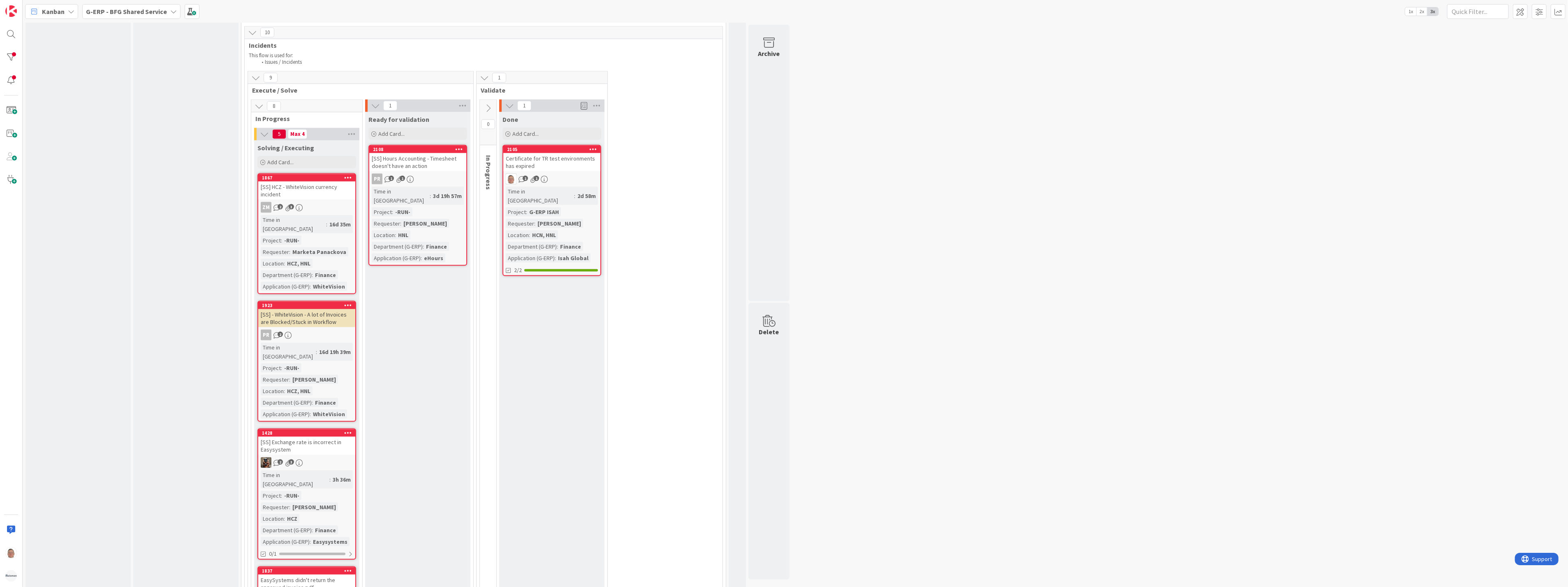
scroll to position [1646, 0]
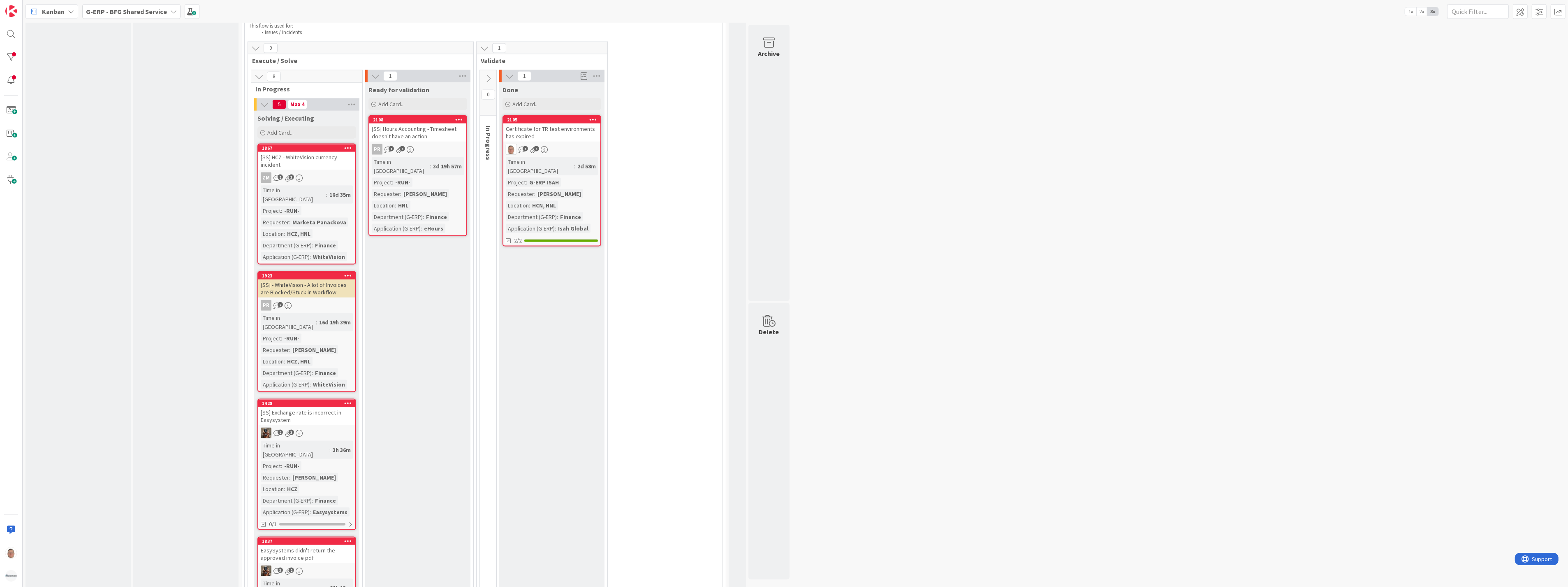
click at [327, 279] on div "[SS] - WhiteVision - A lot of Invoices are Blocked/Stuck in Workflow" at bounding box center [307, 288] width 97 height 18
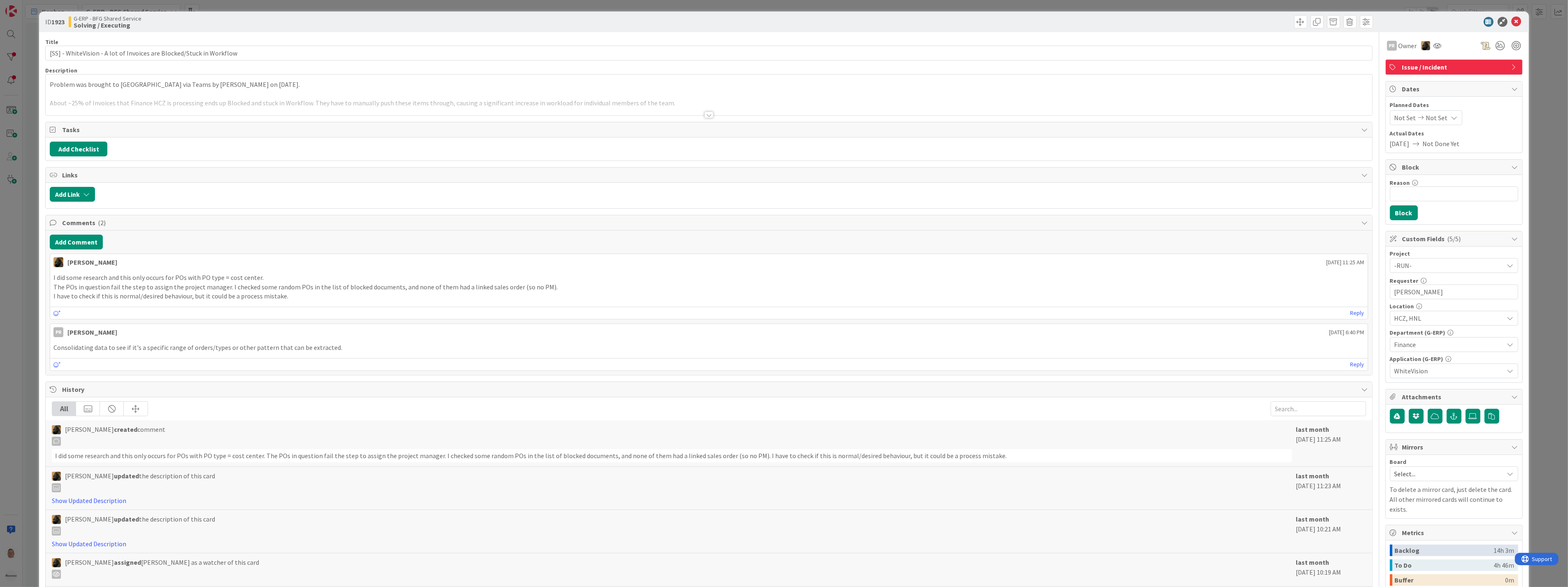
click at [705, 116] on div at bounding box center [709, 114] width 9 height 7
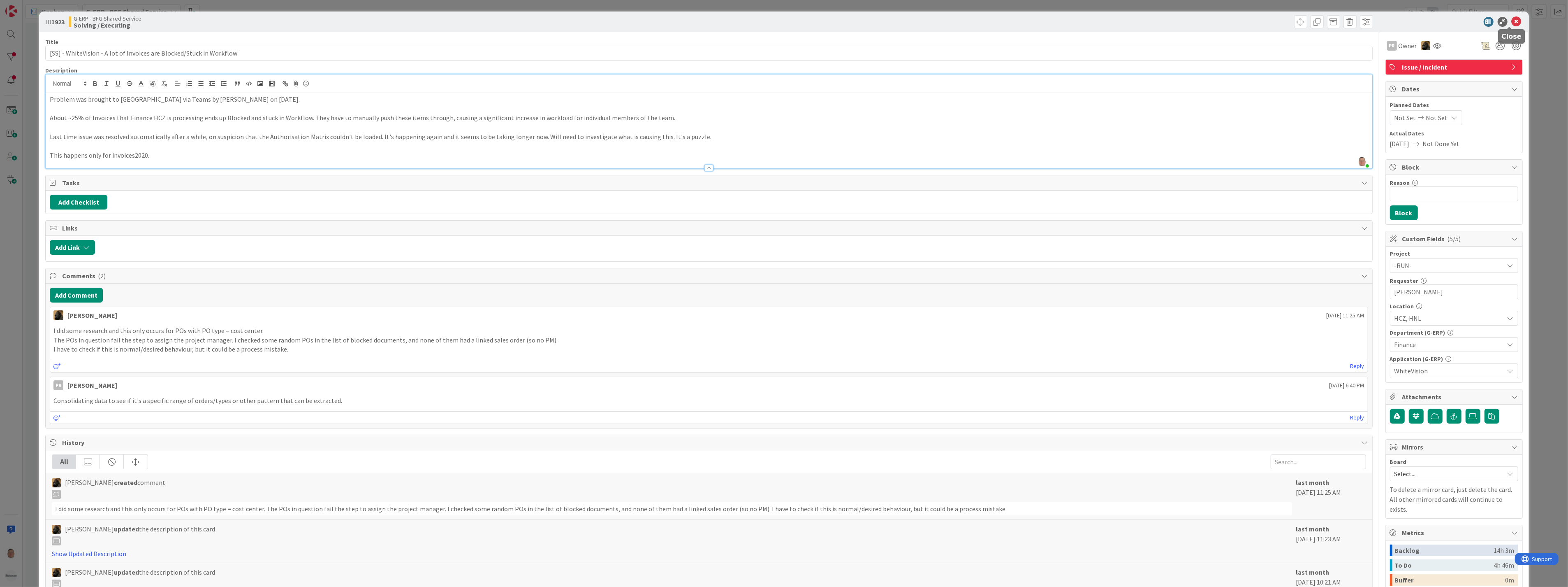
click at [1512, 21] on icon at bounding box center [1517, 22] width 10 height 10
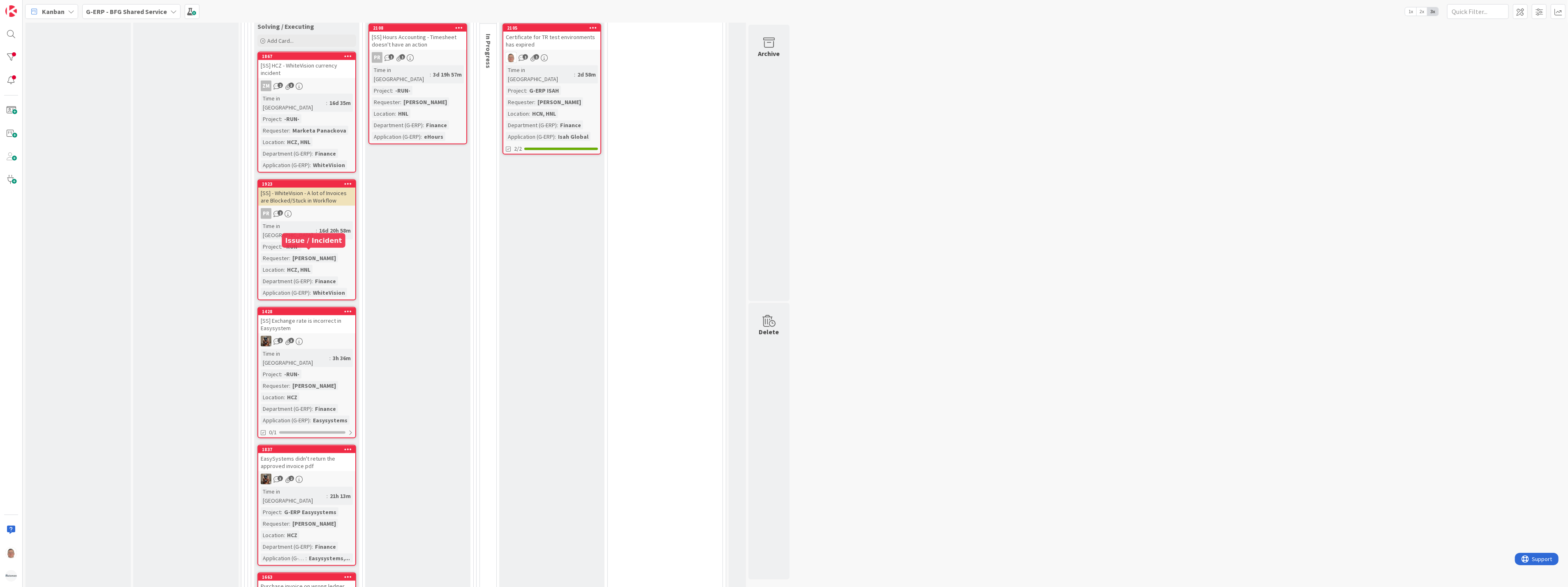
scroll to position [1783, 0]
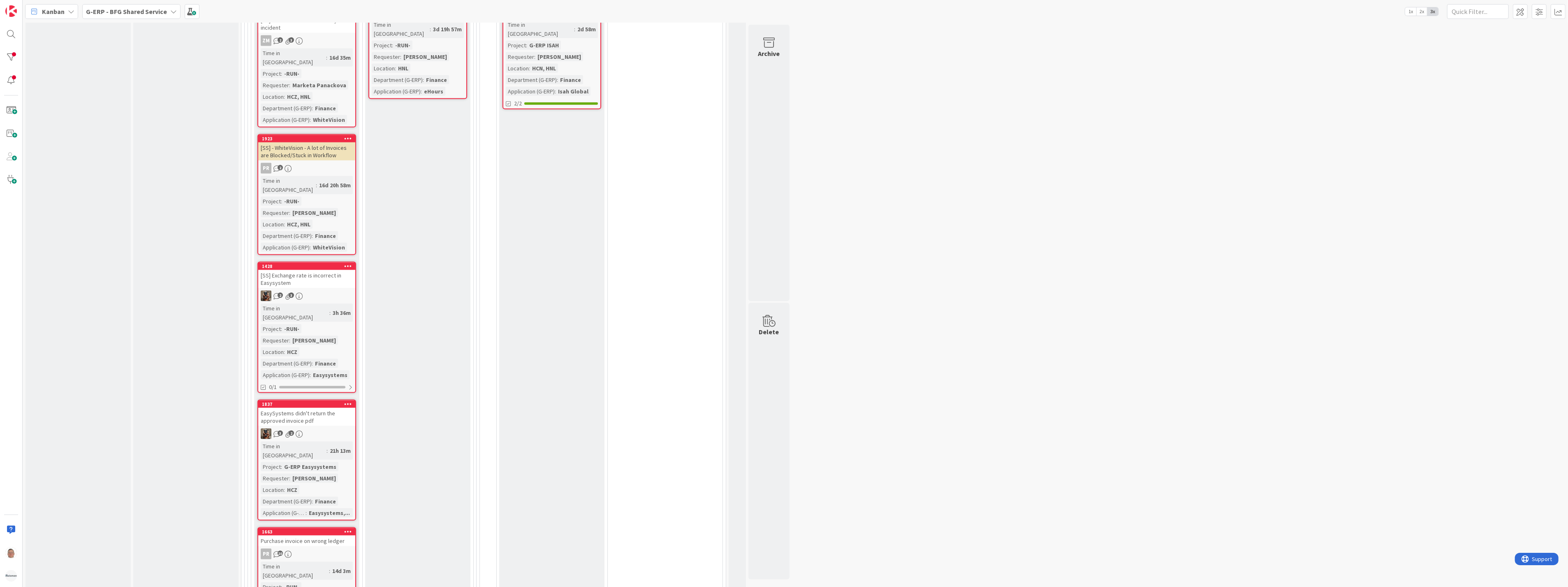
click at [293, 270] on div "[SS] Exchange rate is incorrect in Easysystem" at bounding box center [307, 279] width 97 height 18
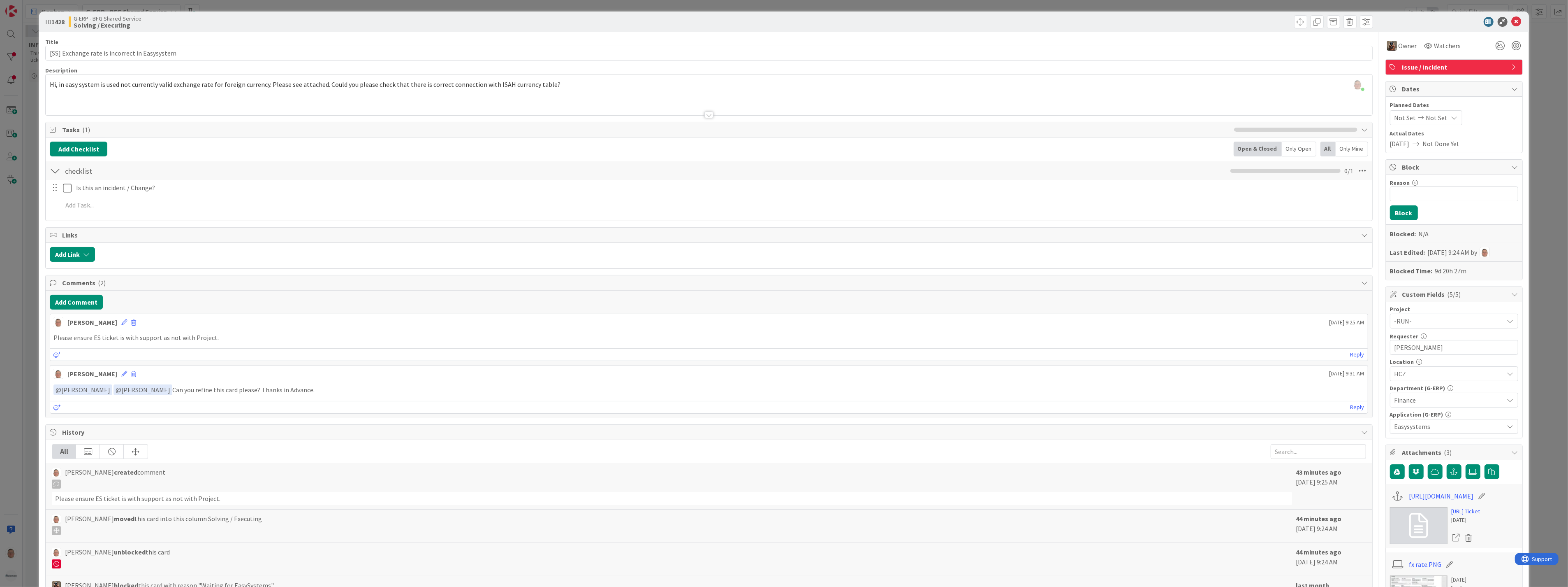
scroll to position [1783, 0]
click at [1512, 18] on icon at bounding box center [1517, 22] width 10 height 10
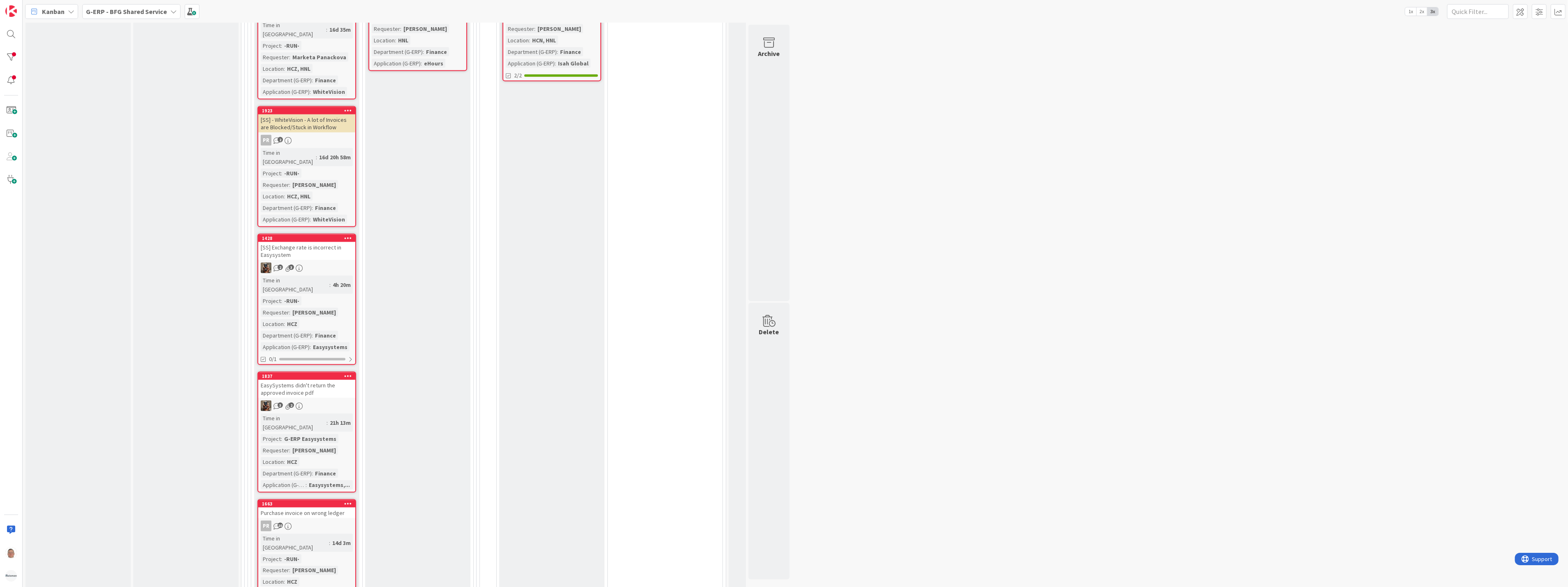
scroll to position [1920, 0]
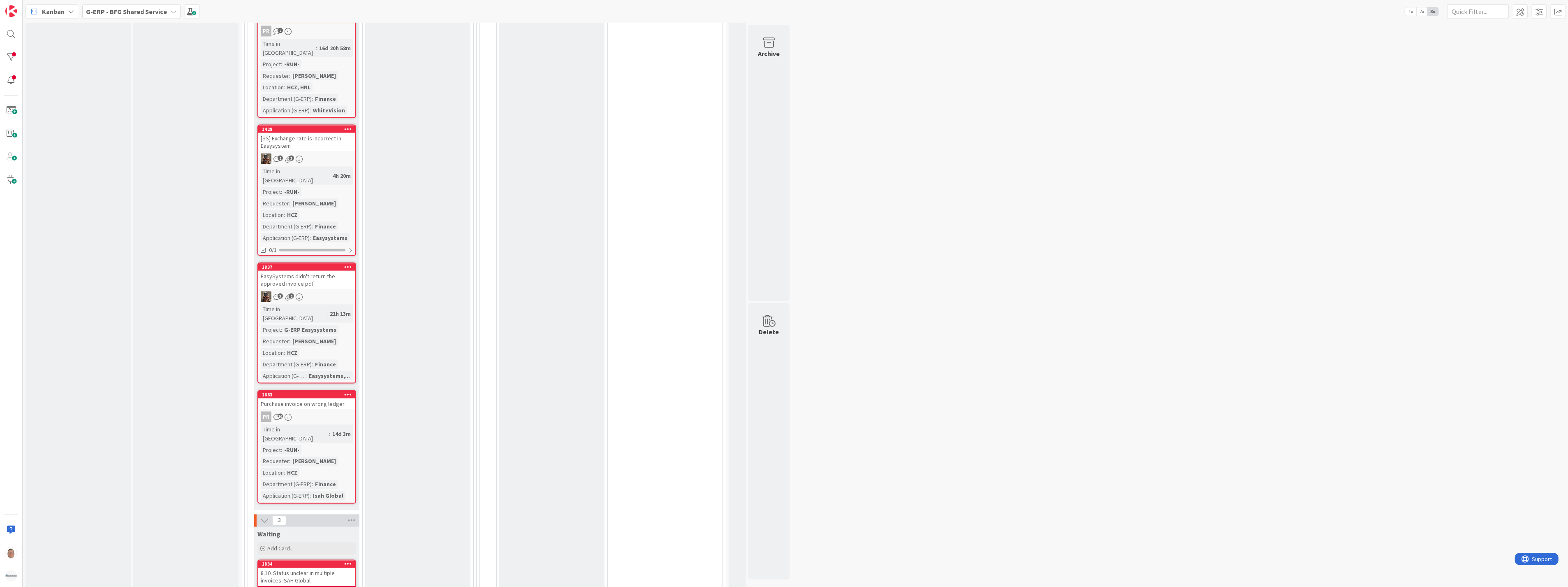
click at [299, 337] on div "[PERSON_NAME]" at bounding box center [314, 341] width 48 height 9
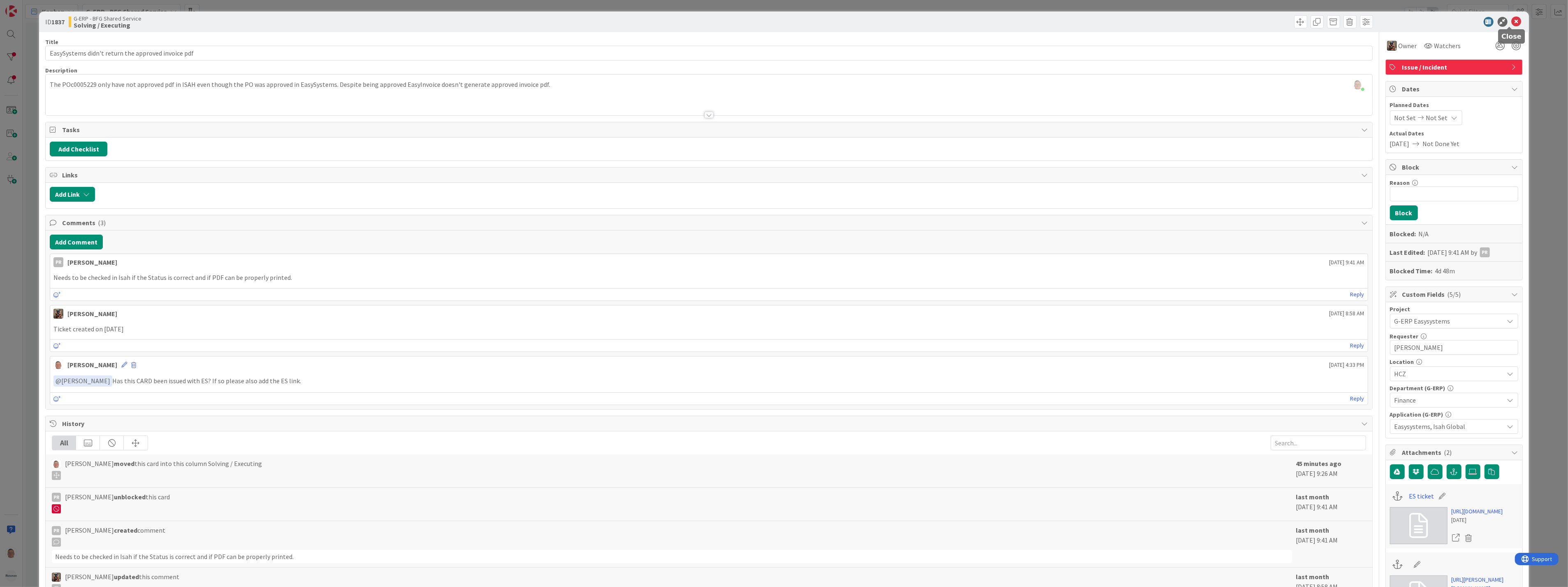
click at [1512, 23] on icon at bounding box center [1517, 22] width 10 height 10
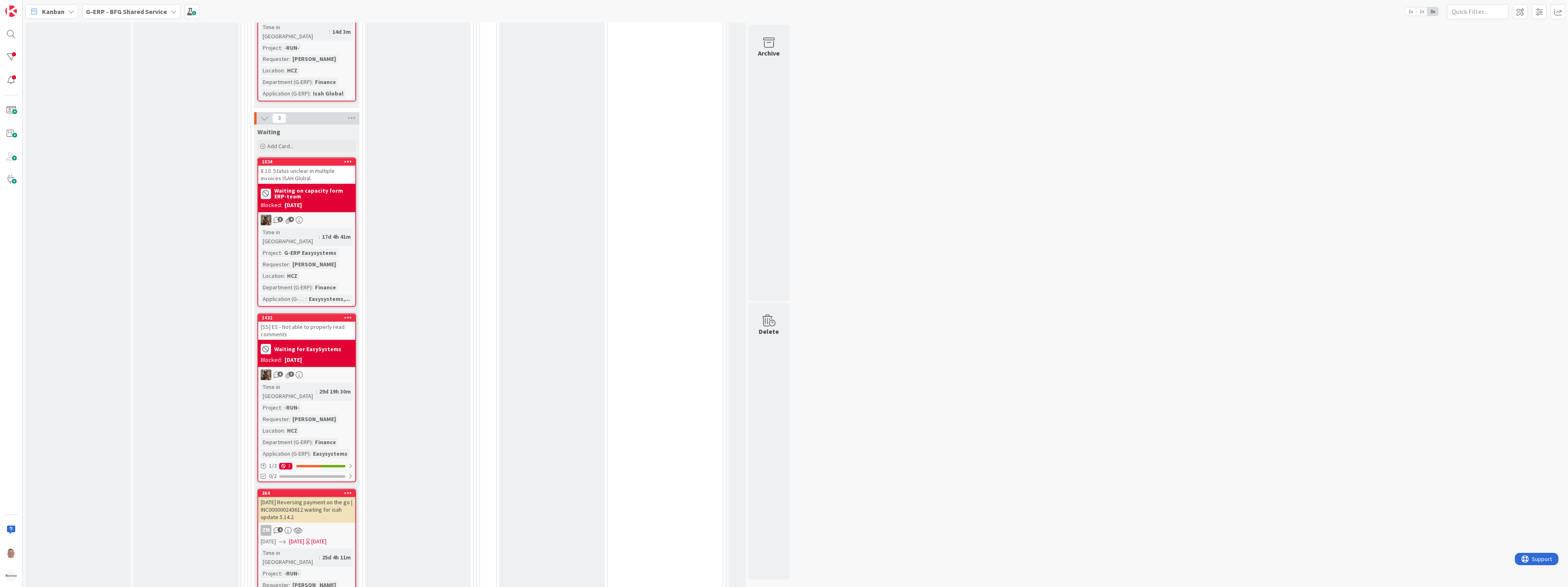
scroll to position [2331, 0]
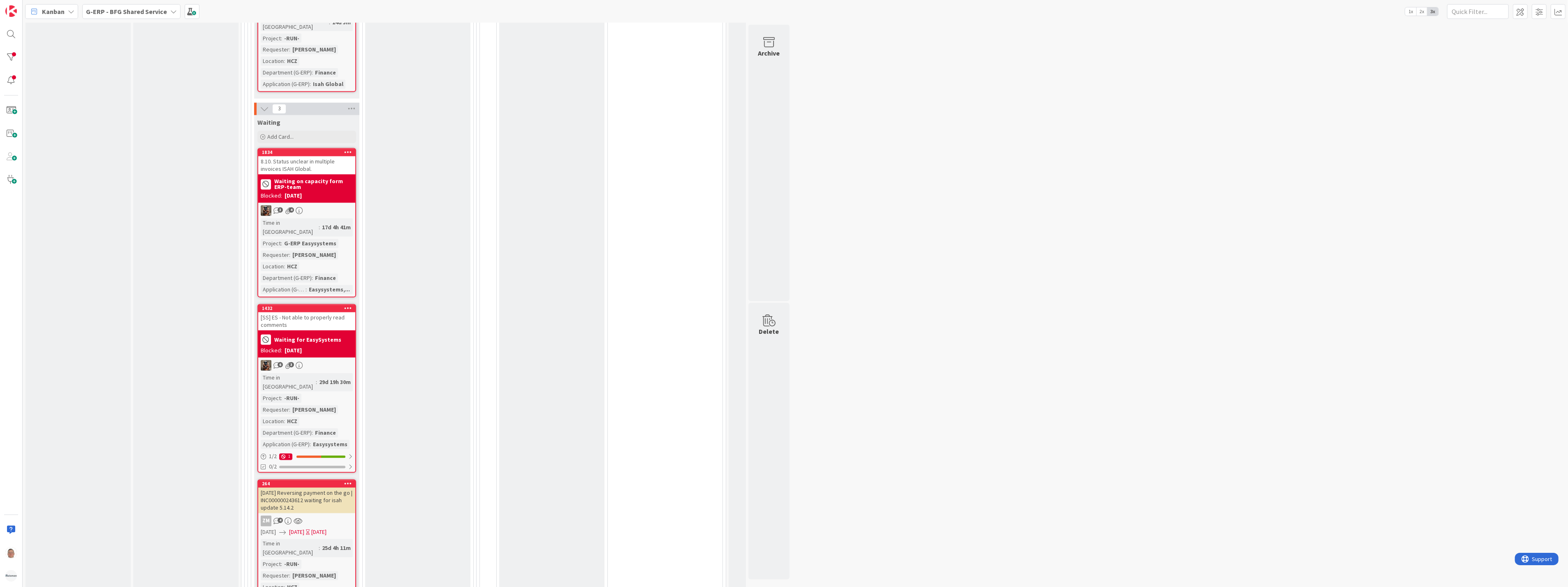
click at [314, 488] on div "[DATE] Reversing payment on the go | INC000000243612 waiting for isah update 5.…" at bounding box center [307, 501] width 97 height 26
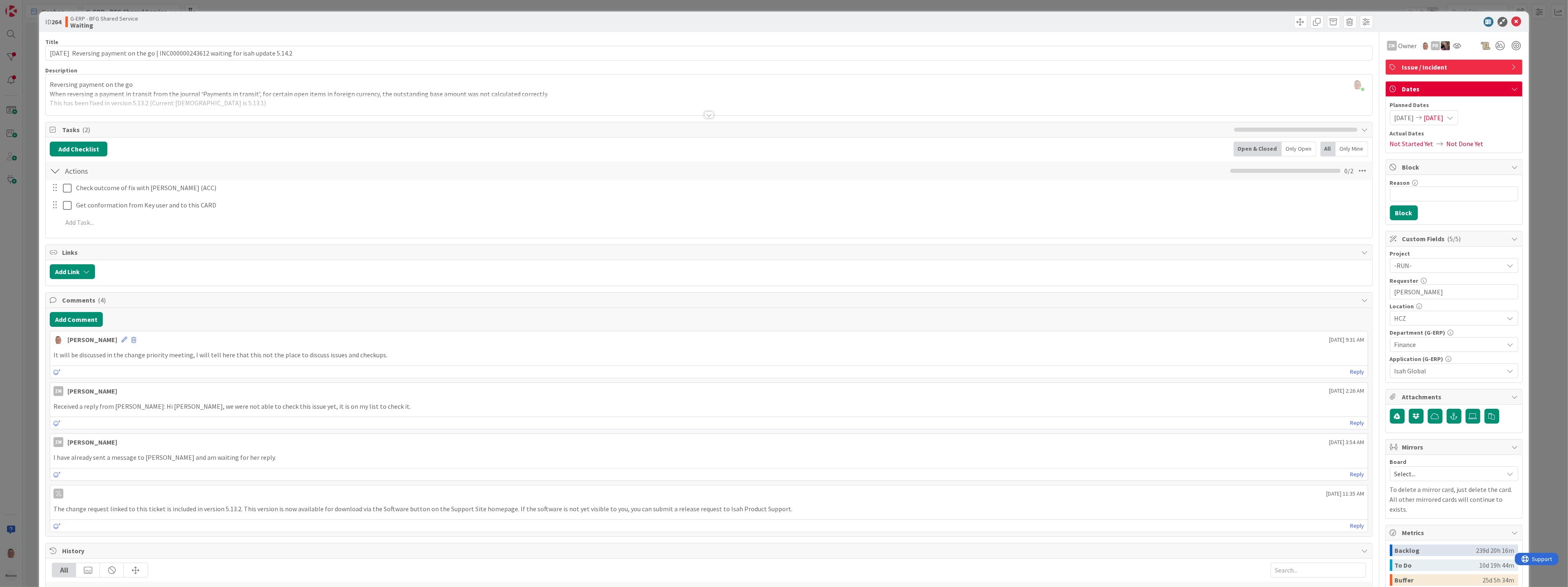
click at [706, 113] on div at bounding box center [709, 114] width 9 height 7
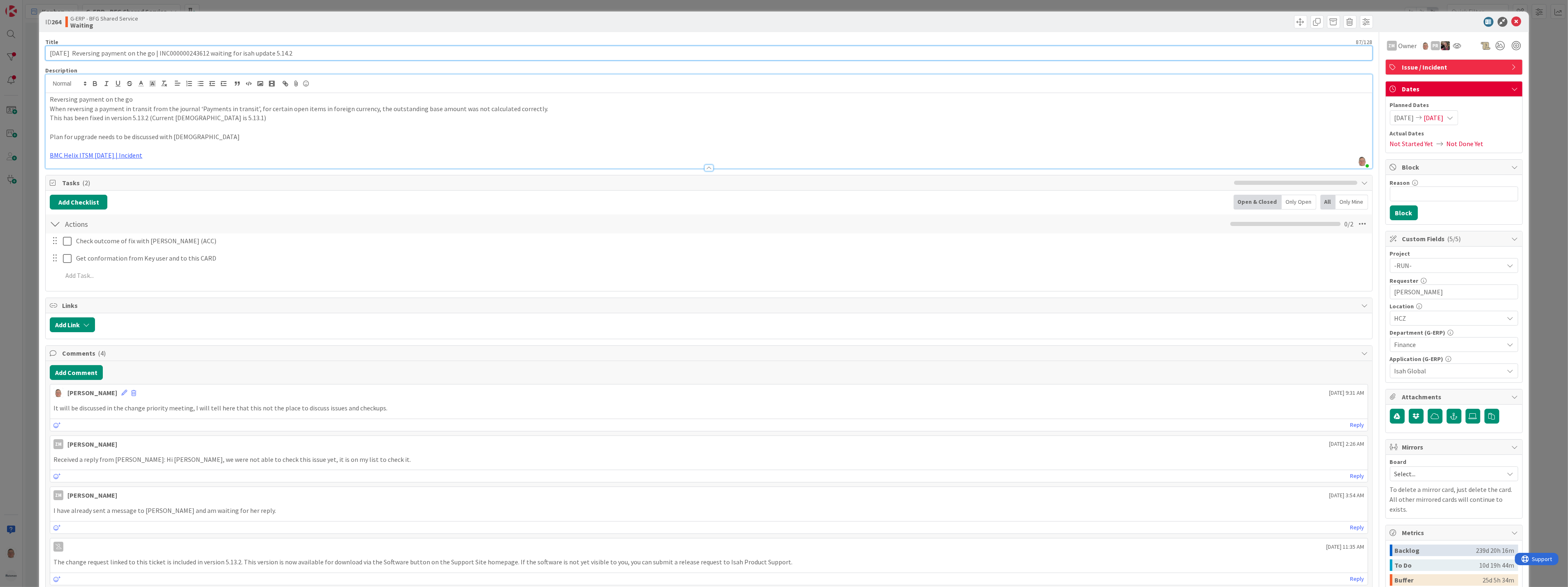
drag, startPoint x: 78, startPoint y: 52, endPoint x: 29, endPoint y: 59, distance: 49.5
click at [29, 59] on div "ID 264 G-ERP - BFG Shared Service Waiting Title 87 / 128 15-9-2025 Reversing pa…" at bounding box center [784, 293] width 1568 height 587
click at [1512, 19] on icon at bounding box center [1517, 22] width 10 height 10
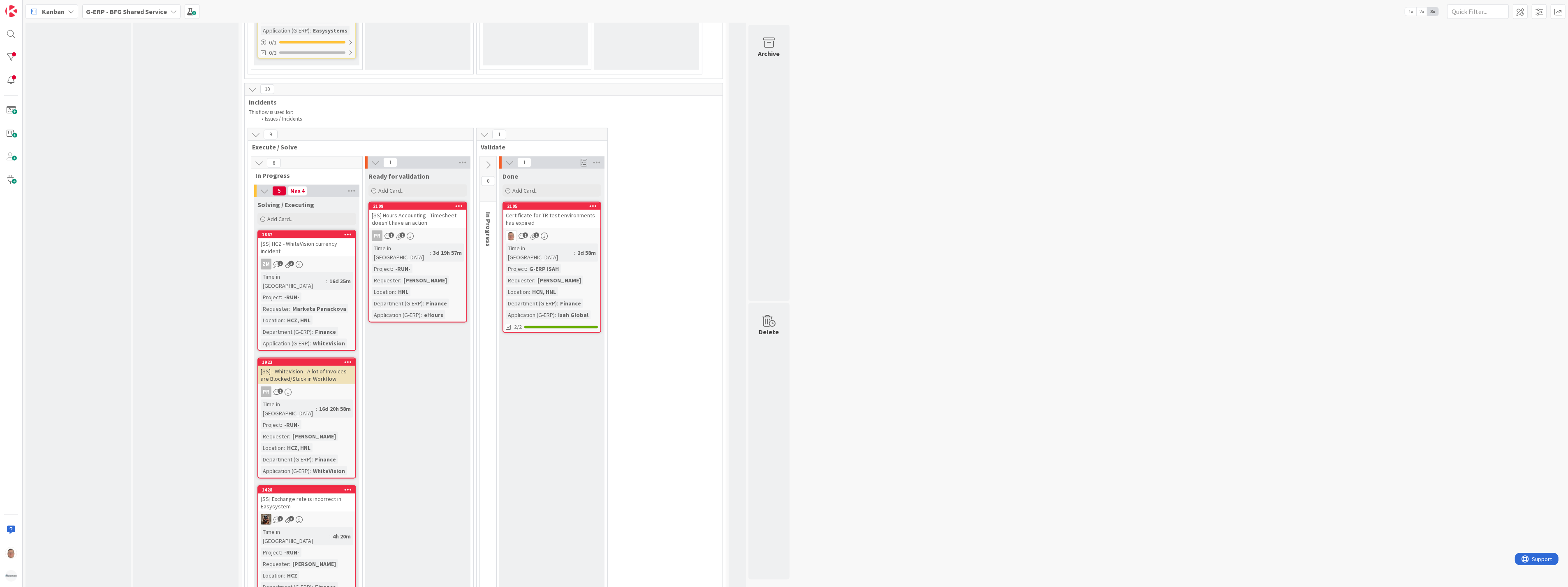
scroll to position [1505, 0]
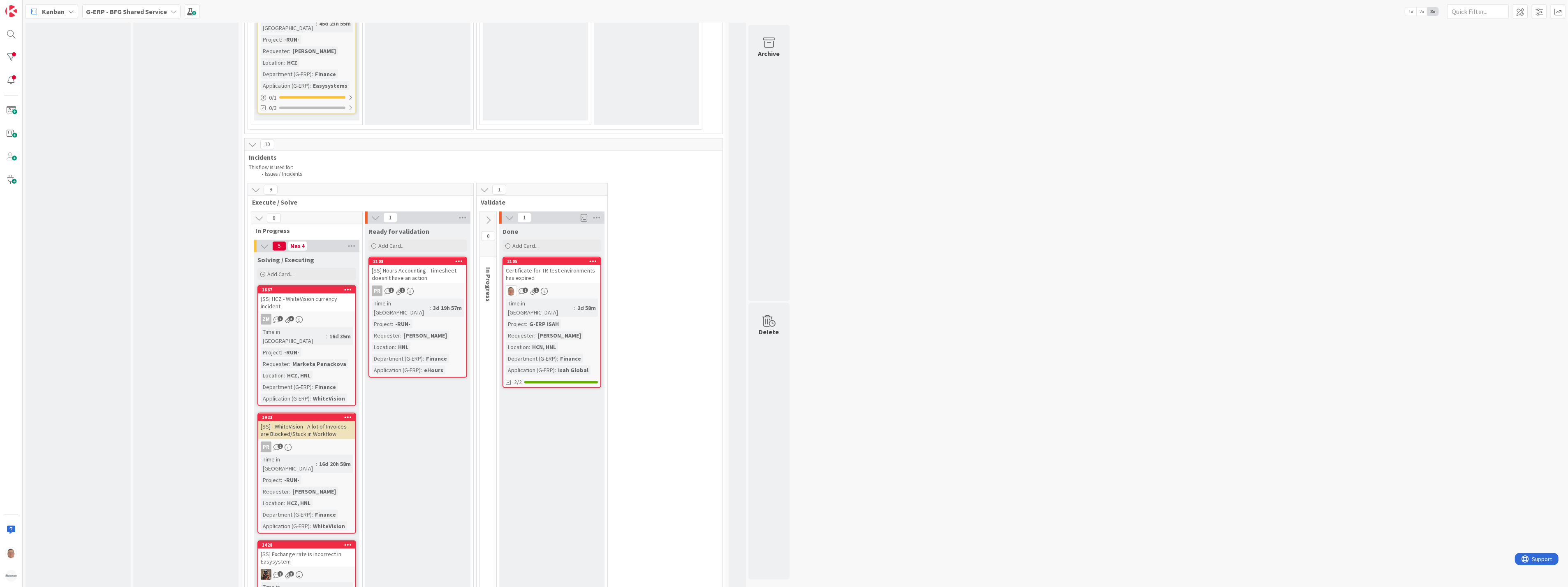
click at [429, 265] on div "[SS] Hours Accounting - Timesheet doesn't have an action" at bounding box center [418, 274] width 97 height 18
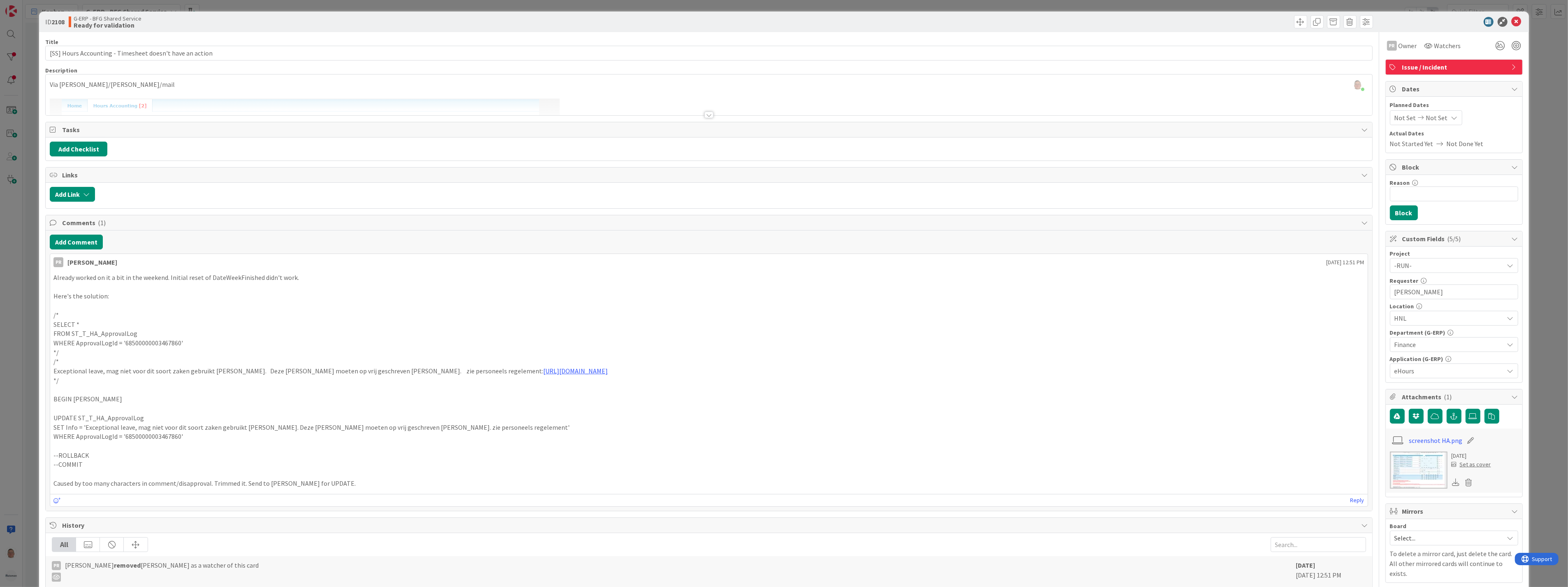
click at [708, 117] on div at bounding box center [709, 114] width 9 height 7
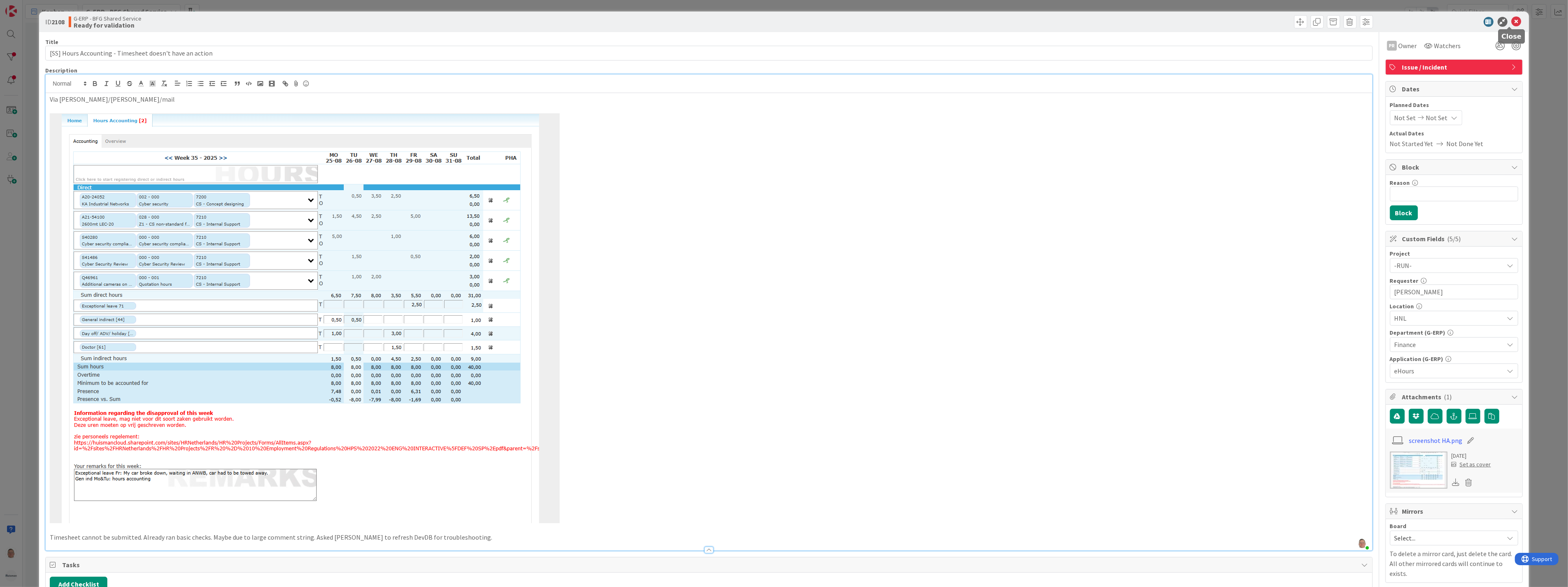
click at [1512, 20] on icon at bounding box center [1517, 22] width 10 height 10
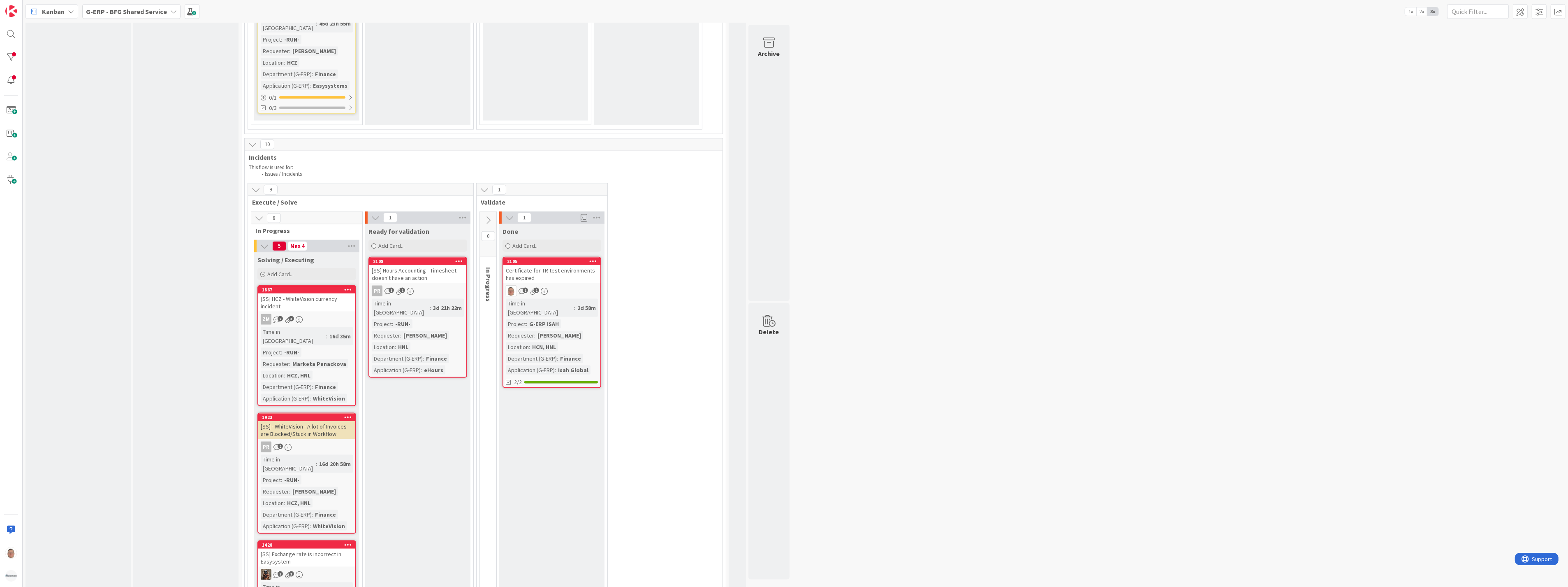
click at [459, 258] on icon at bounding box center [459, 260] width 8 height 6
click at [392, 339] on link "Move Card..." at bounding box center [411, 345] width 111 height 12
click at [397, 316] on span "Ready for validation" at bounding box center [385, 321] width 62 height 10
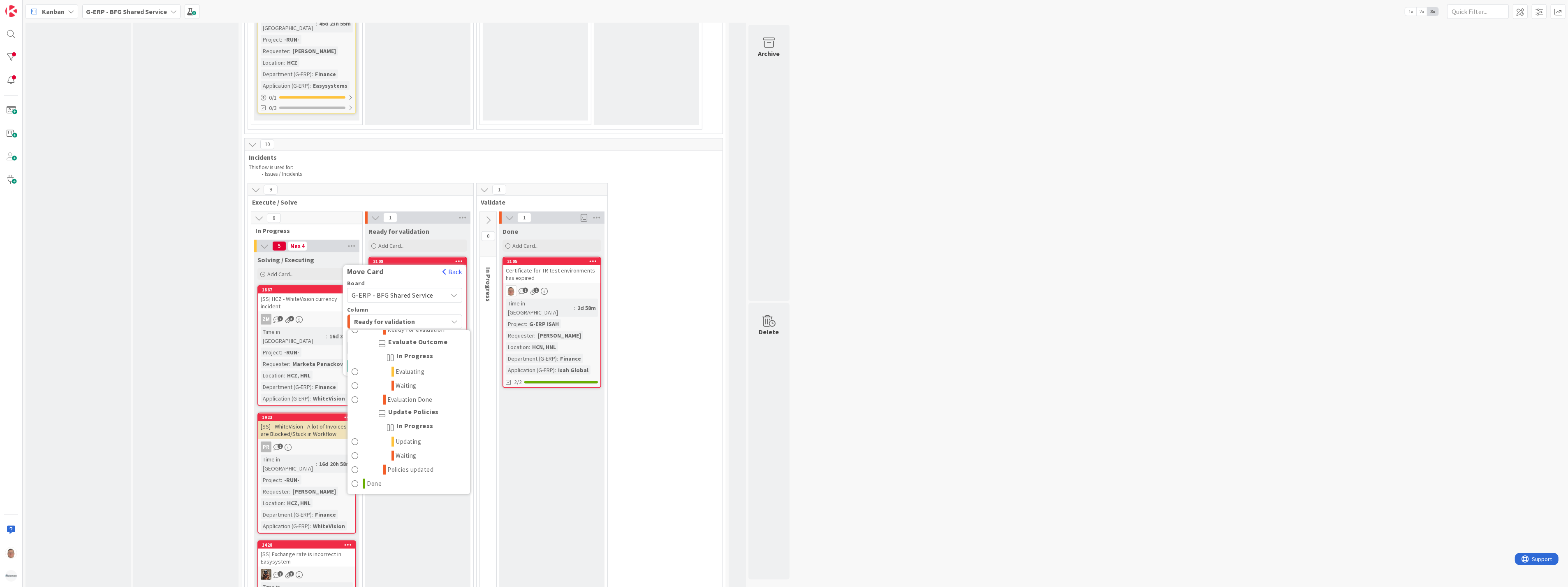
scroll to position [1733, 0]
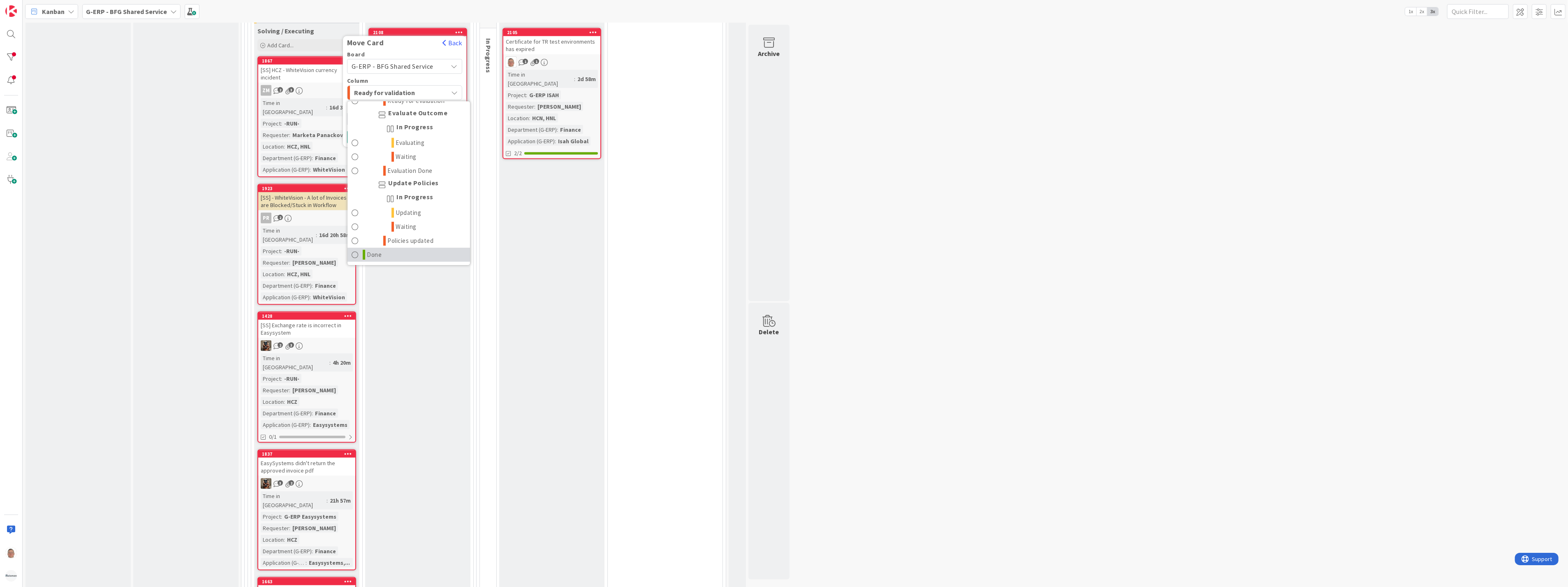
click at [368, 250] on span "Done" at bounding box center [374, 255] width 15 height 10
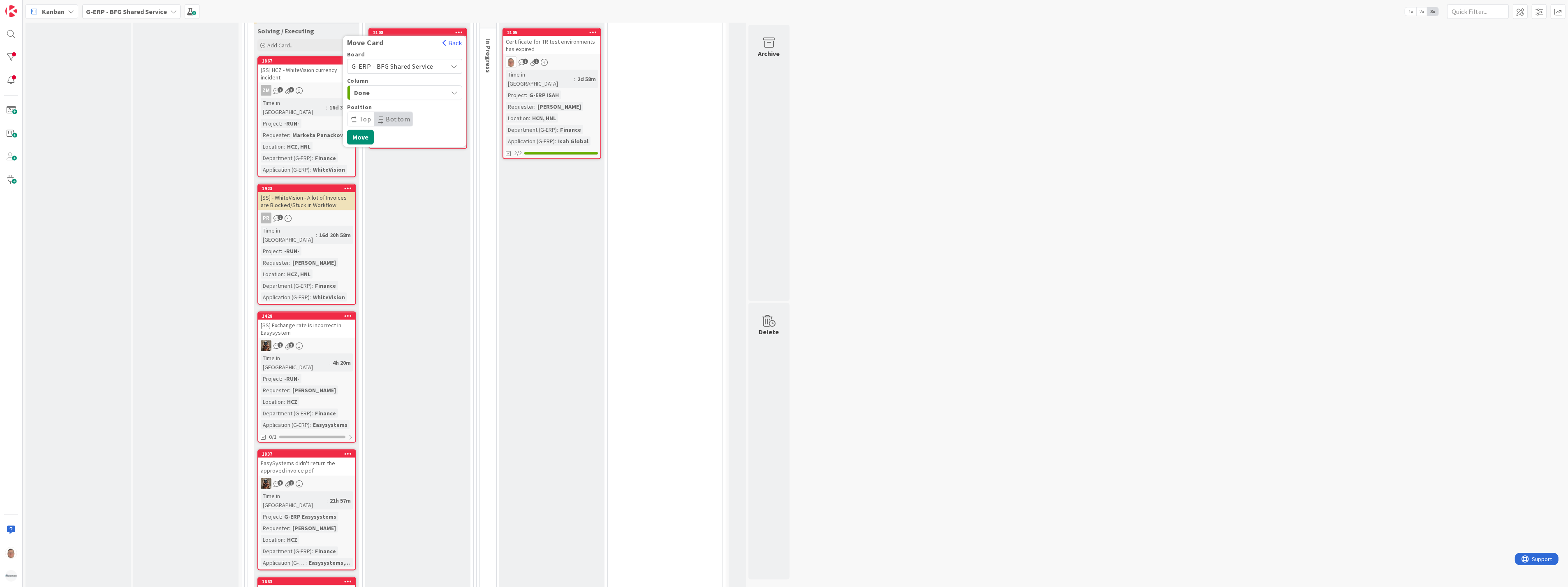
scroll to position [1727, 0]
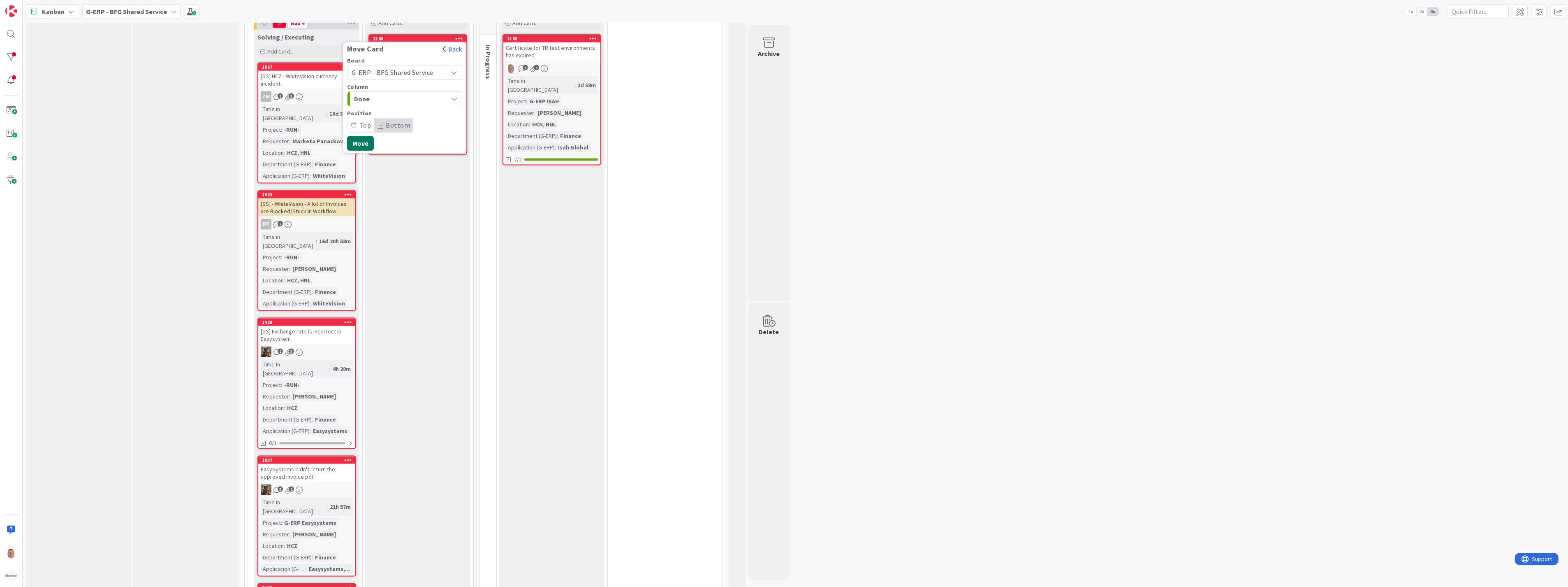
click at [365, 136] on button "Move" at bounding box center [360, 144] width 27 height 15
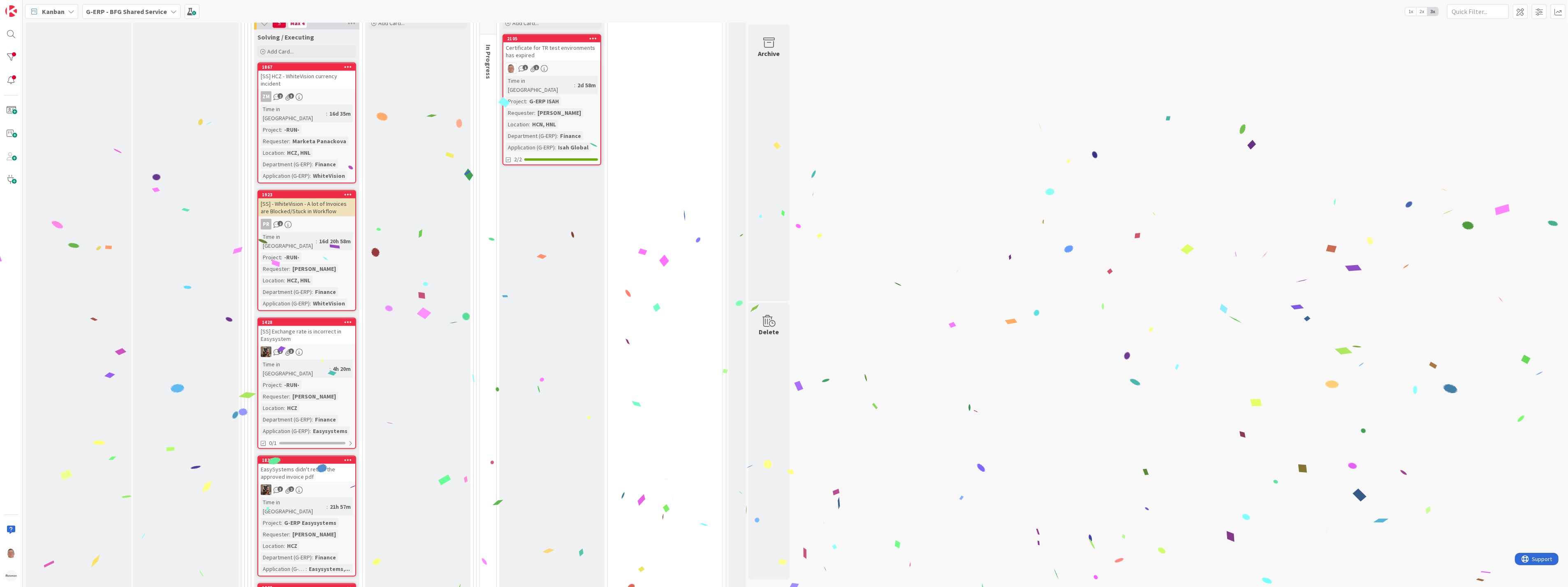
scroll to position [1407, 0]
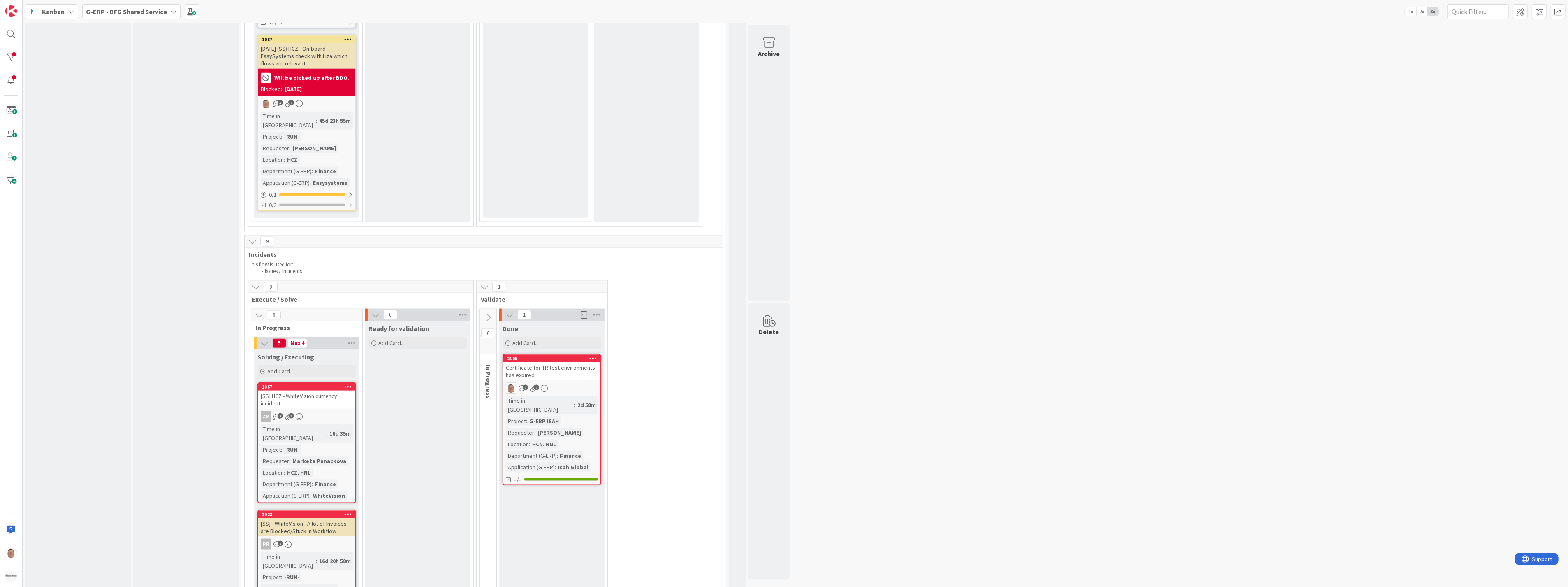
click at [593, 355] on icon at bounding box center [593, 357] width 8 height 6
click at [546, 436] on link "Move Card..." at bounding box center [544, 442] width 111 height 12
drag, startPoint x: 568, startPoint y: 450, endPoint x: 557, endPoint y: 366, distance: 84.7
click at [557, 362] on div "Certificate for TR test environments has expired" at bounding box center [552, 372] width 97 height 18
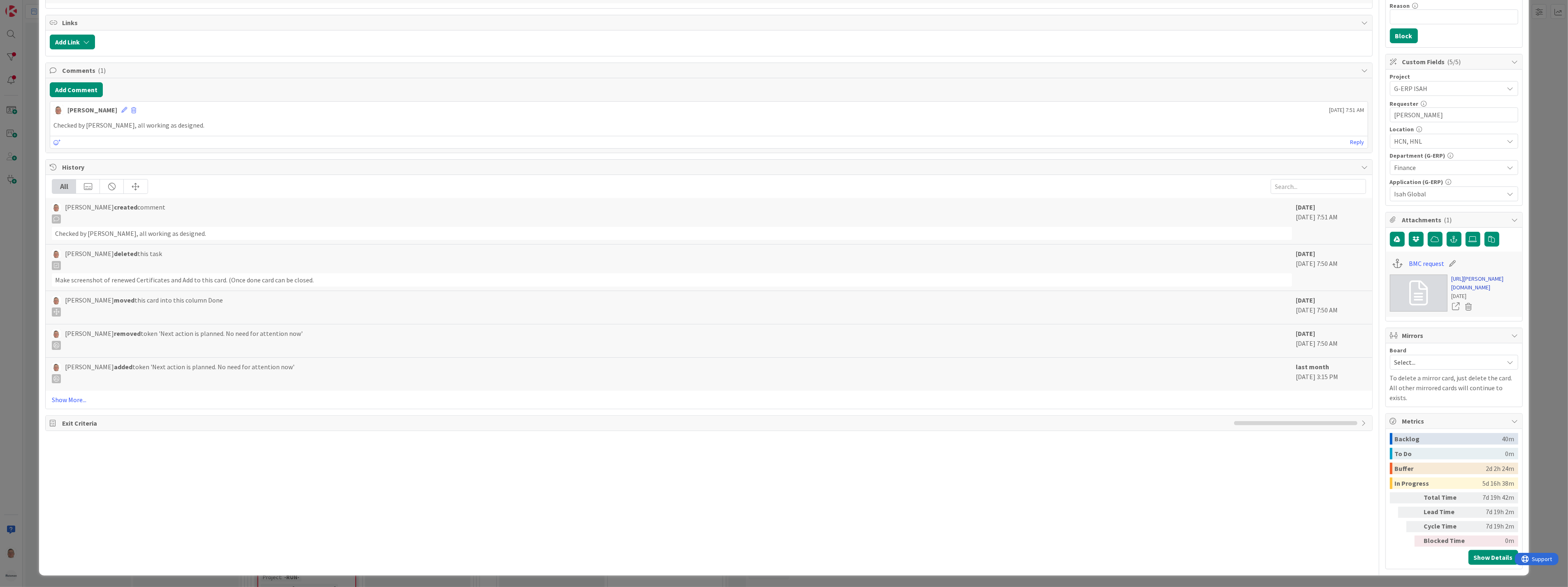
click at [1468, 278] on link "https://huisman-smartit.onbmc.com/smartit/app/#/incident/IDGE78O8I4A50ATDF11QTD…" at bounding box center [1485, 283] width 67 height 17
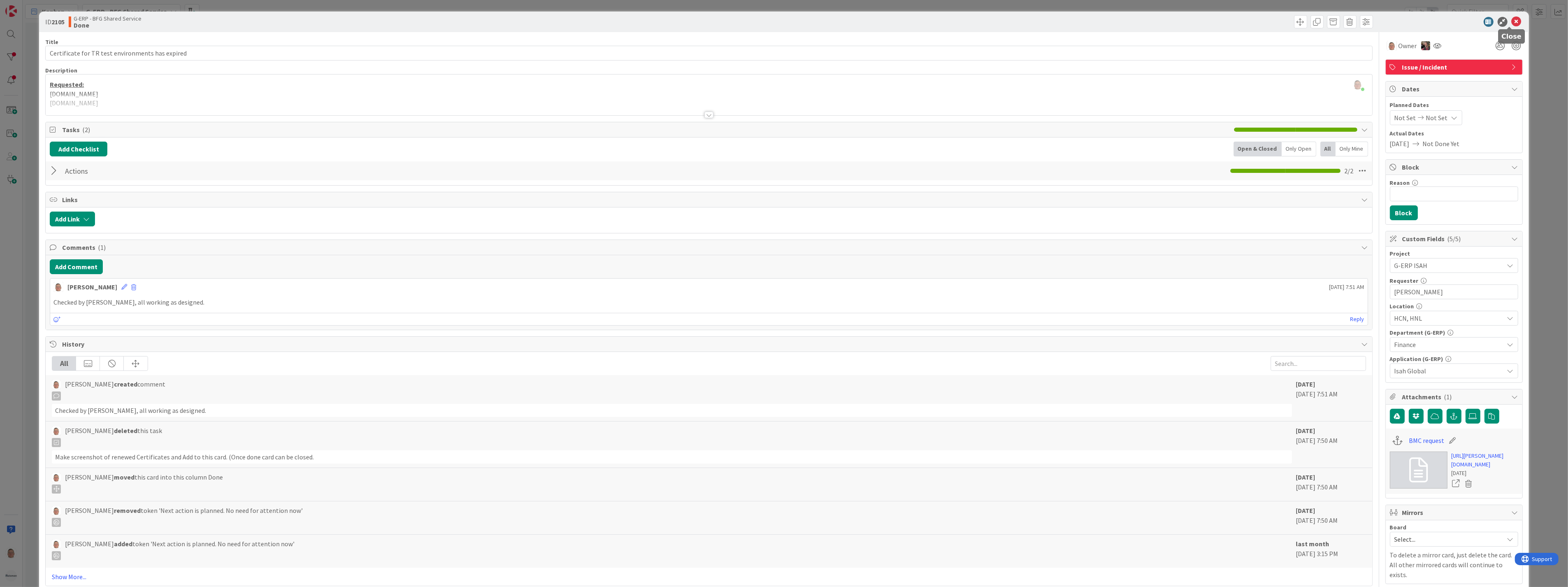
click at [1512, 21] on icon at bounding box center [1517, 22] width 10 height 10
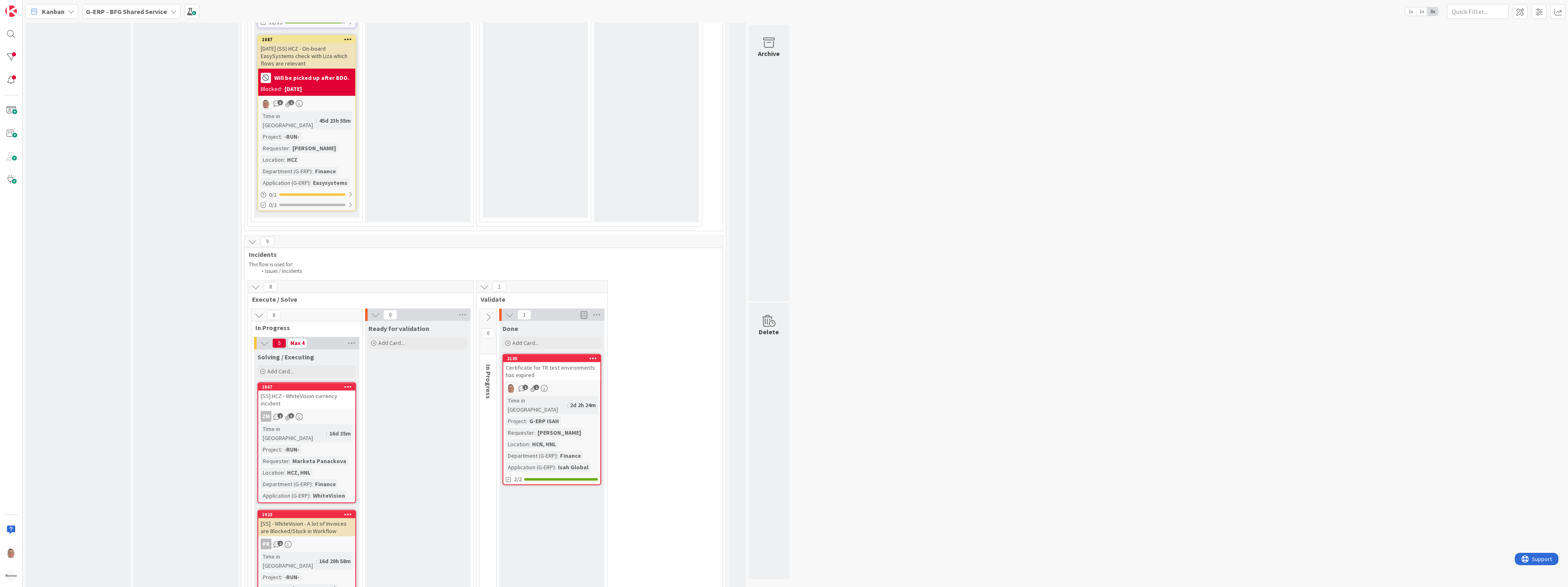
click at [589, 355] on icon at bounding box center [593, 357] width 8 height 6
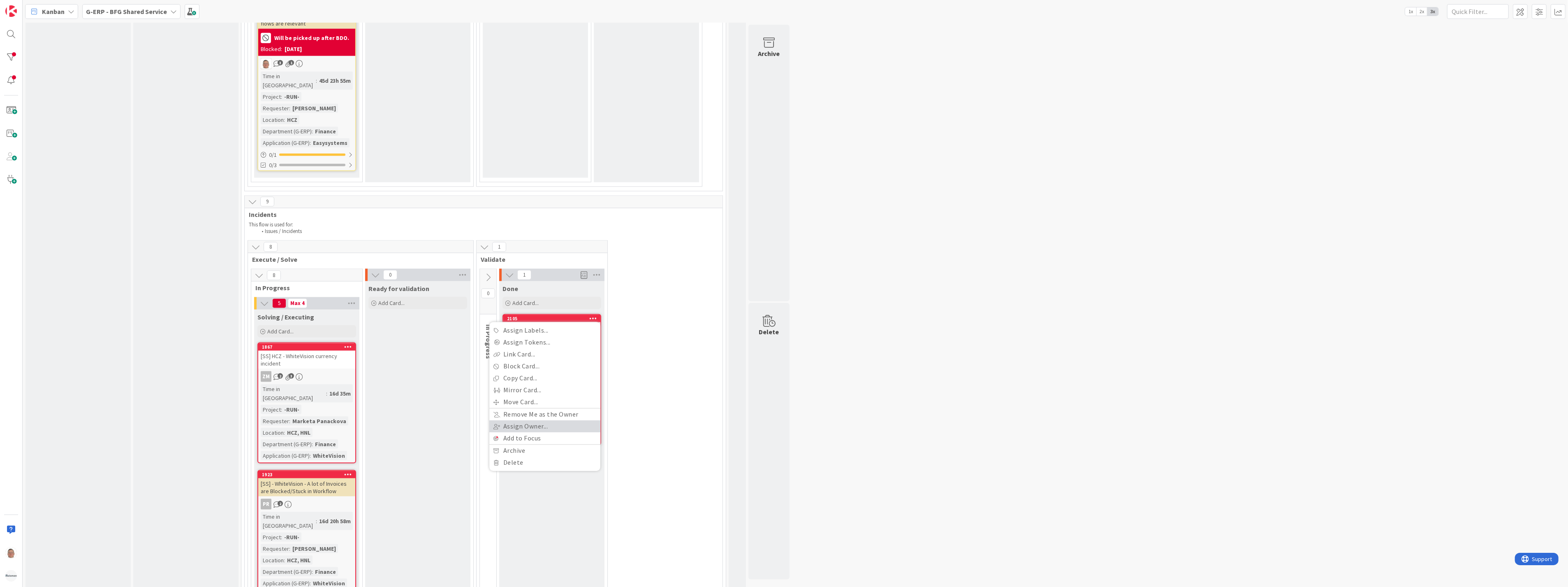
scroll to position [1498, 0]
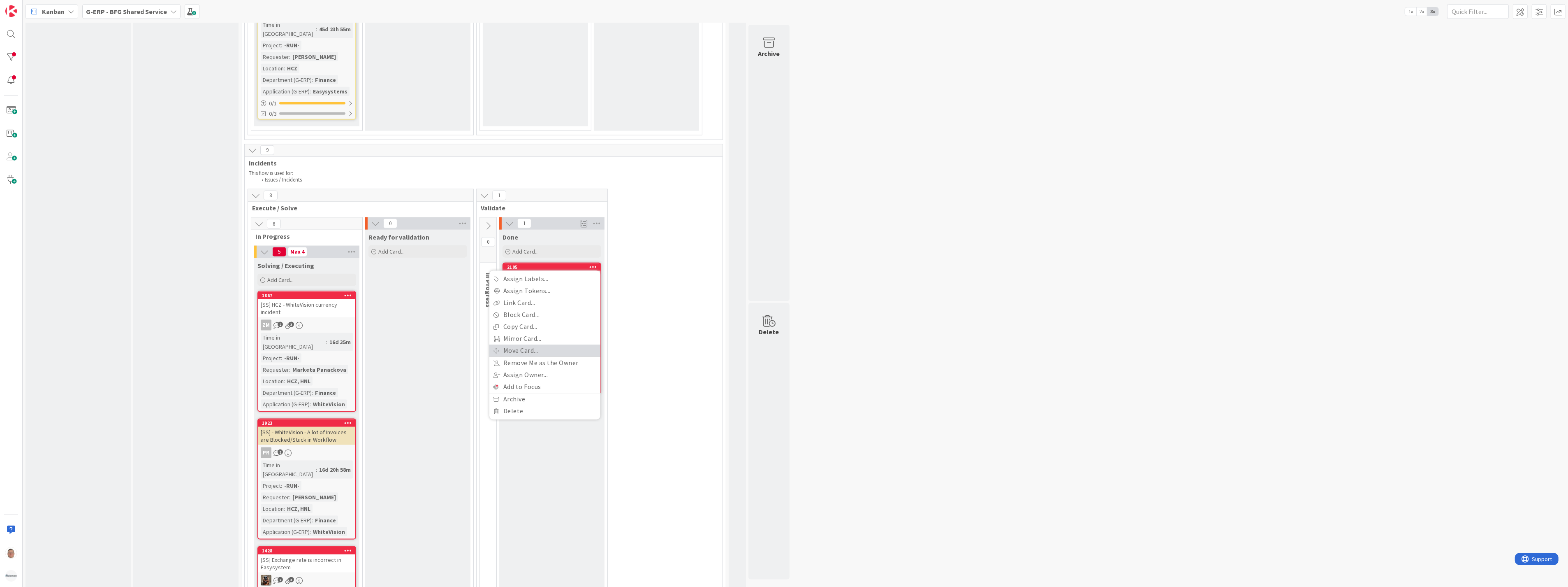
click at [521, 345] on link "Move Card..." at bounding box center [544, 350] width 111 height 12
click at [508, 322] on span "Done" at bounding box center [519, 327] width 62 height 10
click at [503, 484] on span "Done" at bounding box center [508, 489] width 15 height 10
click at [491, 365] on button "Move" at bounding box center [494, 372] width 27 height 15
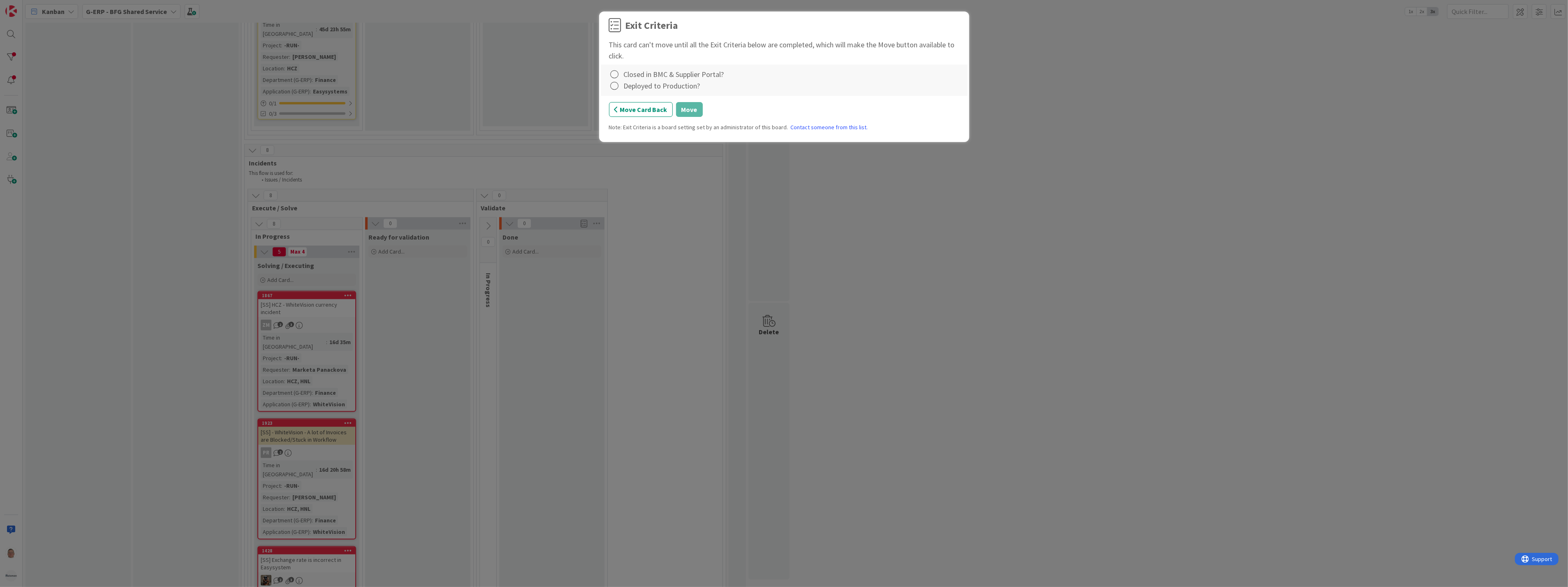
click at [622, 77] on div "Closed in BMC & Supplier Portal?" at bounding box center [784, 74] width 351 height 12
click at [613, 77] on icon at bounding box center [615, 74] width 12 height 12
click at [654, 94] on link "Complete" at bounding box center [661, 91] width 103 height 12
click at [614, 88] on icon at bounding box center [615, 86] width 12 height 12
click at [663, 101] on link "Complete" at bounding box center [661, 103] width 103 height 12
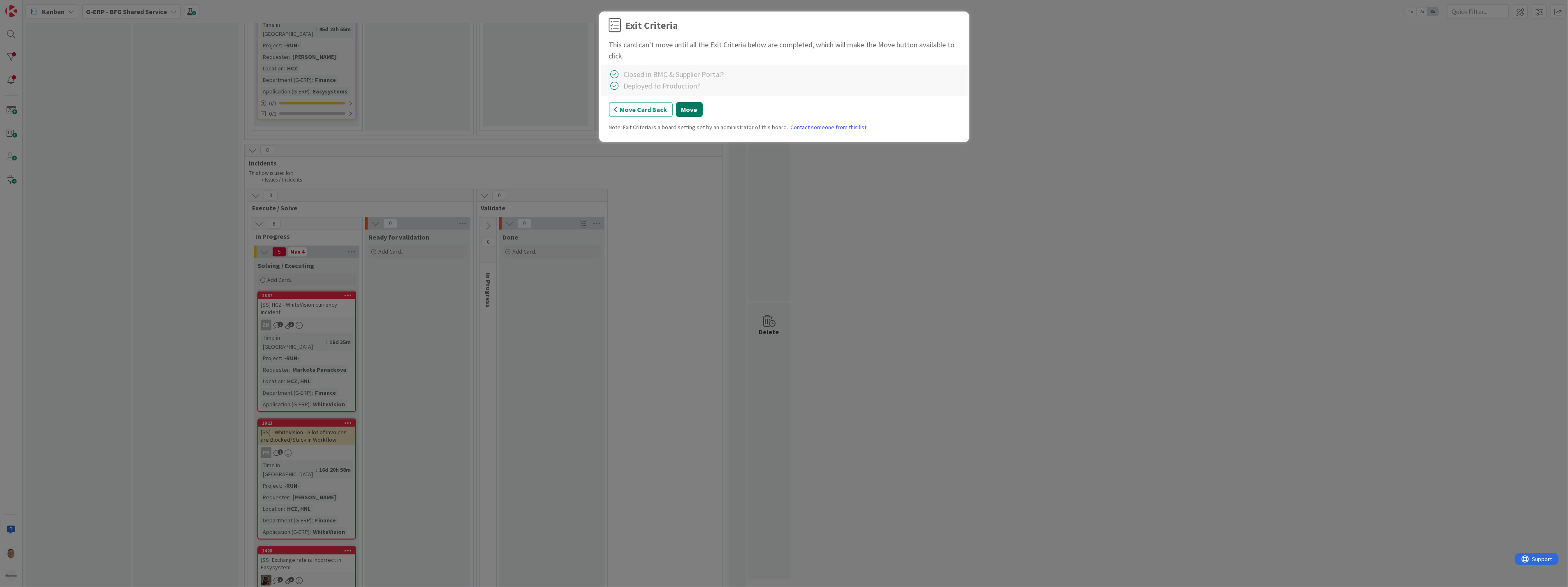
click at [688, 109] on button "Move" at bounding box center [689, 110] width 27 height 15
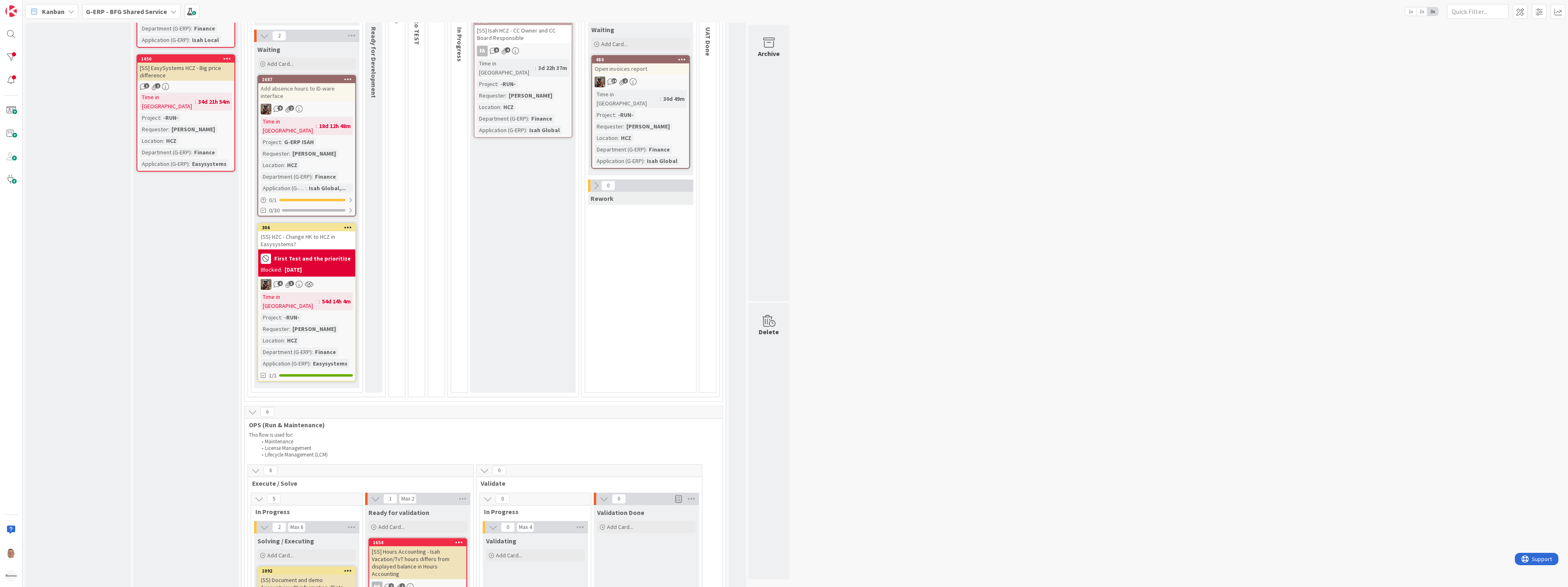
scroll to position [0, 0]
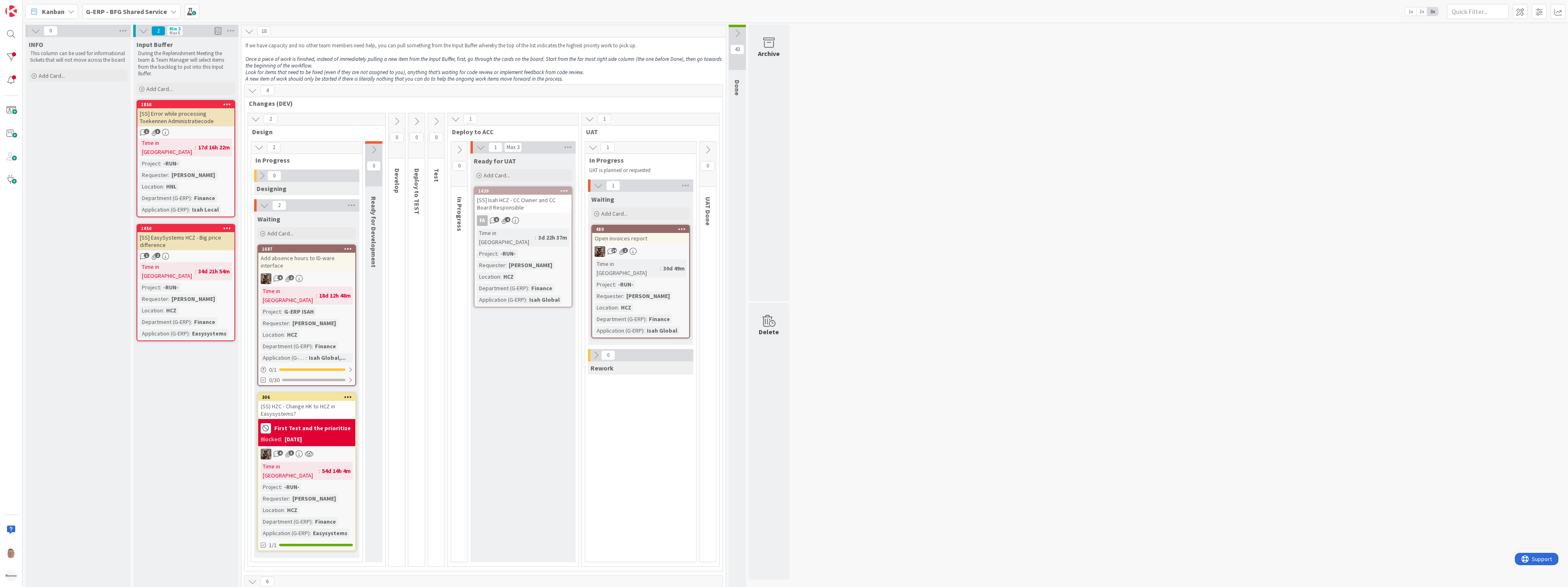
click at [187, 119] on div "[SS] Error while processing Toekennen Administratiecode" at bounding box center [186, 118] width 97 height 18
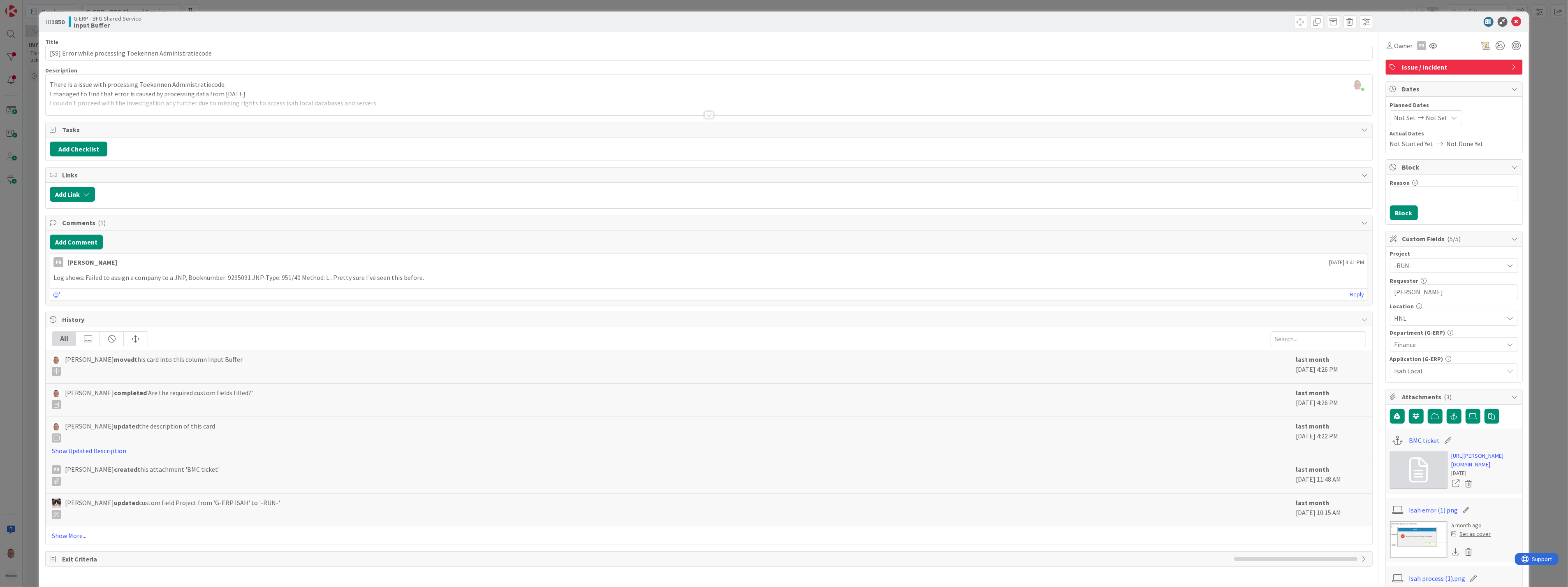
click at [705, 114] on div at bounding box center [709, 114] width 9 height 7
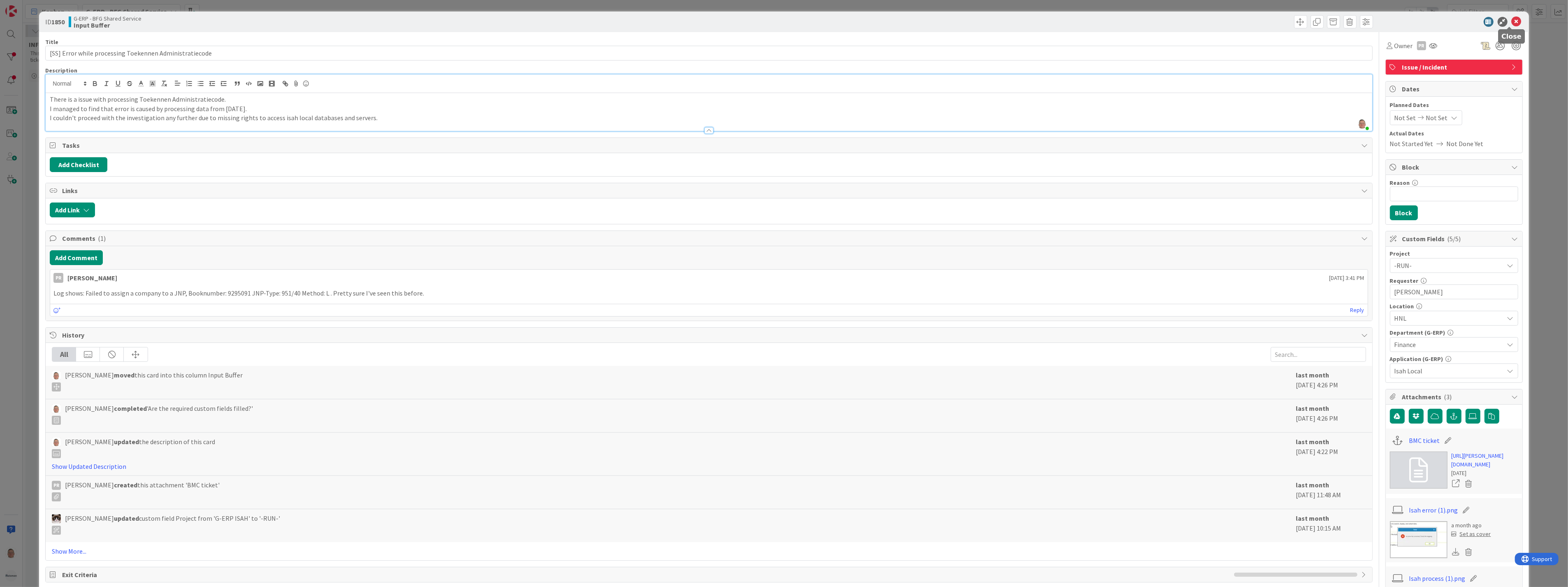
click at [1512, 20] on icon at bounding box center [1517, 22] width 10 height 10
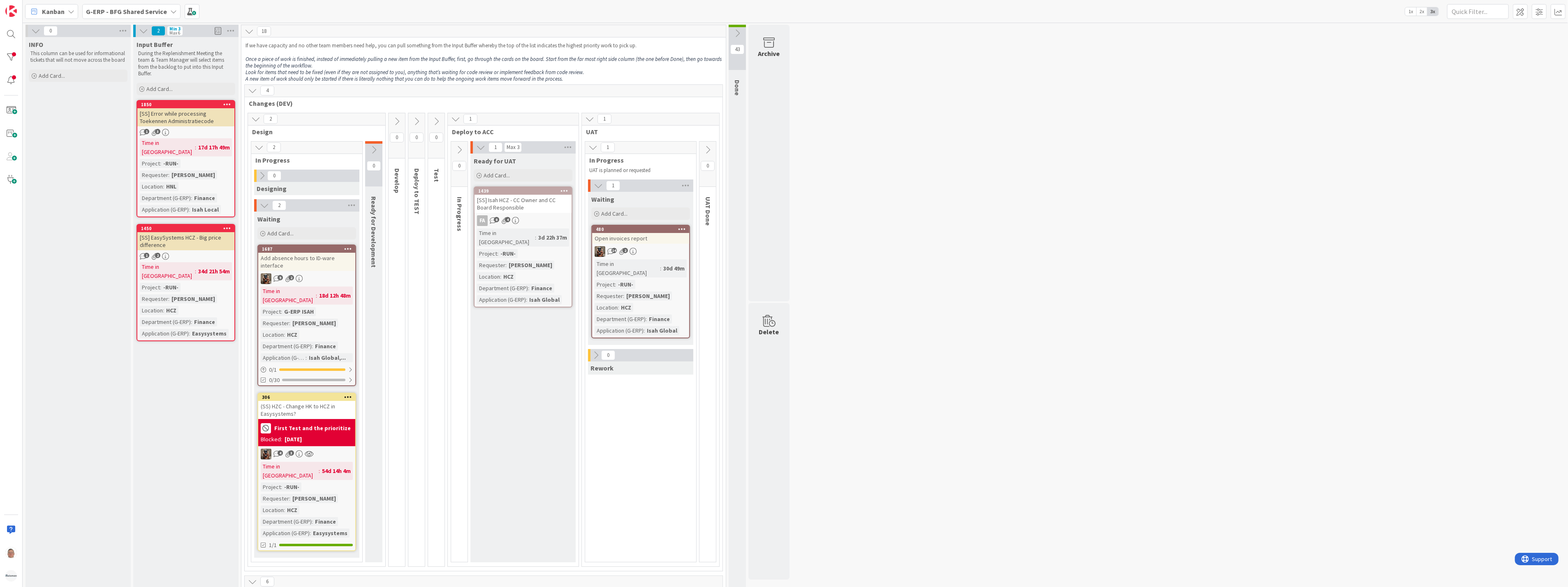
click at [191, 233] on div "[SS] EasySystems HCZ - Big price difference" at bounding box center [186, 241] width 97 height 18
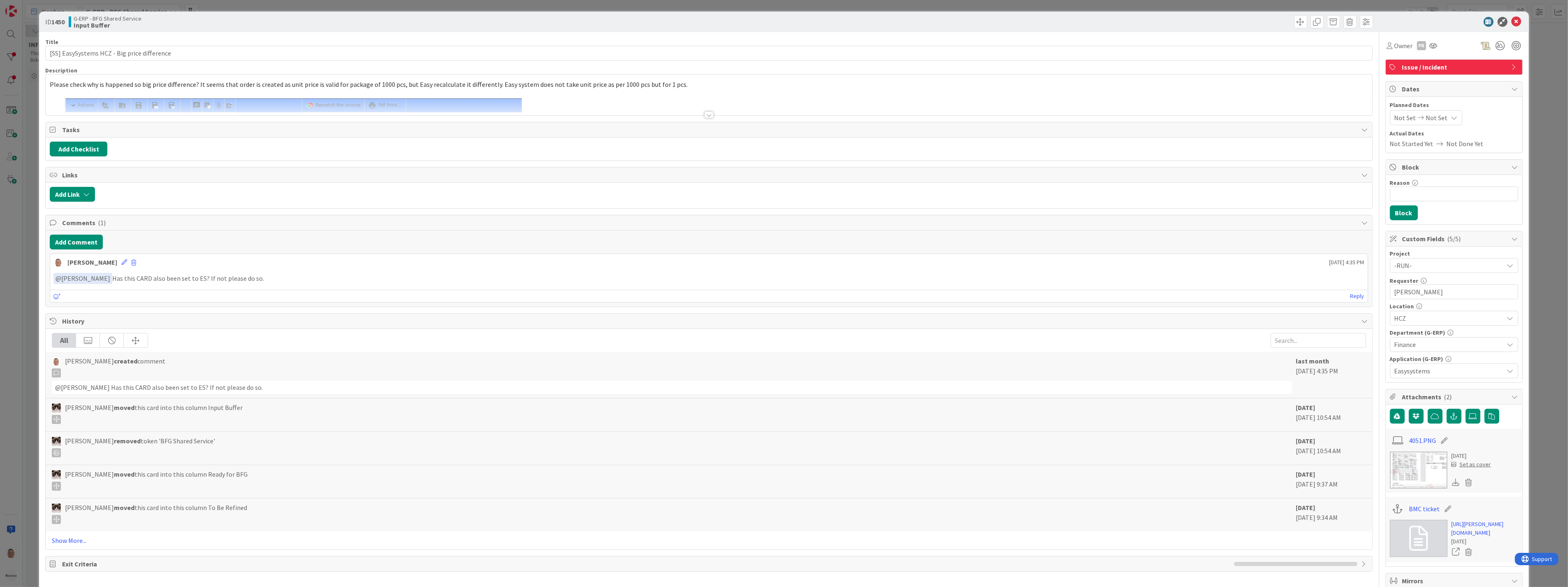
click at [708, 114] on div at bounding box center [709, 114] width 9 height 7
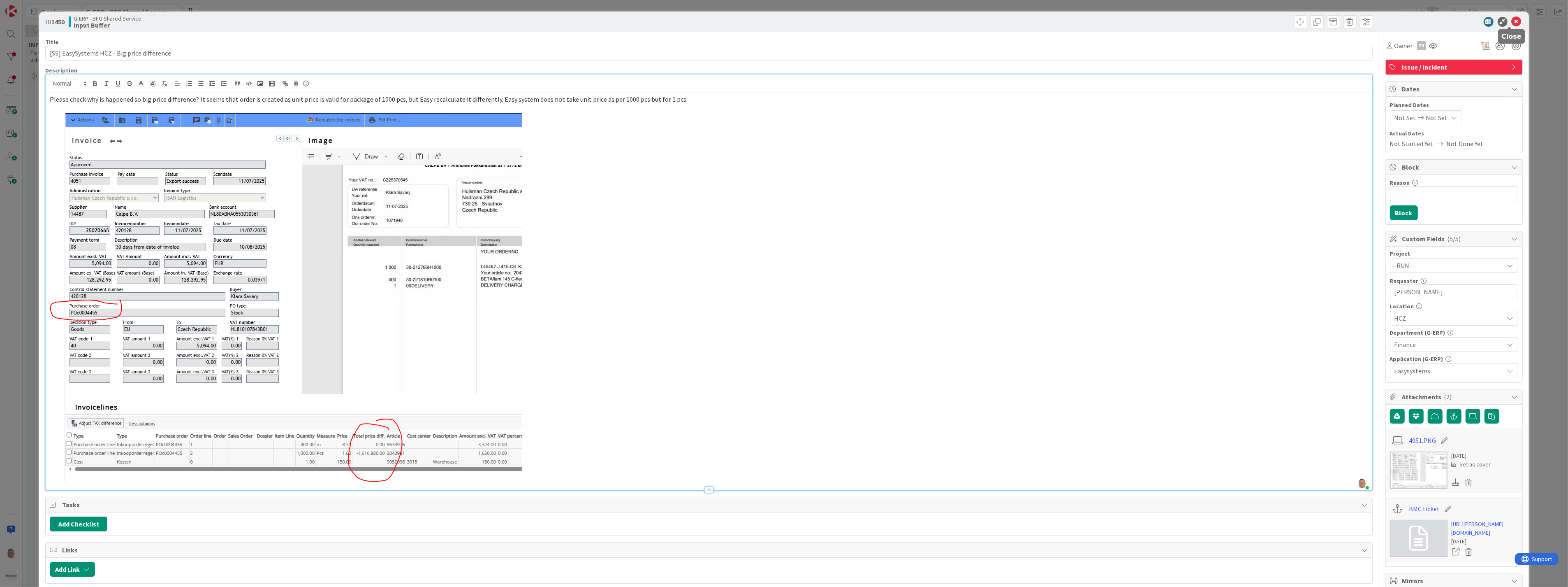
click at [1512, 21] on icon at bounding box center [1517, 22] width 10 height 10
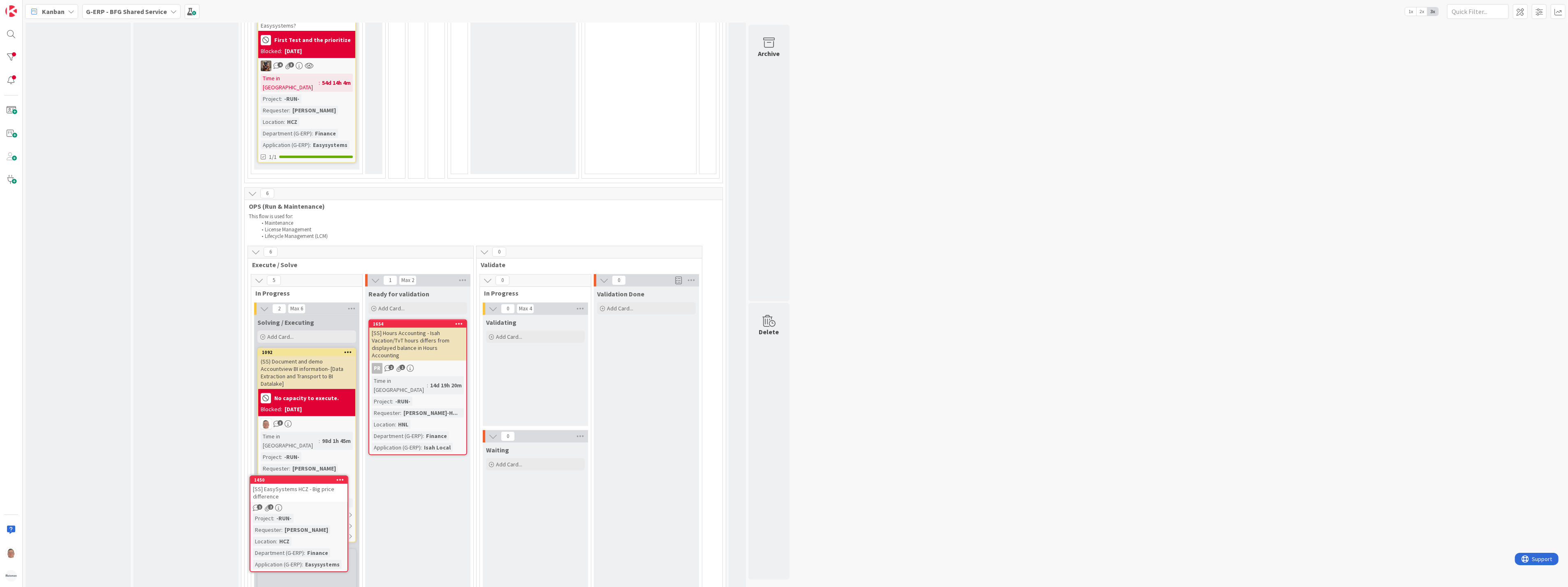
scroll to position [394, 0]
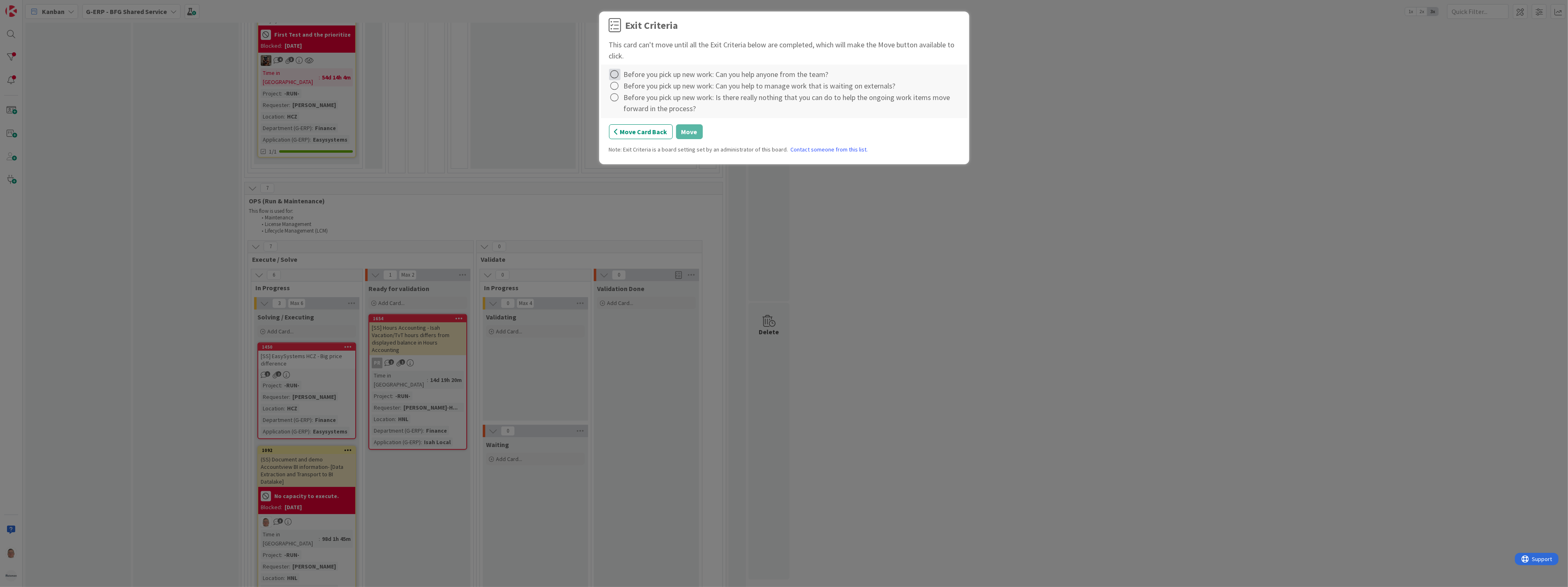
click at [612, 77] on icon at bounding box center [615, 74] width 12 height 12
click at [643, 95] on link "Complete" at bounding box center [661, 91] width 103 height 12
click at [614, 83] on icon at bounding box center [615, 86] width 12 height 12
click at [632, 107] on link "Complete" at bounding box center [661, 103] width 103 height 12
click at [615, 99] on icon at bounding box center [615, 97] width 12 height 12
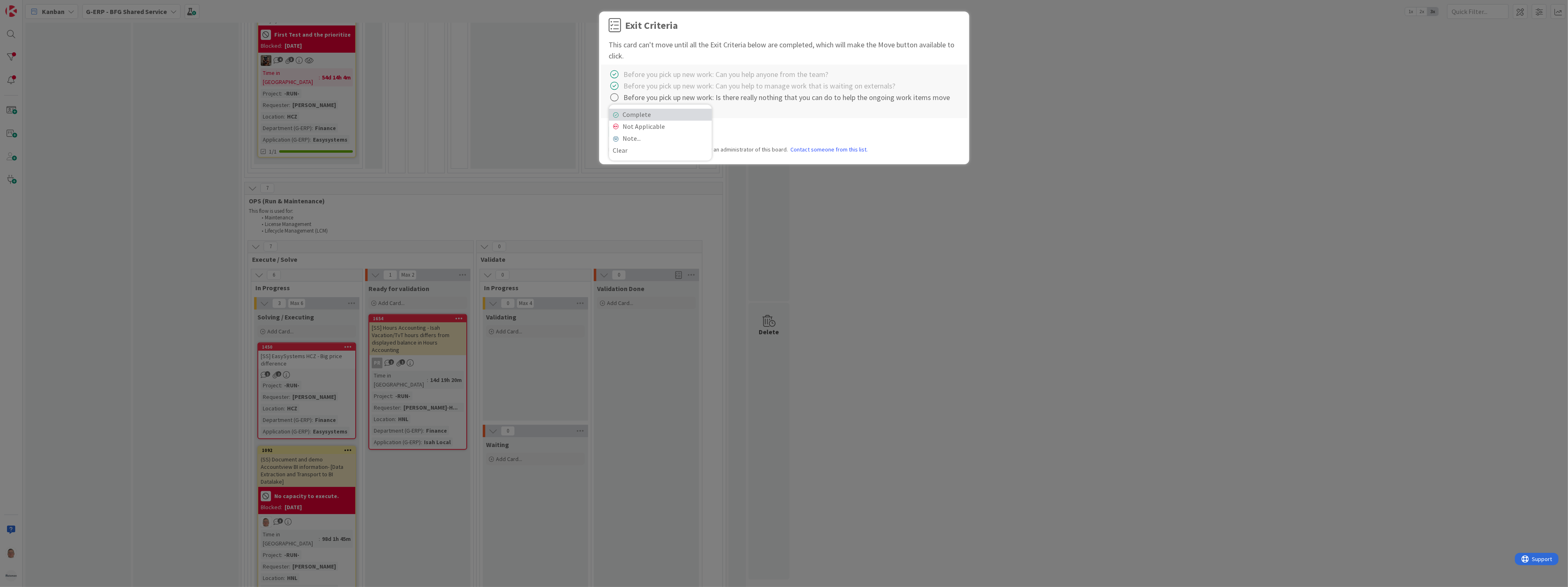
click at [630, 110] on link "Complete" at bounding box center [661, 114] width 103 height 12
click at [684, 130] on button "Move" at bounding box center [689, 132] width 27 height 15
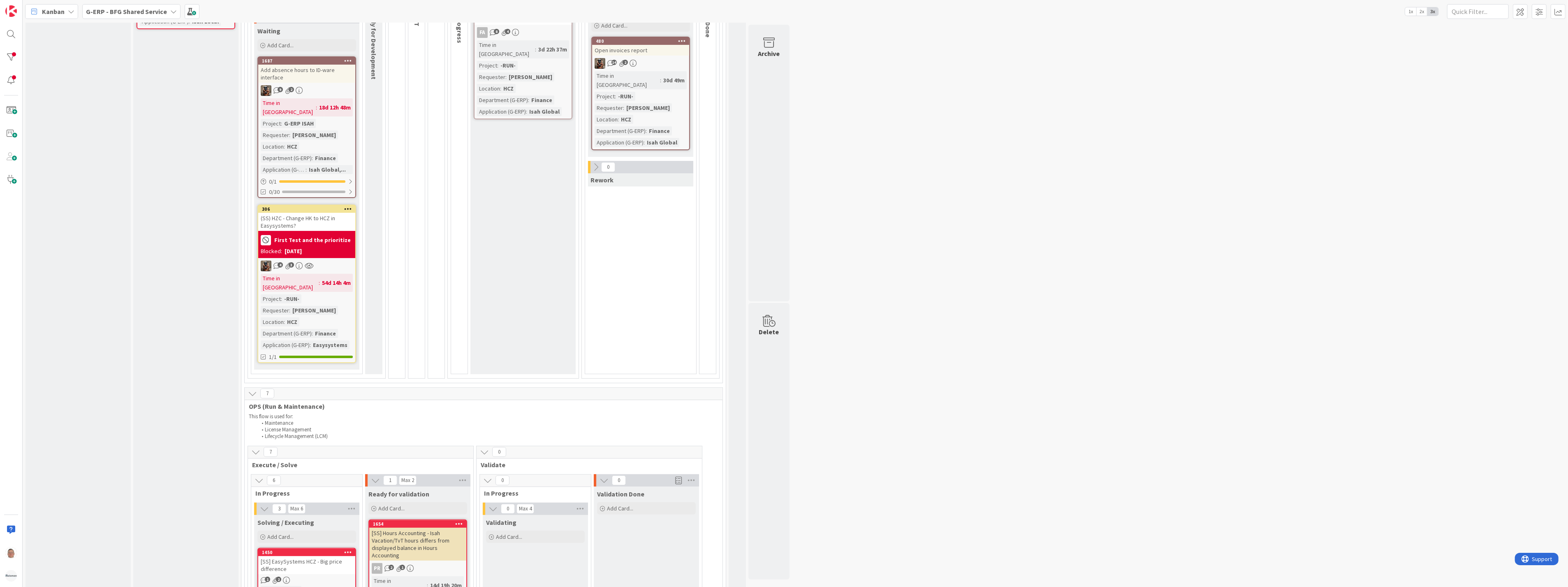
scroll to position [91, 0]
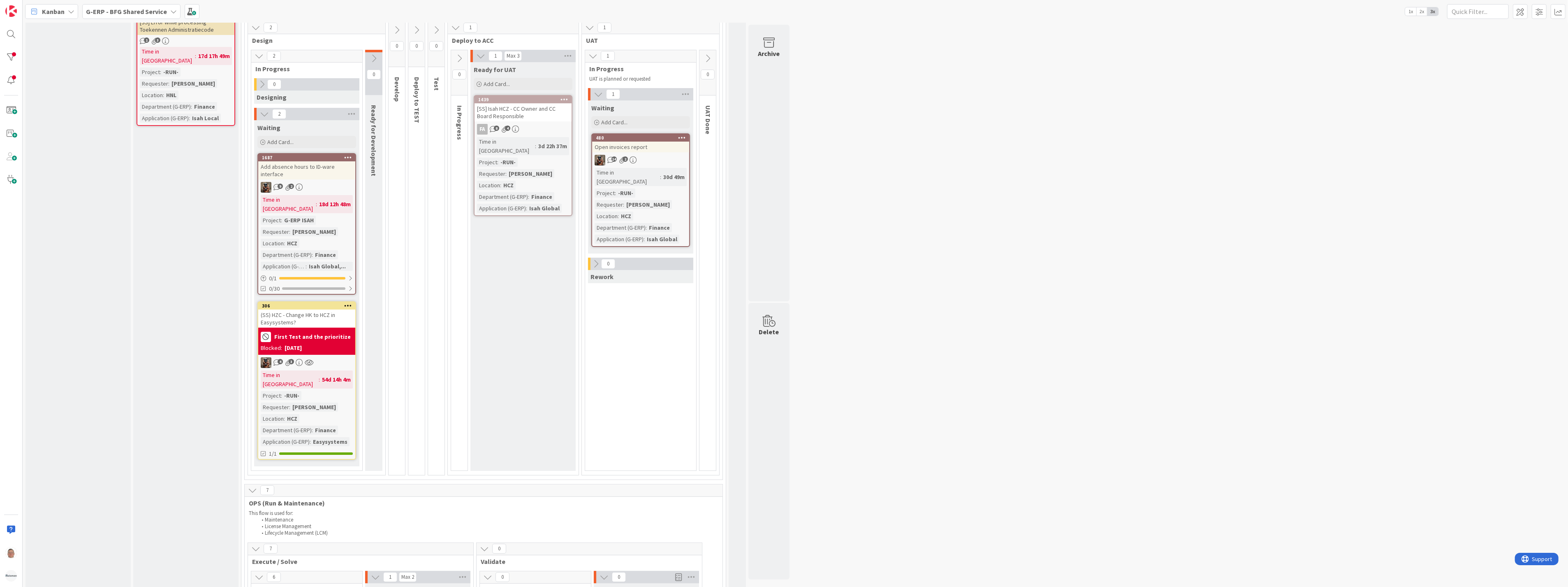
click at [145, 7] on b "G-ERP - BFG Shared Service" at bounding box center [126, 11] width 81 height 8
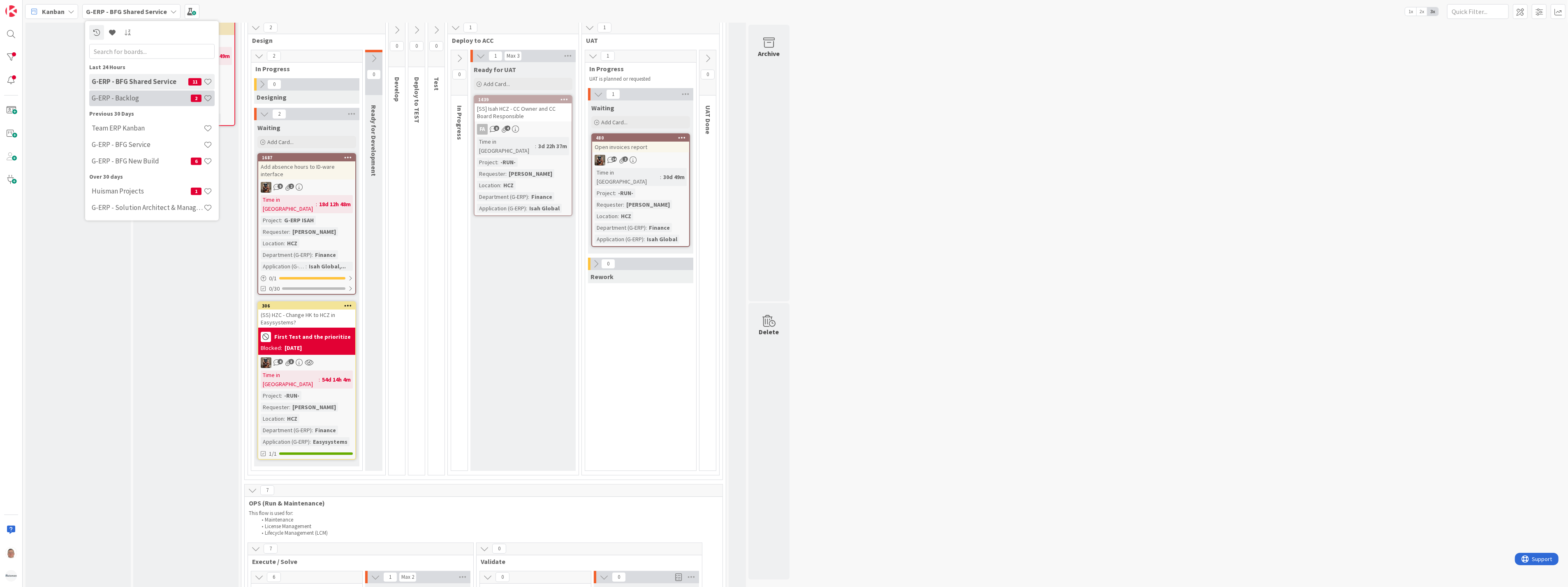
click at [114, 97] on h4 "G-ERP - Backlog" at bounding box center [141, 97] width 99 height 8
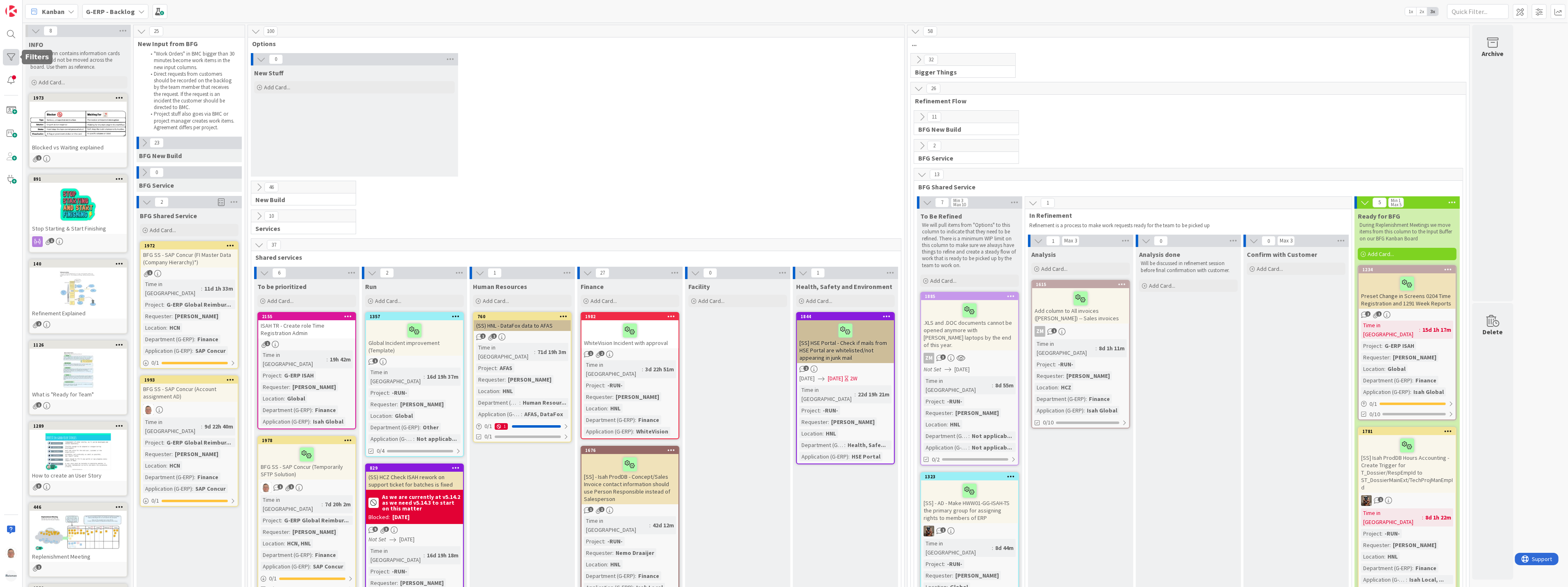
click at [13, 56] on div at bounding box center [11, 57] width 17 height 17
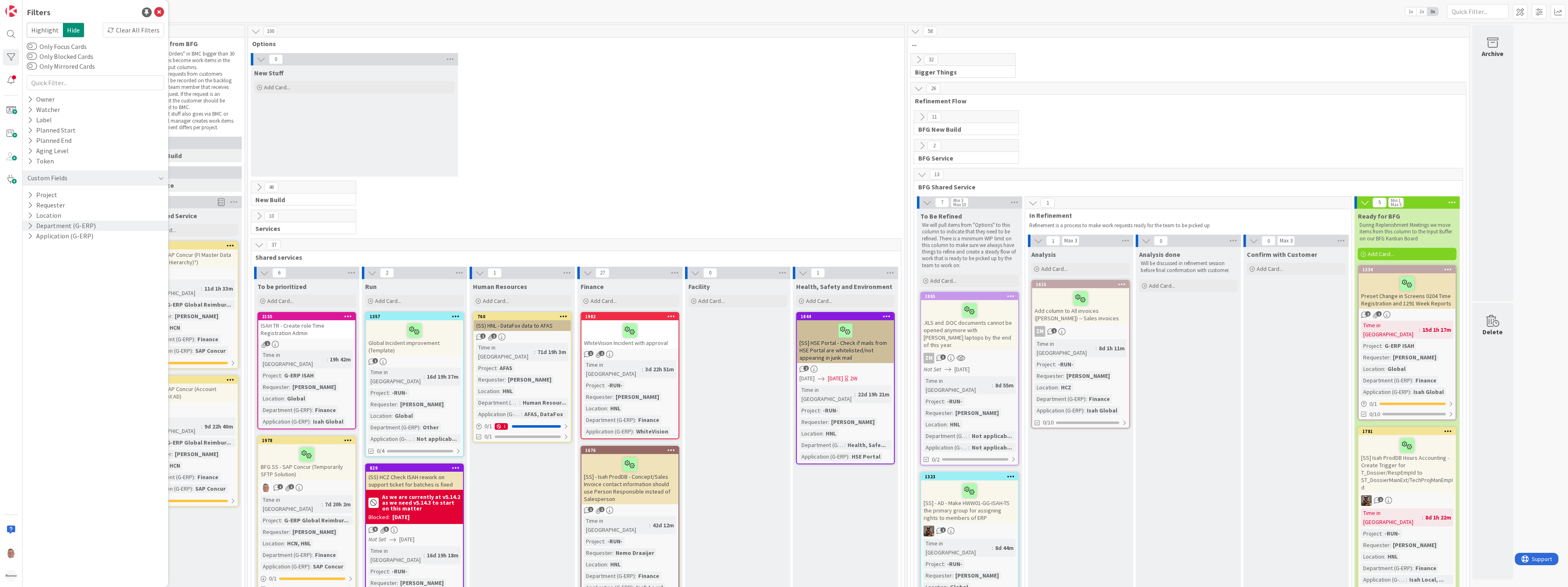
click at [62, 225] on button "Department (G-ERP)" at bounding box center [62, 225] width 70 height 10
click at [53, 302] on span "Finance" at bounding box center [50, 302] width 22 height 10
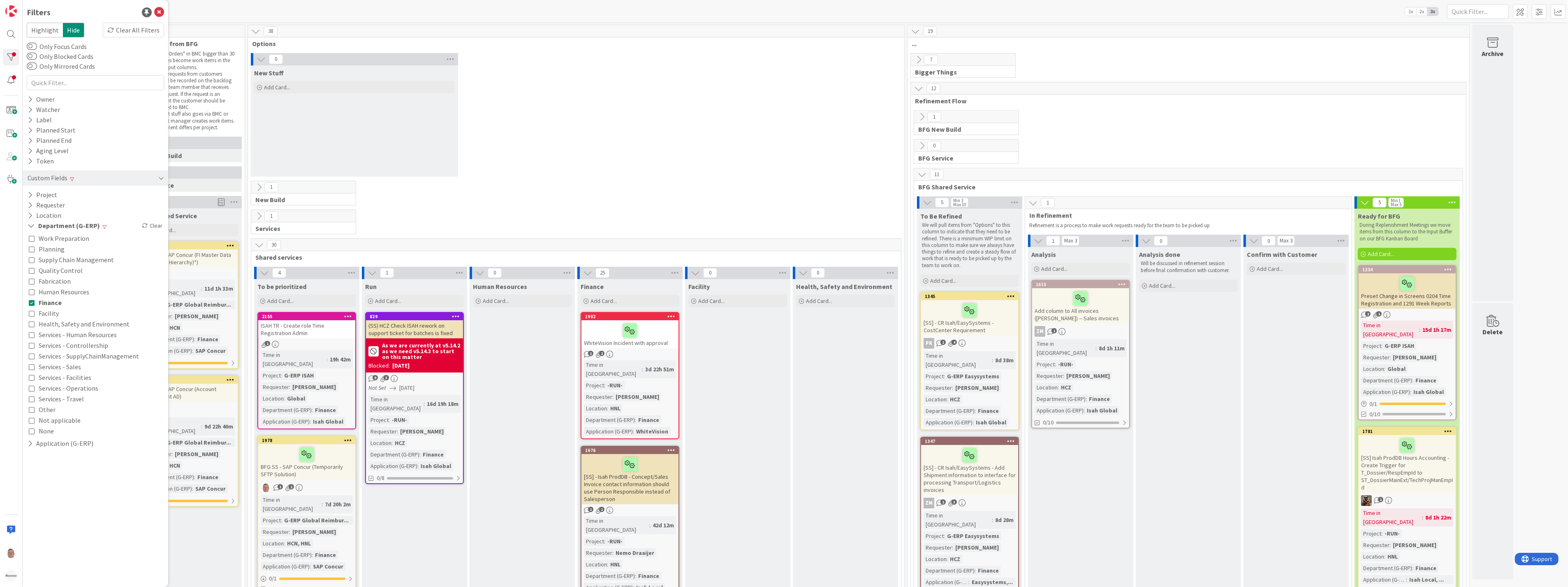
click at [97, 179] on div "Custom Fields" at bounding box center [95, 178] width 146 height 15
click at [162, 178] on icon at bounding box center [162, 178] width 4 height 7
click at [67, 236] on button "Application (G-ERP)" at bounding box center [61, 236] width 67 height 10
click at [102, 234] on div "Application (G-ERP)" at bounding box center [95, 236] width 146 height 10
click at [76, 215] on div "Location" at bounding box center [95, 215] width 146 height 10
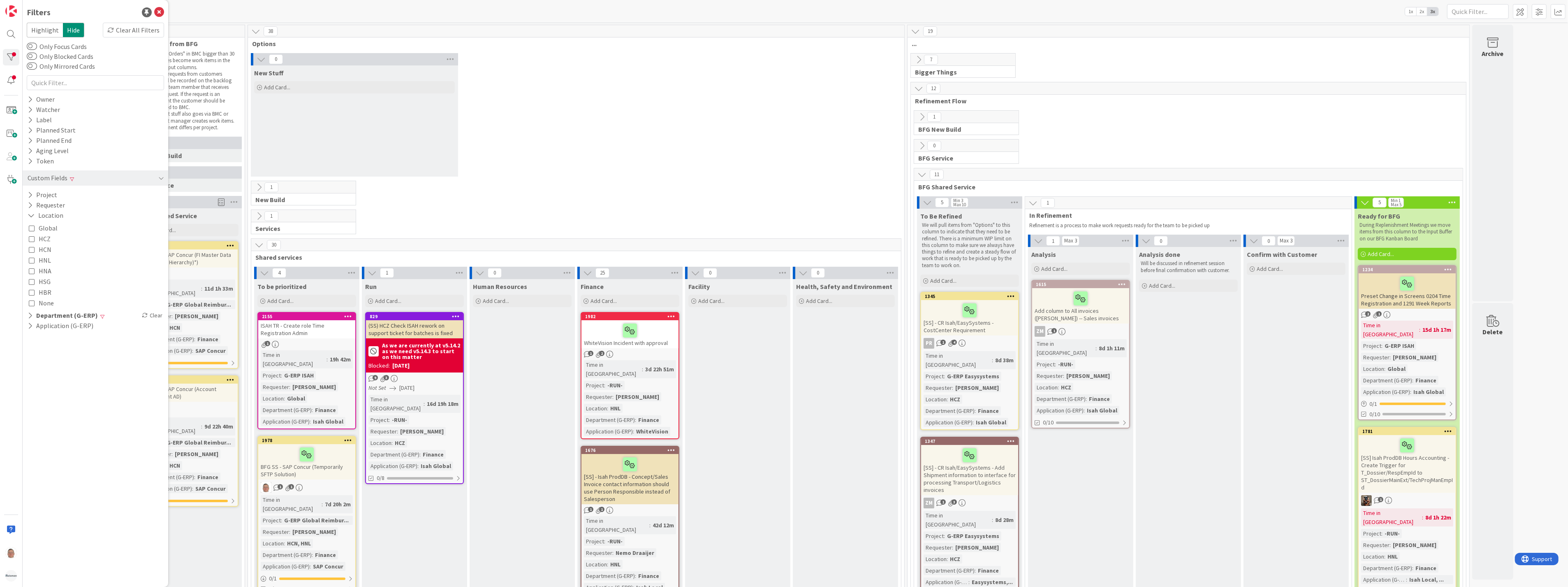
click at [41, 238] on span "HCZ" at bounding box center [44, 238] width 12 height 10
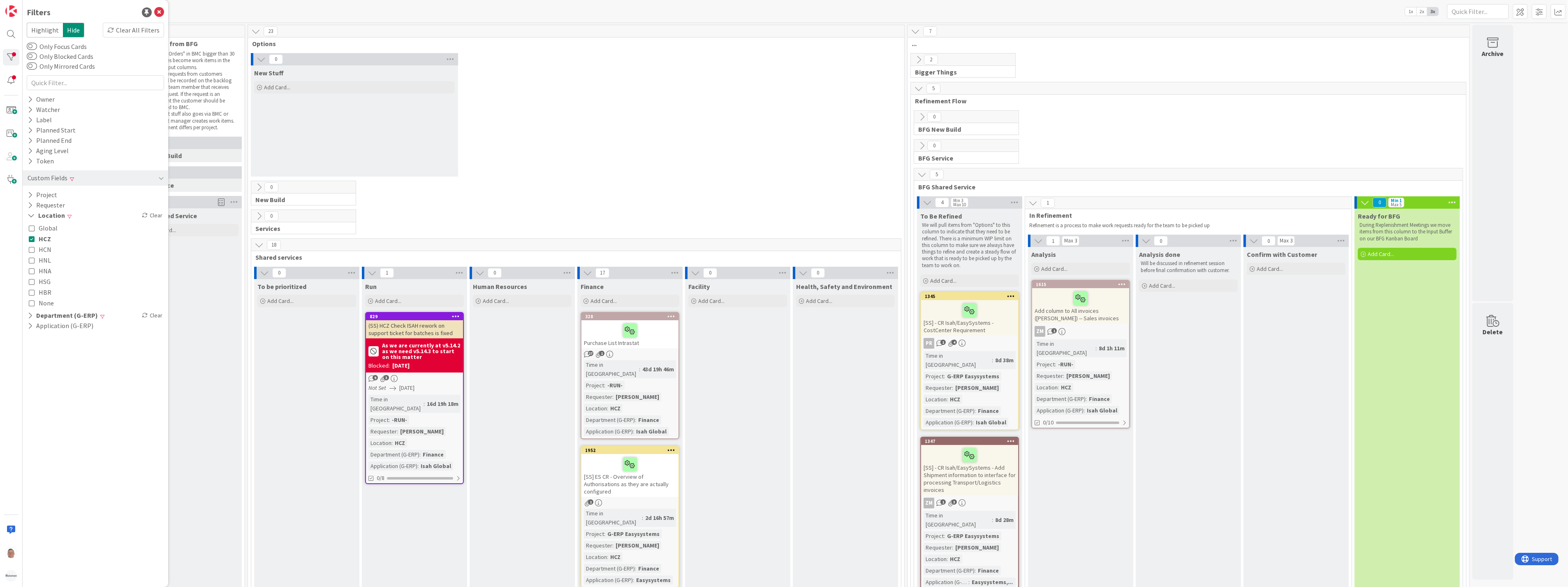
click at [37, 261] on button "HNL" at bounding box center [40, 260] width 22 height 10
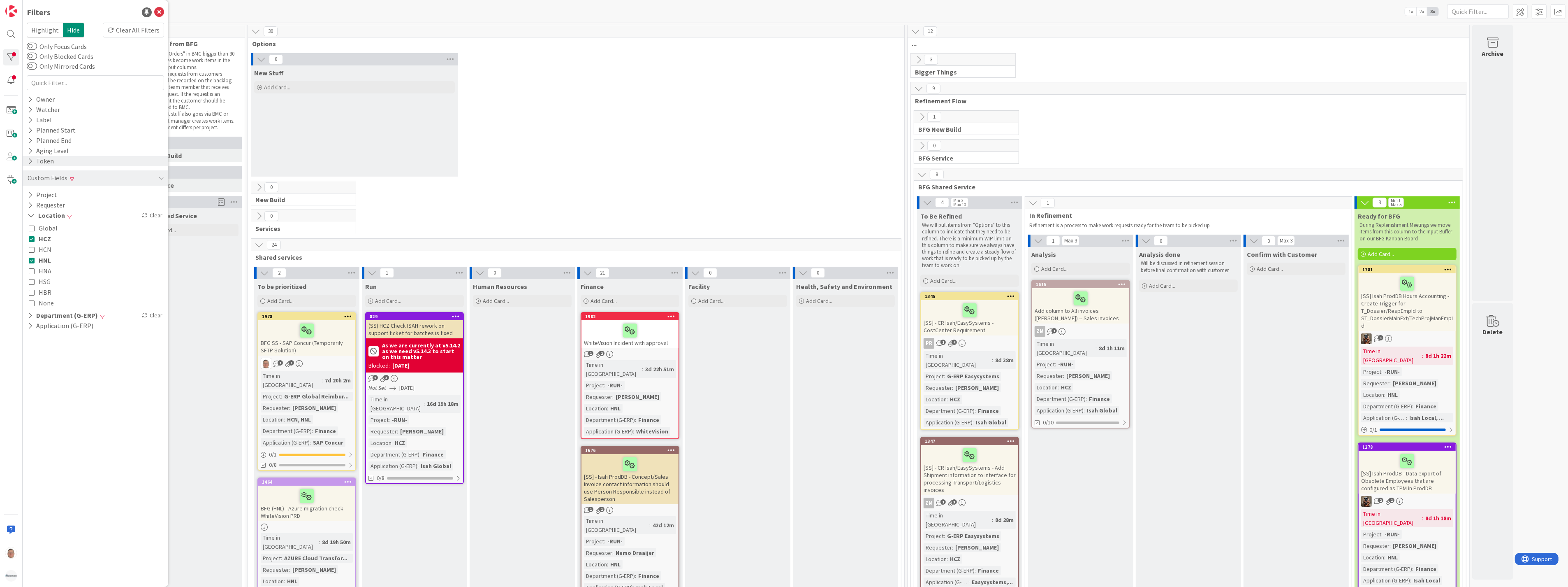
click at [71, 160] on div "Token" at bounding box center [95, 161] width 146 height 10
click at [71, 122] on div "Label" at bounding box center [95, 120] width 146 height 10
click at [33, 196] on icon at bounding box center [31, 196] width 6 height 6
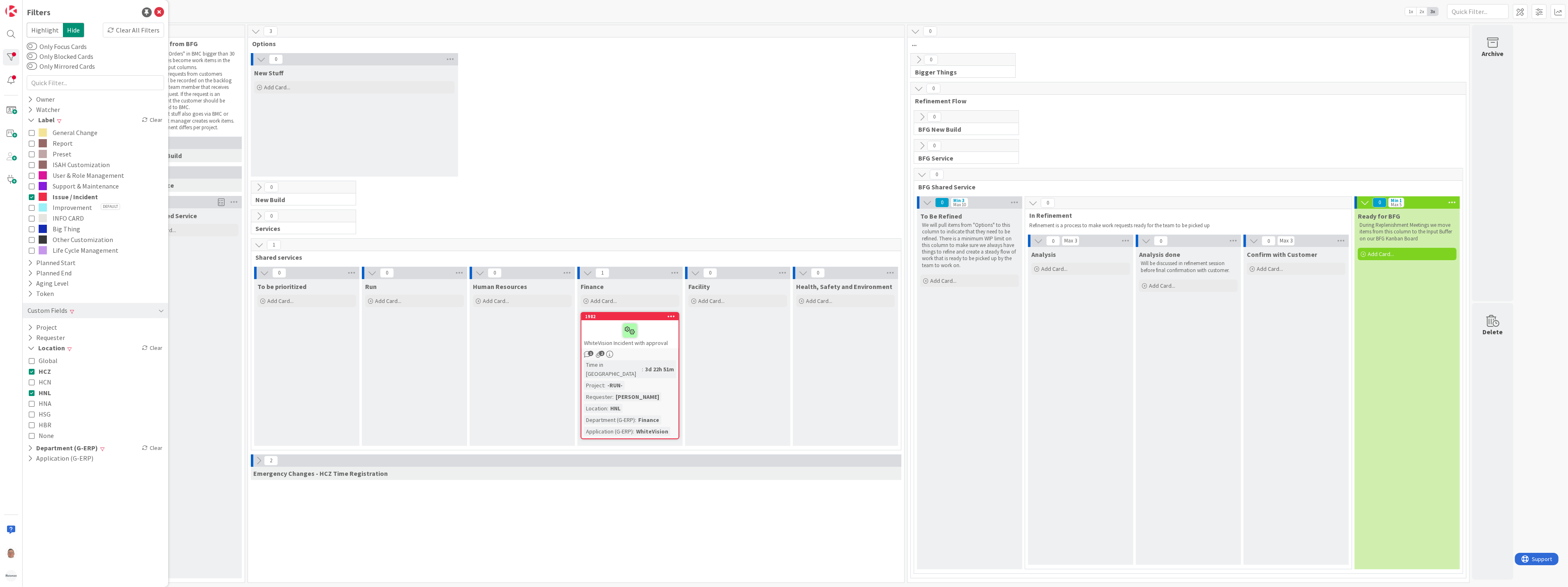
click at [615, 541] on div "0 New Stuff Add Card... 0 New Build 0 Services 1 Shared services 0 To be priori…" at bounding box center [576, 318] width 653 height 529
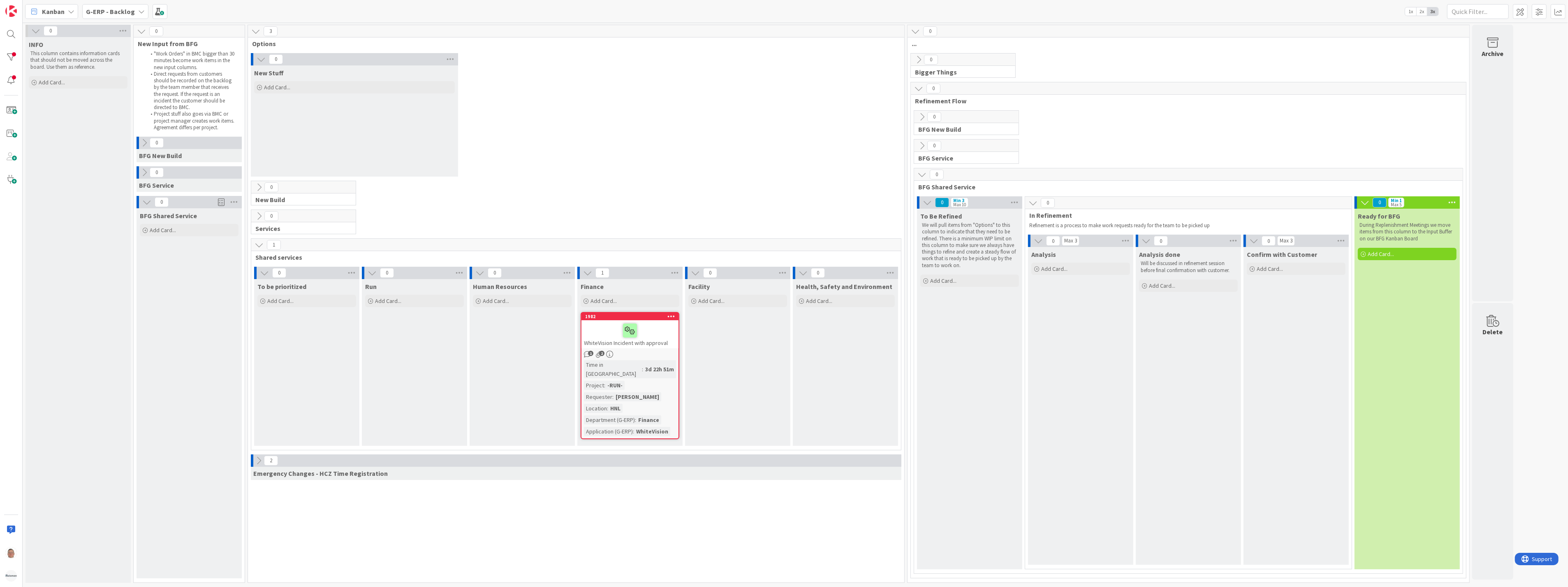
click at [658, 342] on div "WhiteVision Incident with approval" at bounding box center [630, 334] width 97 height 28
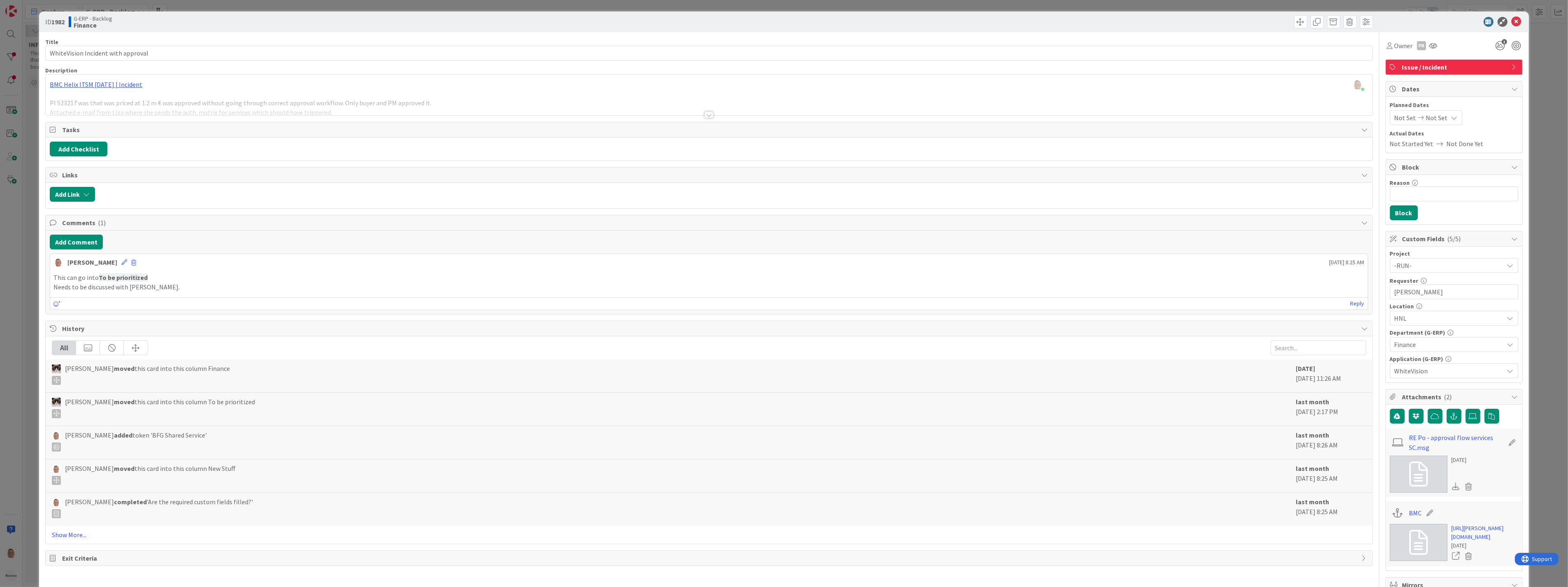
click at [705, 114] on div at bounding box center [709, 114] width 9 height 7
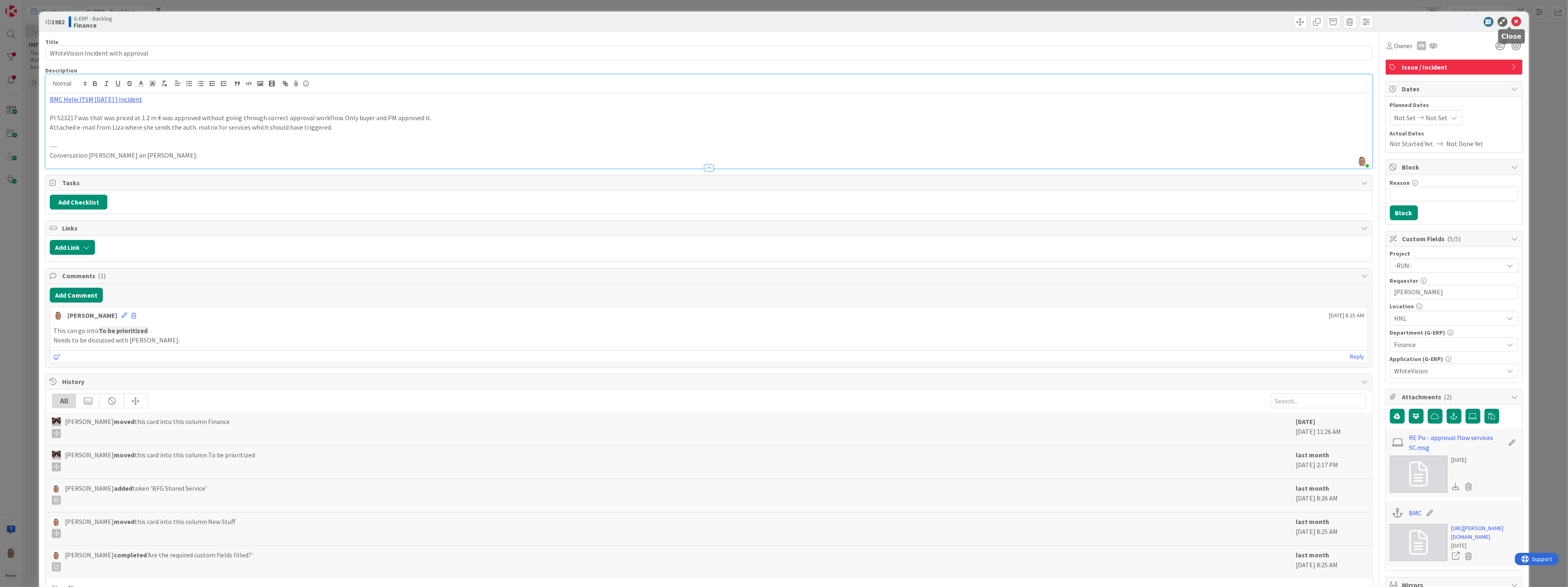
click at [1512, 18] on icon at bounding box center [1517, 22] width 10 height 10
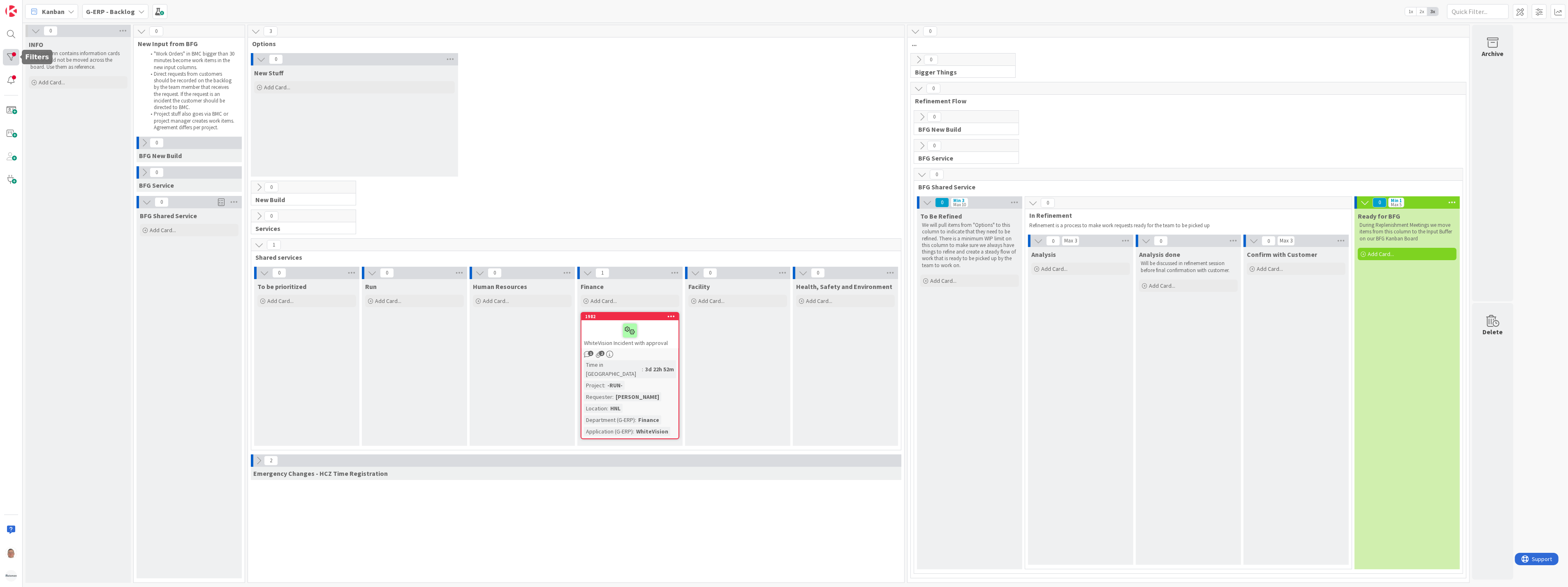
click at [13, 59] on div at bounding box center [11, 57] width 17 height 17
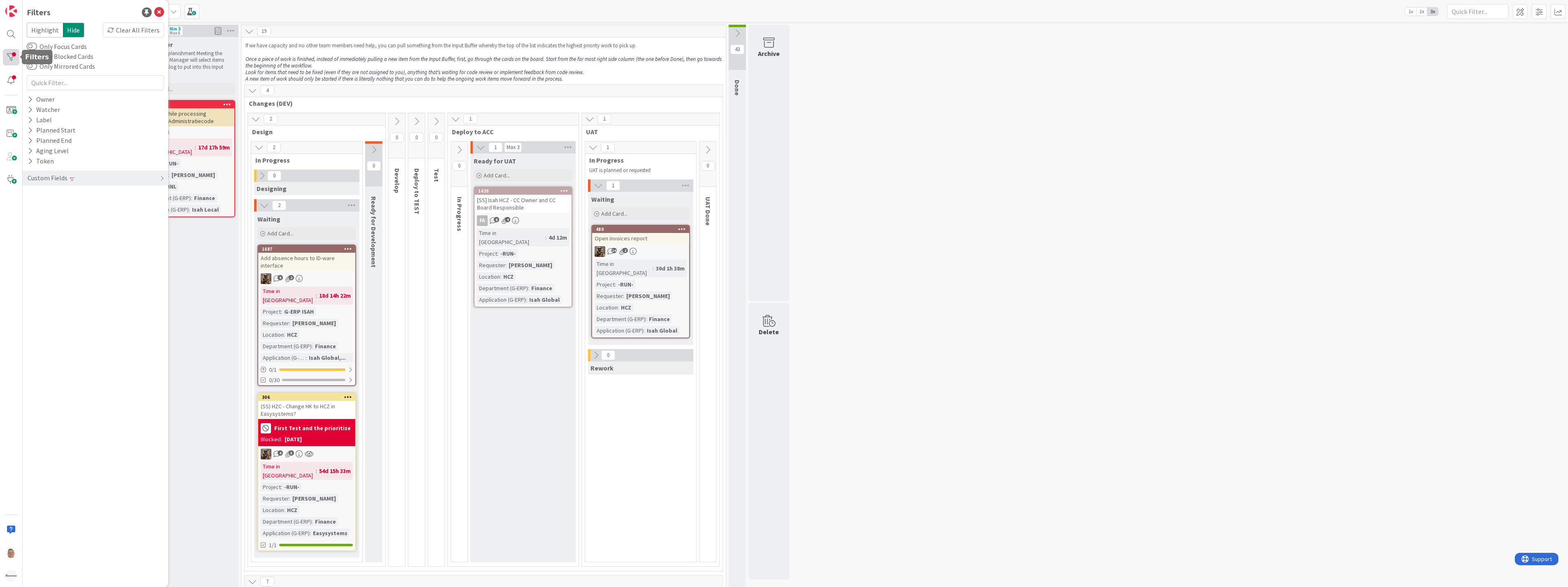
click at [9, 54] on div at bounding box center [11, 57] width 17 height 17
click at [145, 179] on div "Custom Fields" at bounding box center [95, 178] width 146 height 15
click at [76, 236] on button "Application (G-ERP)" at bounding box center [61, 236] width 67 height 10
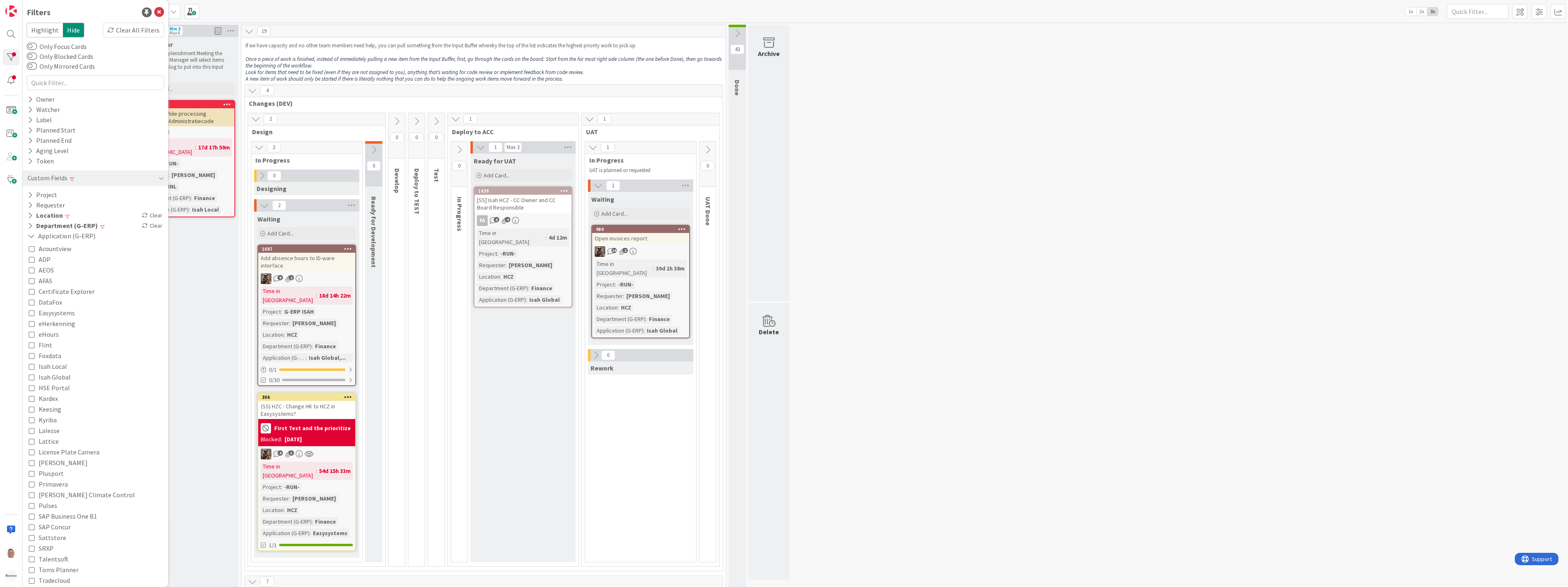
click at [31, 248] on icon at bounding box center [31, 248] width 6 height 6
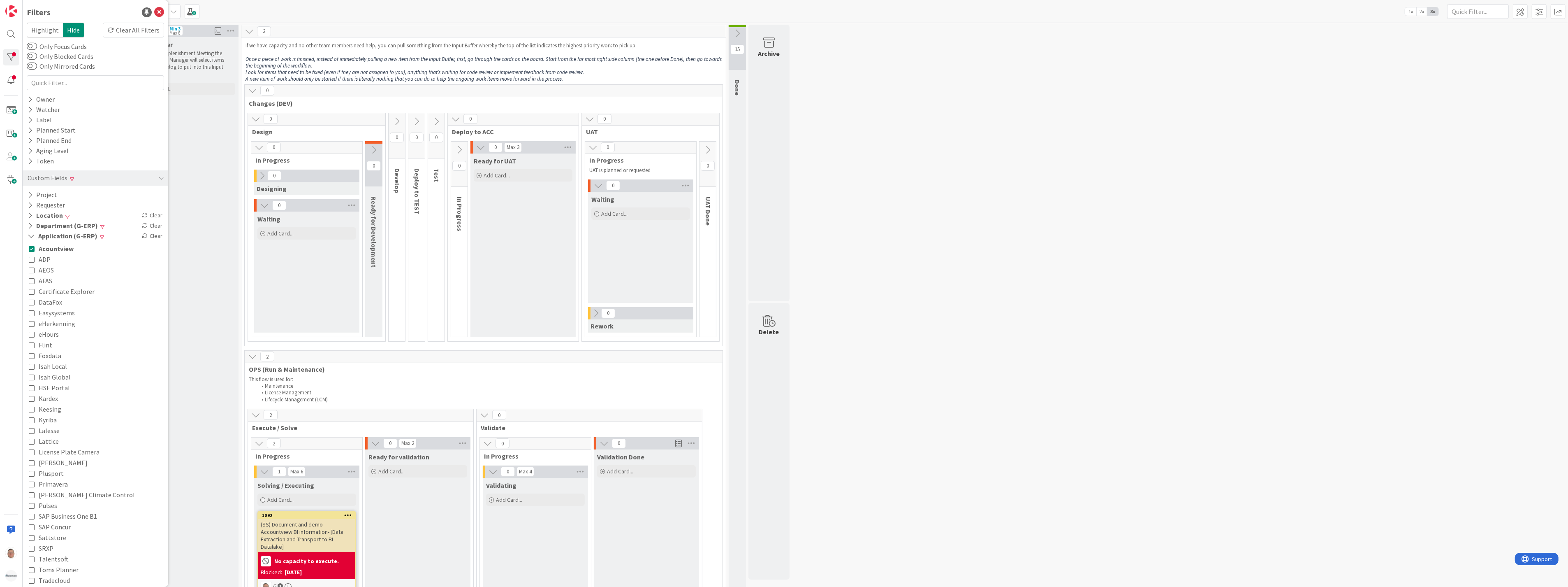
click at [33, 248] on icon at bounding box center [31, 248] width 6 height 6
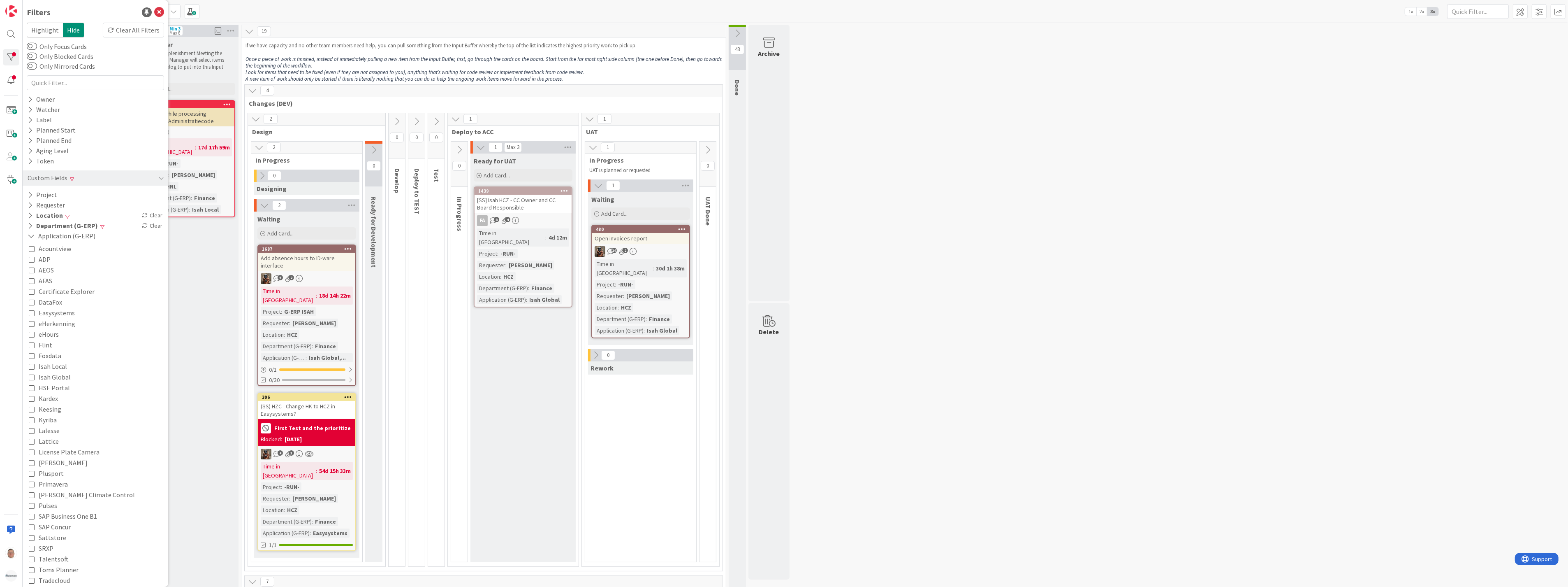
click at [32, 377] on icon at bounding box center [31, 376] width 6 height 6
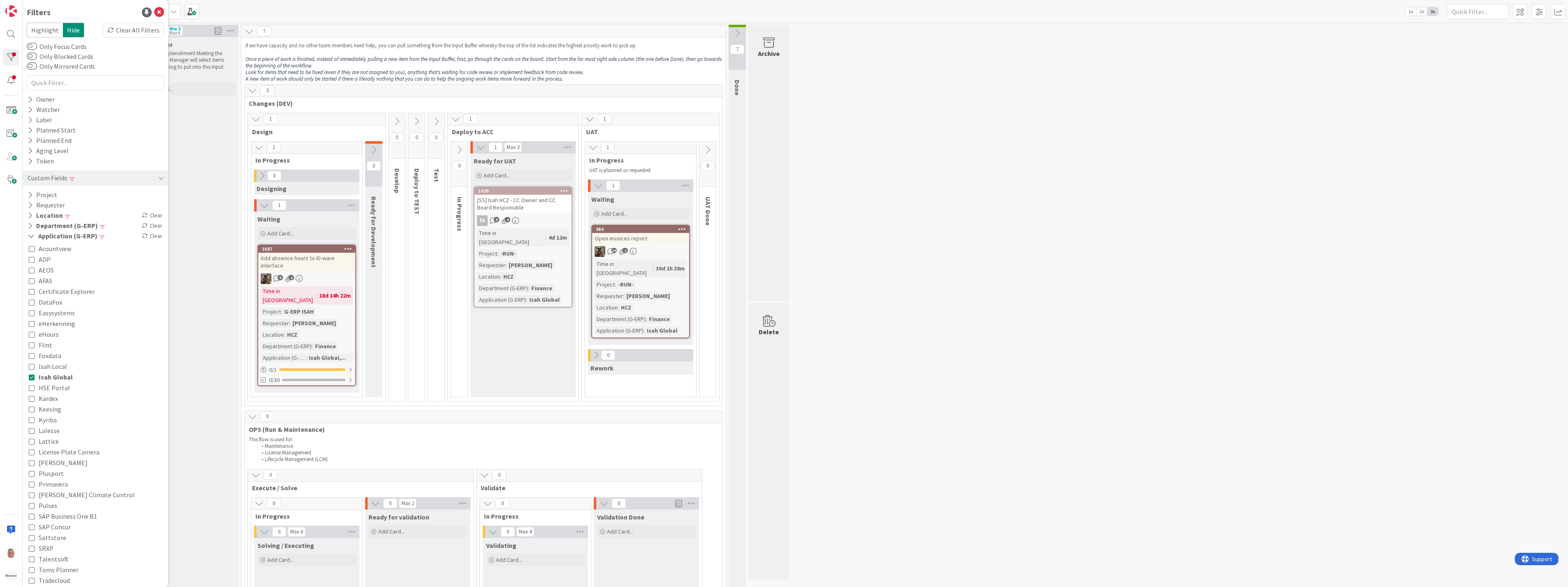
click at [33, 312] on icon at bounding box center [31, 312] width 6 height 6
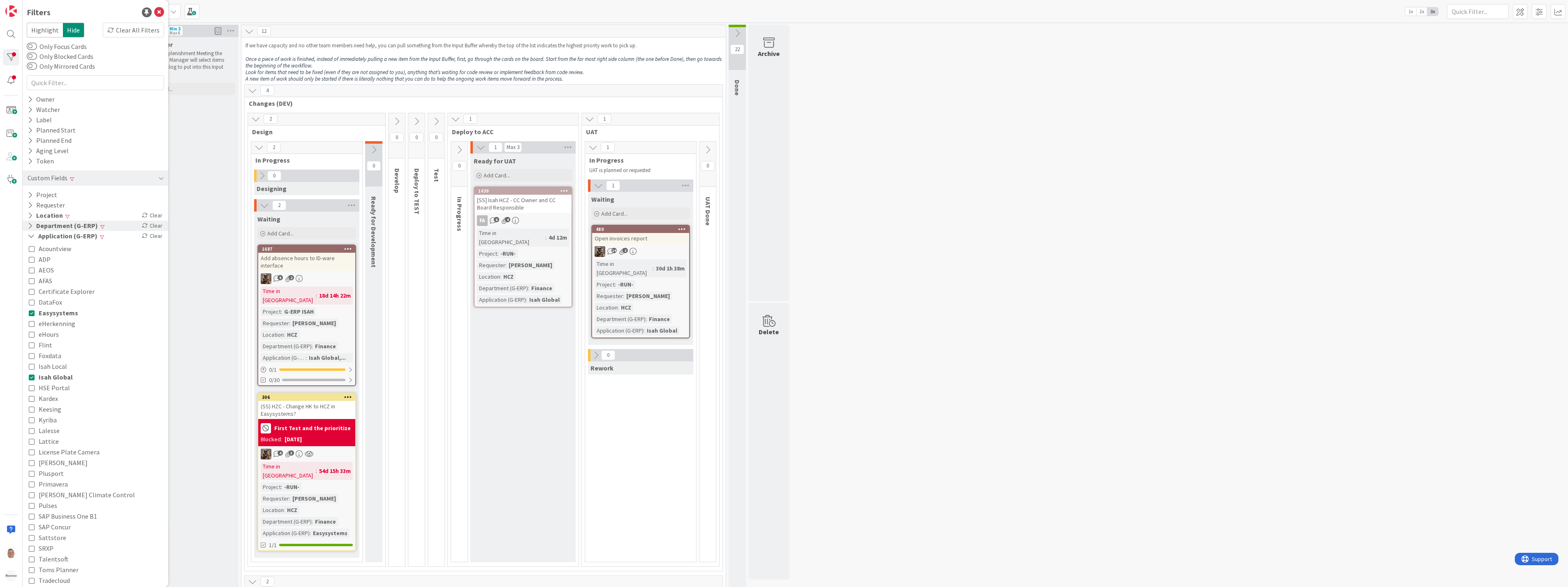
click at [87, 227] on button "Department (G-ERP)" at bounding box center [63, 225] width 72 height 10
click at [53, 217] on button "Location" at bounding box center [45, 215] width 37 height 10
click at [31, 260] on icon at bounding box center [31, 260] width 6 height 6
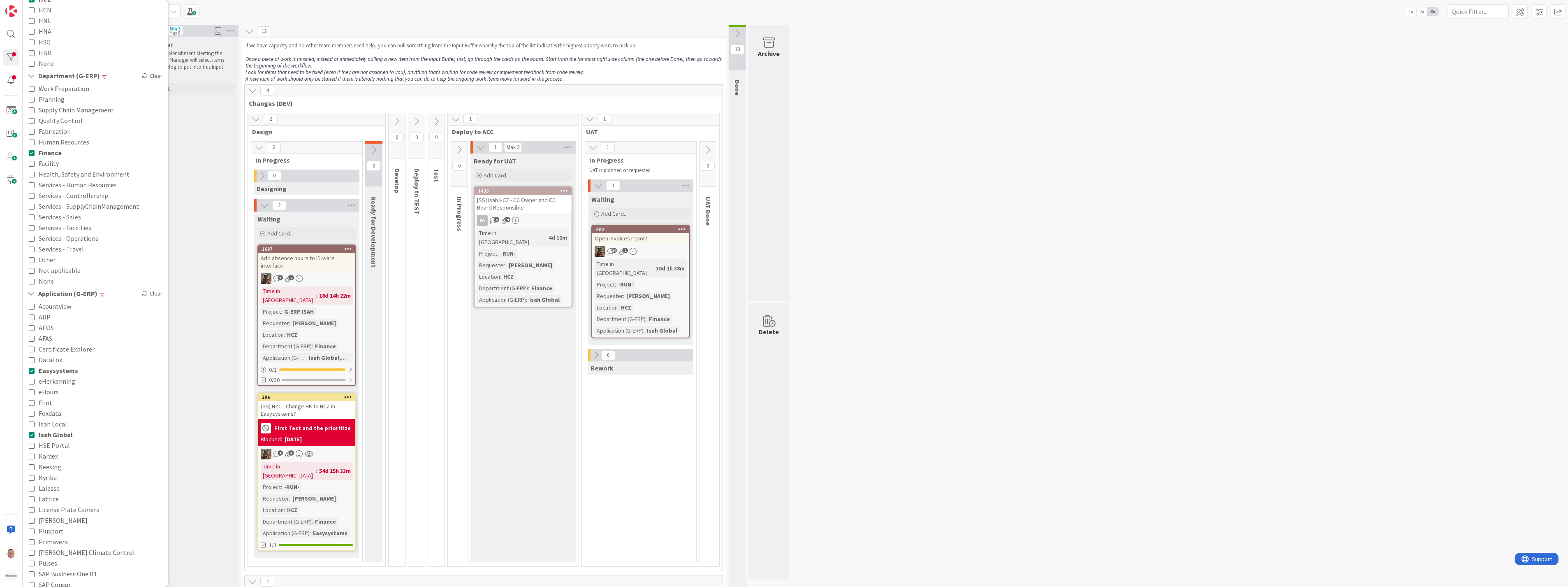
scroll to position [274, 0]
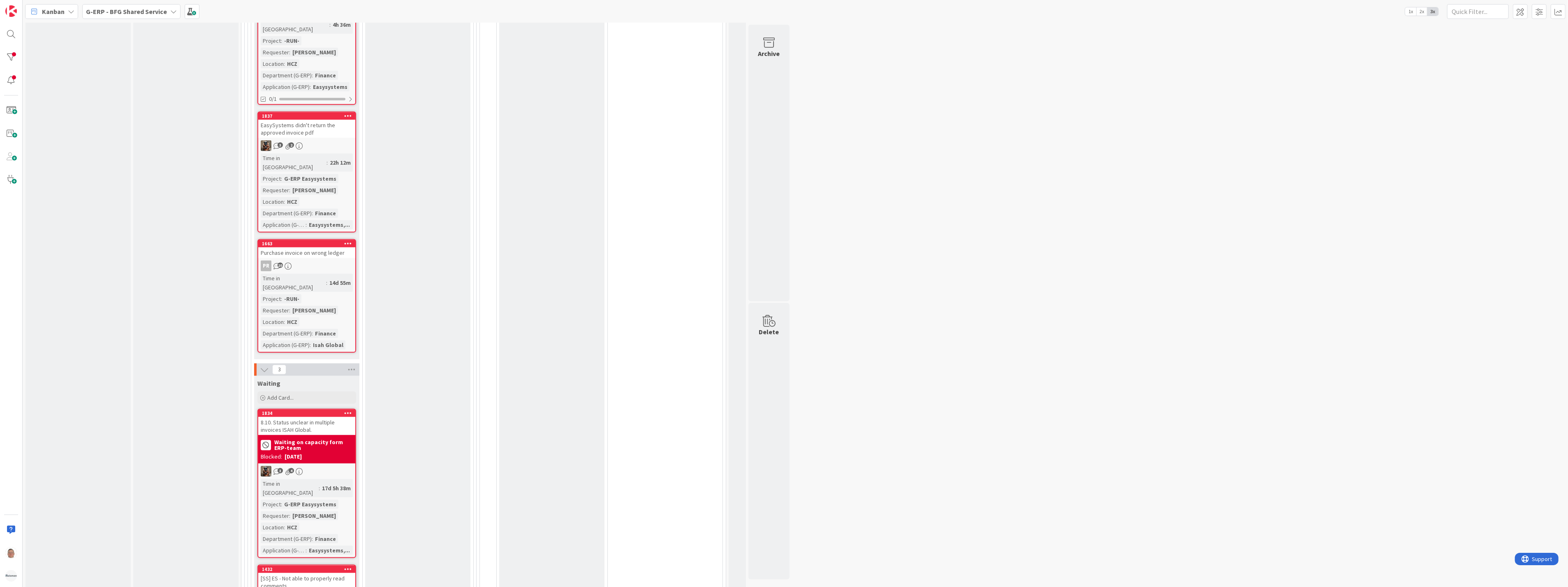
scroll to position [1052, 0]
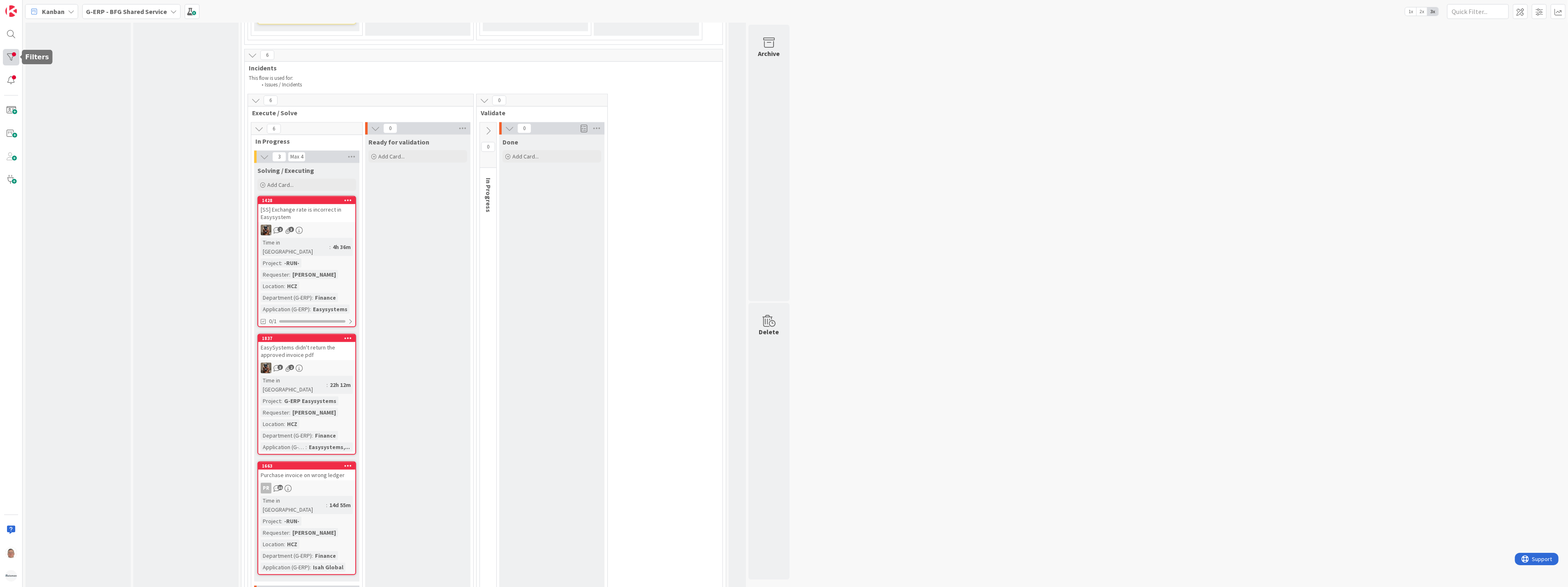
click at [9, 53] on div at bounding box center [11, 57] width 17 height 17
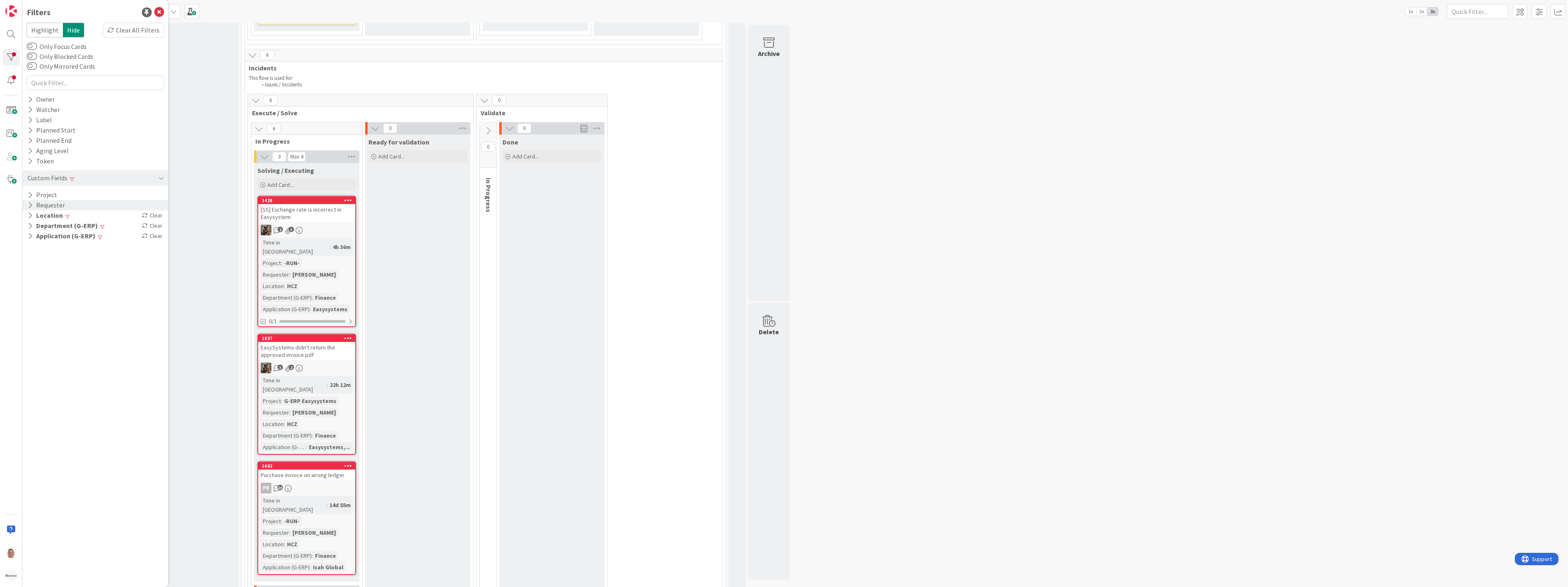
click at [53, 206] on button "Requester" at bounding box center [46, 205] width 39 height 10
click at [46, 218] on input "text" at bounding box center [95, 218] width 133 height 12
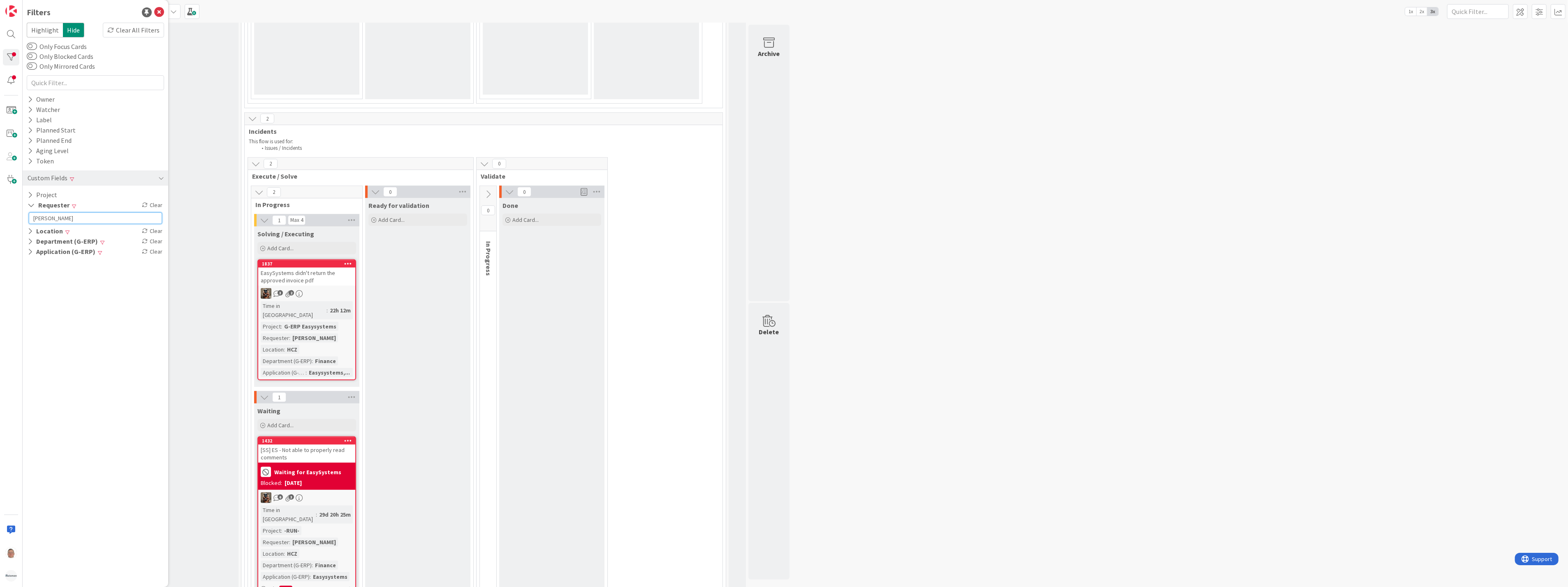
scroll to position [664, 0]
click at [75, 217] on input "lenka" at bounding box center [95, 218] width 133 height 12
type input "l"
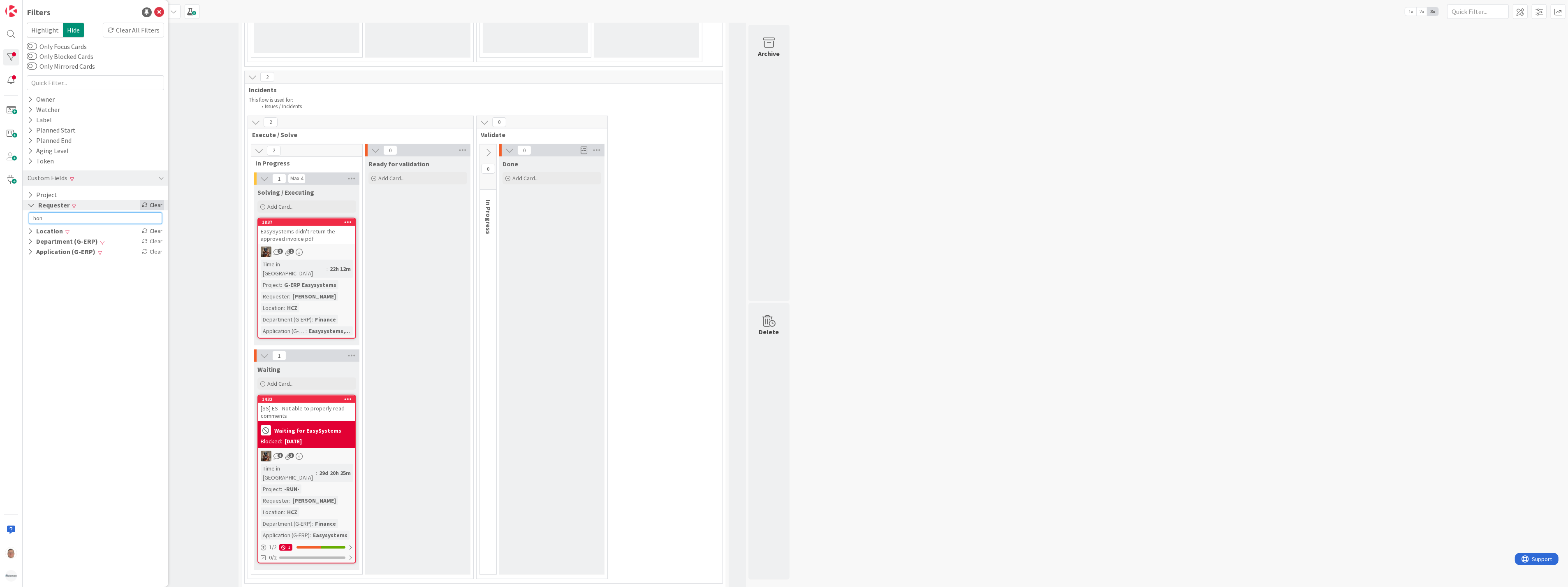
type input "hon"
click at [144, 203] on icon at bounding box center [144, 204] width 6 height 6
